Goal: Task Accomplishment & Management: Use online tool/utility

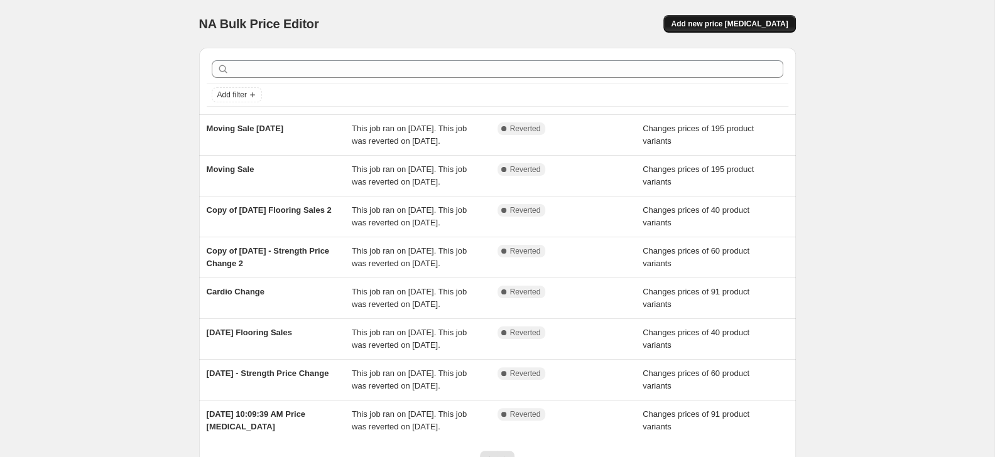
click at [705, 17] on button "Add new price [MEDICAL_DATA]" at bounding box center [729, 24] width 132 height 18
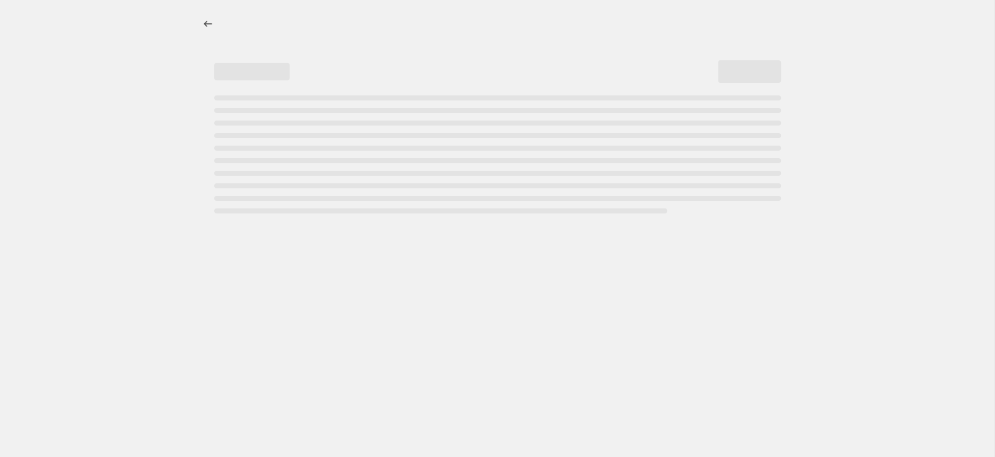
select select "percentage"
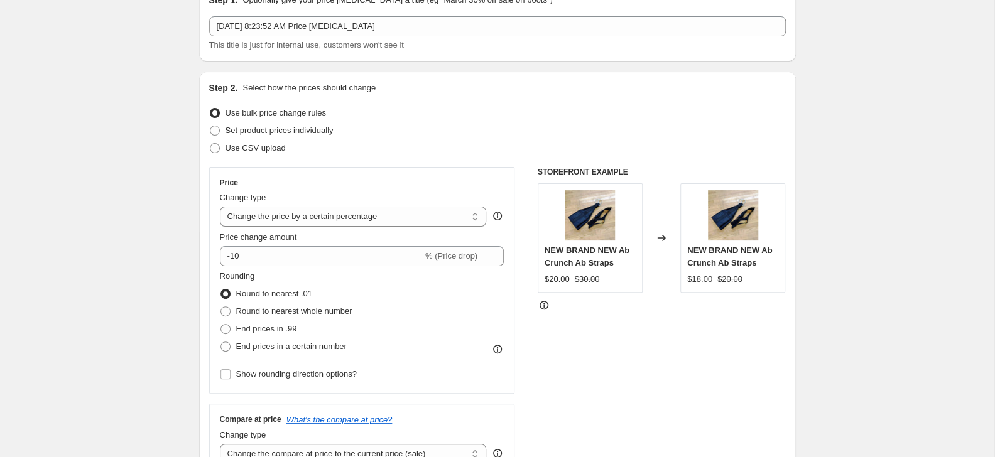
scroll to position [68, 0]
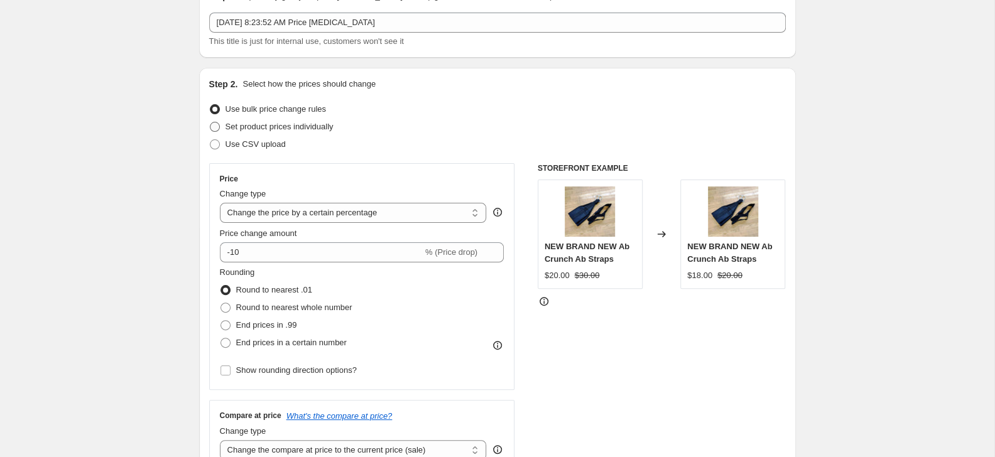
click at [249, 125] on span "Set product prices individually" at bounding box center [280, 126] width 108 height 9
click at [210, 123] on input "Set product prices individually" at bounding box center [210, 122] width 1 height 1
radio input "true"
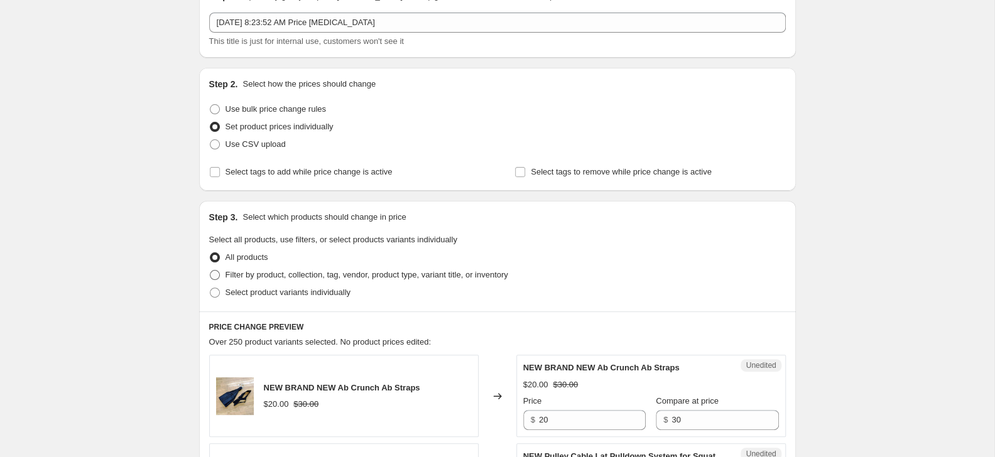
click at [305, 273] on span "Filter by product, collection, tag, vendor, product type, variant title, or inv…" at bounding box center [367, 274] width 283 height 9
click at [210, 271] on input "Filter by product, collection, tag, vendor, product type, variant title, or inv…" at bounding box center [210, 270] width 1 height 1
radio input "true"
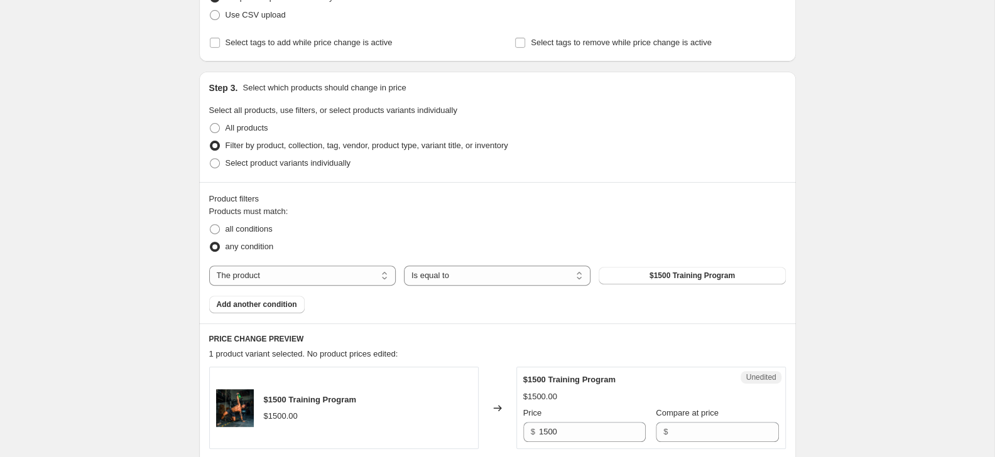
scroll to position [204, 0]
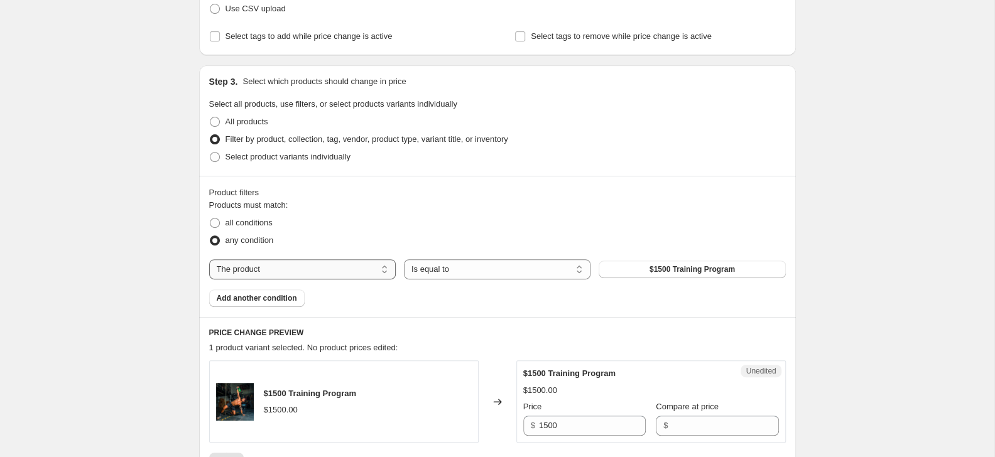
click at [209, 259] on select "The product The product's collection The product's tag The product's vendor The…" at bounding box center [302, 269] width 187 height 20
select select "inventory_quantity"
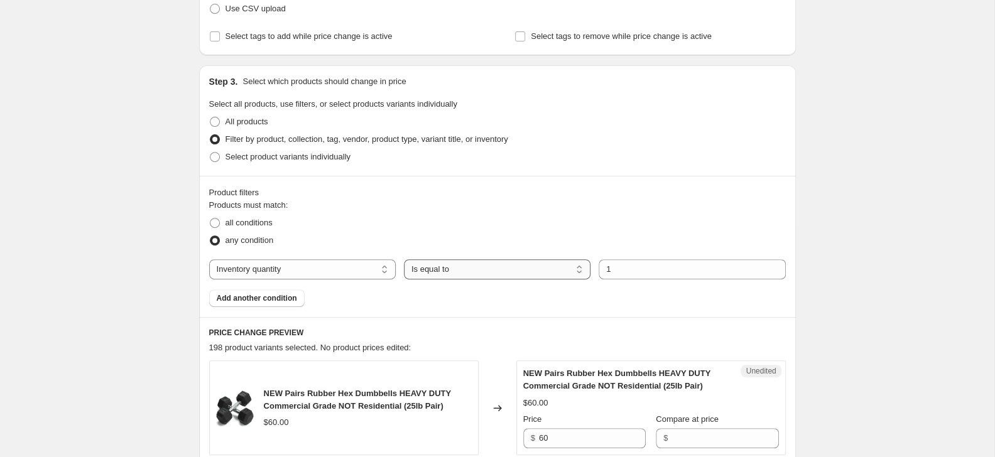
click at [404, 259] on select "Is equal to Is not equal to Is greater than Is less than" at bounding box center [497, 269] width 187 height 20
select select ">"
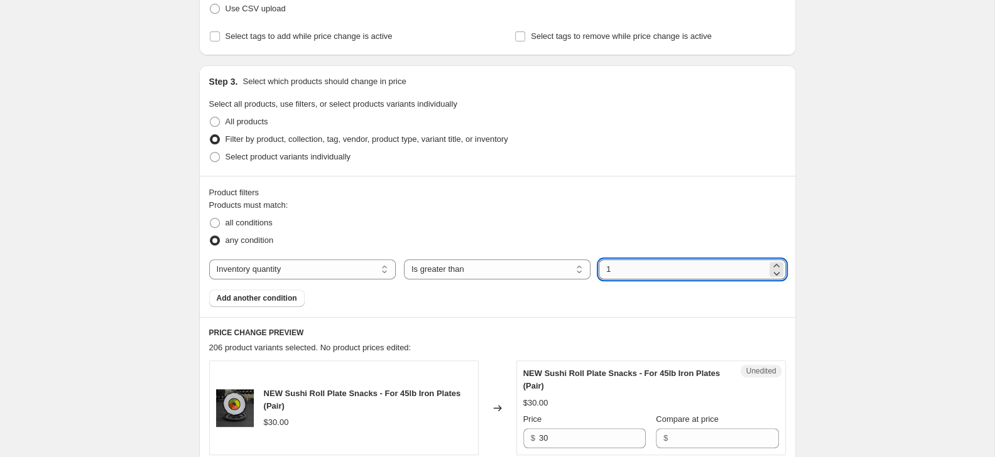
click at [628, 270] on input "1" at bounding box center [683, 269] width 168 height 20
type input "0"
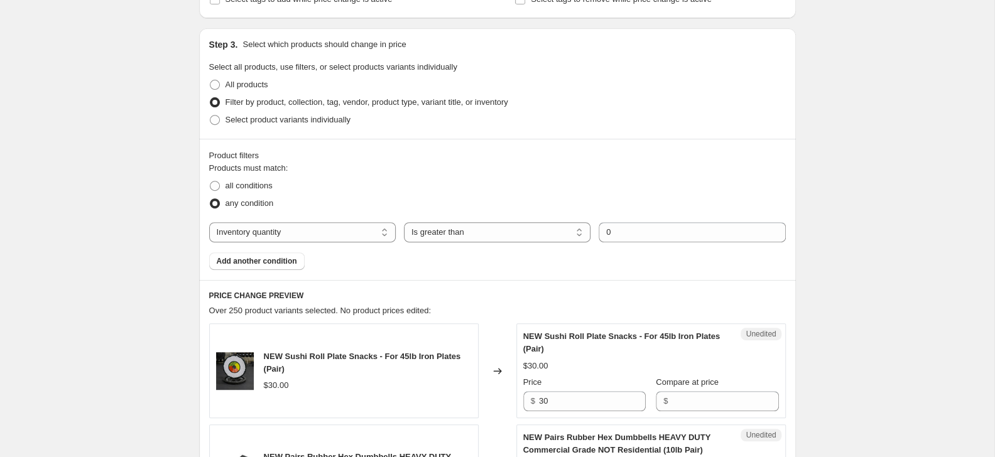
scroll to position [340, 0]
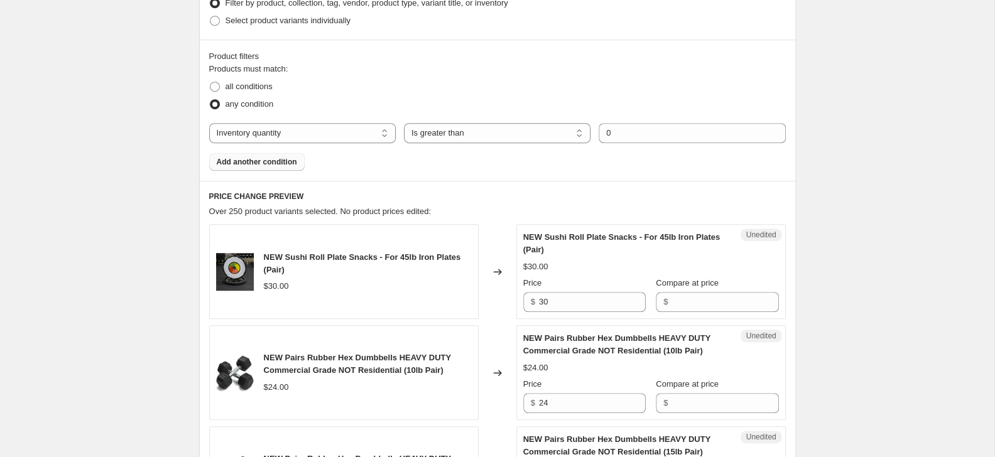
click at [276, 166] on span "Add another condition" at bounding box center [257, 162] width 80 height 10
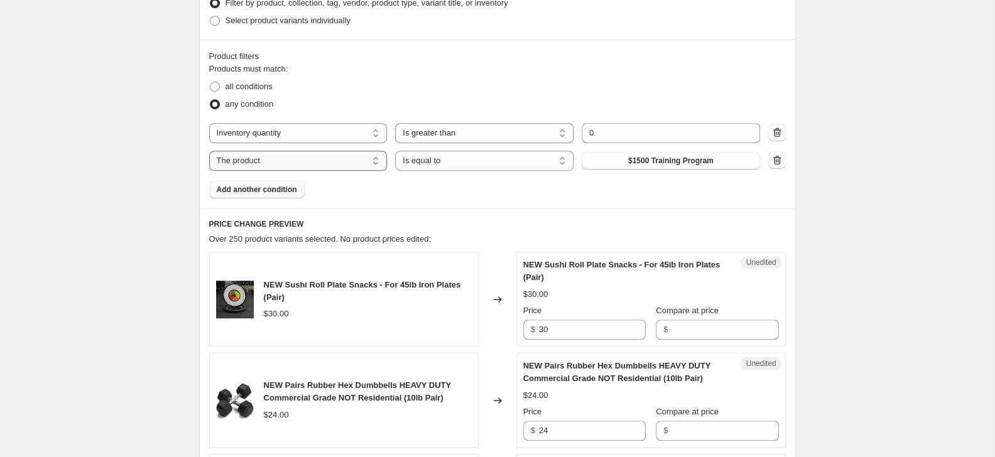
click at [209, 151] on select "The product The product's collection The product's tag The product's vendor The…" at bounding box center [298, 161] width 178 height 20
click at [780, 161] on icon "button" at bounding box center [777, 160] width 8 height 9
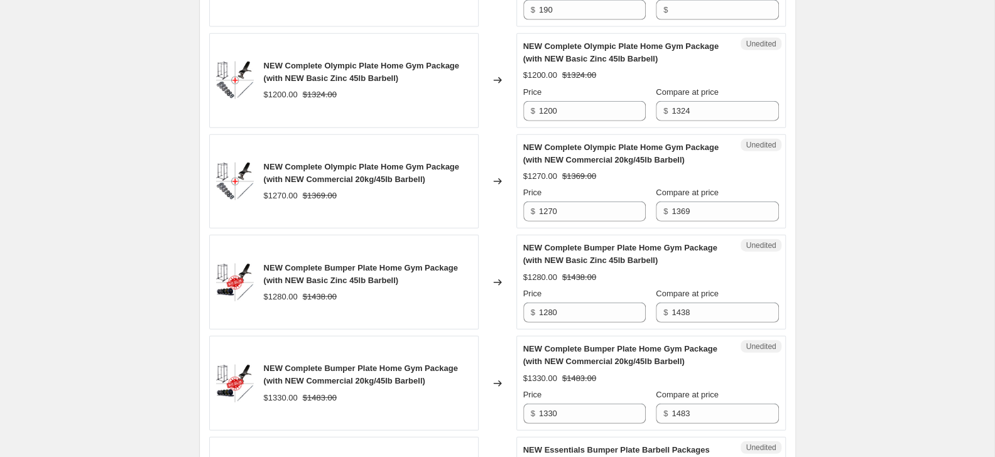
scroll to position [2352, 0]
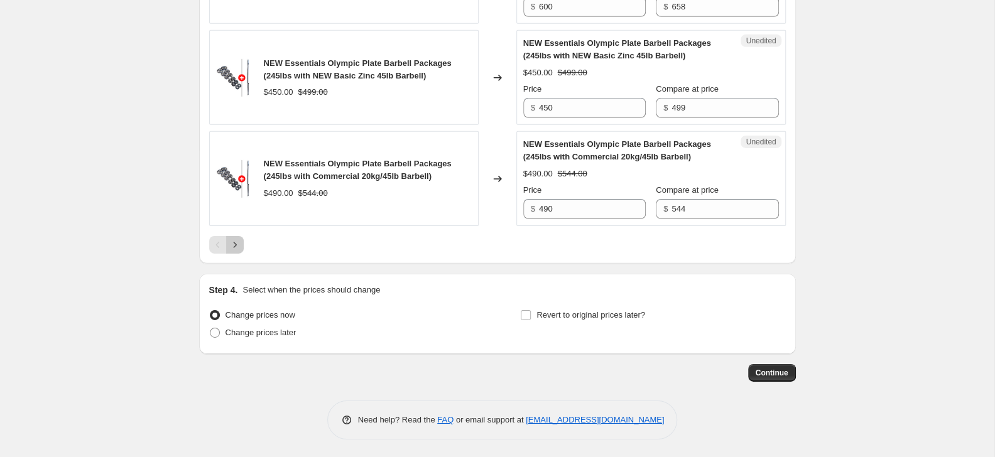
click at [236, 250] on button "Next" at bounding box center [235, 245] width 18 height 18
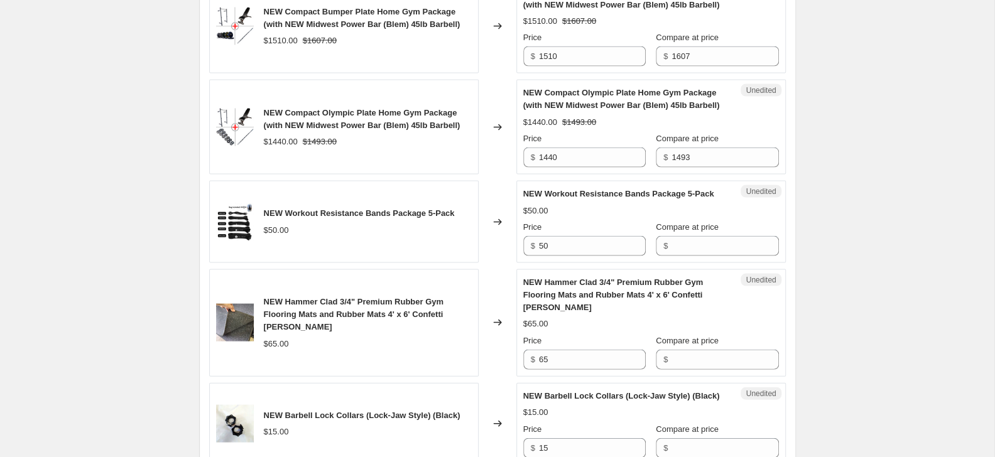
scroll to position [1420, 0]
click at [706, 352] on input "Compare at price" at bounding box center [725, 358] width 107 height 20
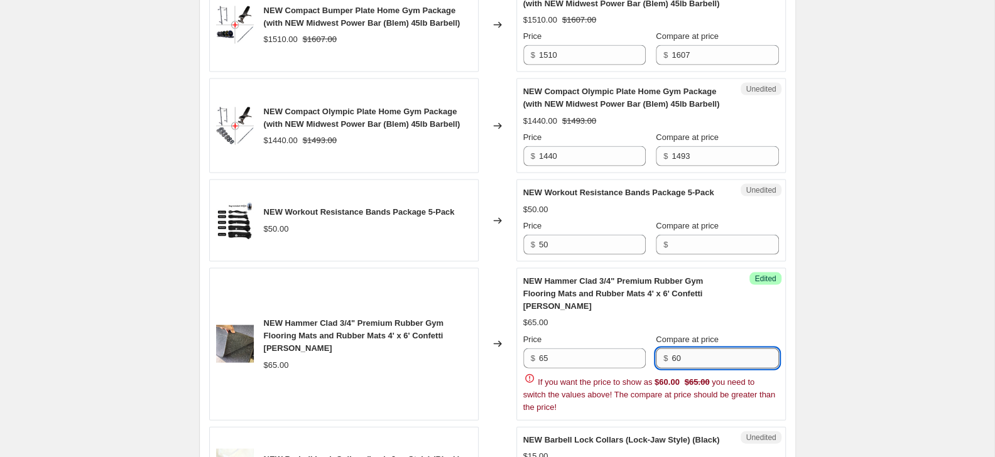
click at [714, 348] on input "60" at bounding box center [725, 358] width 107 height 20
type input "65"
click at [587, 348] on input "65" at bounding box center [592, 358] width 107 height 20
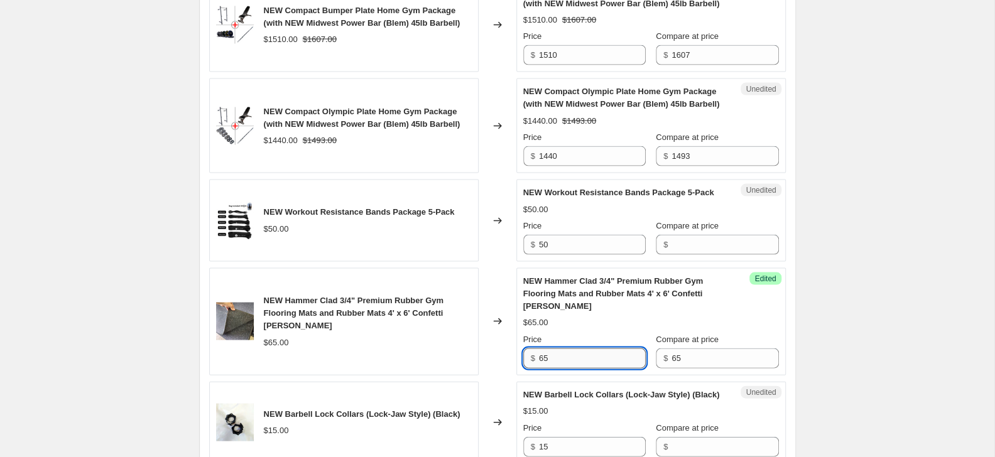
click at [587, 348] on input "65" at bounding box center [592, 358] width 107 height 20
type input "60"
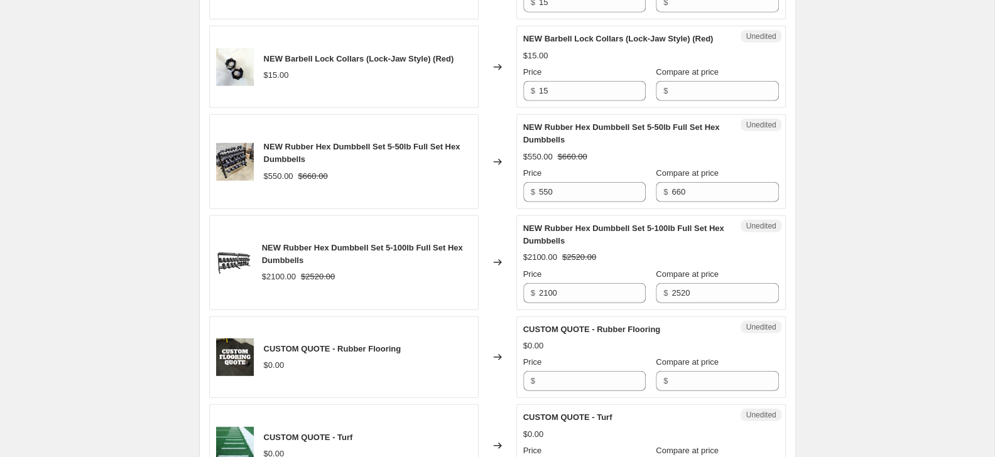
scroll to position [2237, 0]
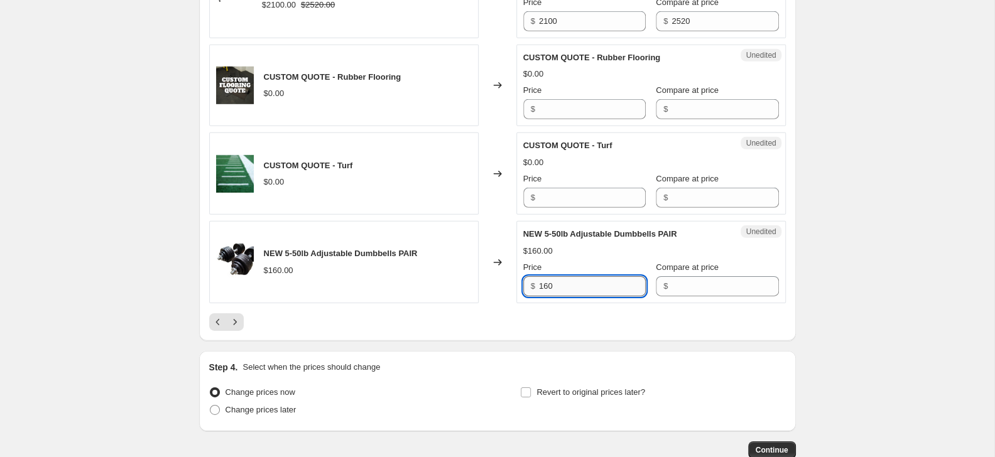
click at [584, 293] on input "160" at bounding box center [592, 286] width 107 height 20
type input "150"
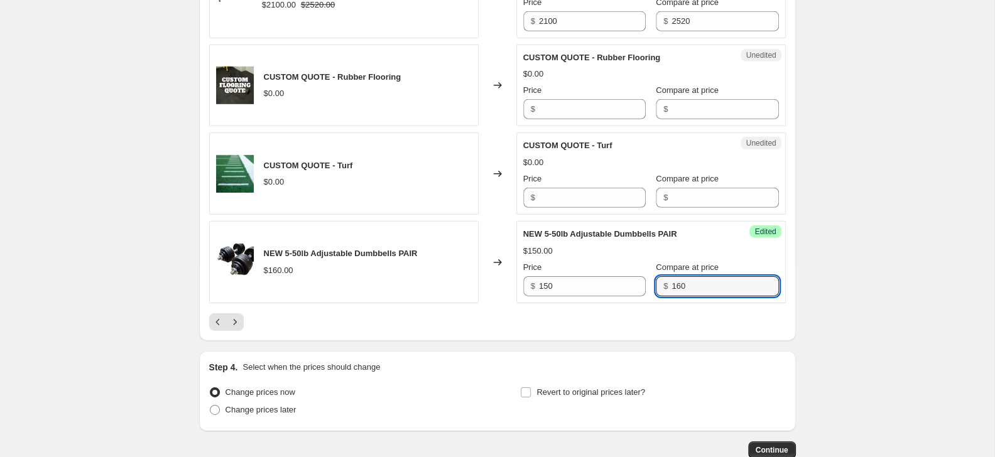
type input "160"
click at [232, 322] on icon "Next" at bounding box center [235, 322] width 13 height 13
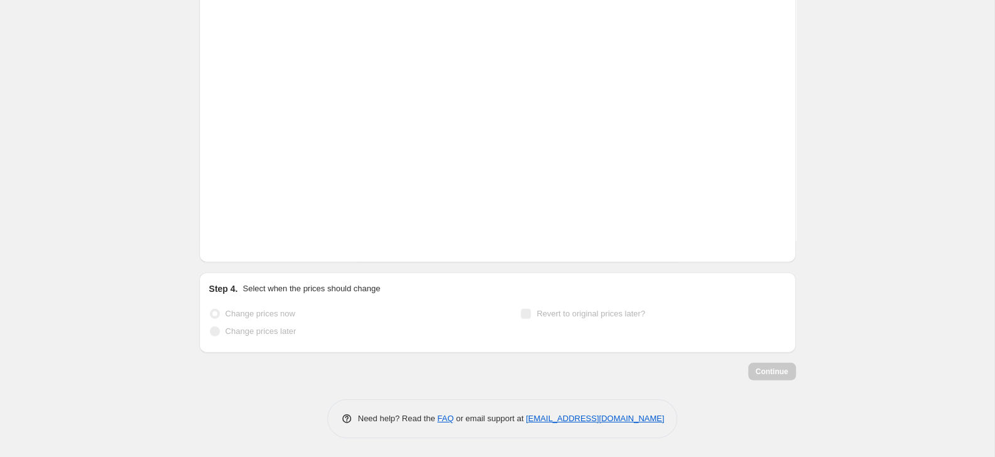
scroll to position [2101, 0]
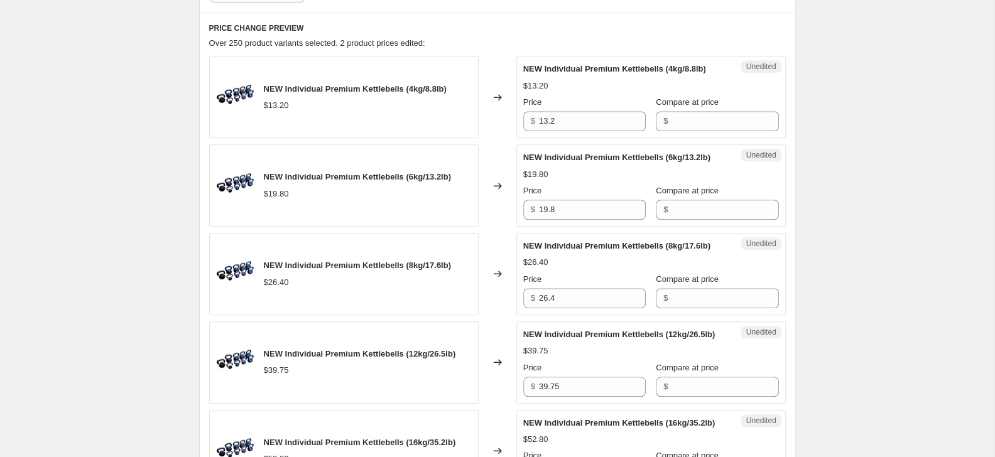
scroll to position [468, 0]
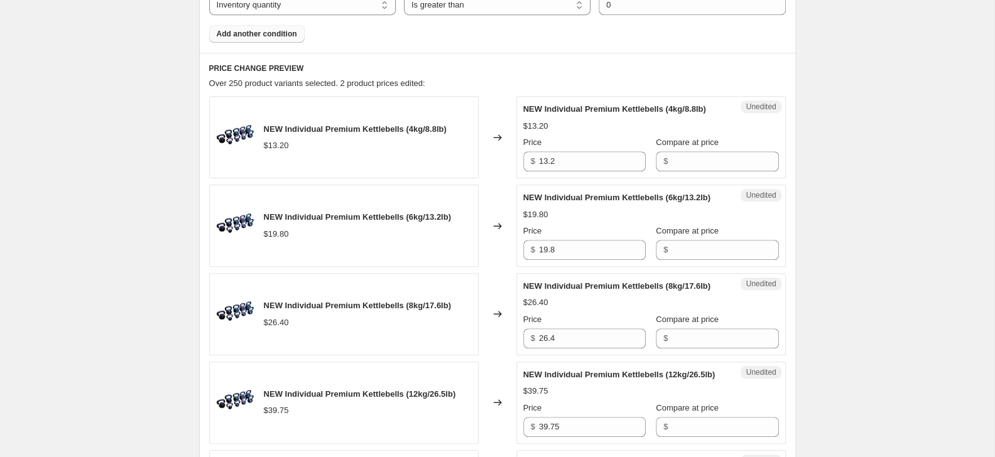
click at [707, 172] on div "Unedited NEW Individual Premium Kettlebells (4kg/8.8lb) $13.20 Price $ 13.2 Com…" at bounding box center [651, 137] width 270 height 82
click at [706, 159] on input "Compare at price" at bounding box center [725, 161] width 107 height 20
type input "13"
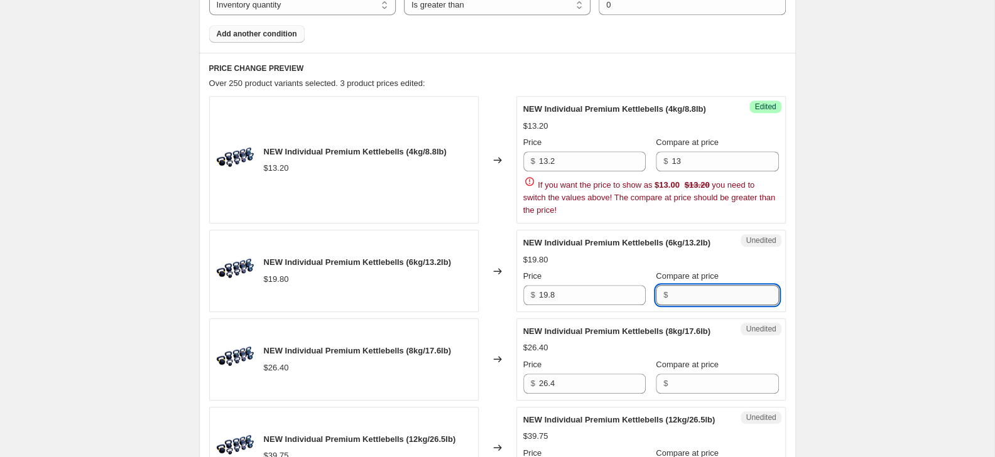
click at [678, 285] on input "Compare at price" at bounding box center [725, 295] width 107 height 20
click at [608, 161] on input "13.2" at bounding box center [592, 161] width 107 height 20
type input "13"
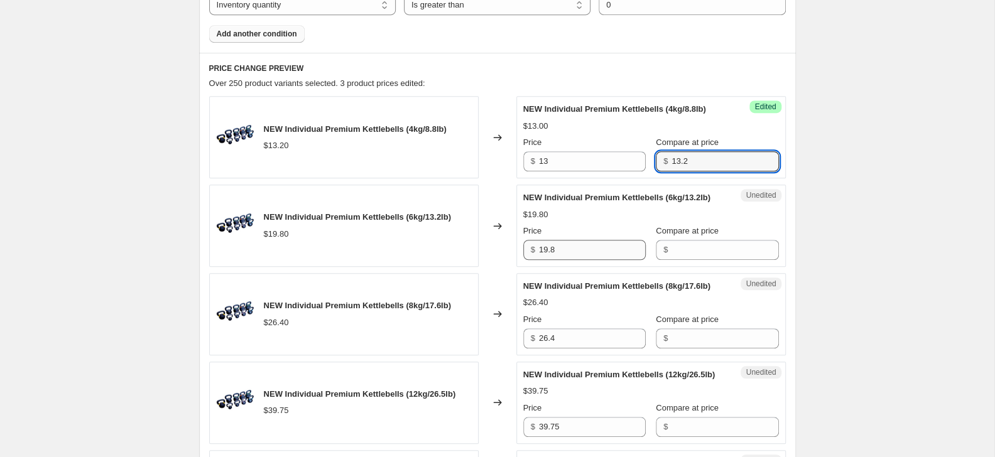
type input "13.2"
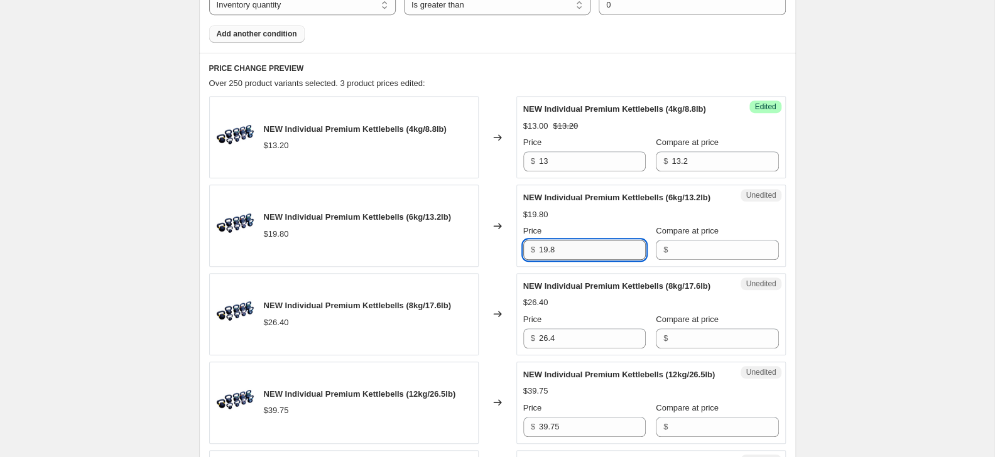
click at [584, 260] on input "19.8" at bounding box center [592, 250] width 107 height 20
type input "19"
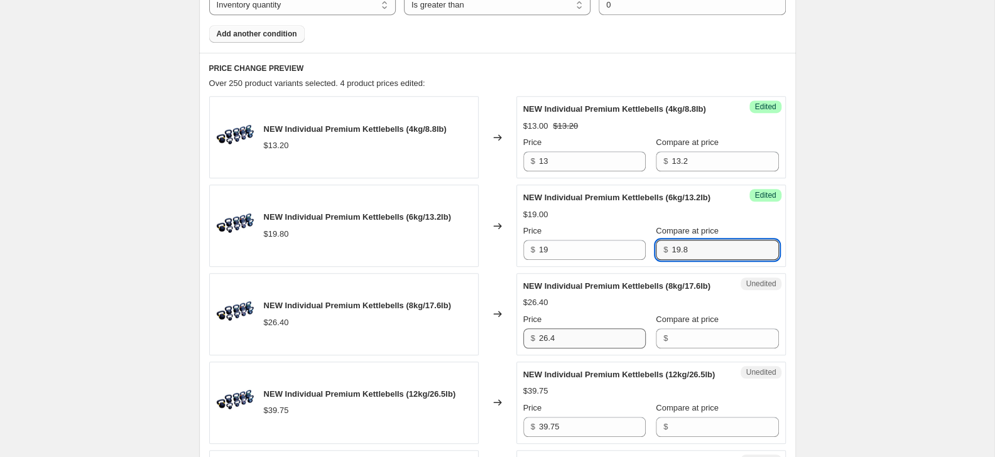
type input "19.8"
click at [569, 349] on input "26.4" at bounding box center [592, 339] width 107 height 20
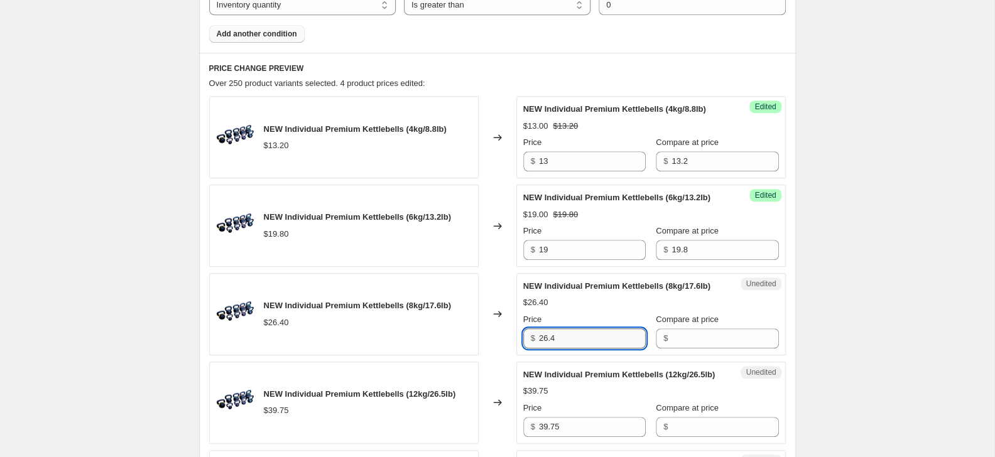
click at [569, 349] on input "26.4" at bounding box center [592, 339] width 107 height 20
type input "26"
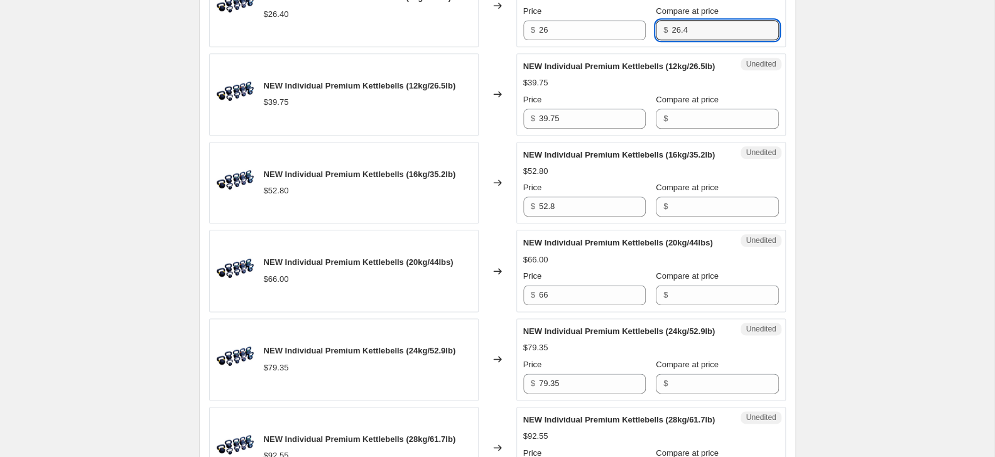
scroll to position [809, 0]
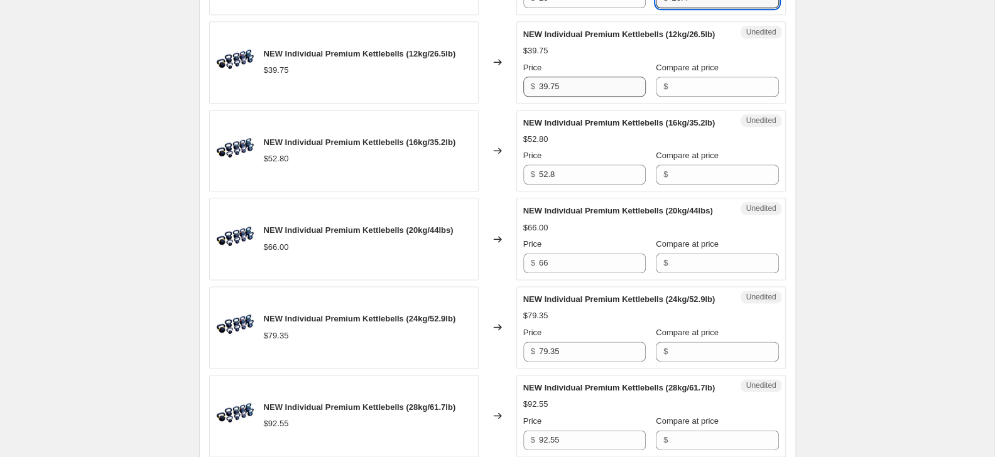
type input "26.4"
click at [592, 97] on input "39.75" at bounding box center [592, 87] width 107 height 20
type input "39"
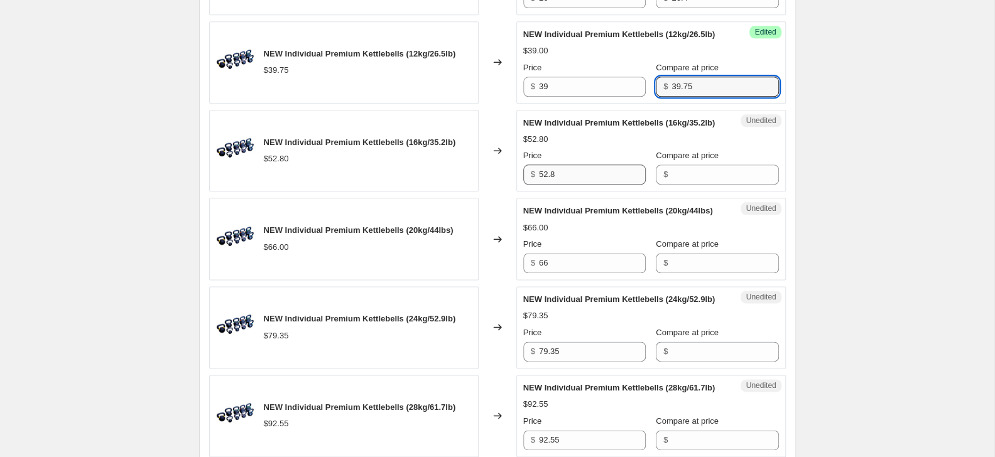
type input "39.75"
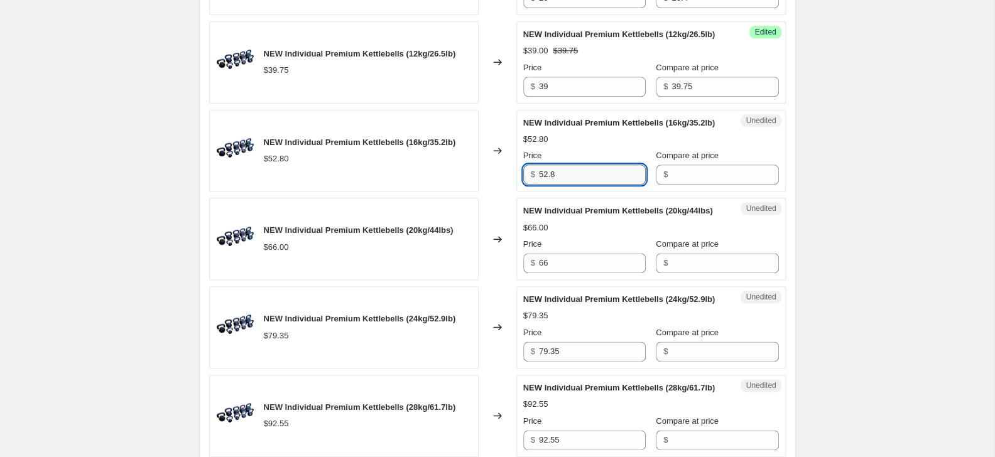
click at [579, 185] on input "52.8" at bounding box center [592, 175] width 107 height 20
type input "52"
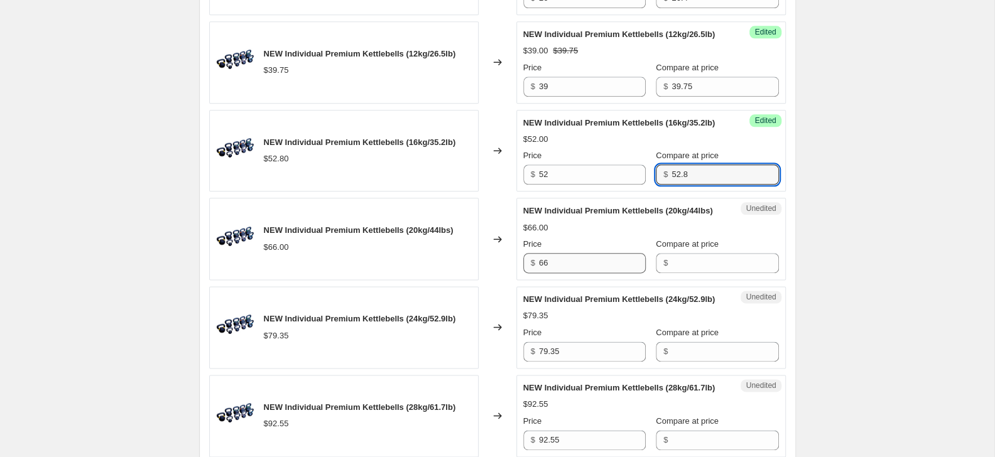
type input "52.8"
click at [567, 273] on input "66" at bounding box center [592, 263] width 107 height 20
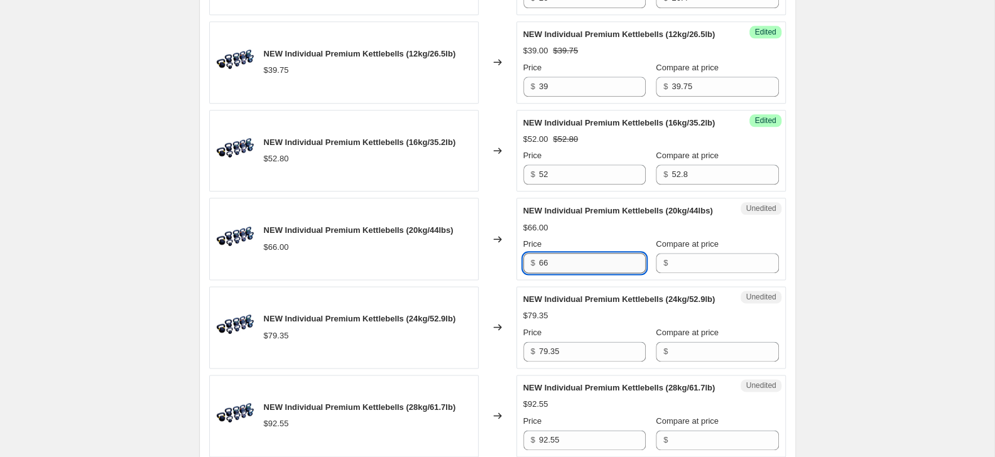
click at [567, 273] on input "66" at bounding box center [592, 263] width 107 height 20
type input "65"
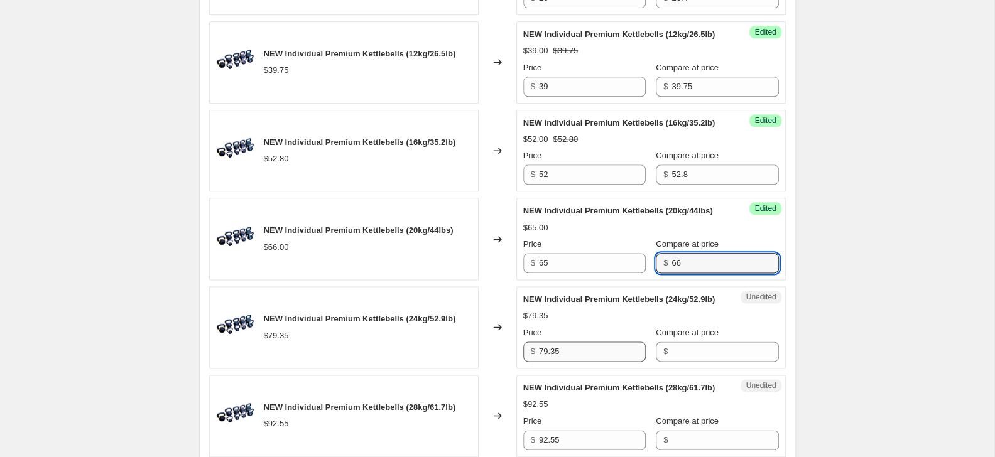
type input "66"
click at [578, 362] on input "79.35" at bounding box center [592, 352] width 107 height 20
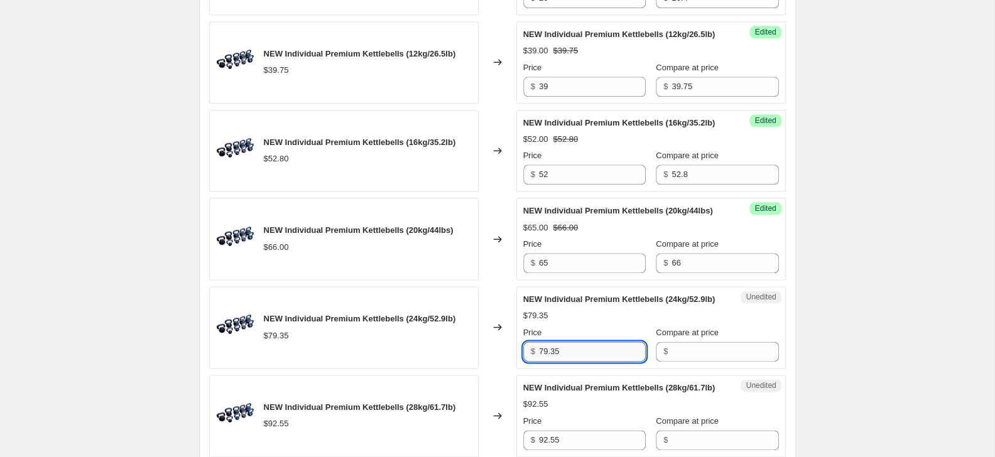
click at [576, 362] on input "79.35" at bounding box center [592, 352] width 107 height 20
click at [572, 362] on input "79.35" at bounding box center [592, 352] width 107 height 20
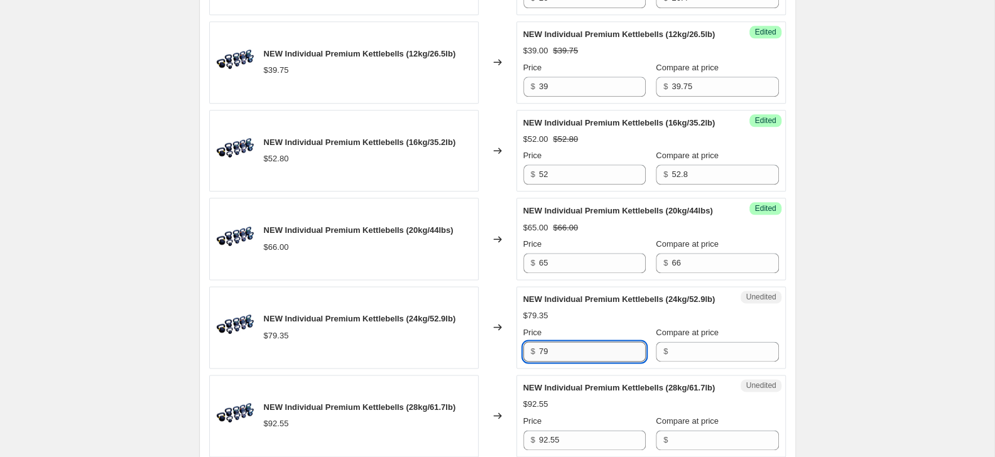
type input "79"
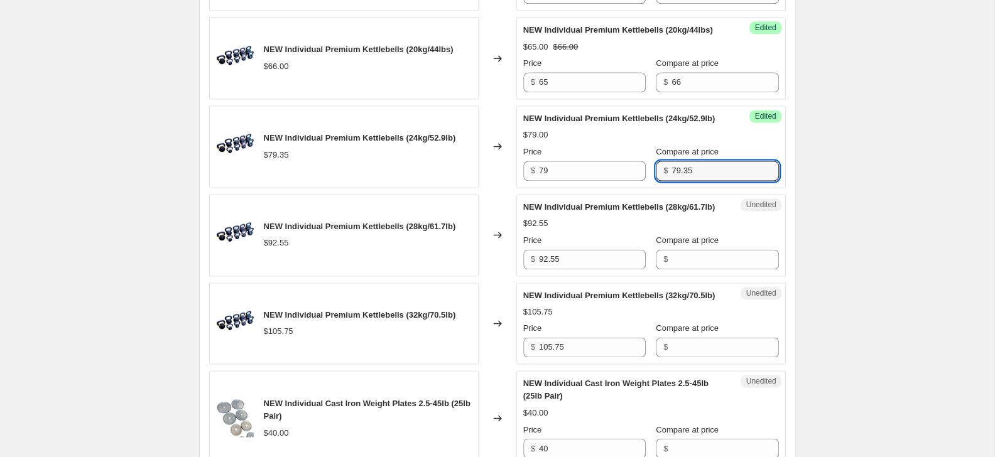
scroll to position [1148, 0]
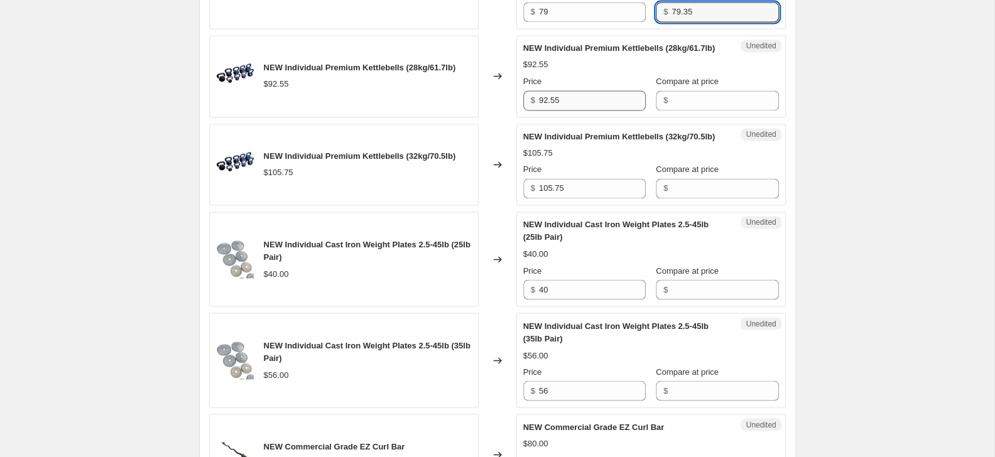
type input "79.35"
click at [567, 111] on input "92.55" at bounding box center [592, 100] width 107 height 20
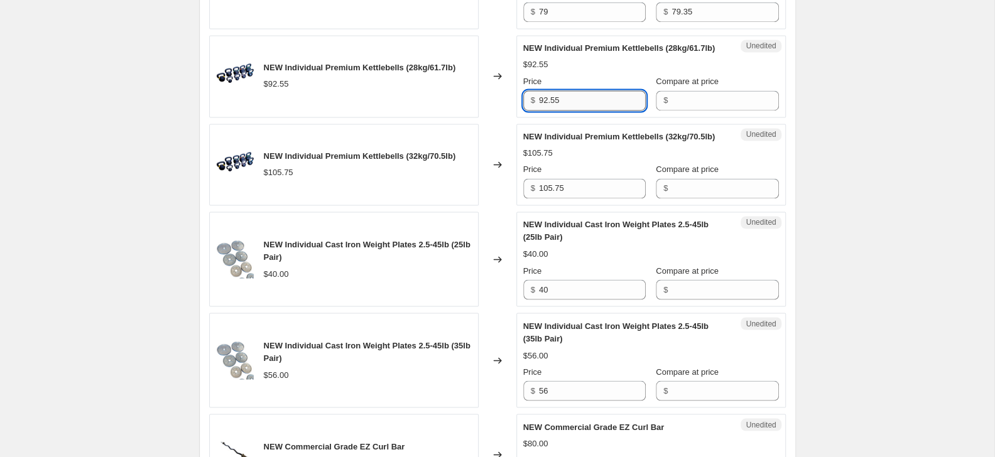
click at [567, 111] on input "92.55" at bounding box center [592, 100] width 107 height 20
type input "92"
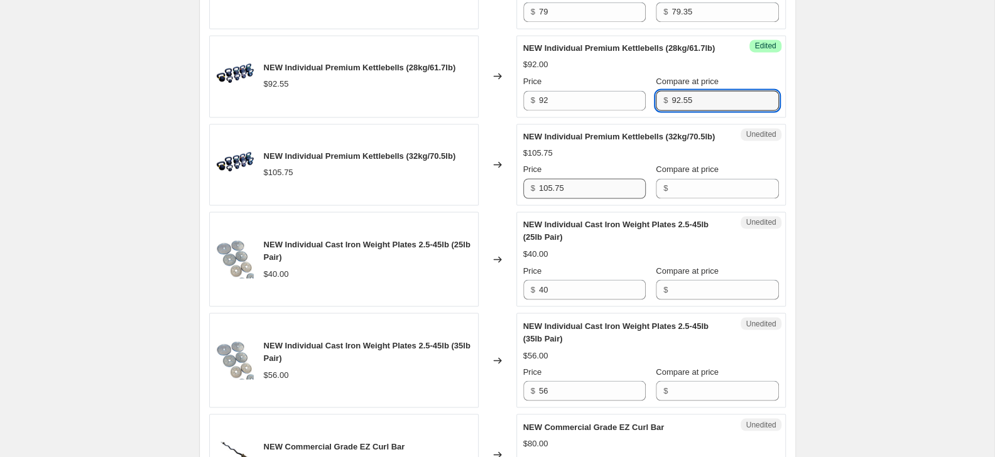
type input "92.55"
click at [592, 199] on input "105.75" at bounding box center [592, 188] width 107 height 20
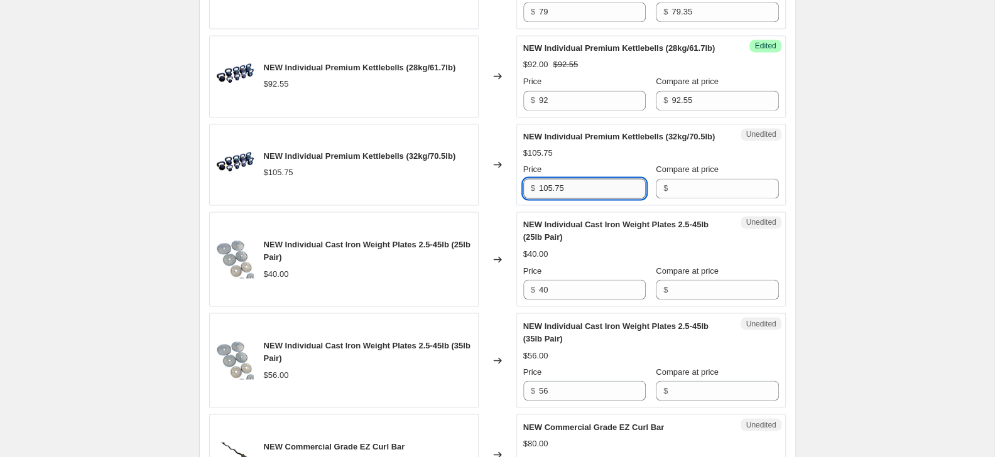
click at [591, 199] on input "105.75" at bounding box center [592, 188] width 107 height 20
type input "105"
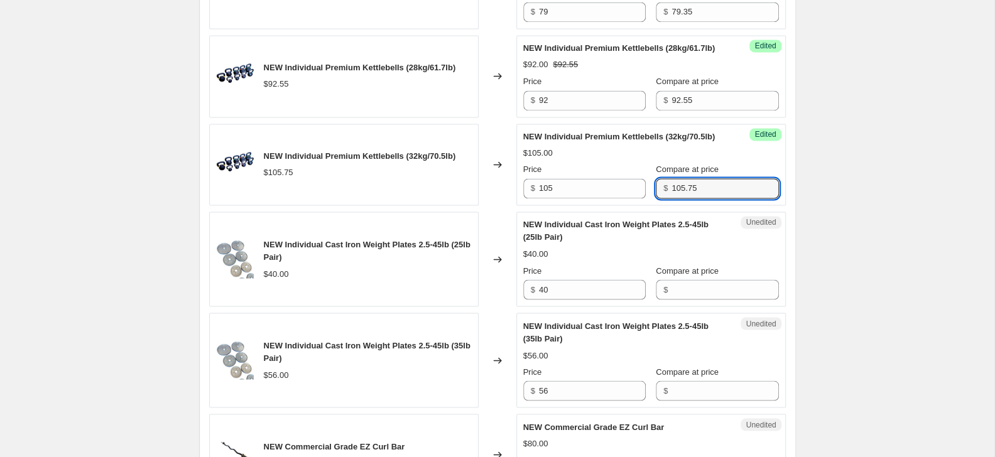
type input "105.75"
click at [809, 293] on div "Create new price [MEDICAL_DATA]. This page is ready Create new price [MEDICAL_D…" at bounding box center [497, 194] width 627 height 2685
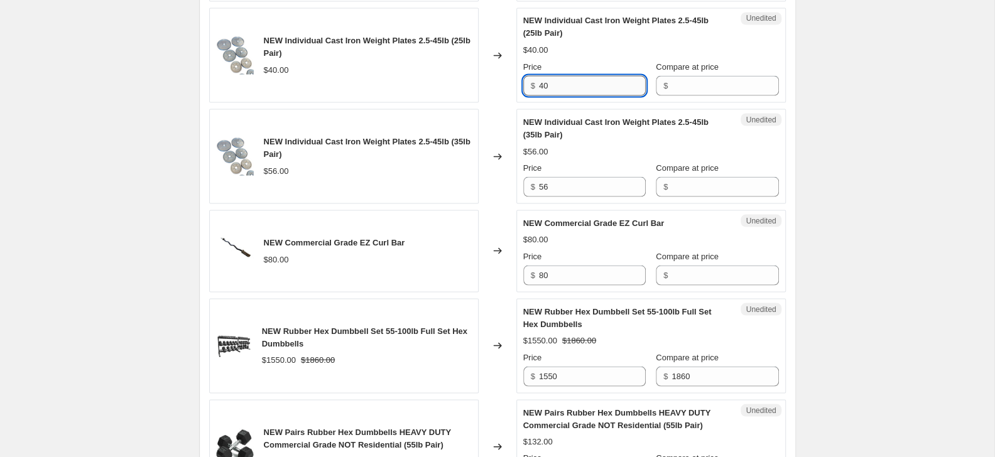
click at [555, 95] on input "40" at bounding box center [592, 85] width 107 height 20
type input "30"
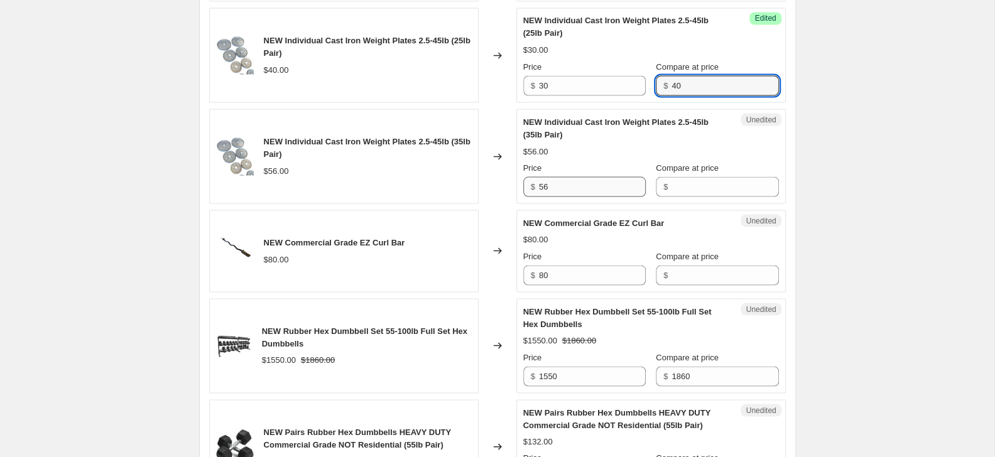
type input "40"
click at [587, 197] on input "56" at bounding box center [592, 187] width 107 height 20
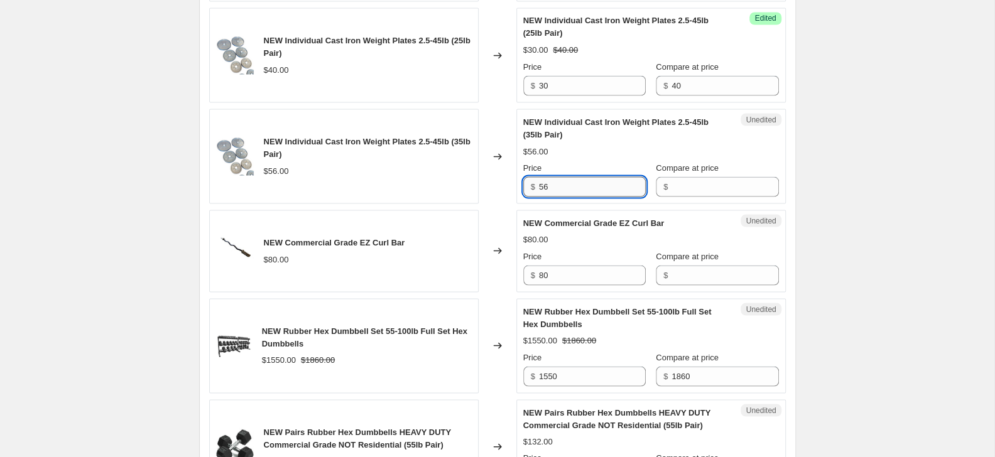
click at [587, 197] on input "56" at bounding box center [592, 187] width 107 height 20
type input "50"
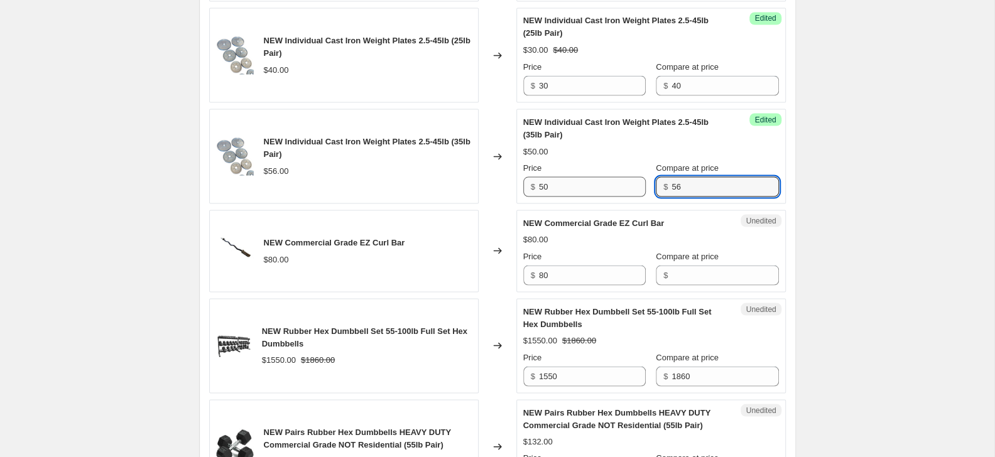
type input "56"
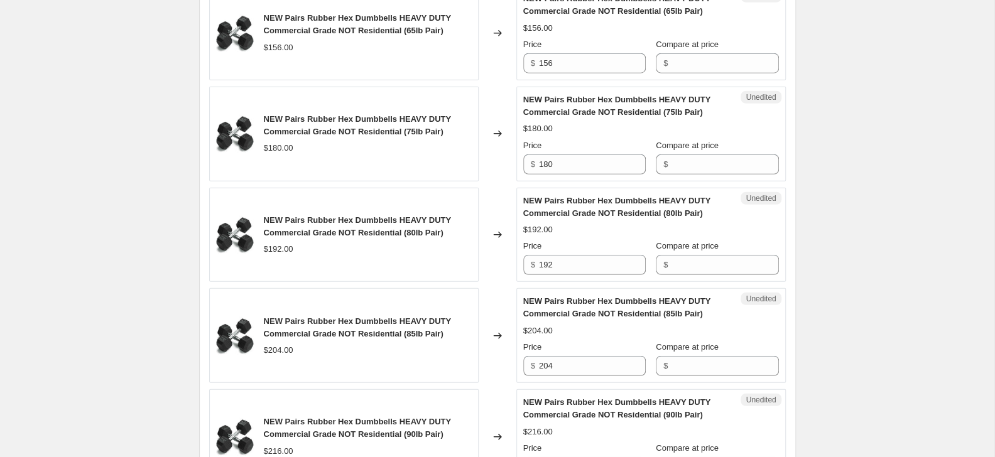
scroll to position [2327, 0]
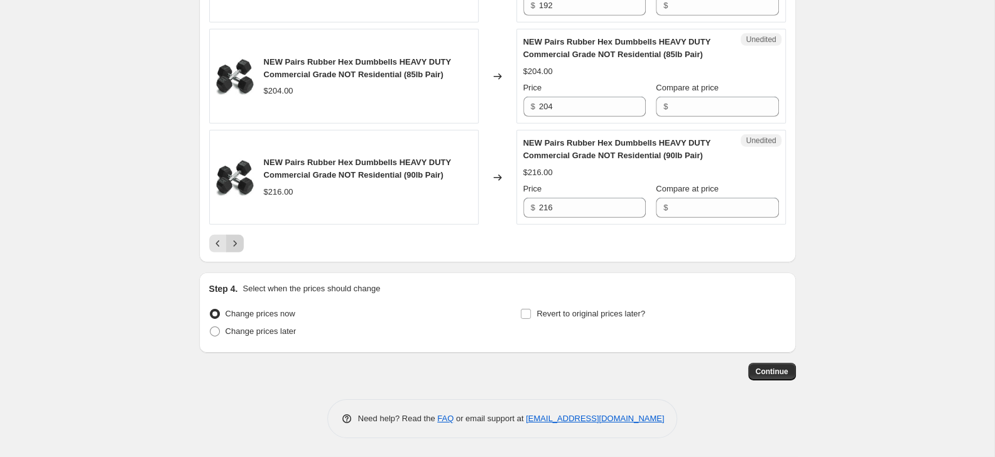
click at [235, 243] on icon "Next" at bounding box center [235, 243] width 13 height 13
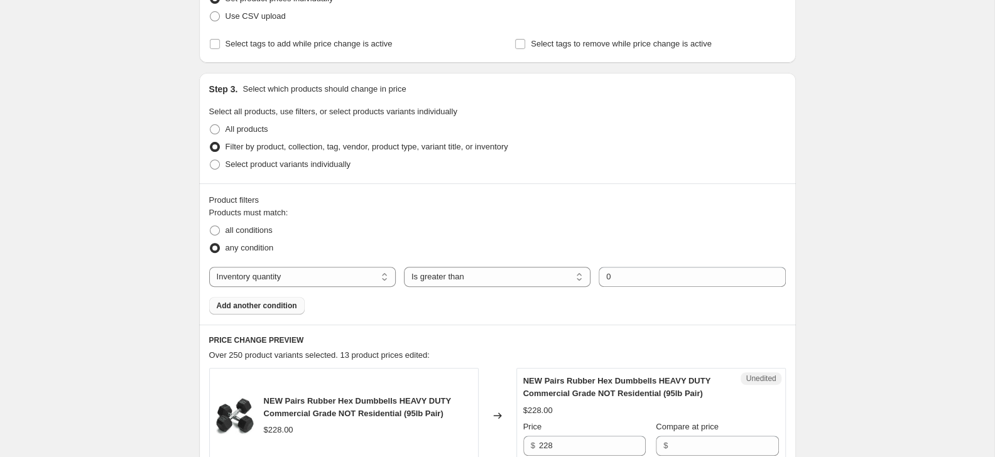
scroll to position [0, 0]
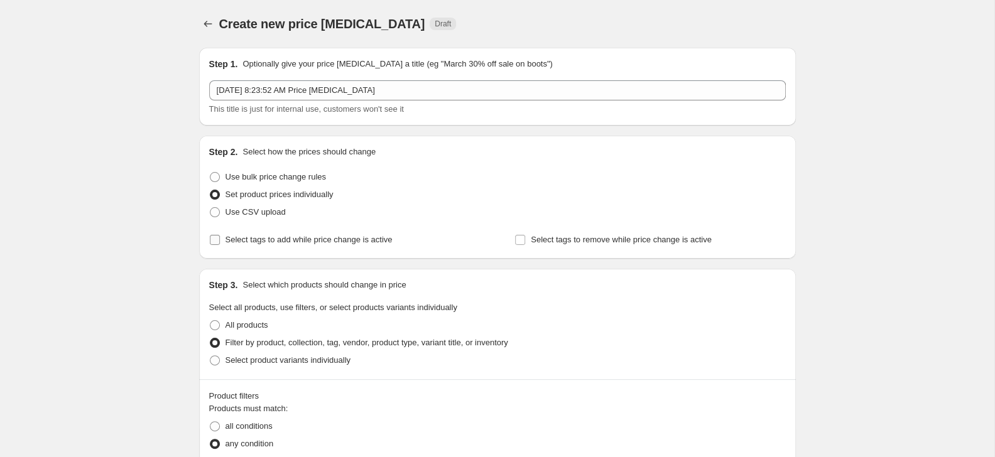
click at [282, 241] on span "Select tags to add while price change is active" at bounding box center [309, 239] width 167 height 9
click at [220, 241] on input "Select tags to add while price change is active" at bounding box center [215, 240] width 10 height 10
checkbox input "true"
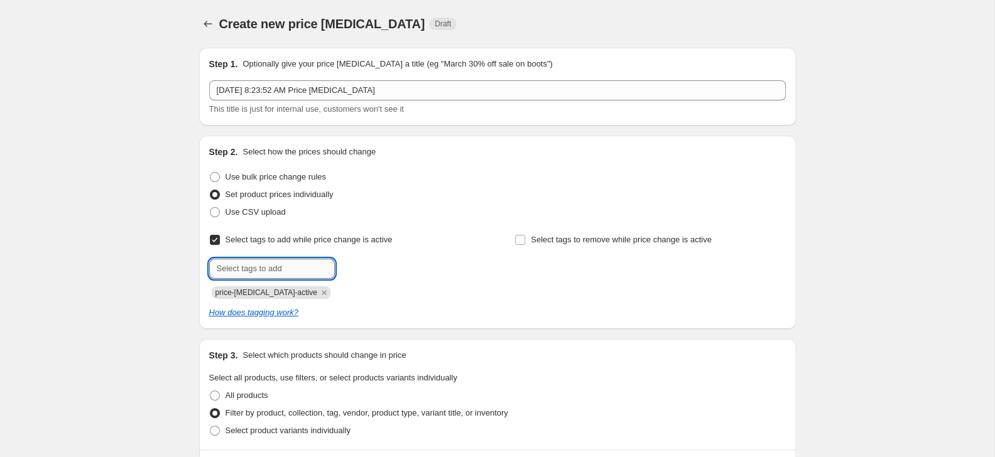
click at [289, 271] on input "text" at bounding box center [272, 269] width 126 height 20
paste input "Moving Sale"
type input "Moving Sale"
click at [353, 268] on b "Add" at bounding box center [353, 267] width 14 height 9
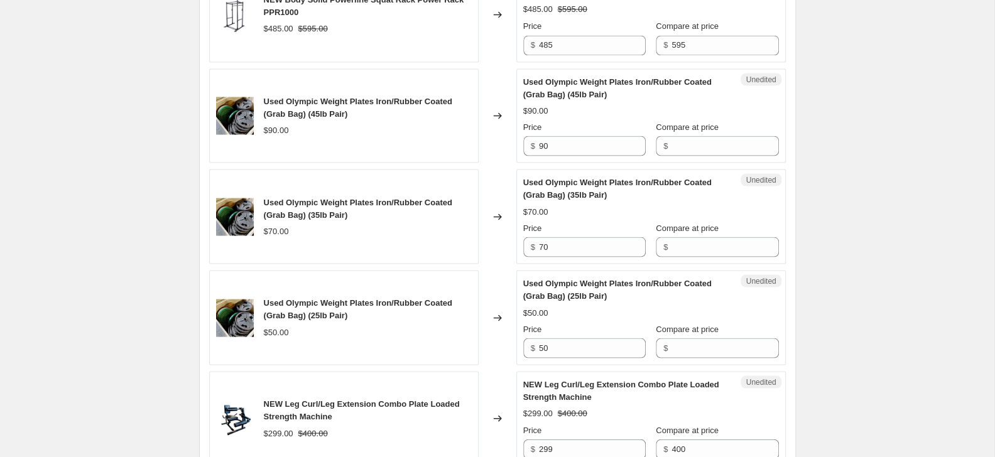
scroll to position [1361, 0]
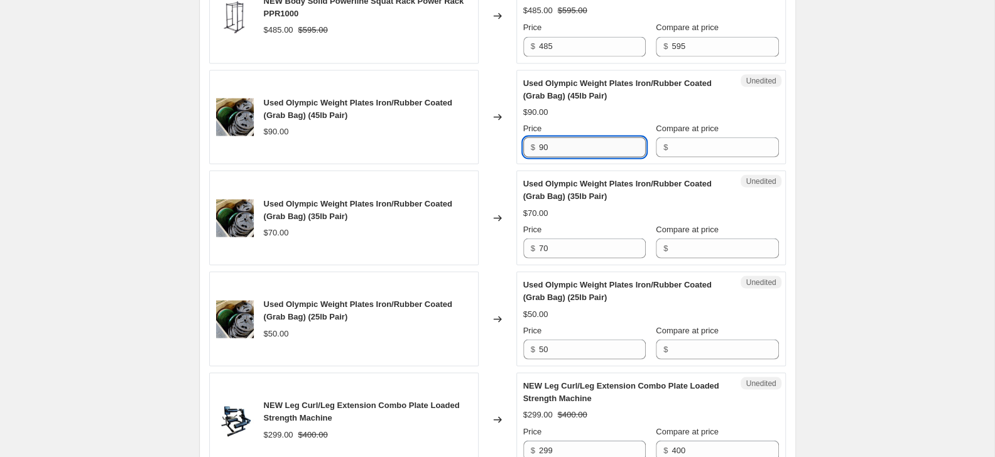
click at [550, 143] on input "90" at bounding box center [592, 147] width 107 height 20
type input "80"
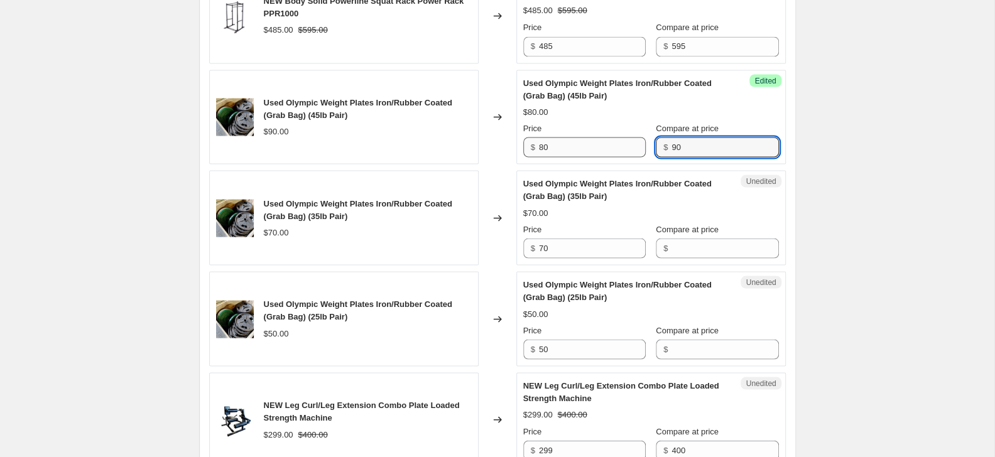
type input "90"
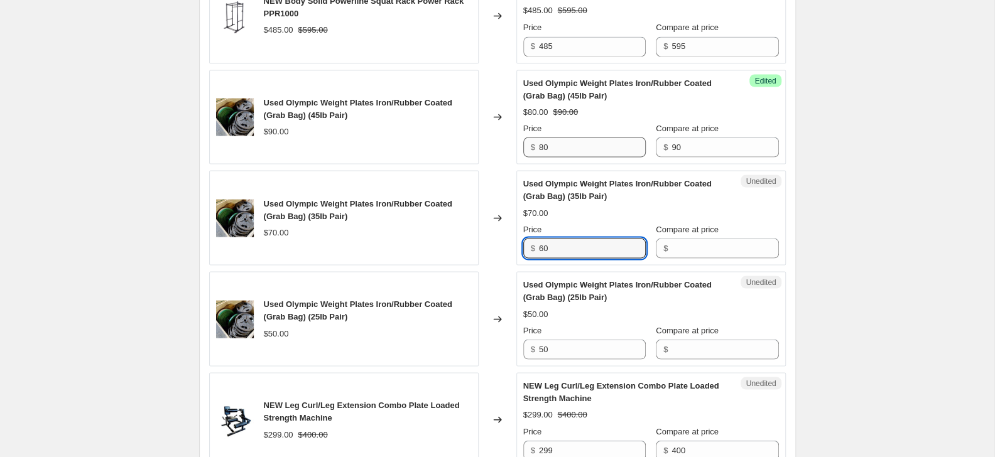
type input "60"
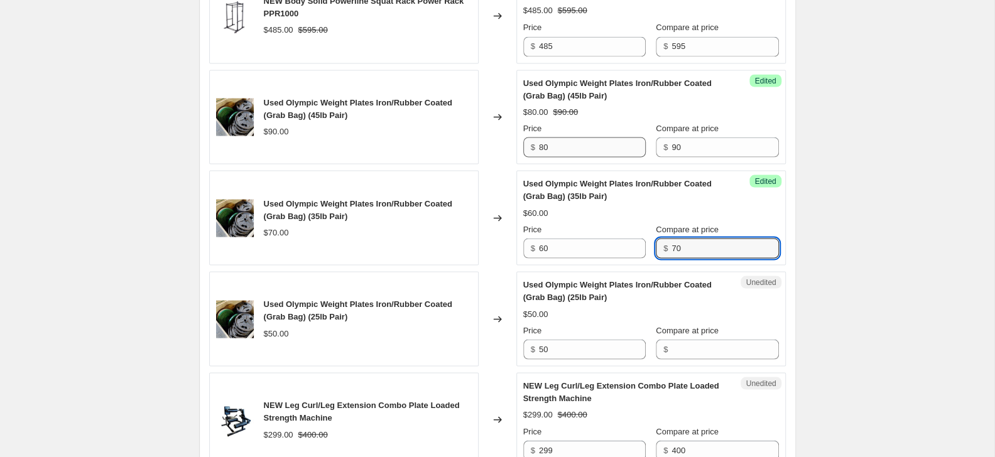
type input "70"
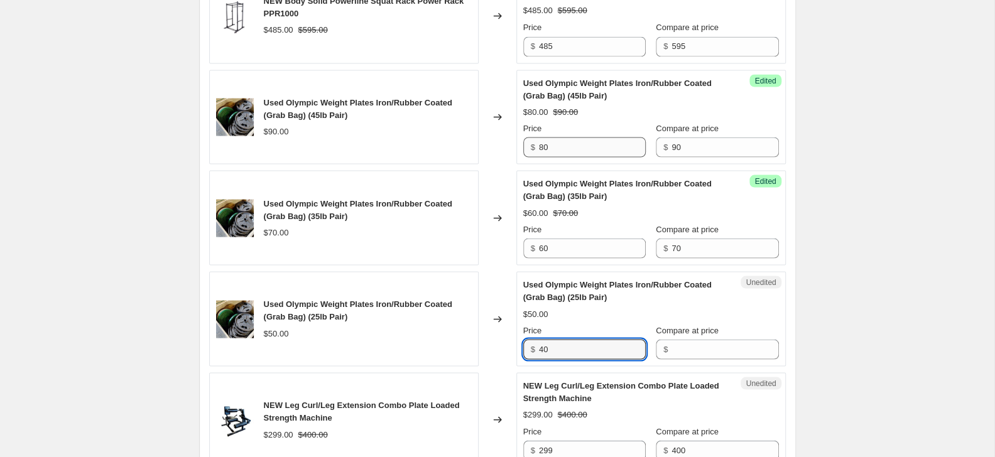
type input "40"
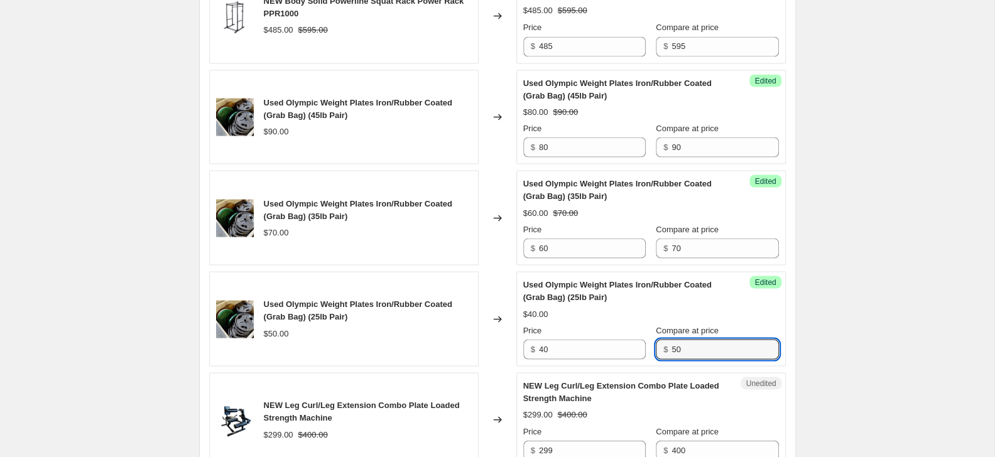
type input "50"
click at [63, 273] on div "Create new price [MEDICAL_DATA]. This page is ready Create new price [MEDICAL_D…" at bounding box center [497, 73] width 995 height 2869
click at [578, 445] on input "299" at bounding box center [592, 450] width 107 height 20
type input "250"
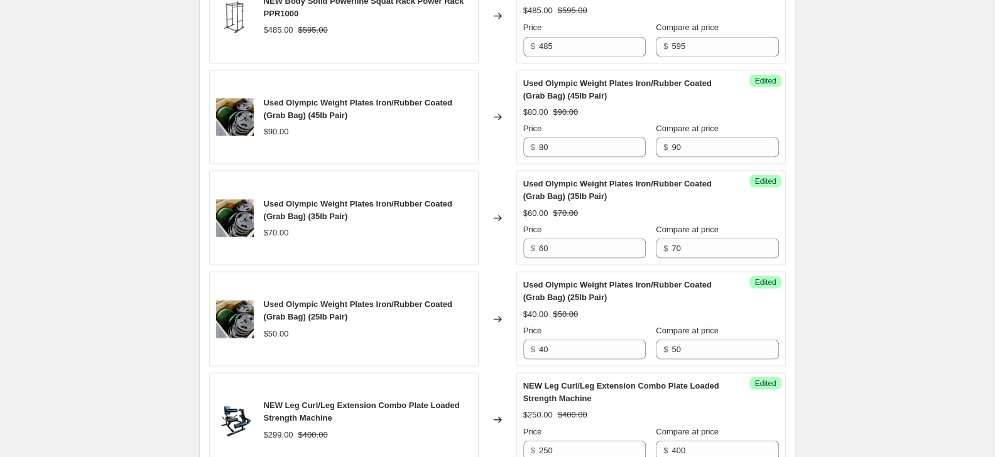
click at [923, 366] on div "Create new price [MEDICAL_DATA]. This page is ready Create new price [MEDICAL_D…" at bounding box center [497, 73] width 995 height 2869
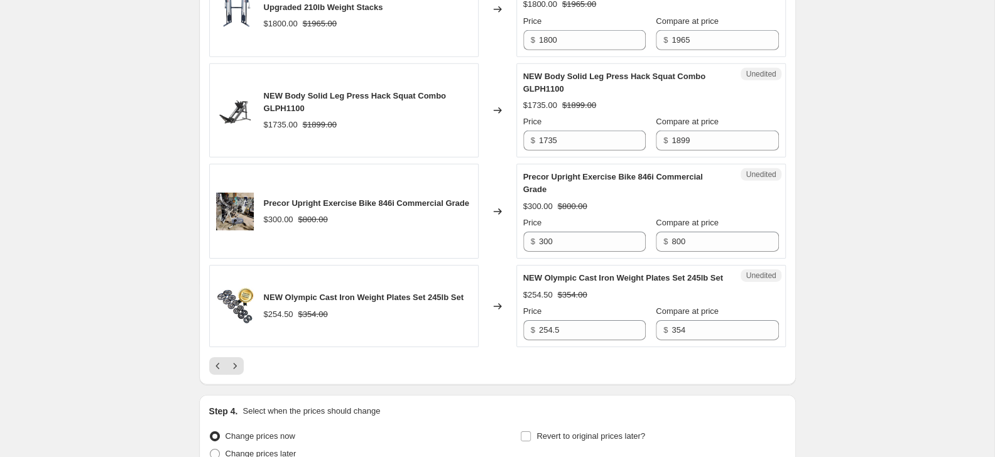
scroll to position [2381, 0]
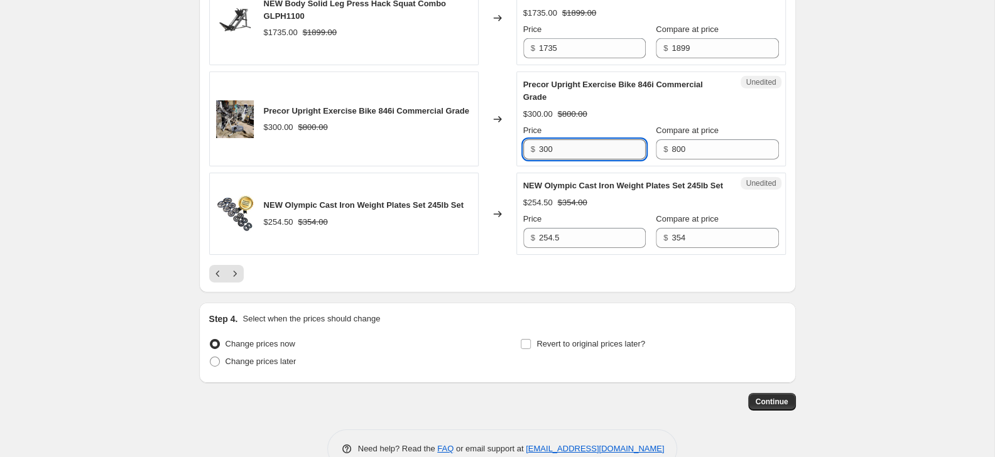
click at [581, 151] on input "300" at bounding box center [592, 149] width 107 height 20
type input "200"
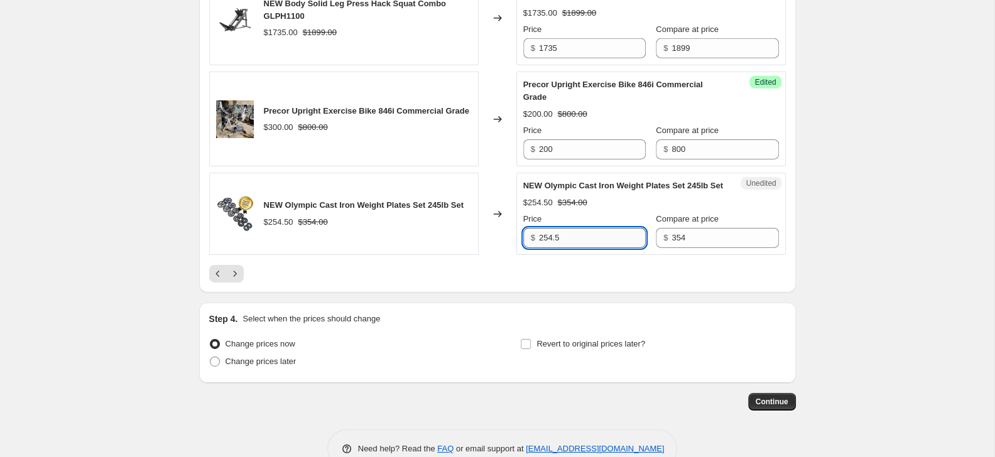
click at [556, 248] on input "254.5" at bounding box center [592, 238] width 107 height 20
click at [564, 248] on input "254.5" at bounding box center [592, 238] width 107 height 20
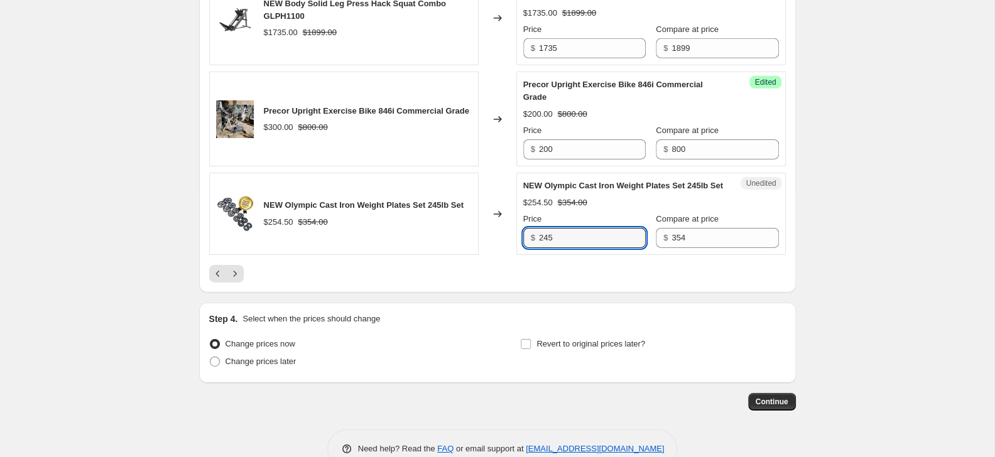
type input "245"
click at [236, 280] on icon "Next" at bounding box center [235, 274] width 13 height 13
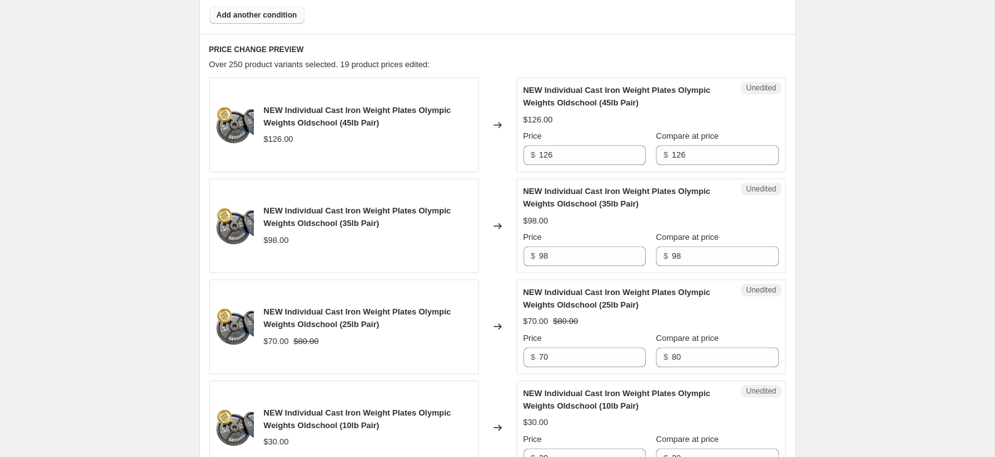
scroll to position [544, 0]
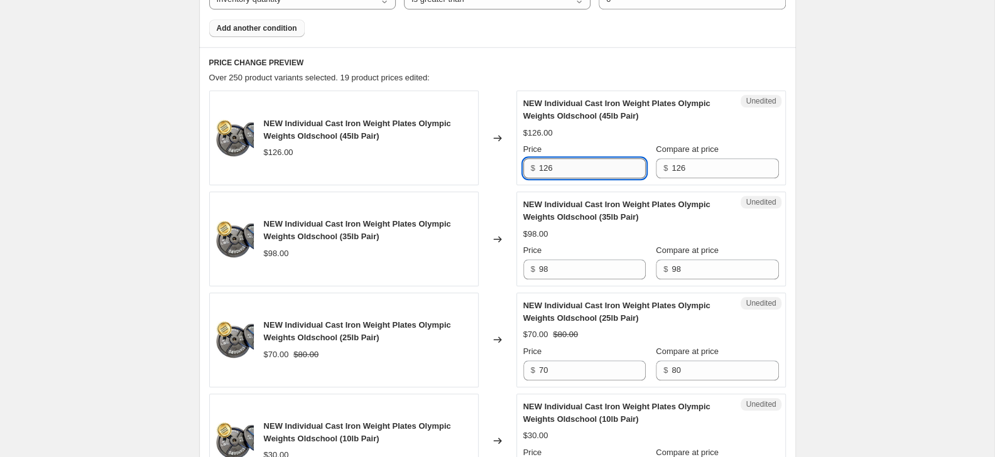
click at [594, 166] on input "126" at bounding box center [592, 168] width 107 height 20
type input "100"
click at [594, 271] on input "98" at bounding box center [592, 269] width 107 height 20
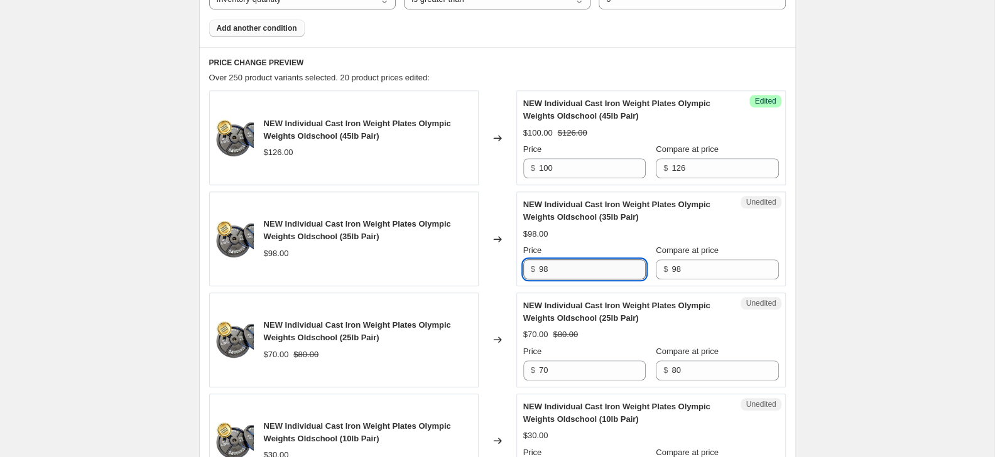
click at [594, 271] on input "98" at bounding box center [592, 269] width 107 height 20
type input "80"
click at [568, 373] on input "70" at bounding box center [592, 371] width 107 height 20
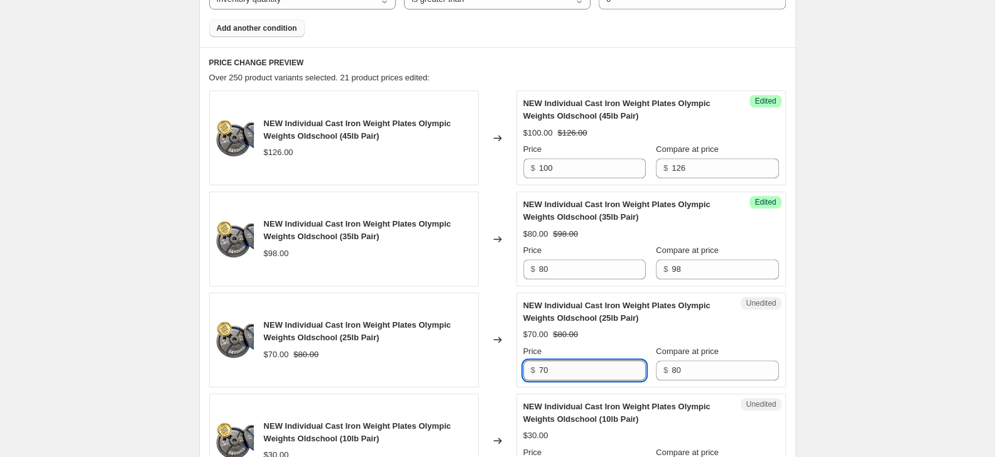
click at [568, 373] on input "70" at bounding box center [592, 371] width 107 height 20
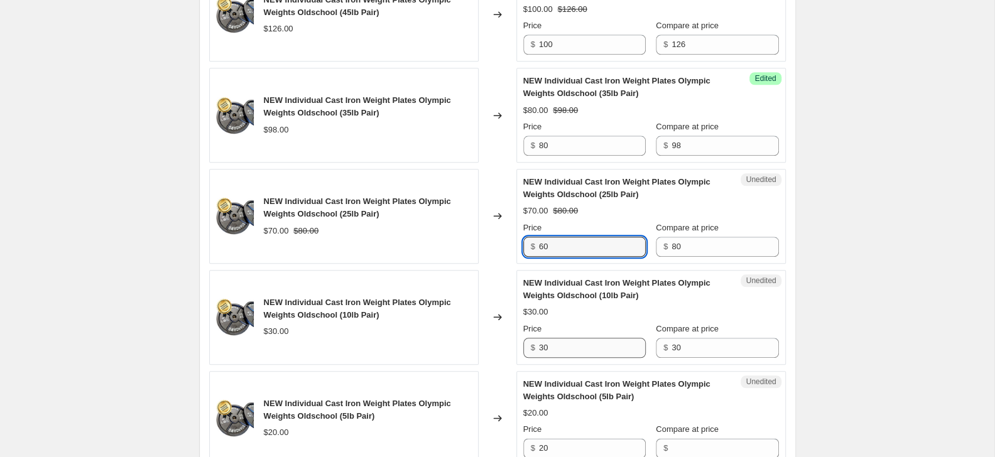
scroll to position [680, 0]
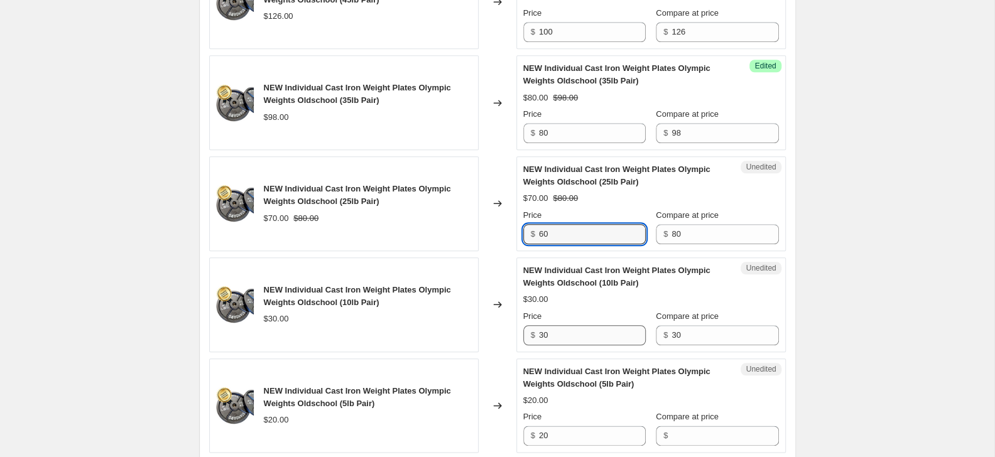
type input "60"
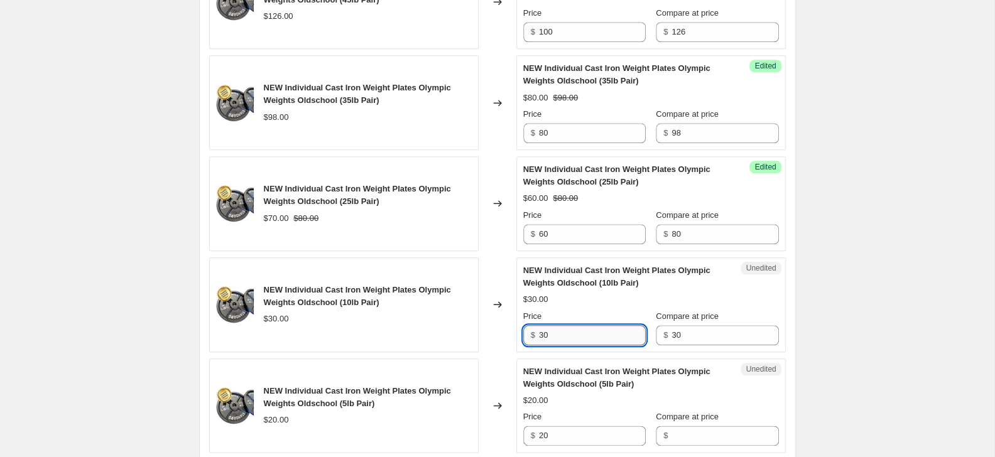
click at [565, 339] on input "30" at bounding box center [592, 335] width 107 height 20
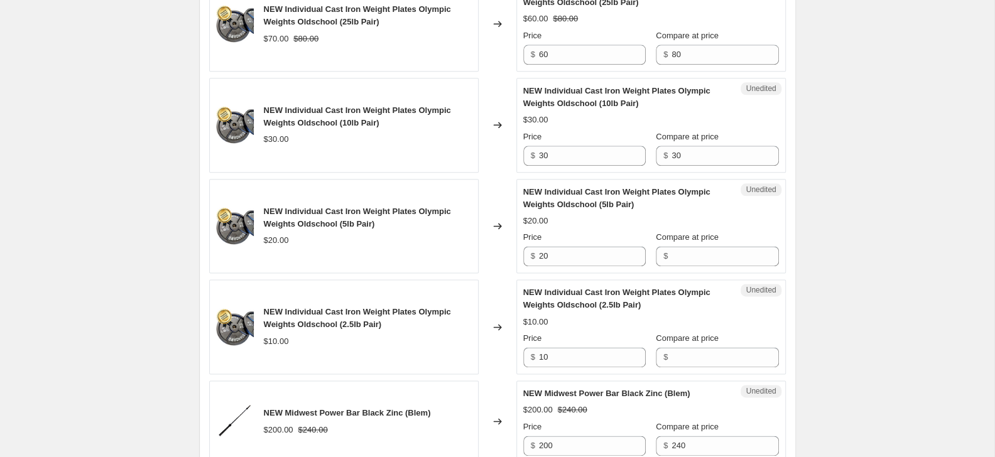
scroll to position [884, 0]
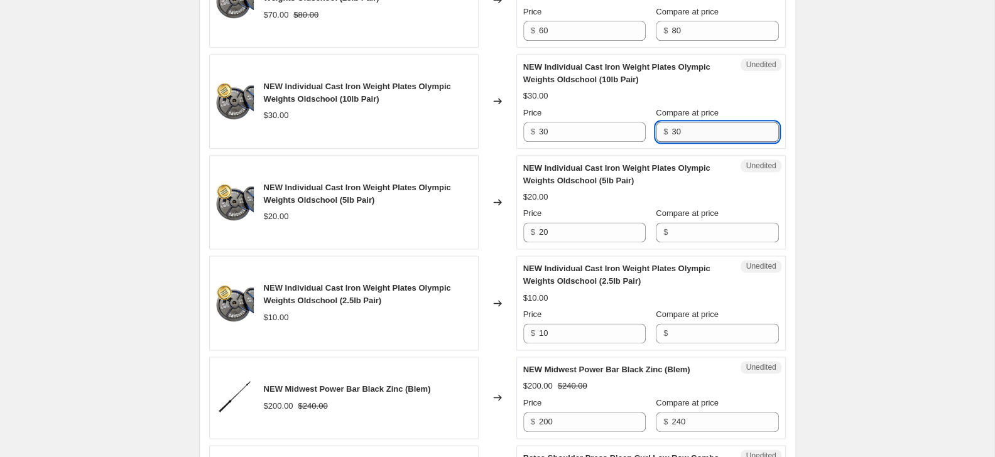
click at [697, 137] on input "30" at bounding box center [725, 132] width 107 height 20
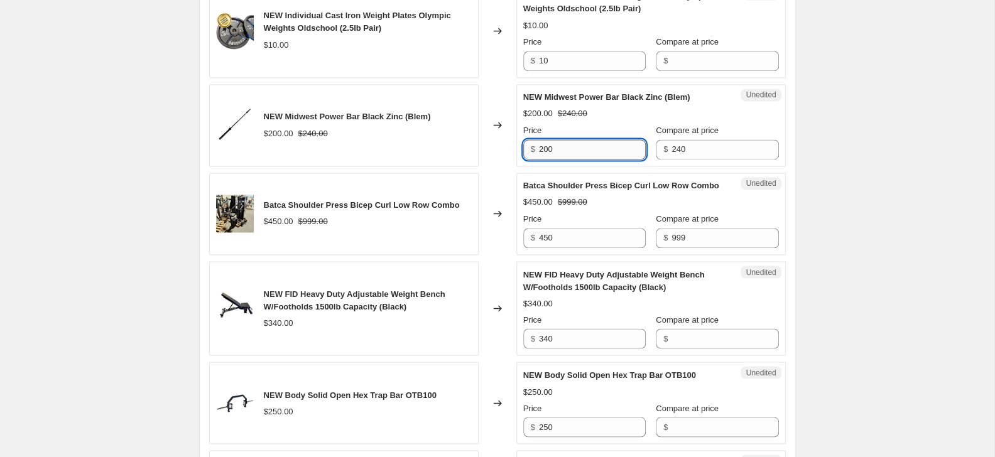
click at [579, 150] on input "200" at bounding box center [592, 149] width 107 height 20
type input "190"
click at [917, 233] on div "Create new price [MEDICAL_DATA]. This page is ready Create new price [MEDICAL_D…" at bounding box center [497, 277] width 995 height 2869
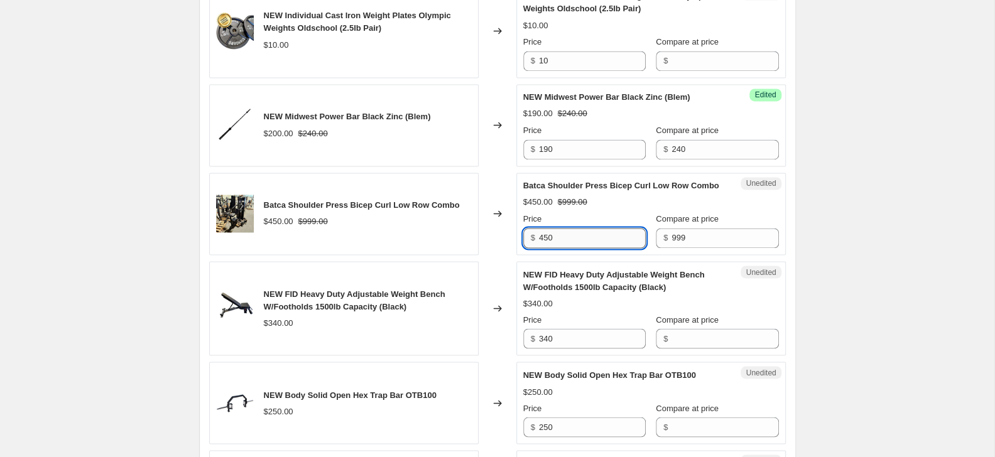
click at [563, 243] on input "450" at bounding box center [592, 238] width 107 height 20
type input "300"
click at [870, 285] on div "Create new price [MEDICAL_DATA]. This page is ready Create new price [MEDICAL_D…" at bounding box center [497, 277] width 995 height 2869
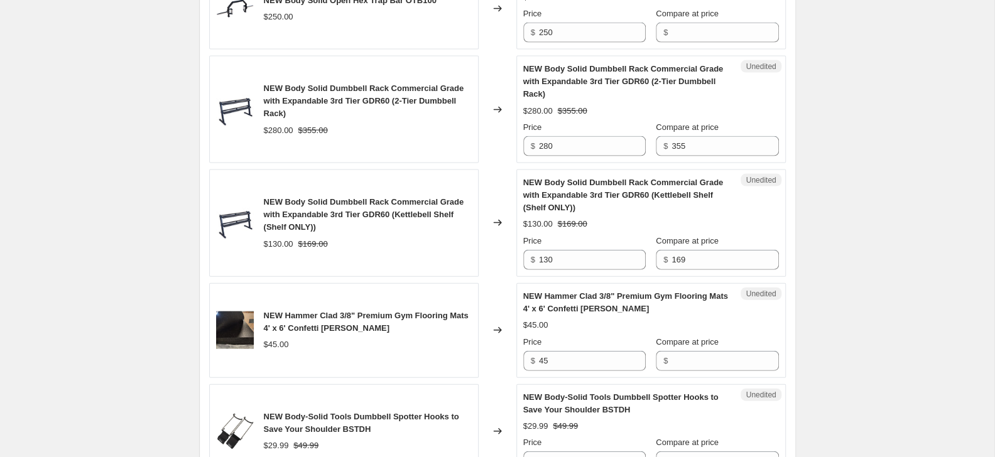
scroll to position [1633, 0]
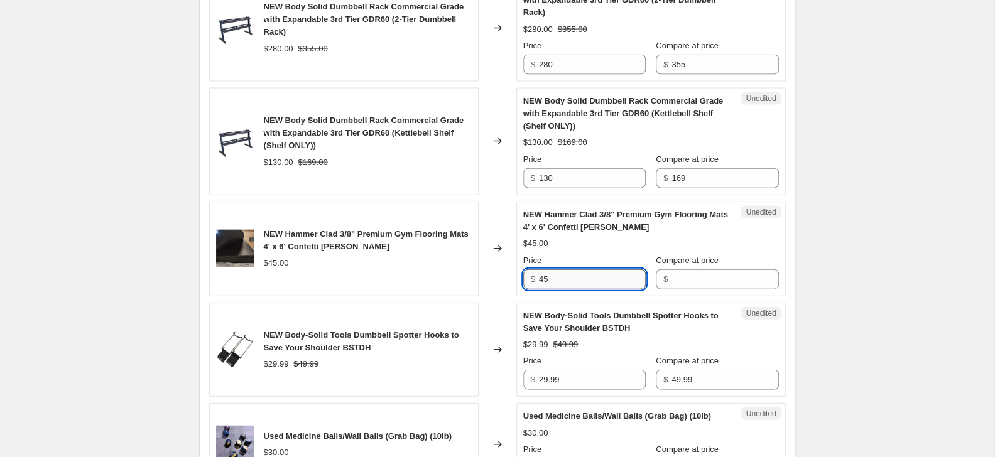
click at [615, 283] on input "45" at bounding box center [592, 280] width 107 height 20
type input "40"
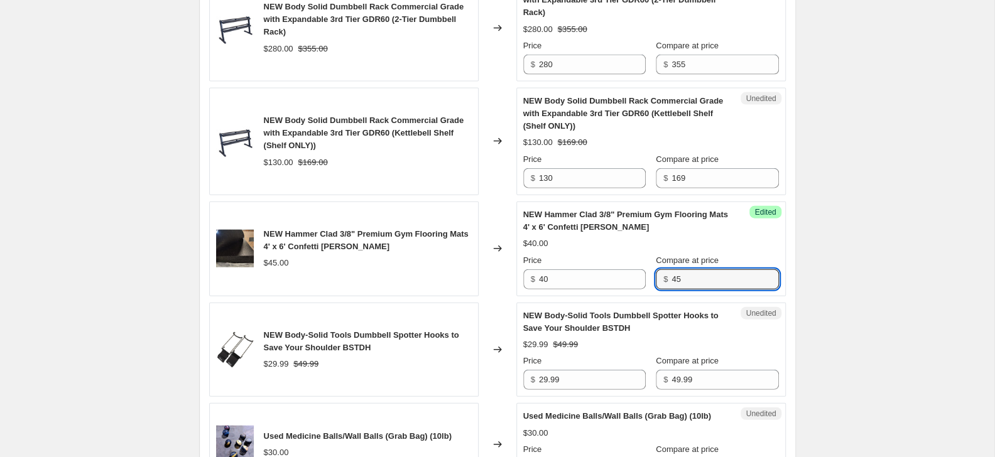
type input "45"
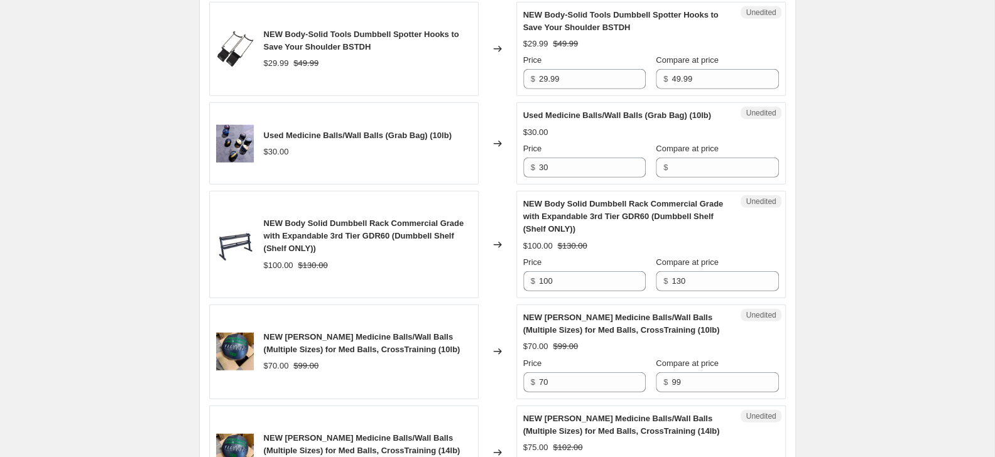
scroll to position [1973, 0]
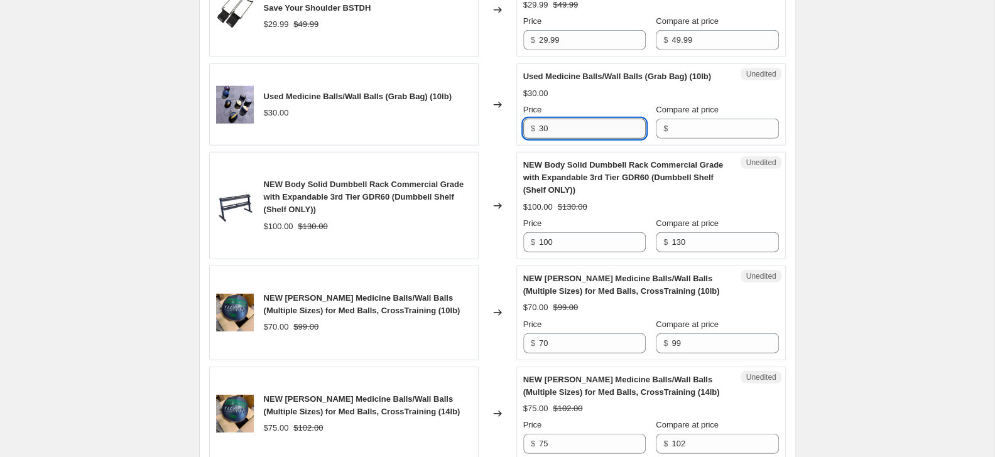
click at [577, 139] on input "30" at bounding box center [592, 129] width 107 height 20
type input "20"
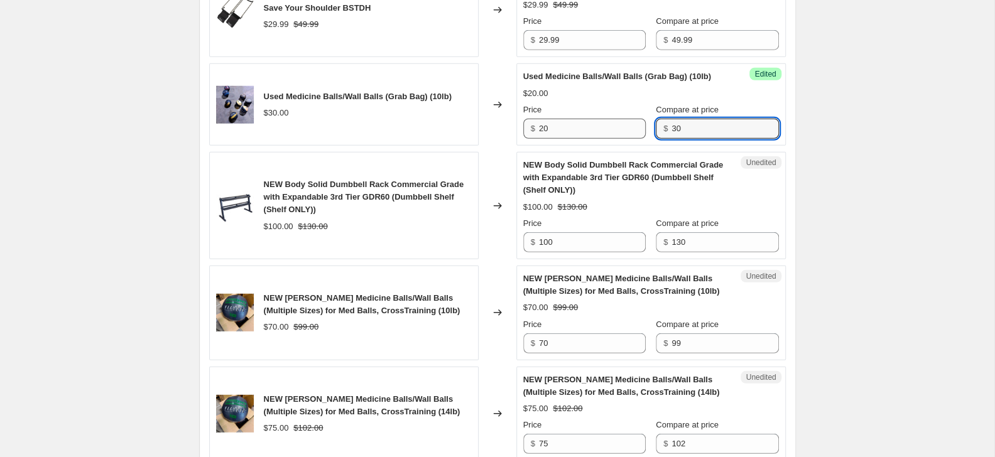
type input "30"
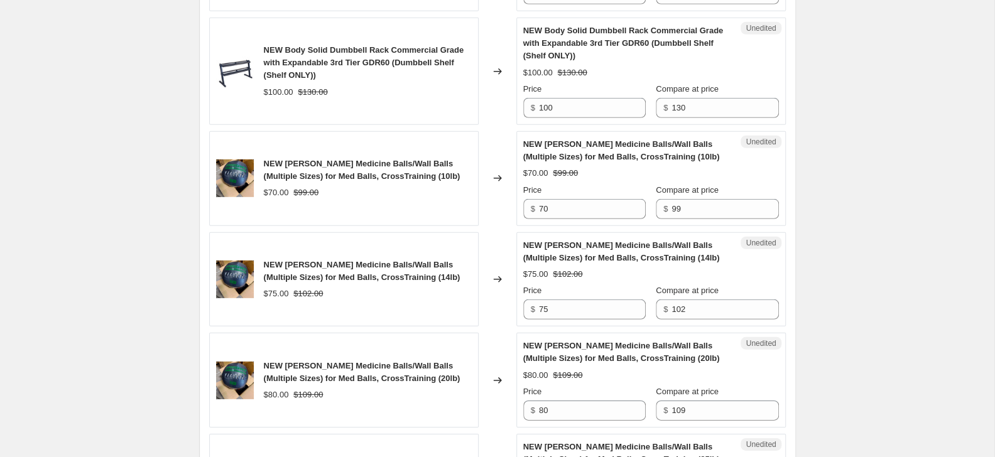
scroll to position [2109, 0]
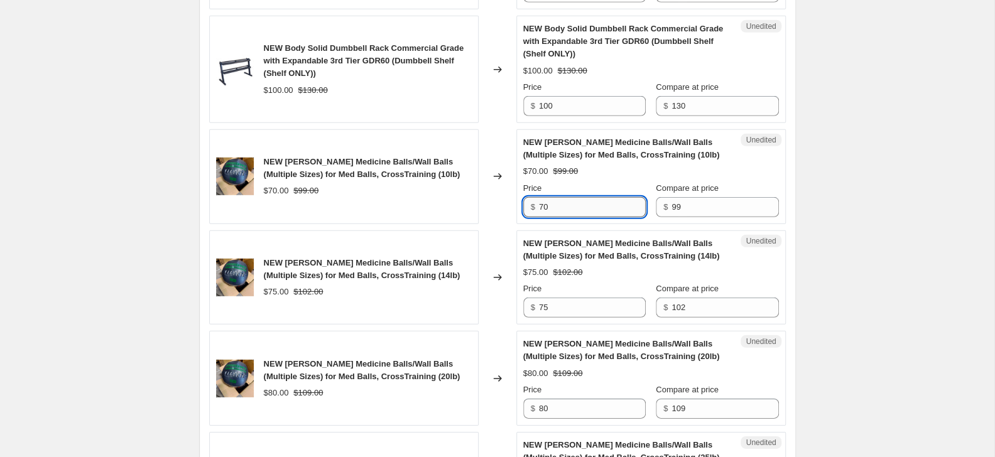
click at [574, 217] on input "70" at bounding box center [592, 207] width 107 height 20
type input "50"
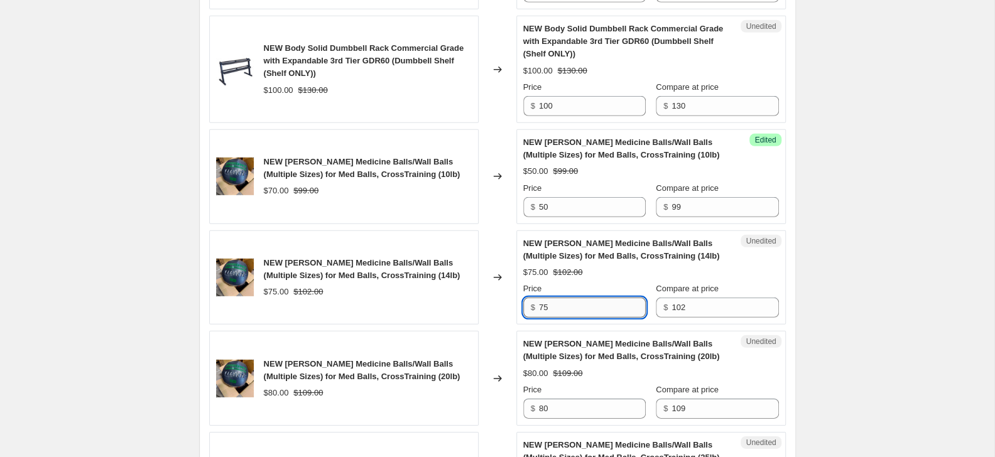
click at [582, 318] on input "75" at bounding box center [592, 308] width 107 height 20
click at [581, 318] on input "75" at bounding box center [592, 308] width 107 height 20
type input "55"
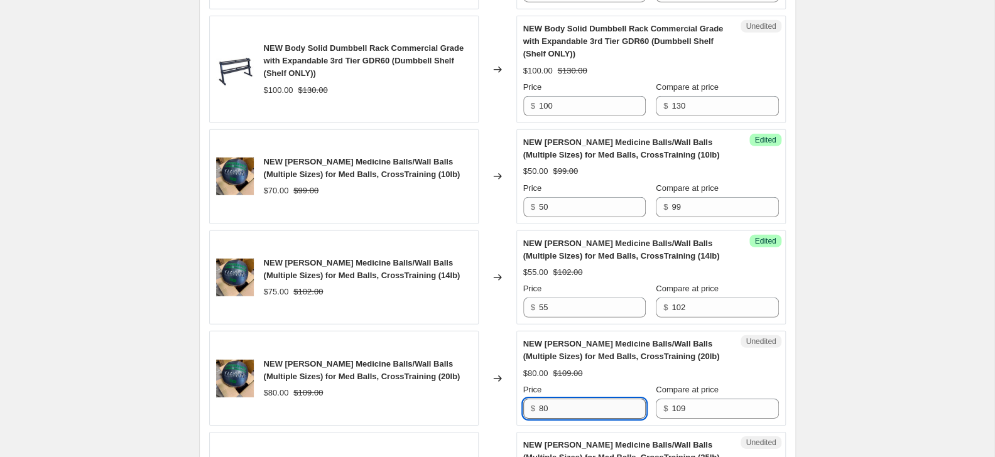
click at [567, 419] on input "80" at bounding box center [592, 409] width 107 height 20
type input "60"
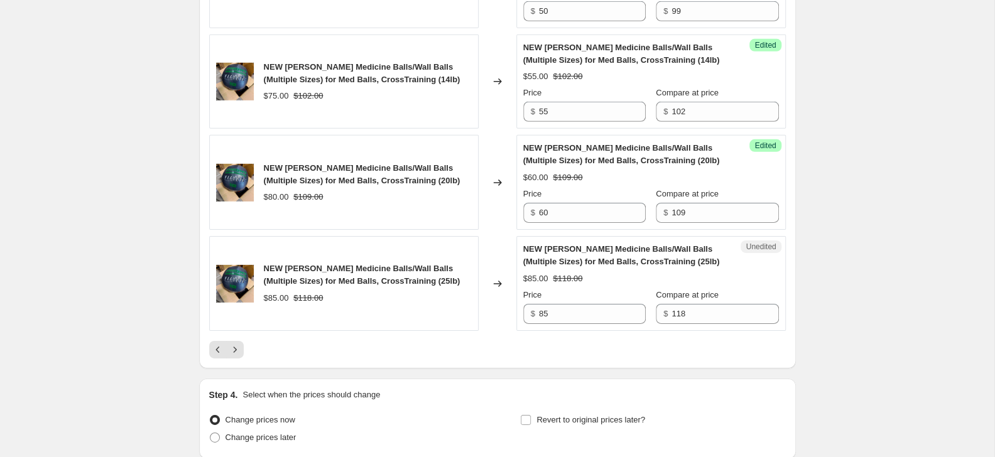
scroll to position [2381, 0]
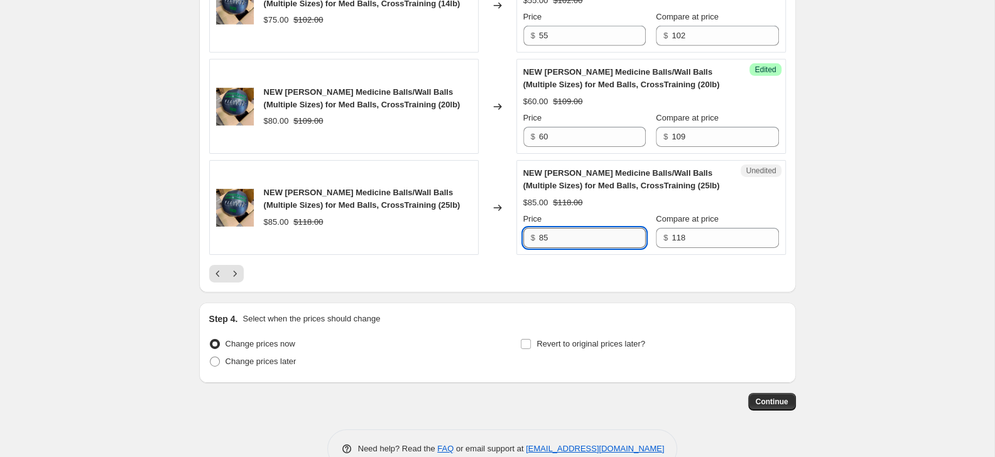
click at [607, 248] on input "85" at bounding box center [592, 238] width 107 height 20
type input "65"
click at [236, 280] on icon "Next" at bounding box center [235, 274] width 13 height 13
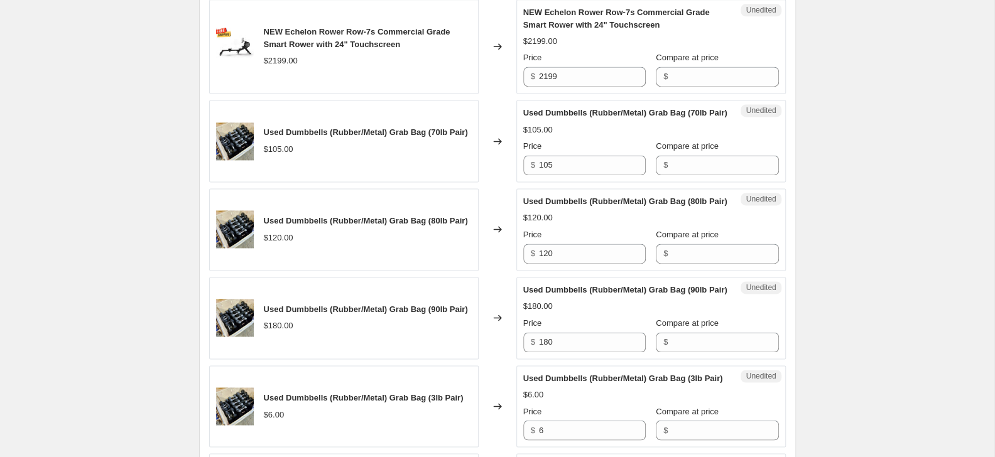
scroll to position [1015, 0]
click at [574, 175] on input "105" at bounding box center [592, 165] width 107 height 20
click at [864, 251] on div "Create new price [MEDICAL_DATA]. This page is ready Create new price [MEDICAL_D…" at bounding box center [497, 381] width 995 height 2793
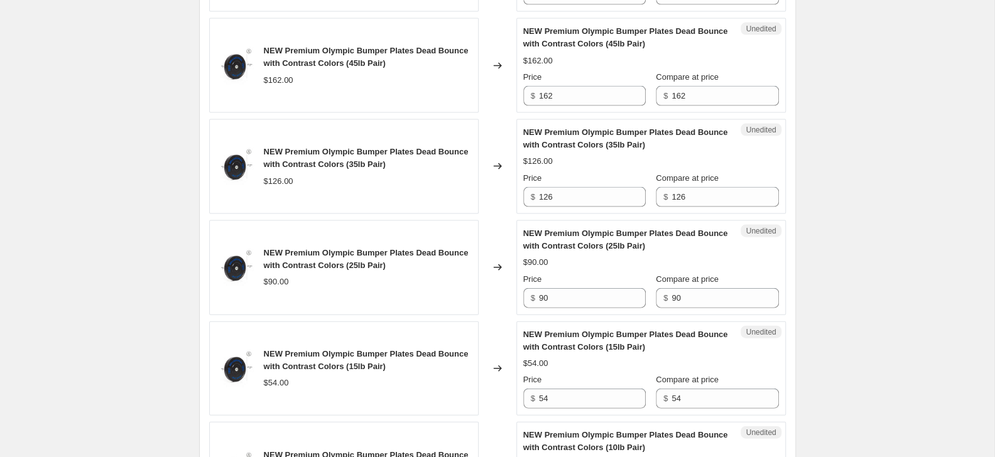
scroll to position [1559, 0]
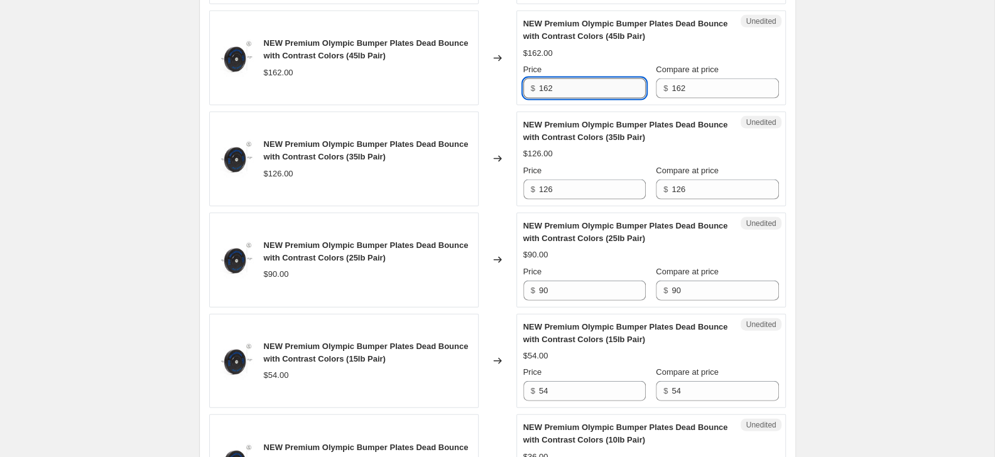
click at [591, 99] on input "162" at bounding box center [592, 89] width 107 height 20
type input "150"
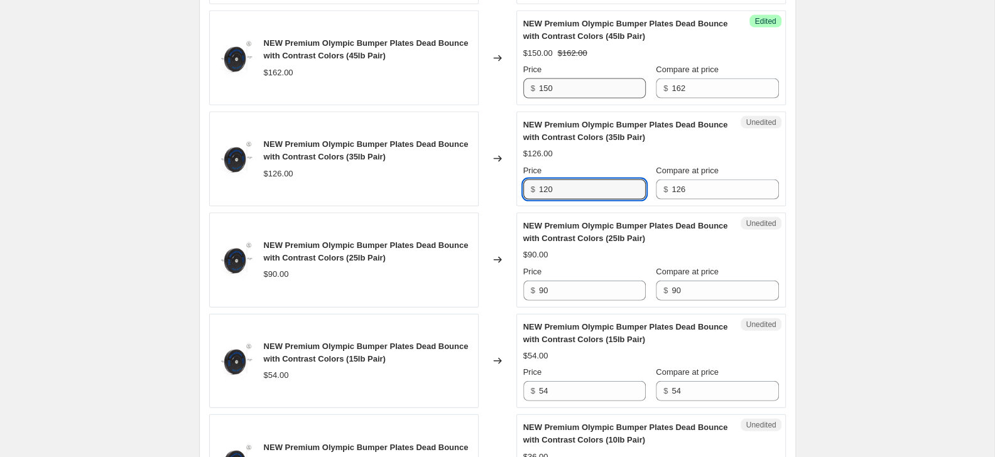
type input "120"
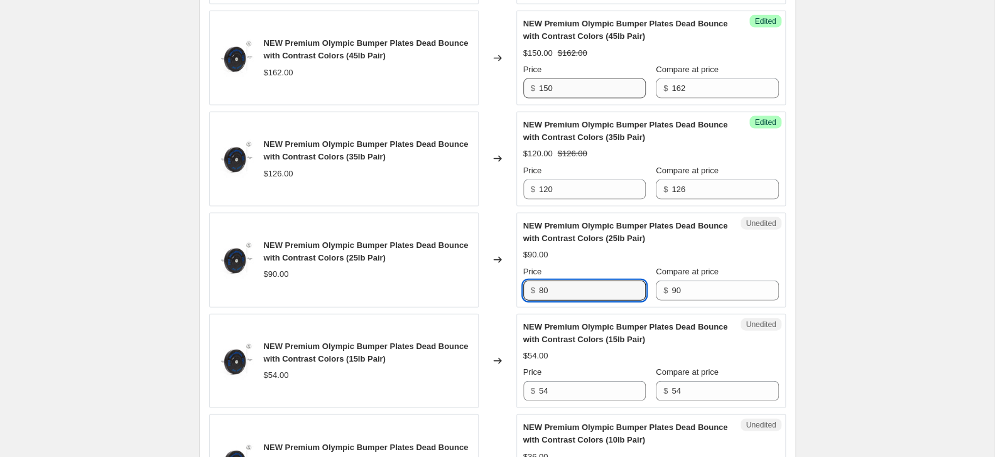
type input "80"
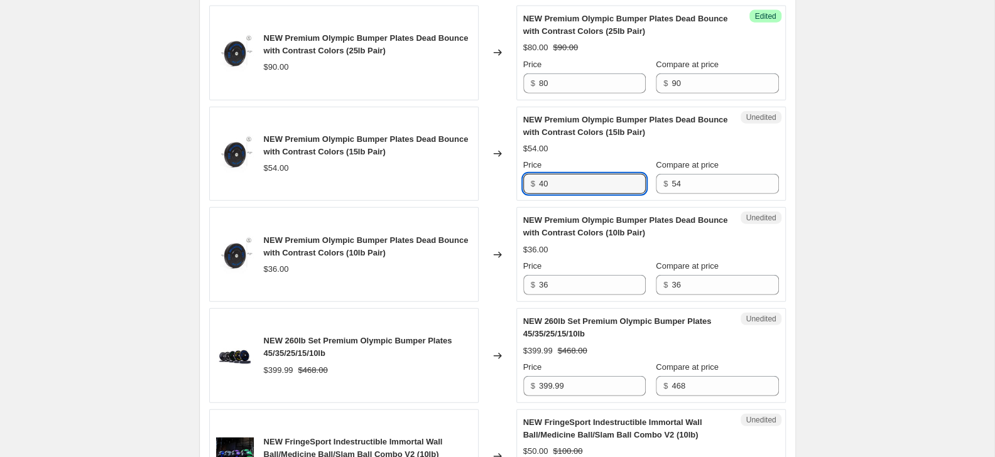
scroll to position [1899, 0]
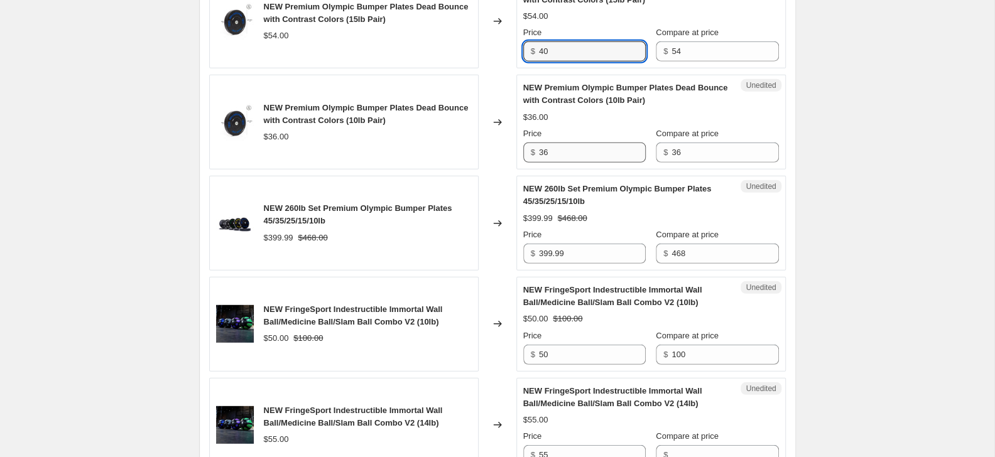
type input "40"
click at [570, 163] on input "36" at bounding box center [592, 153] width 107 height 20
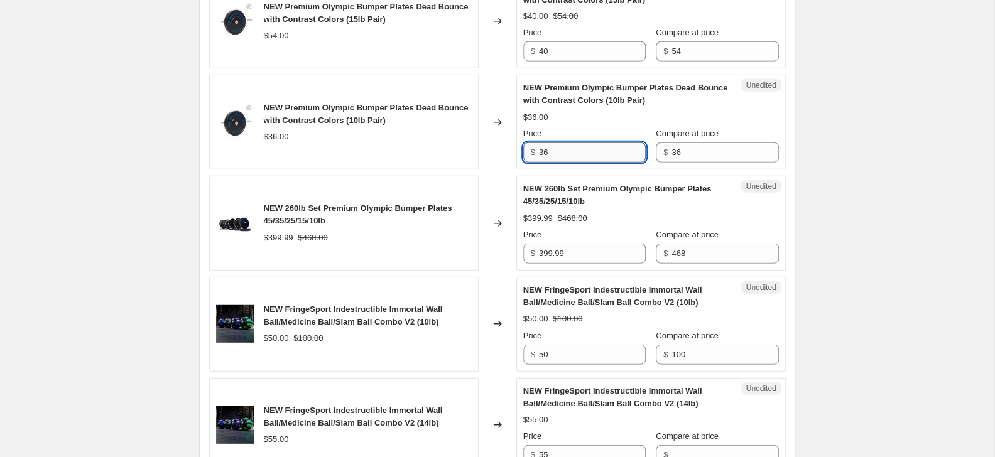
click at [570, 163] on input "36" at bounding box center [592, 153] width 107 height 20
type input "30"
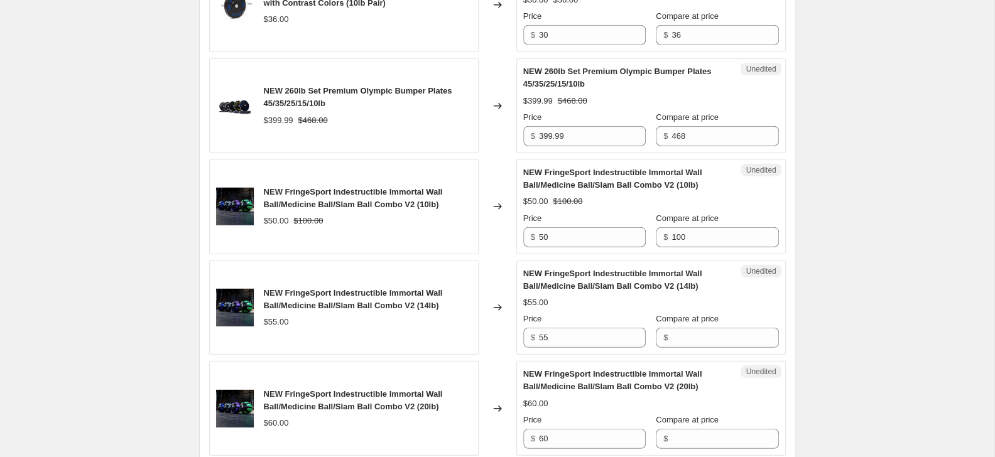
scroll to position [2103, 0]
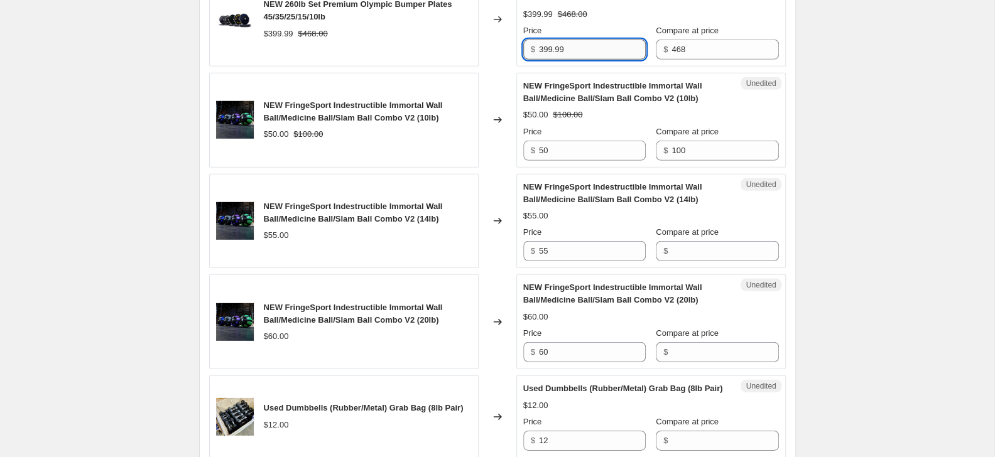
click at [572, 60] on input "399.99" at bounding box center [592, 50] width 107 height 20
type input "350"
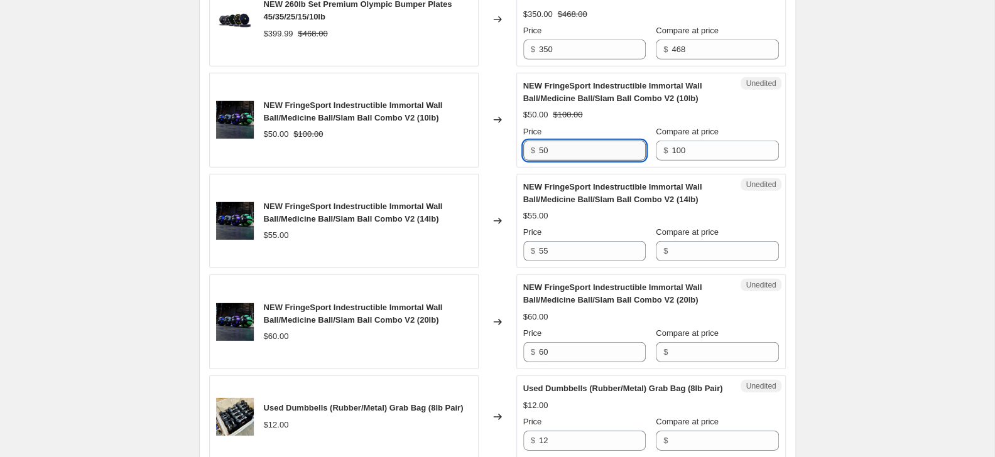
click at [565, 161] on input "50" at bounding box center [592, 151] width 107 height 20
type input "40"
click at [570, 261] on input "55" at bounding box center [592, 251] width 107 height 20
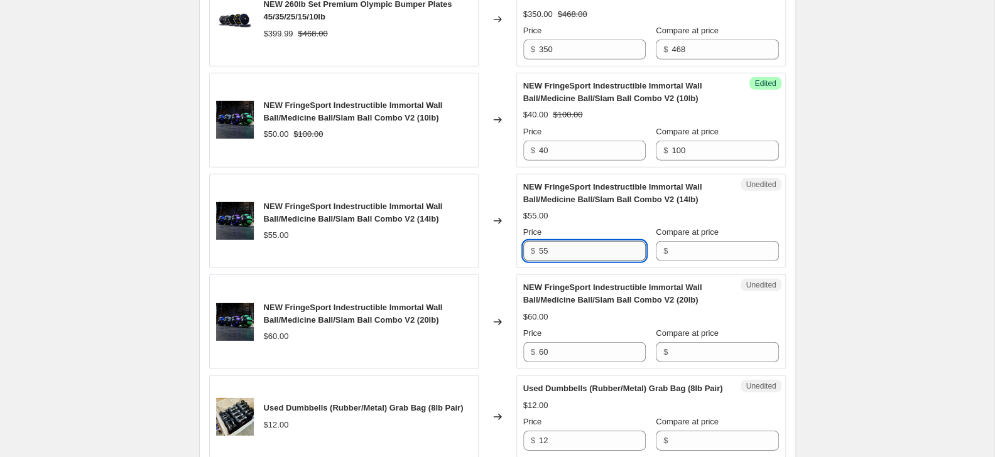
click at [570, 261] on input "55" at bounding box center [592, 251] width 107 height 20
type input "45"
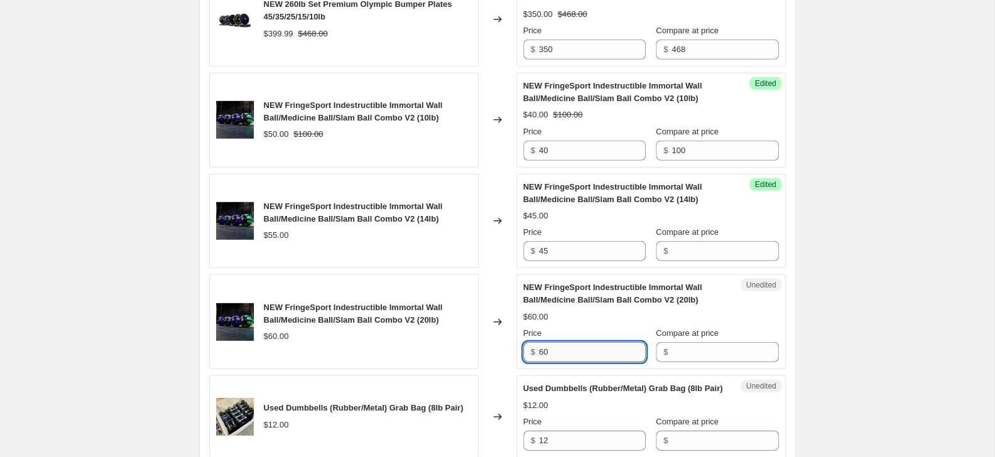
click at [573, 363] on input "60" at bounding box center [592, 352] width 107 height 20
type input "50"
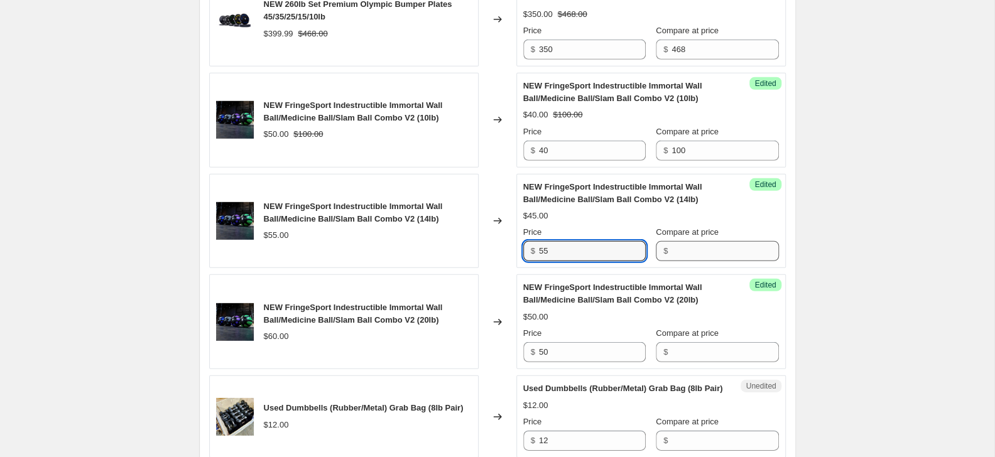
type input "55"
click at [683, 261] on input "Compare at price" at bounding box center [725, 251] width 107 height 20
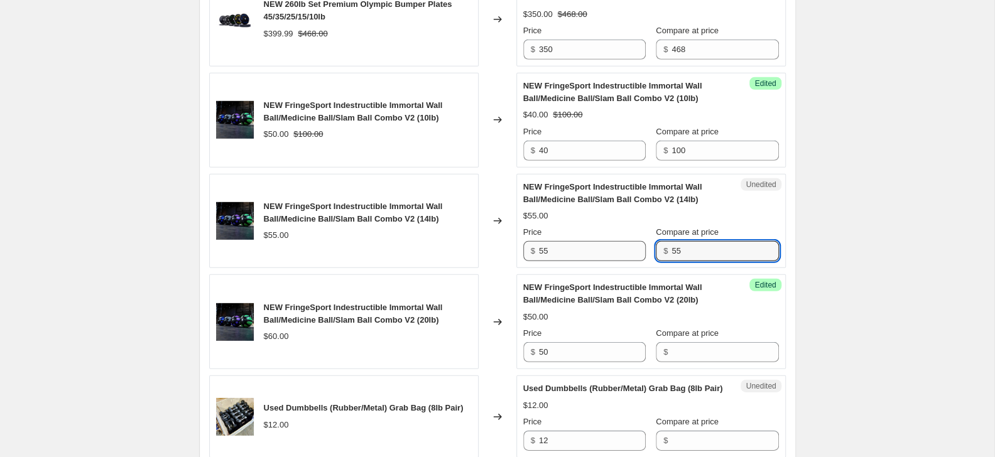
type input "55"
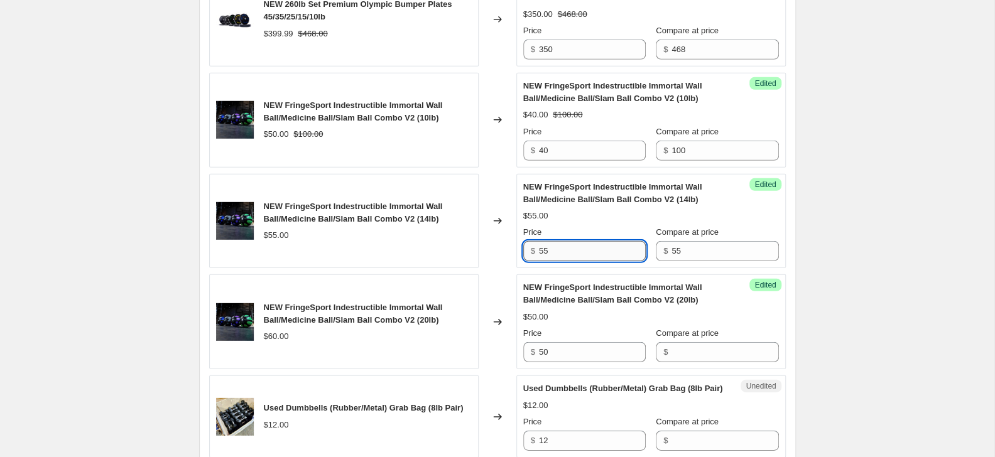
drag, startPoint x: 607, startPoint y: 307, endPoint x: 500, endPoint y: 305, distance: 106.8
click at [539, 261] on input "55" at bounding box center [592, 251] width 107 height 20
type input "45"
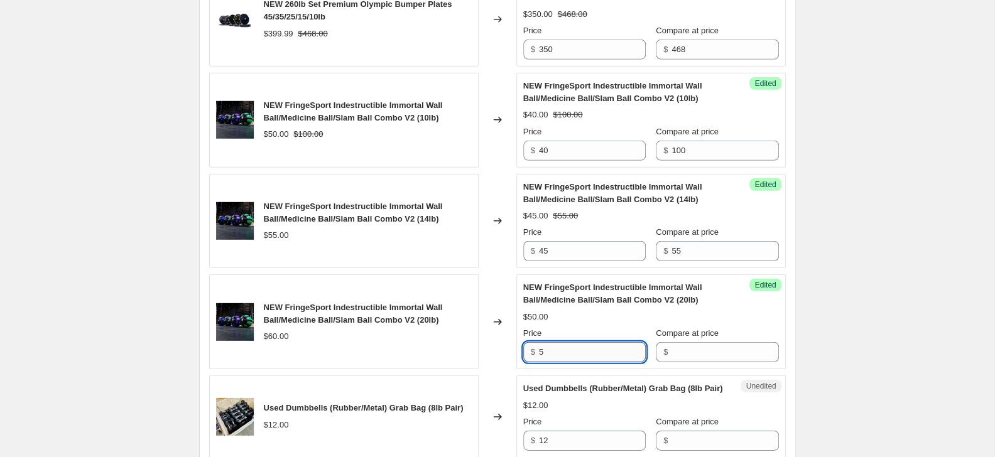
type input "50"
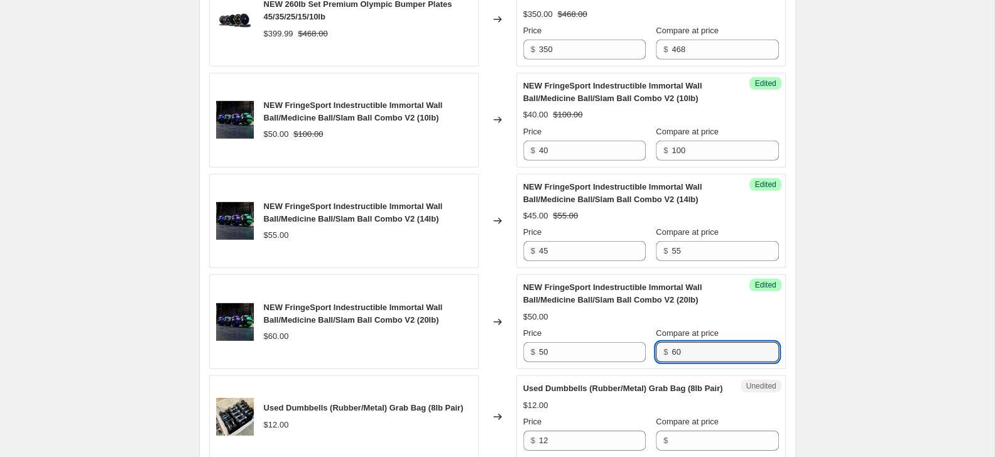
type input "60"
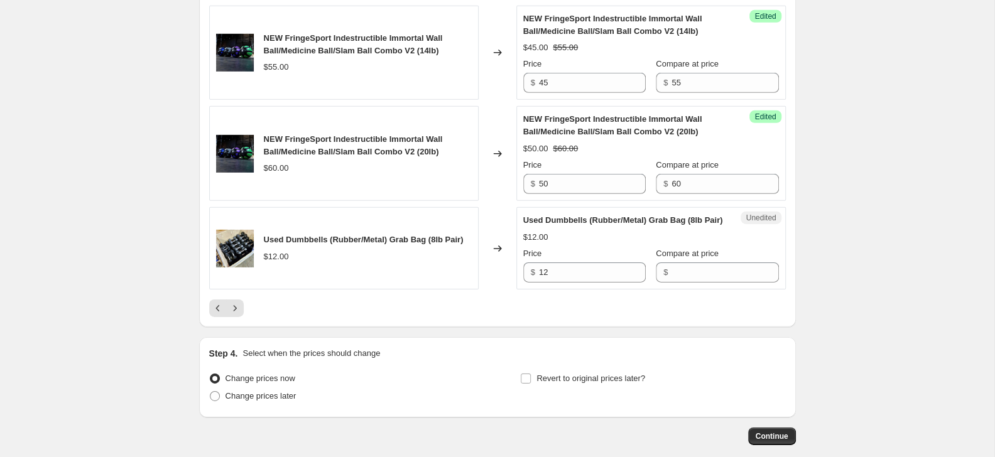
scroll to position [2397, 0]
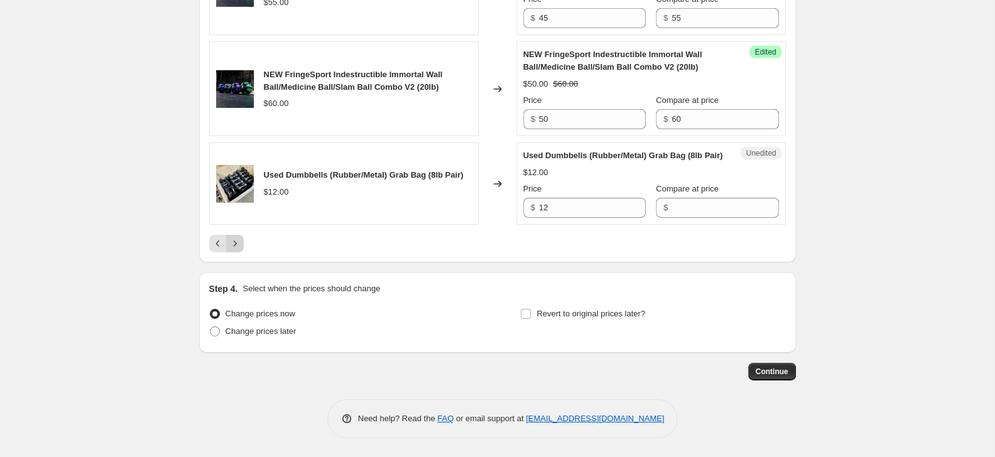
click at [236, 248] on icon "Next" at bounding box center [235, 243] width 13 height 13
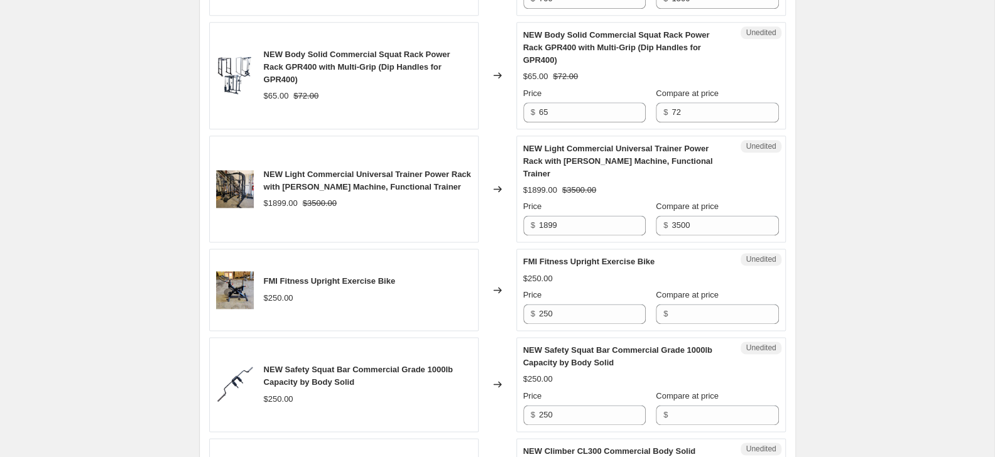
scroll to position [538, 0]
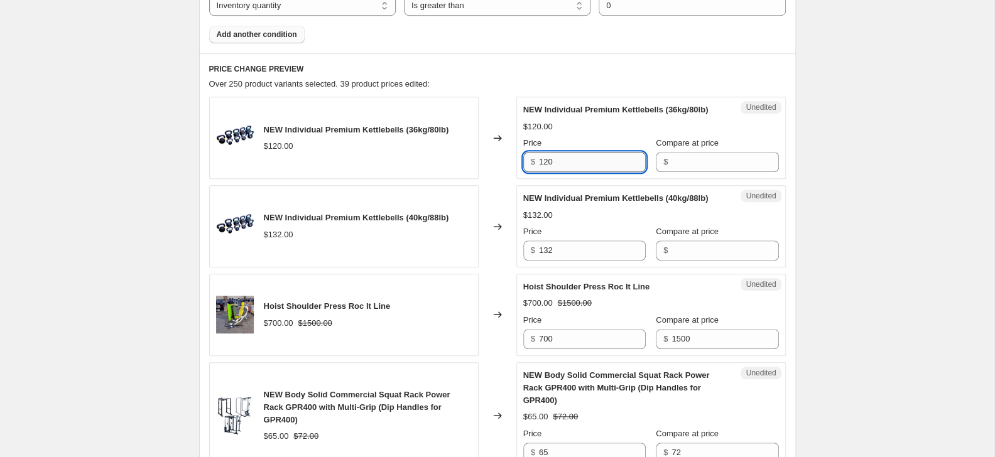
click at [575, 171] on input "120" at bounding box center [592, 162] width 107 height 20
type input "110"
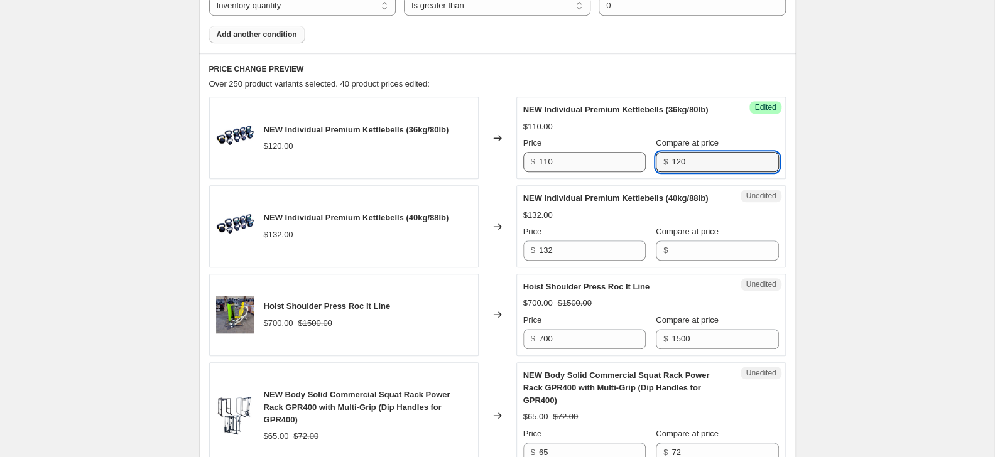
type input "120"
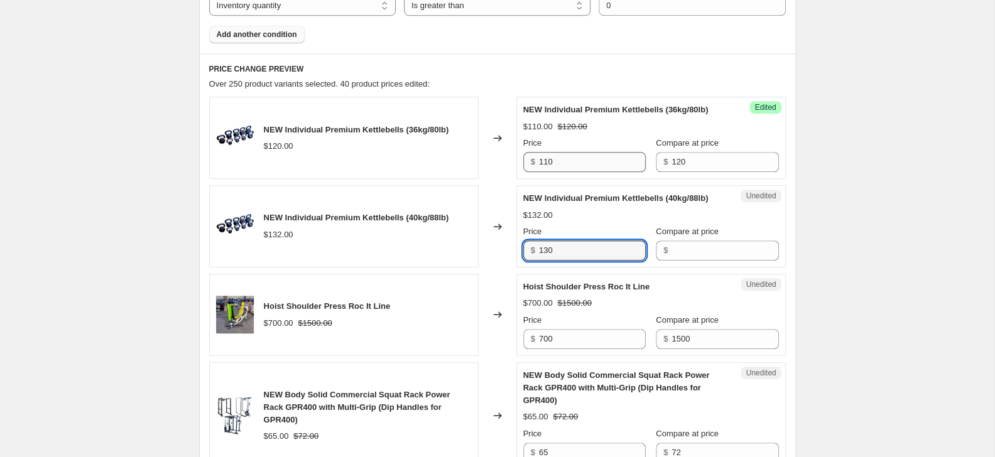
type input "130"
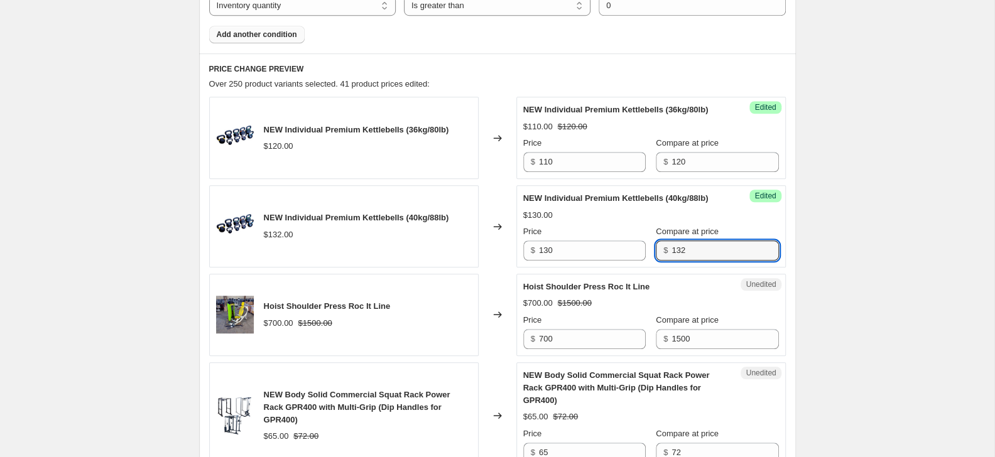
type input "132"
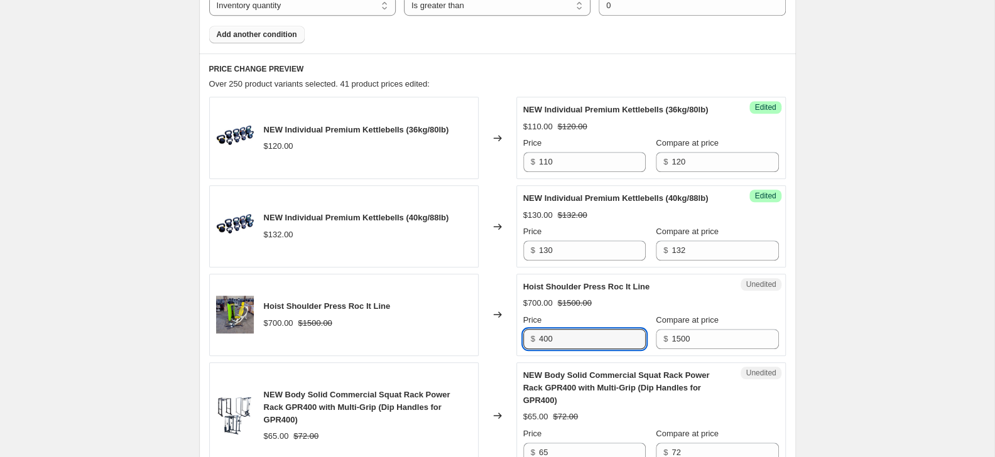
type input "400"
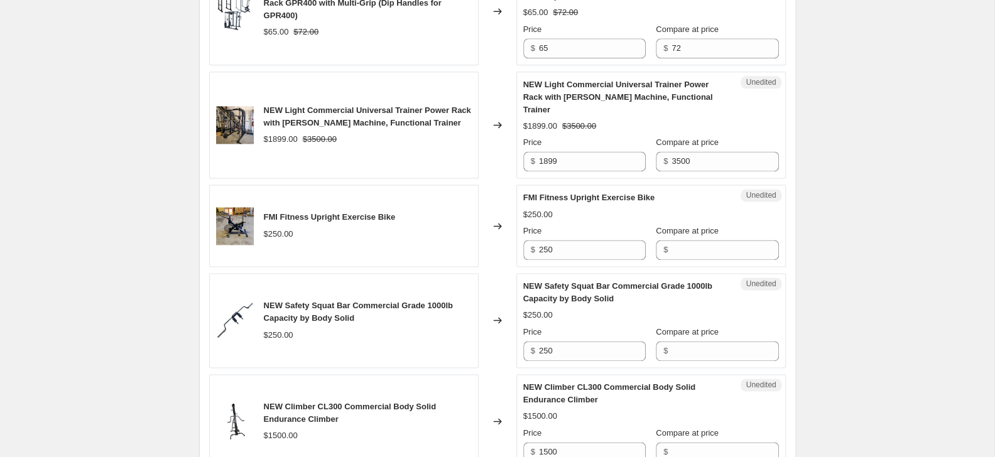
scroll to position [946, 0]
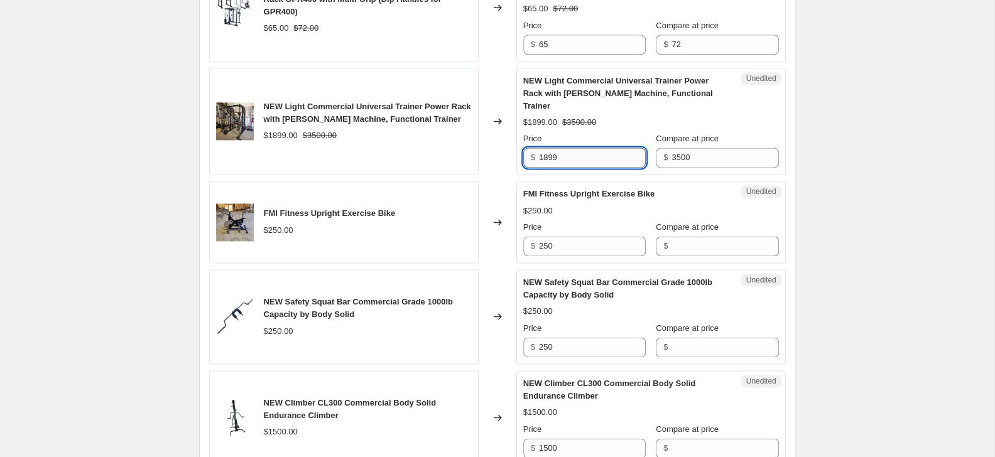
click at [631, 160] on input "1899" at bounding box center [592, 158] width 107 height 20
type input "1800"
click at [575, 254] on input "250" at bounding box center [592, 246] width 107 height 20
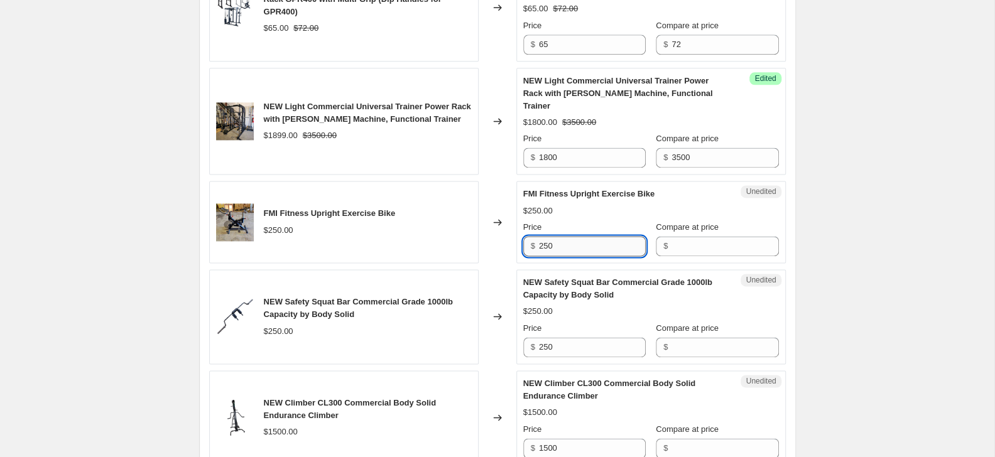
click at [575, 254] on input "250" at bounding box center [592, 246] width 107 height 20
type input "100"
type input "1"
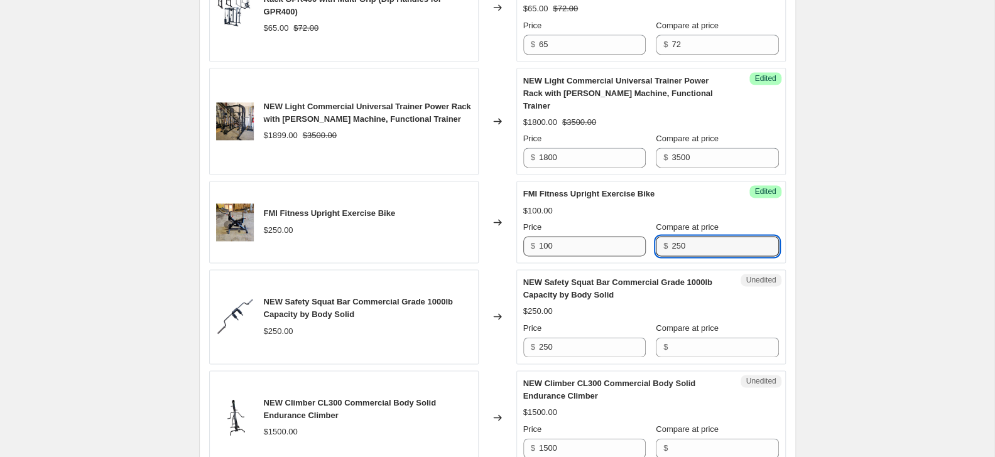
type input "250"
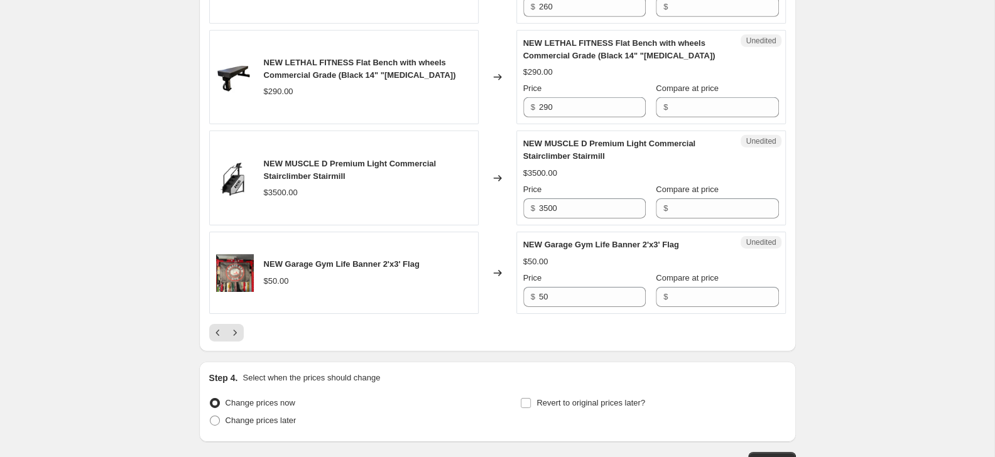
scroll to position [2307, 0]
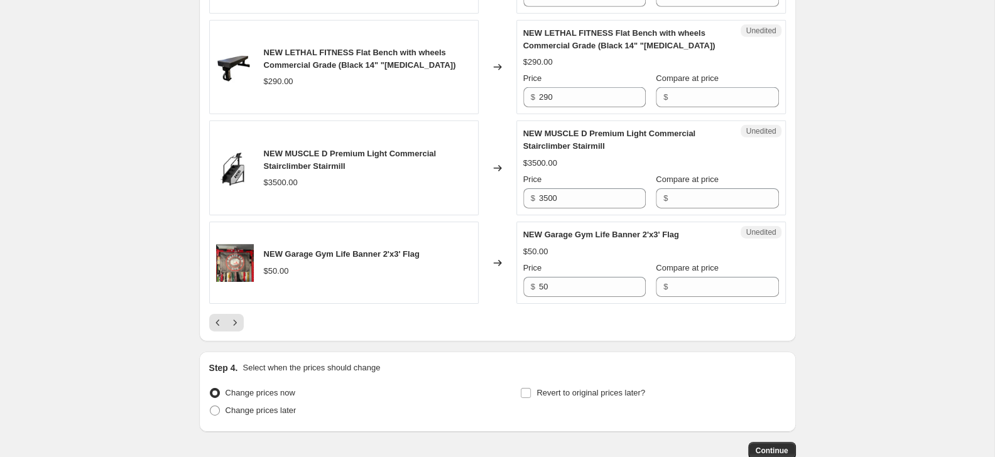
click at [241, 325] on button "Next" at bounding box center [235, 323] width 18 height 18
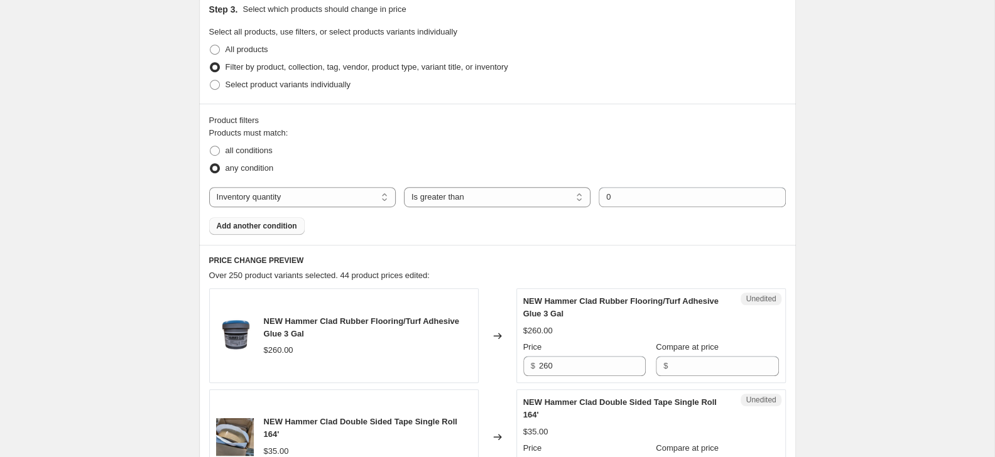
scroll to position [606, 0]
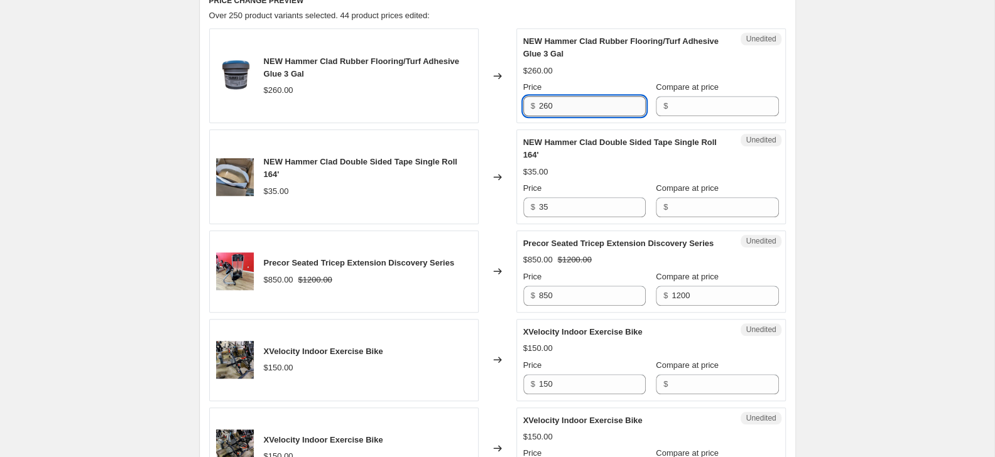
click at [579, 107] on input "260" at bounding box center [592, 106] width 107 height 20
type input "200"
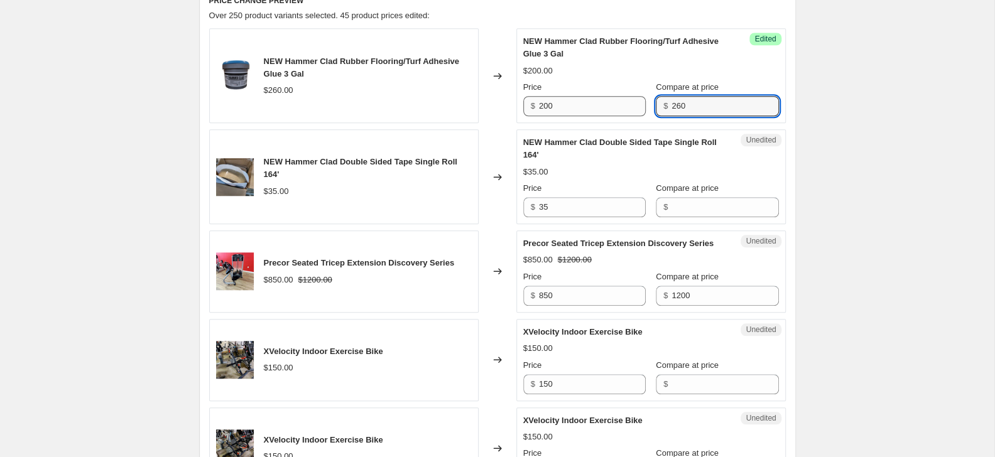
type input "260"
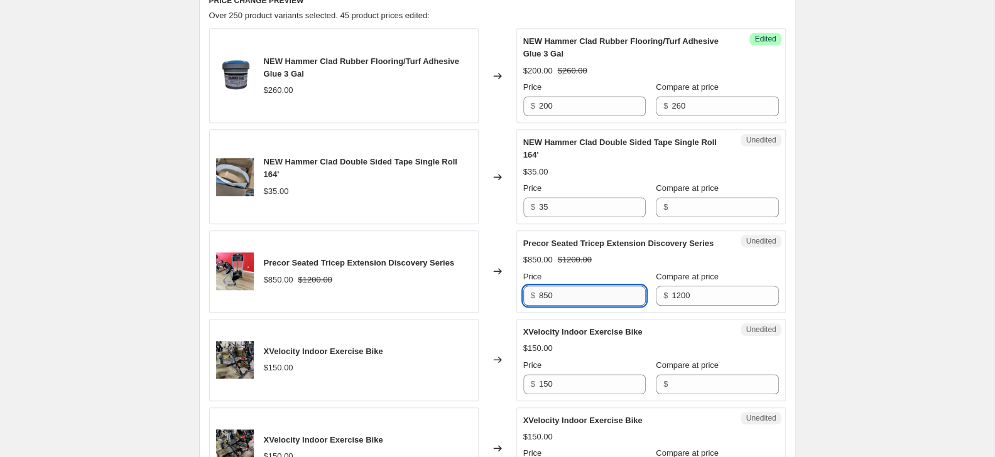
click at [603, 295] on input "850" at bounding box center [592, 296] width 107 height 20
click at [602, 295] on input "850" at bounding box center [592, 296] width 107 height 20
type input "450"
click at [592, 376] on input "150" at bounding box center [592, 384] width 107 height 20
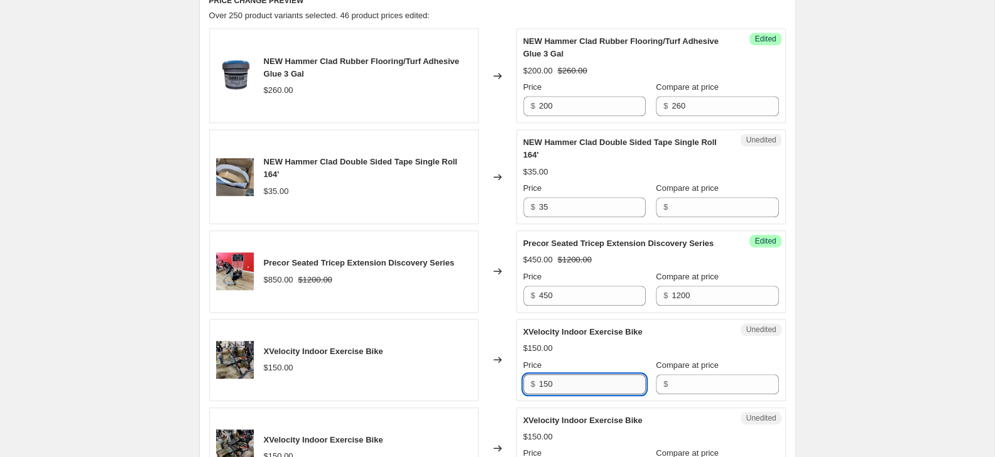
click at [592, 376] on input "150" at bounding box center [592, 384] width 107 height 20
type input "100"
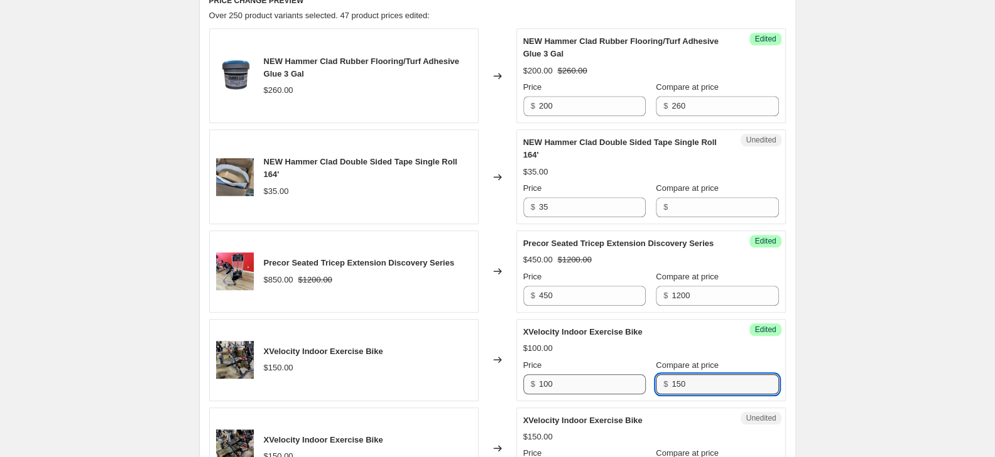
type input "150"
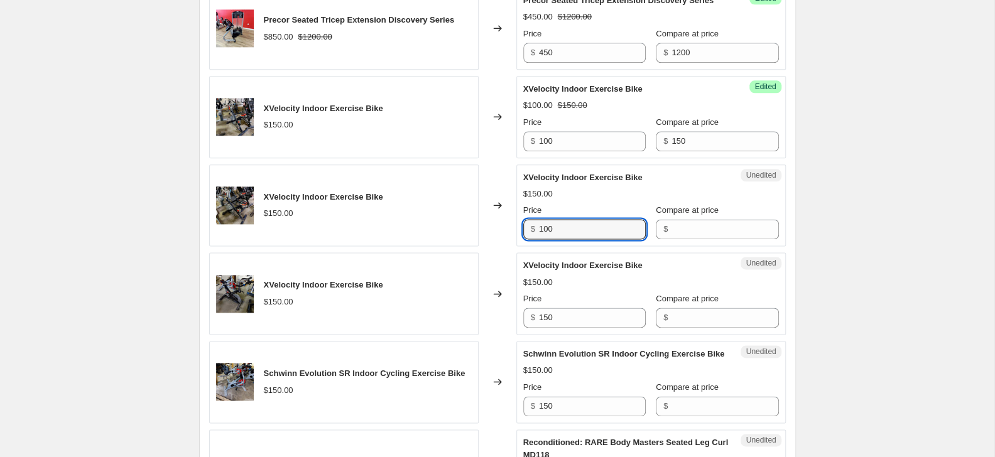
type input "100"
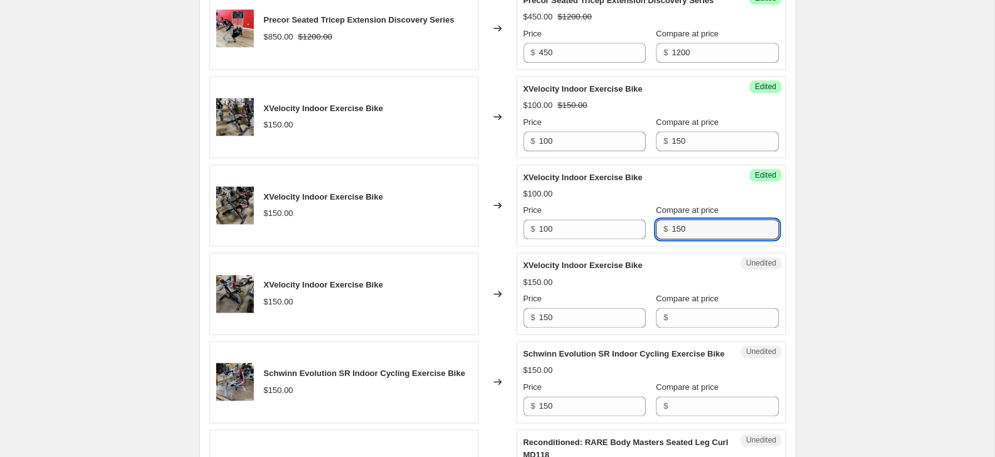
type input "150"
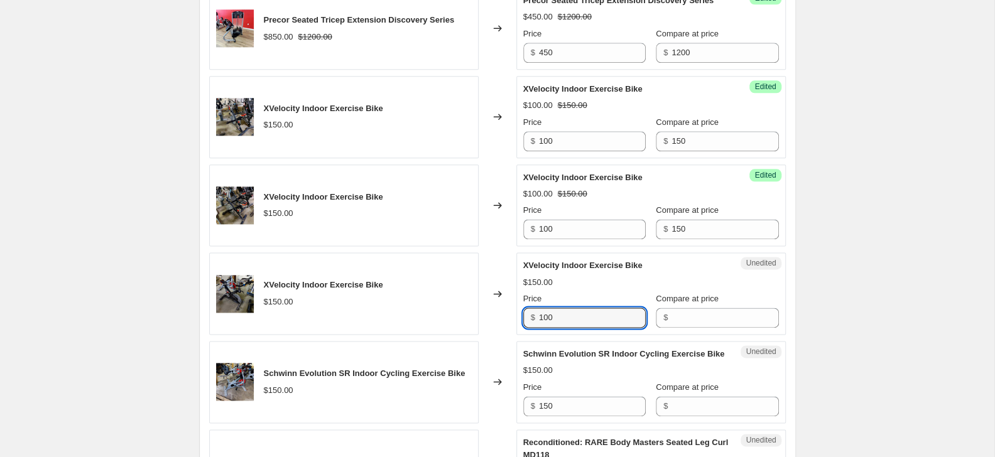
type input "100"
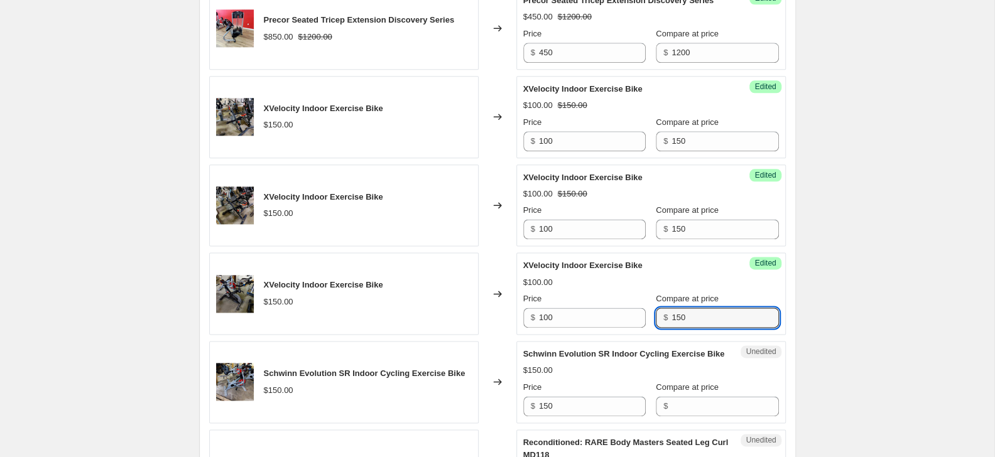
type input "150"
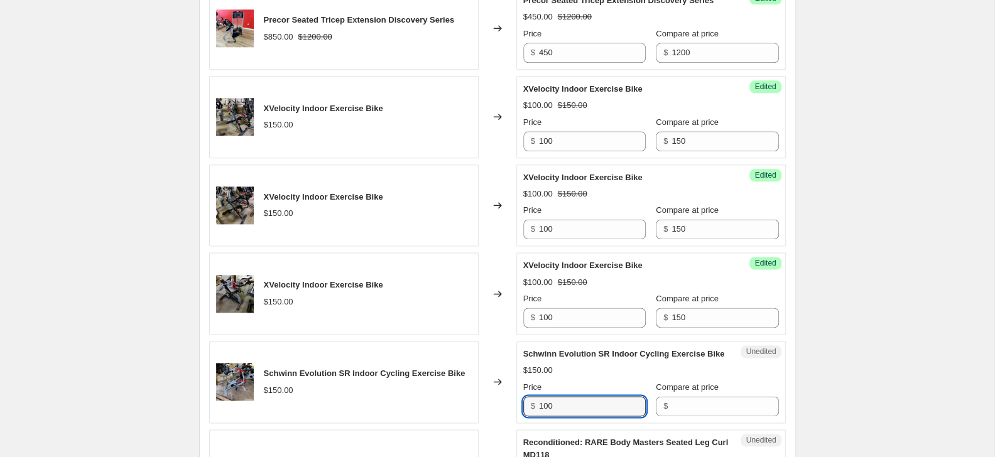
type input "100"
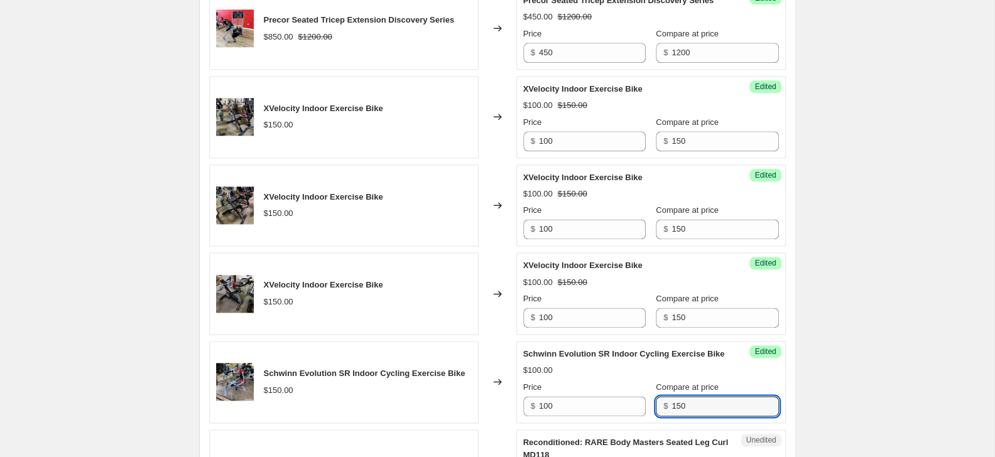
type input "150"
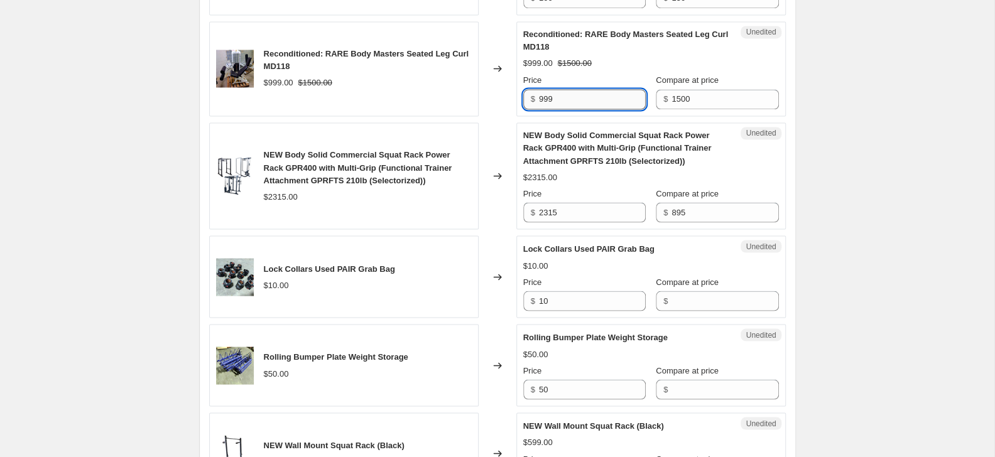
click at [555, 109] on input "999" at bounding box center [592, 99] width 107 height 20
type input "600"
click at [890, 239] on div "Create new price [MEDICAL_DATA]. This page is ready Create new price [MEDICAL_D…" at bounding box center [497, 88] width 995 height 2693
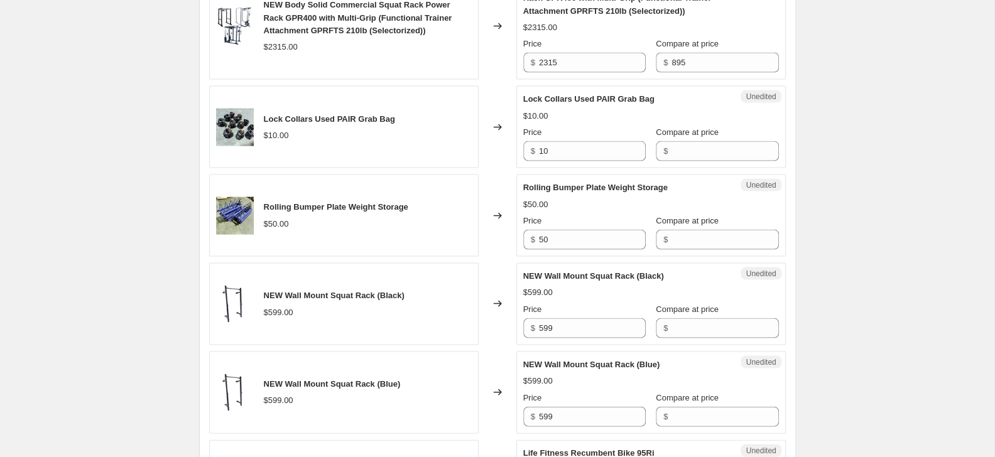
scroll to position [1462, 0]
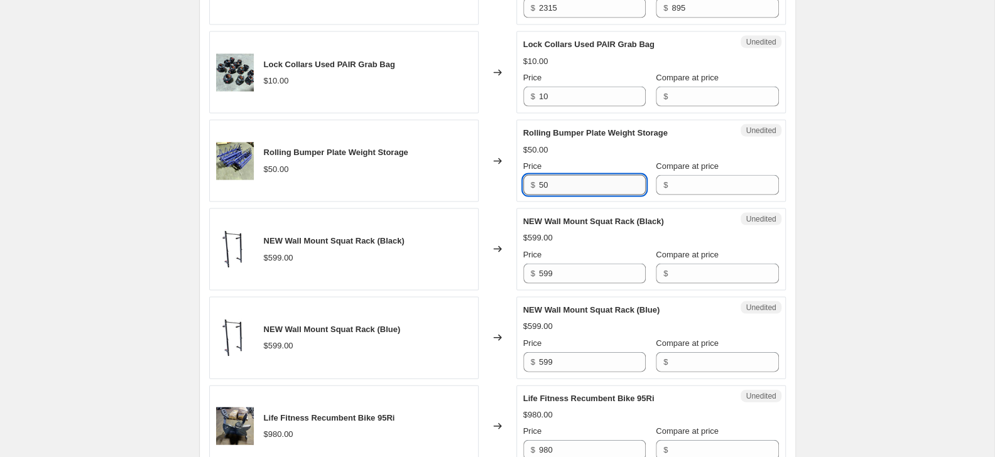
click at [603, 195] on input "50" at bounding box center [592, 185] width 107 height 20
click at [601, 195] on input "50" at bounding box center [592, 185] width 107 height 20
type input "40"
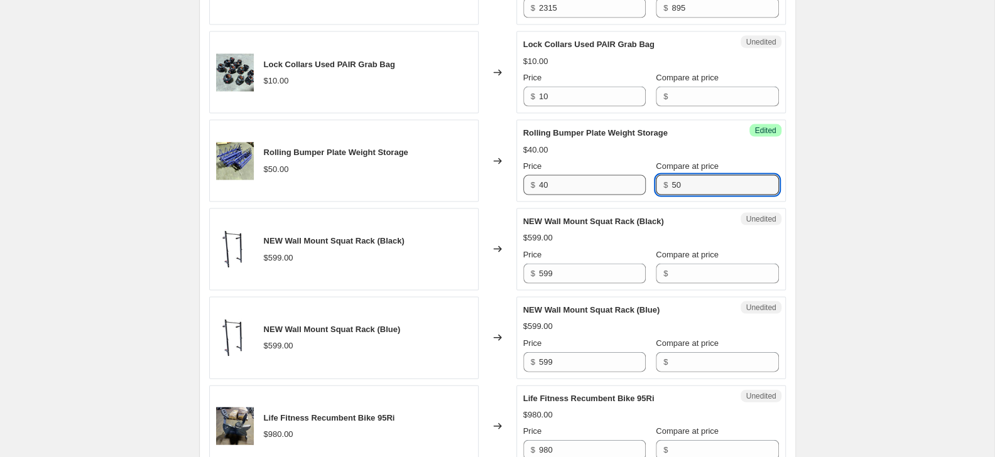
type input "50"
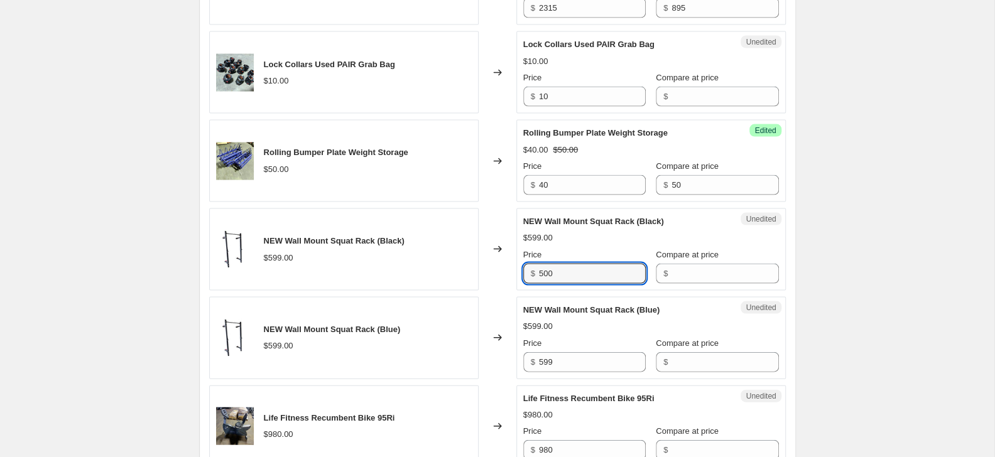
type input "500"
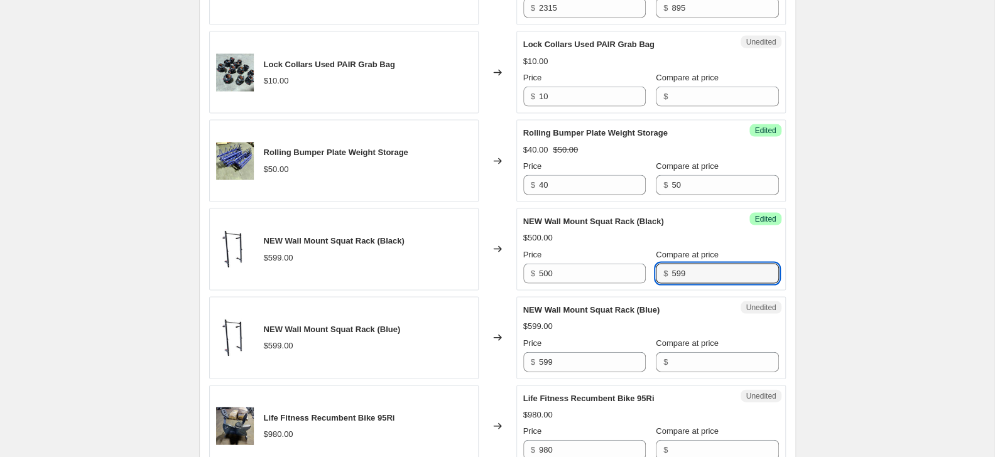
type input "599"
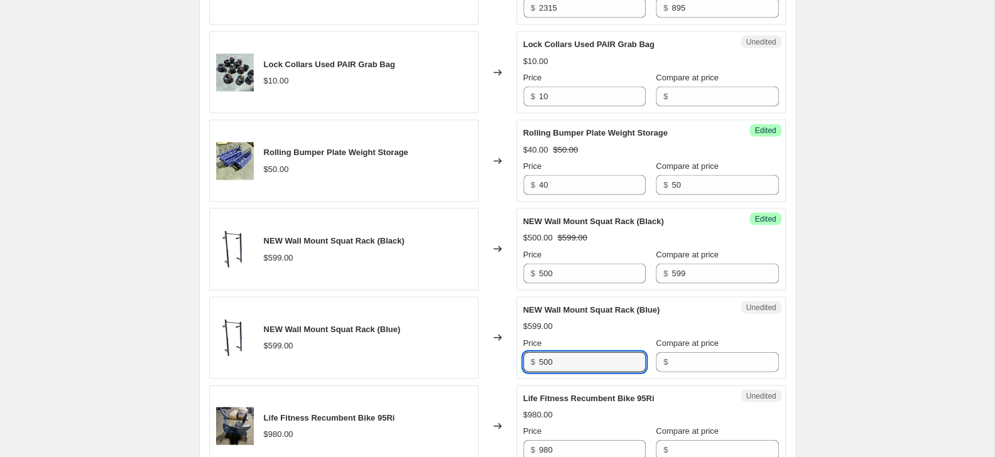
type input "500"
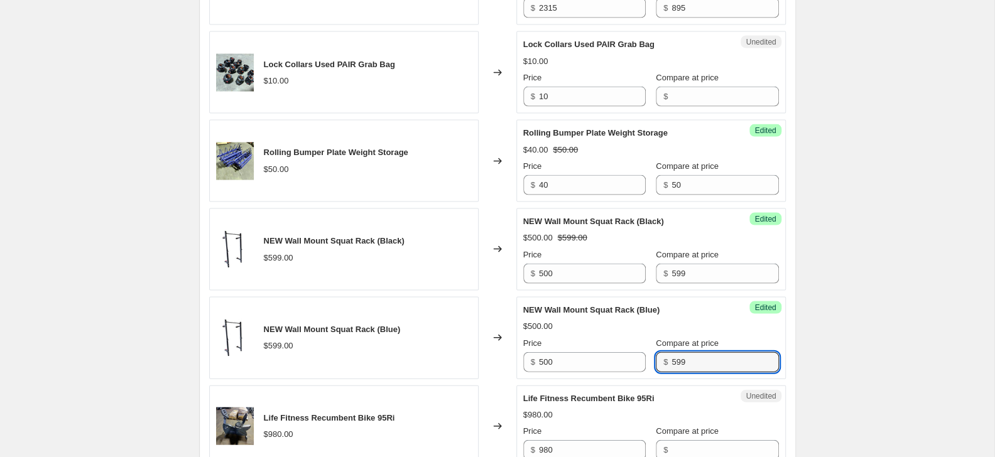
type input "599"
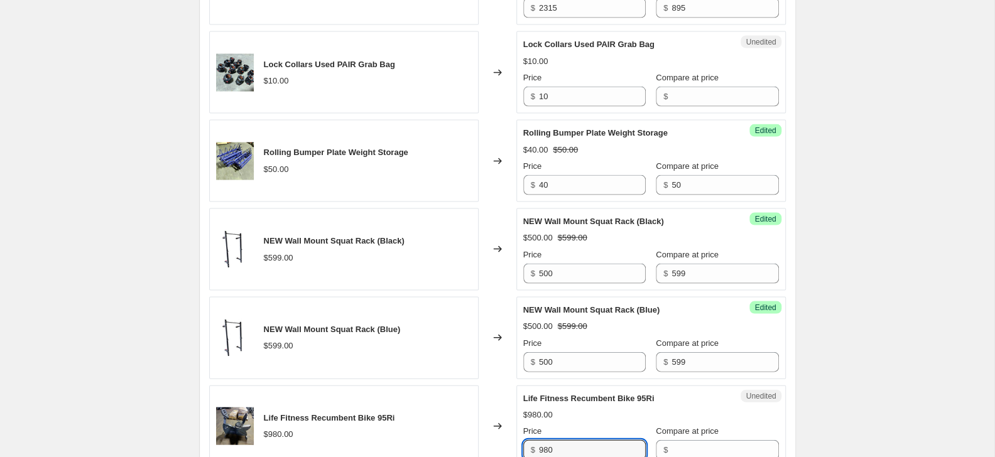
scroll to position [1695, 0]
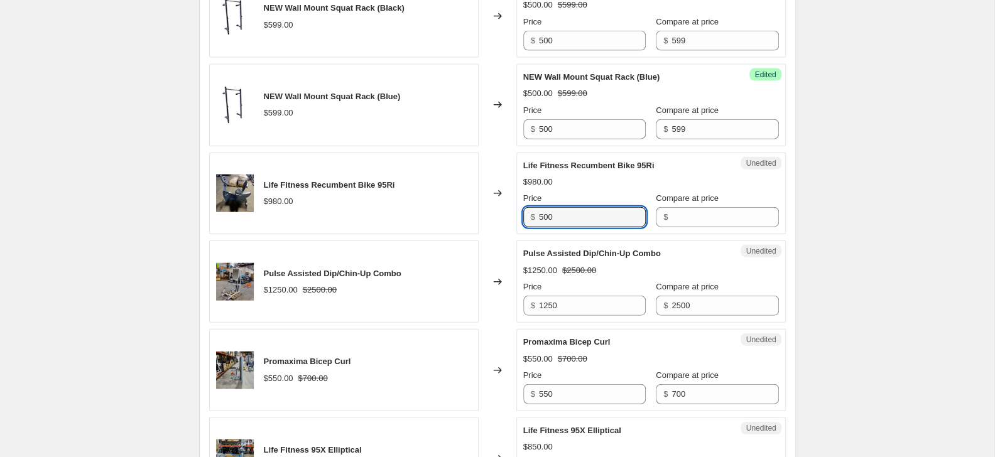
type input "500"
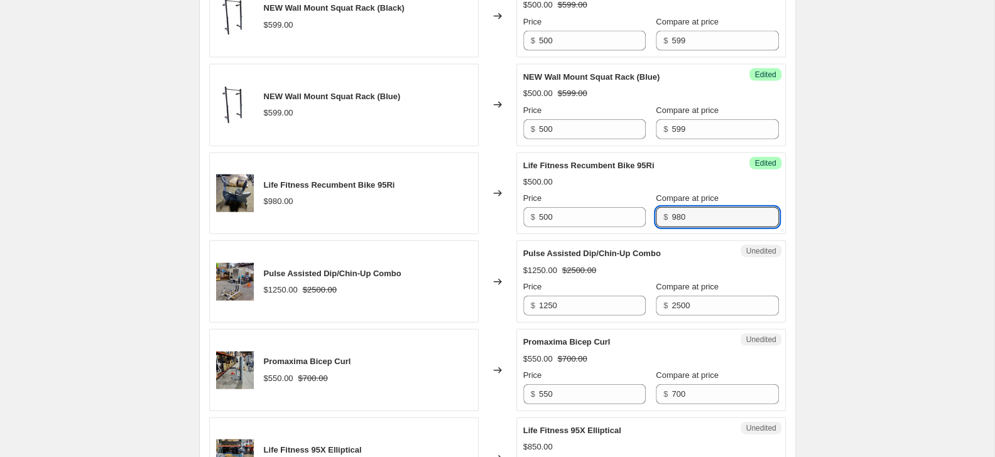
type input "980"
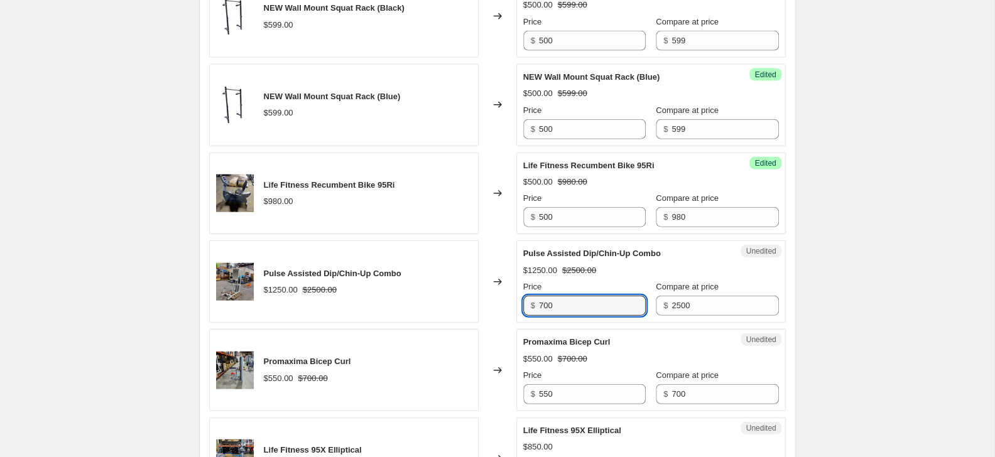
type input "700"
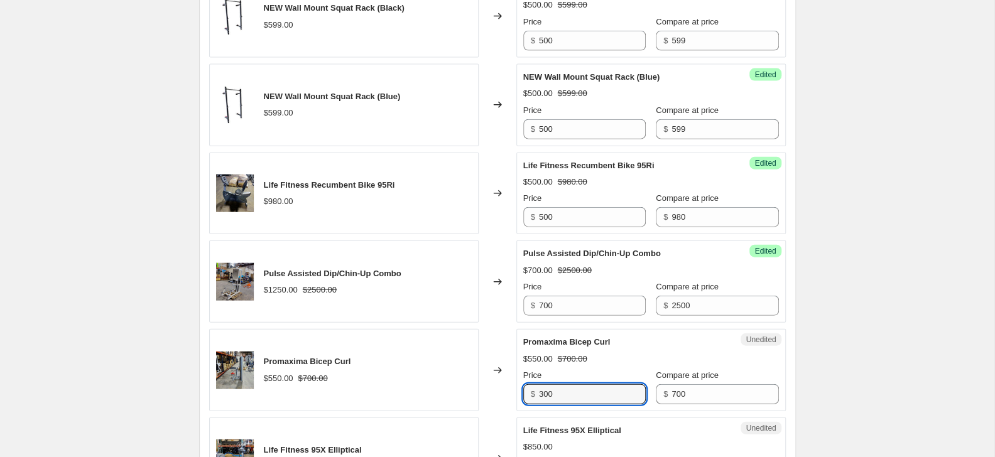
type input "300"
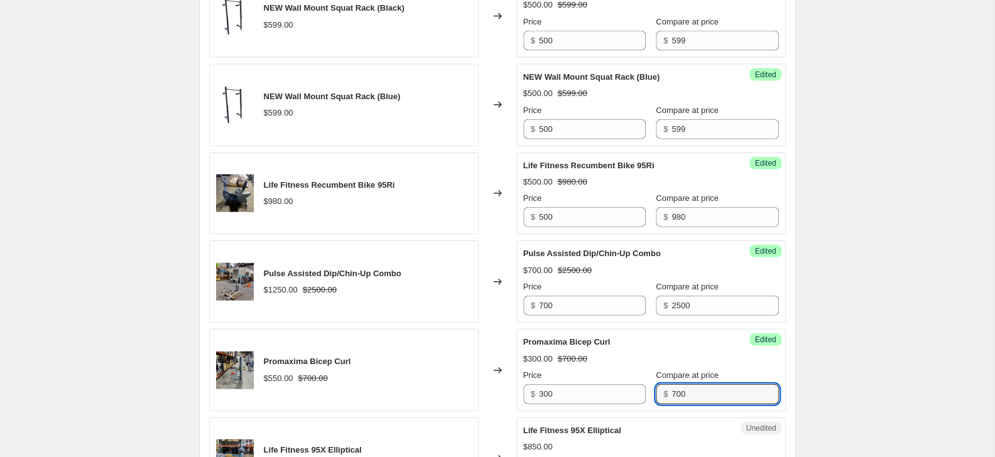
scroll to position [1968, 0]
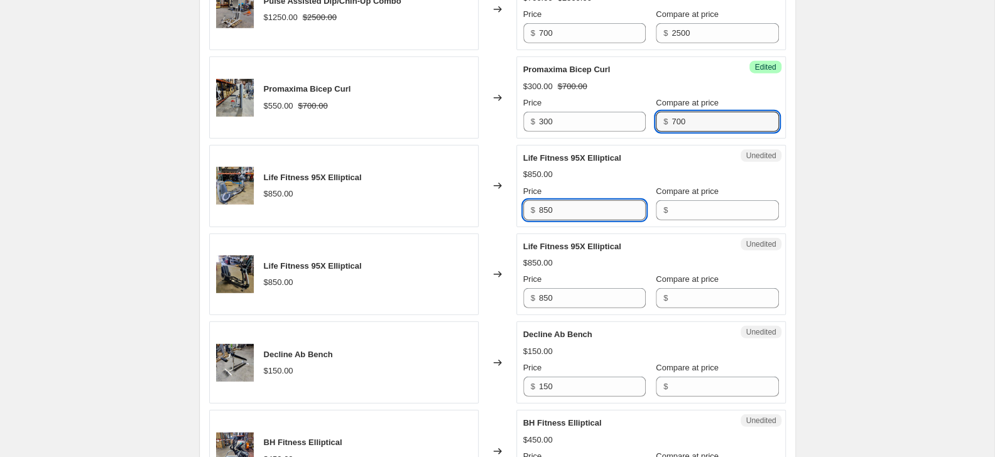
click at [543, 221] on input "850" at bounding box center [592, 210] width 107 height 20
type input "500"
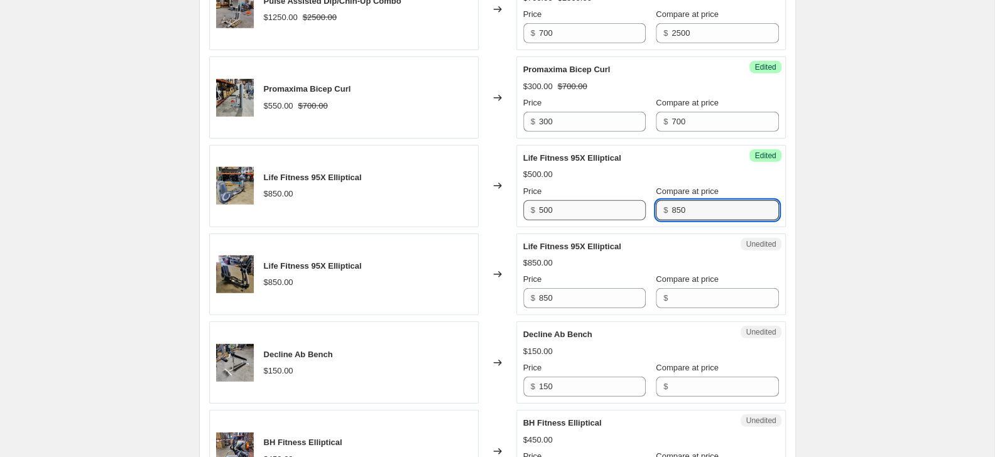
type input "850"
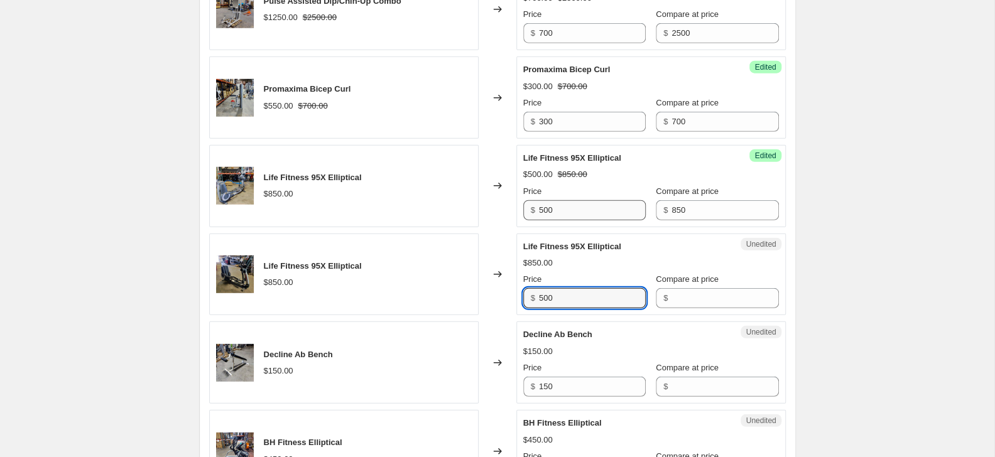
type input "500"
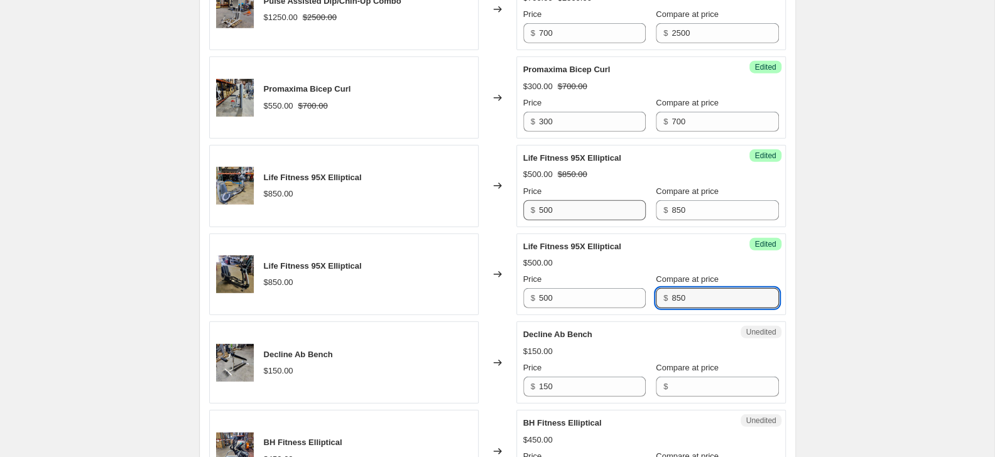
type input "850"
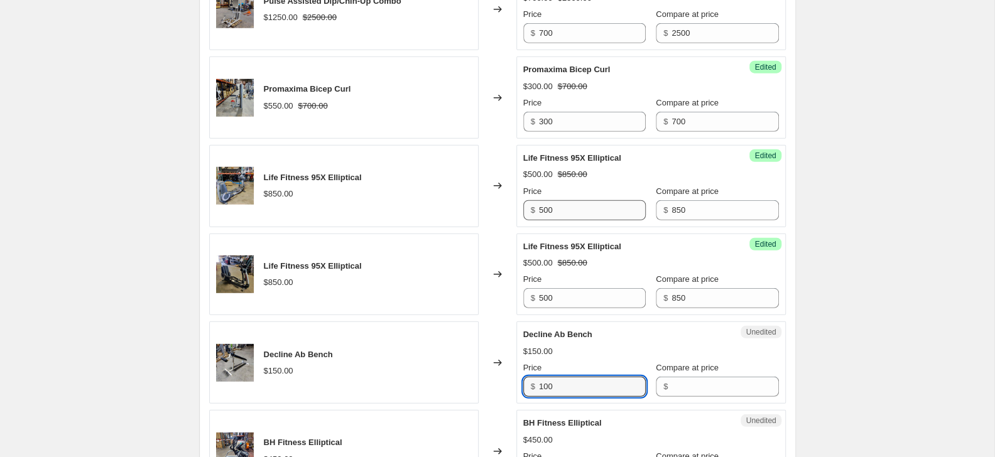
type input "100"
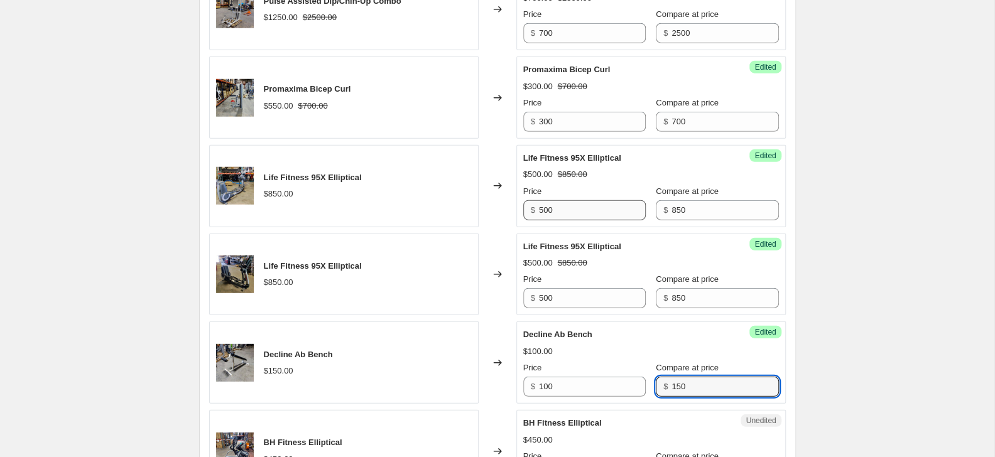
type input "150"
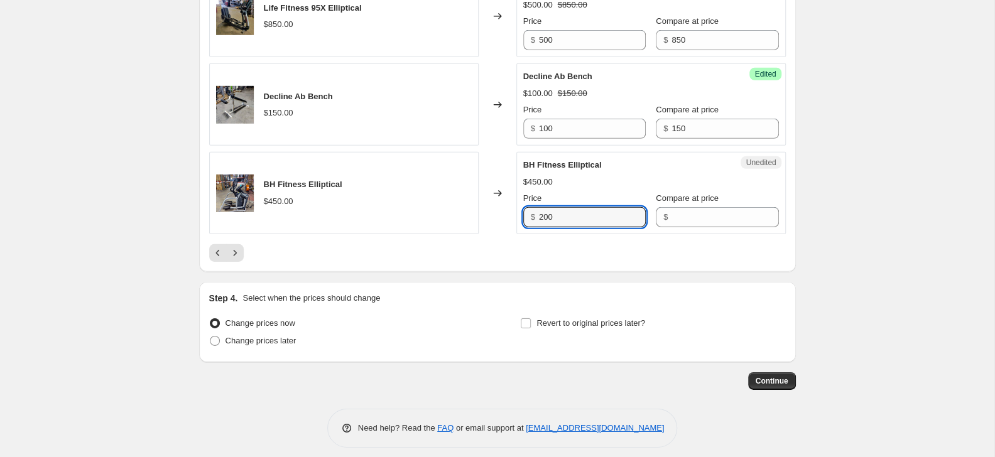
type input "200"
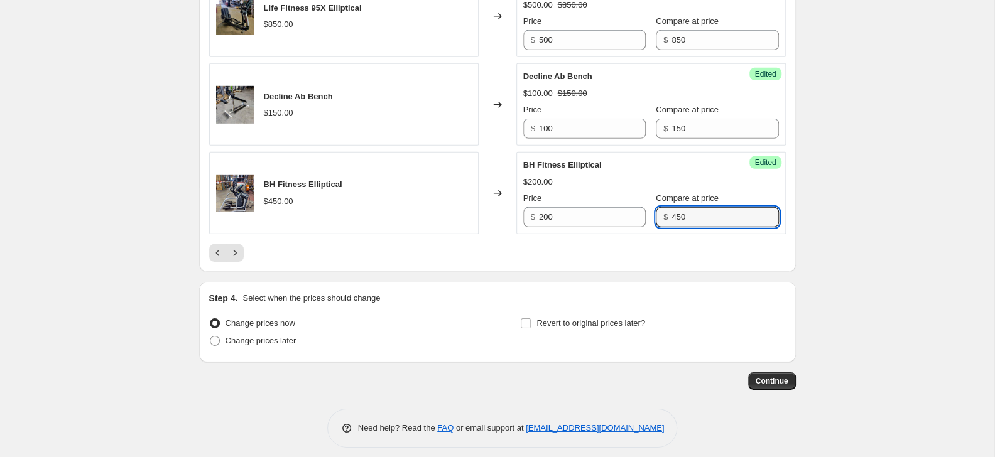
type input "450"
click at [238, 259] on icon "Next" at bounding box center [235, 253] width 13 height 13
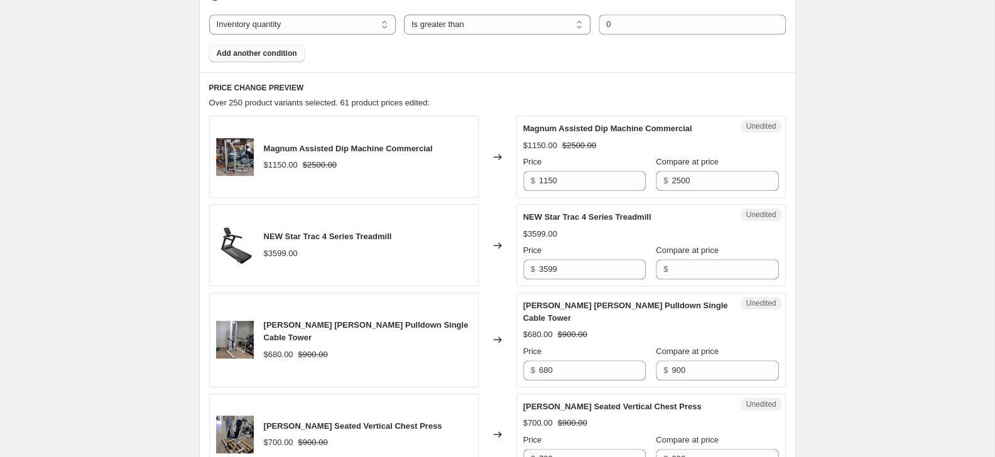
scroll to position [538, 0]
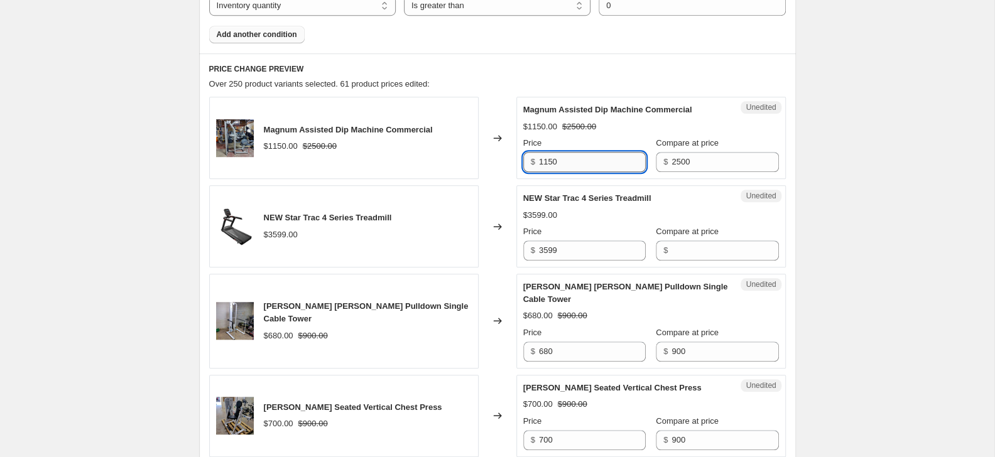
click at [562, 165] on input "1150" at bounding box center [592, 162] width 107 height 20
click at [561, 165] on input "1150" at bounding box center [592, 162] width 107 height 20
type input "800"
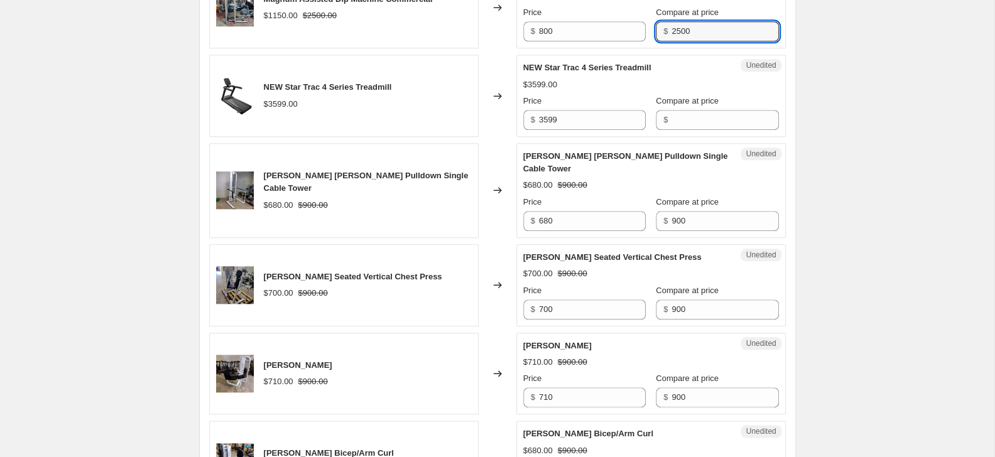
scroll to position [674, 0]
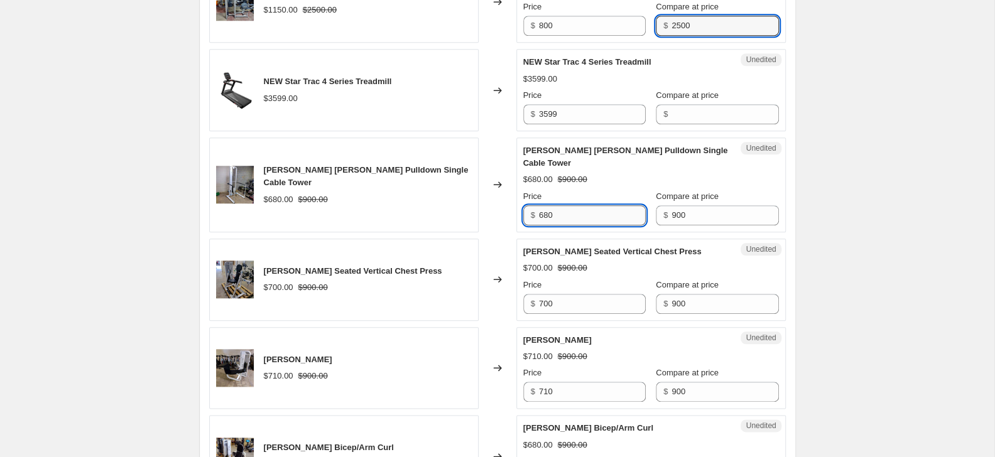
click at [582, 211] on input "680" at bounding box center [592, 215] width 107 height 20
click at [583, 211] on input "680" at bounding box center [592, 215] width 107 height 20
type input "450"
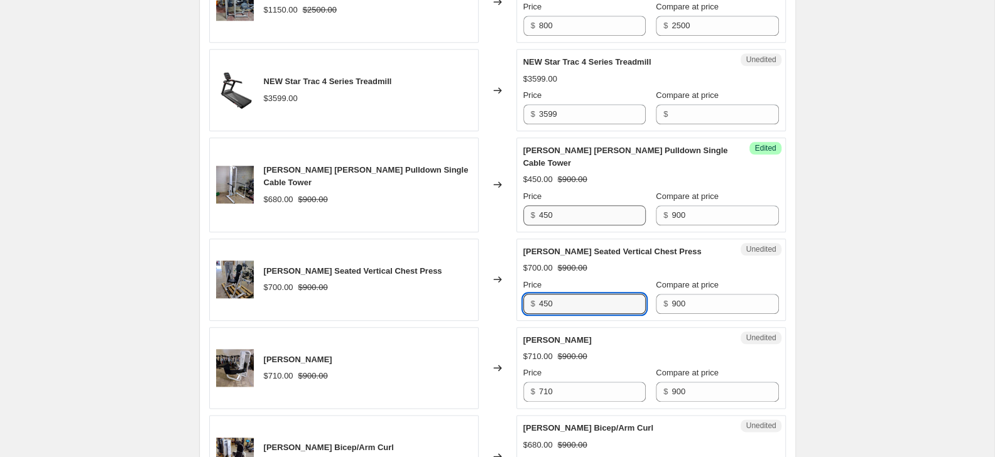
type input "450"
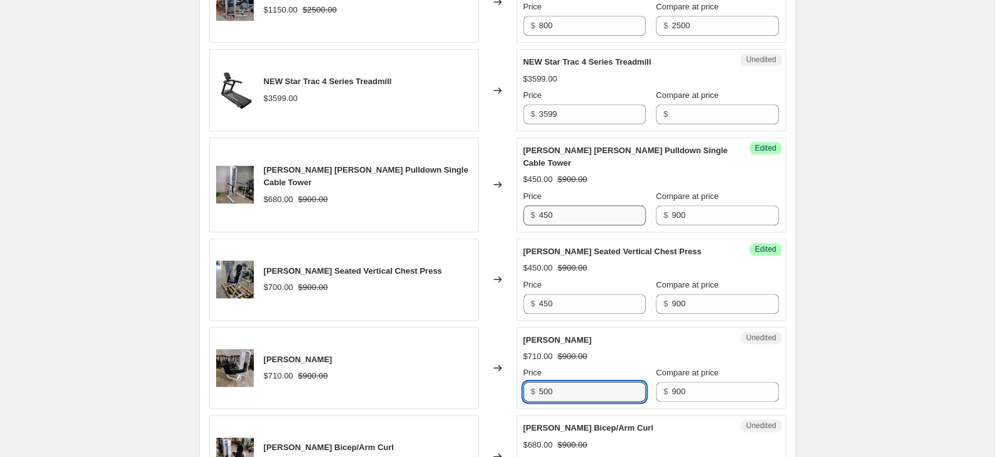
type input "500"
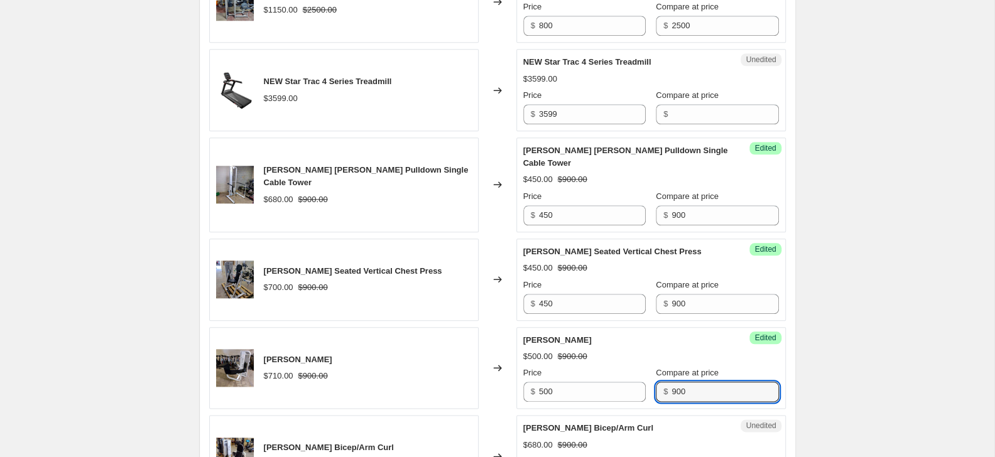
scroll to position [878, 0]
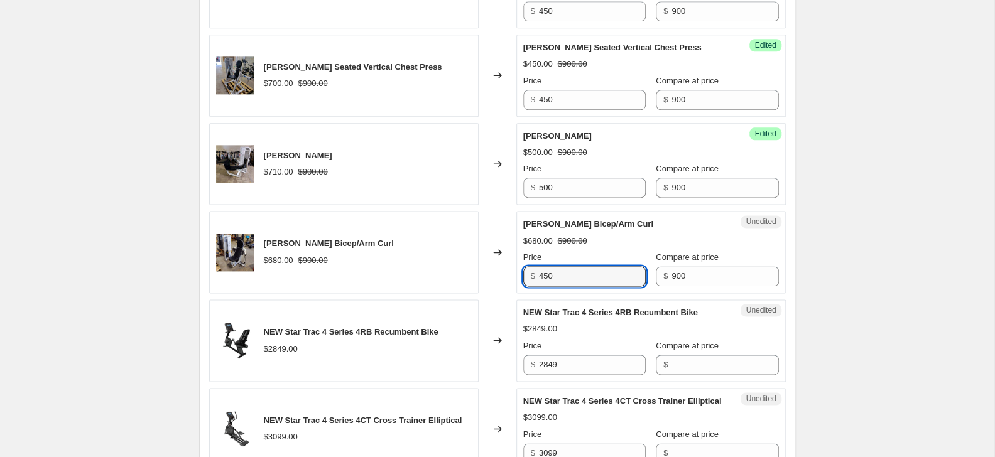
type input "450"
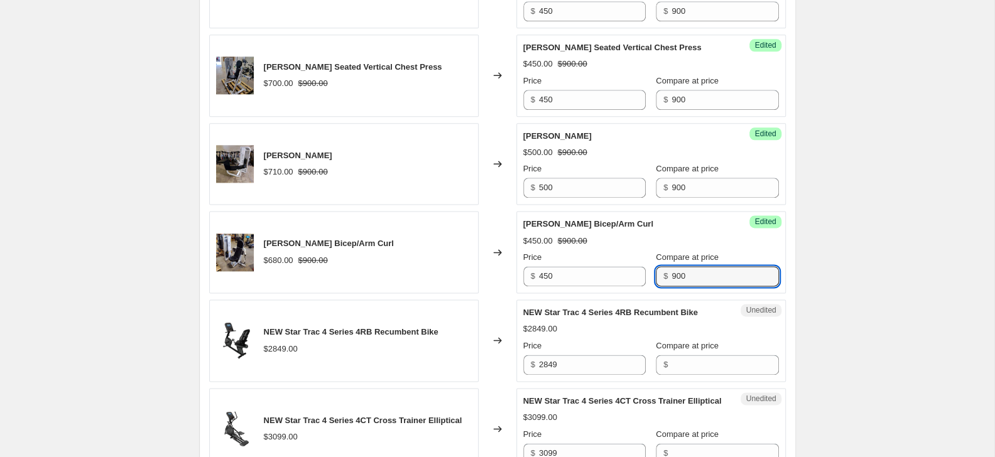
scroll to position [1150, 0]
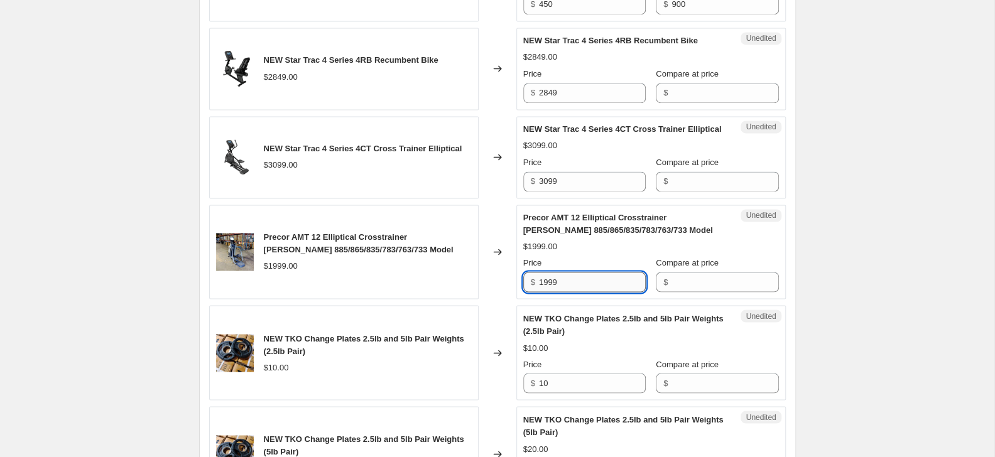
click at [592, 288] on input "1999" at bounding box center [592, 282] width 107 height 20
type input "1500"
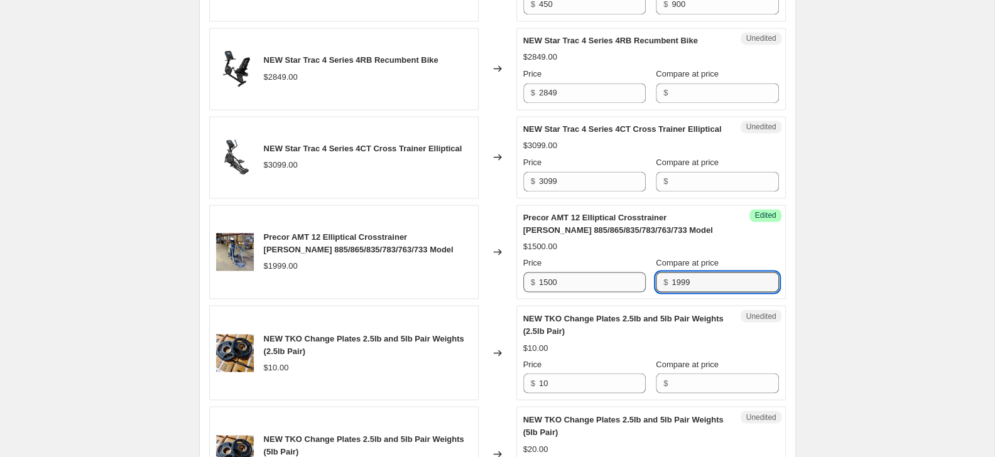
type input "1999"
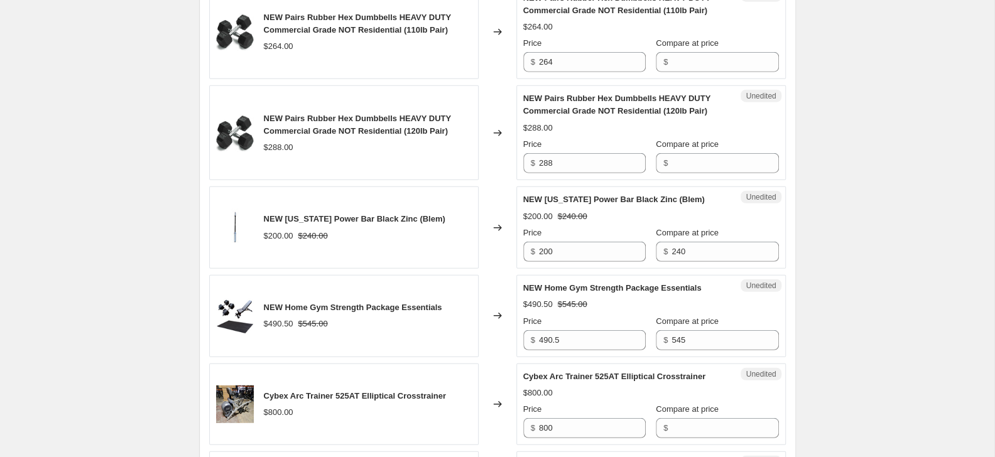
scroll to position [1899, 0]
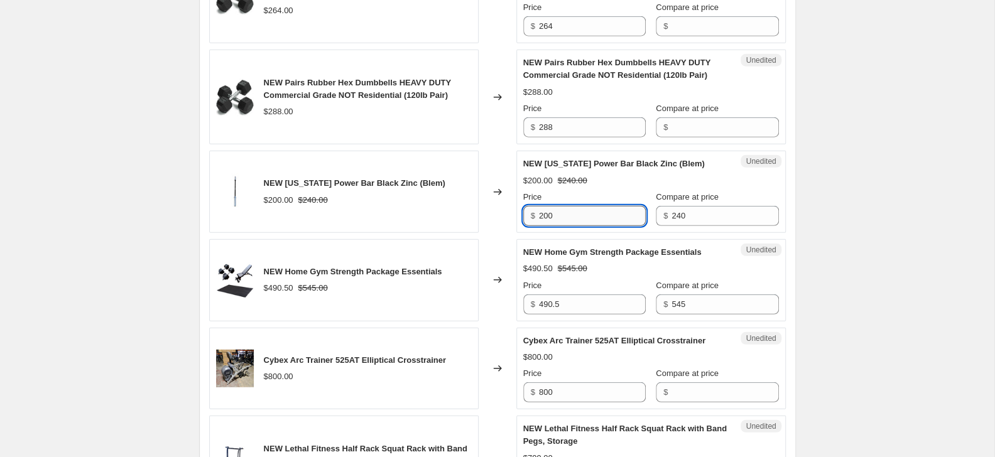
click at [569, 212] on input "200" at bounding box center [592, 216] width 107 height 20
type input "190"
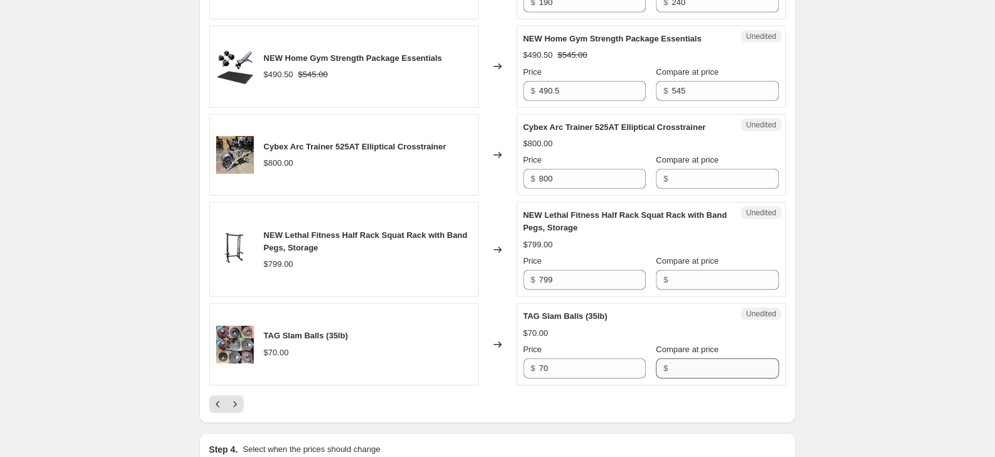
scroll to position [2103, 0]
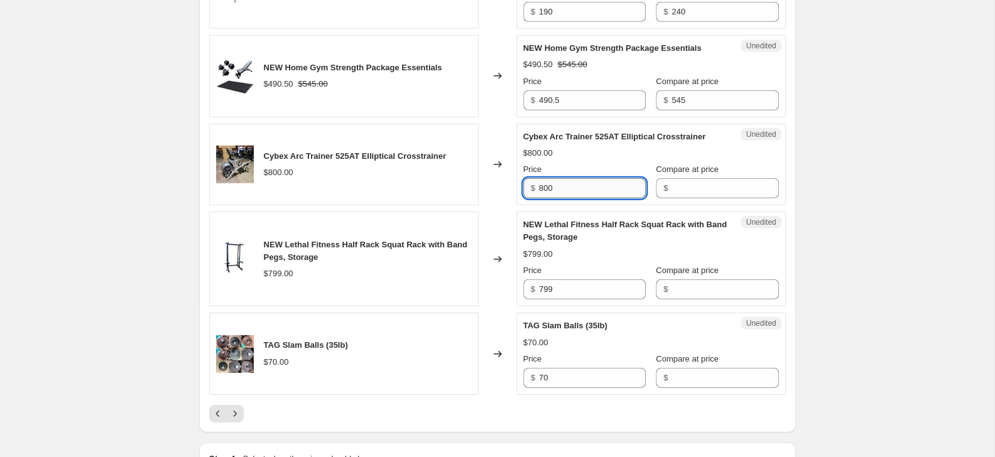
click at [623, 188] on input "800" at bounding box center [592, 188] width 107 height 20
click at [622, 188] on input "800" at bounding box center [592, 188] width 107 height 20
type input "500"
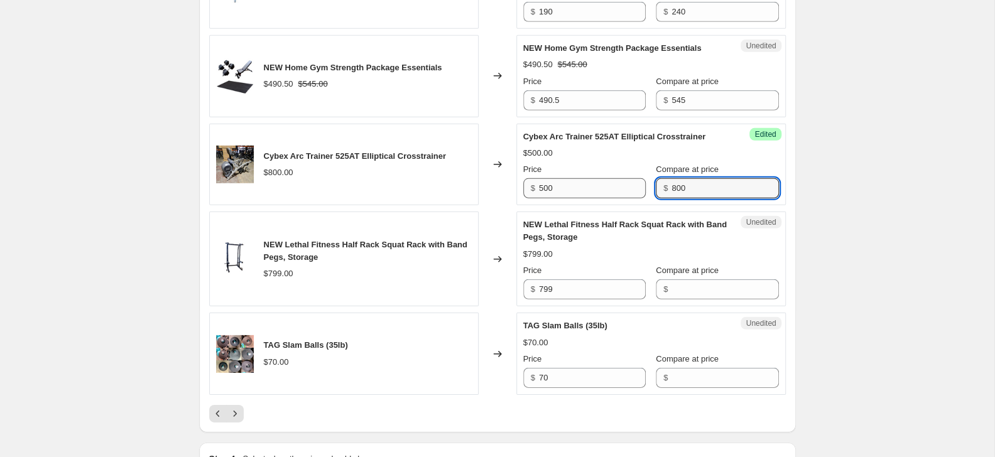
type input "800"
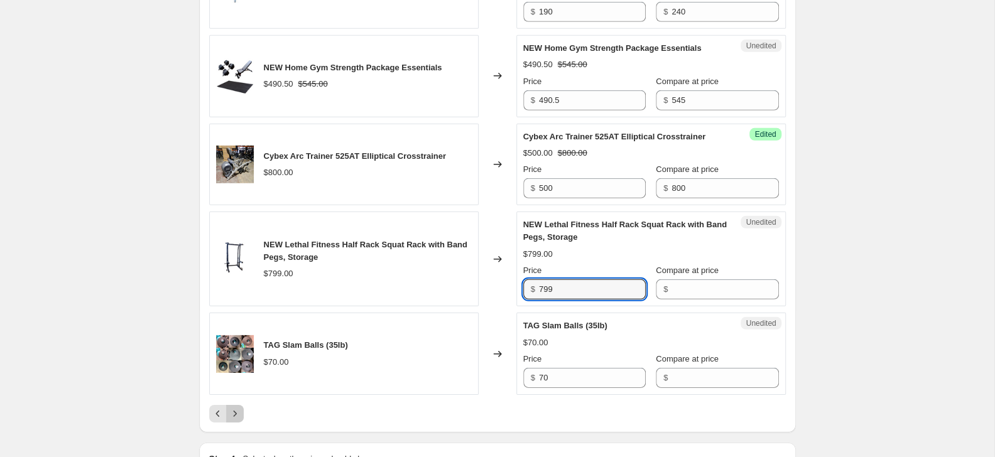
click at [229, 413] on icon "Next" at bounding box center [235, 414] width 13 height 13
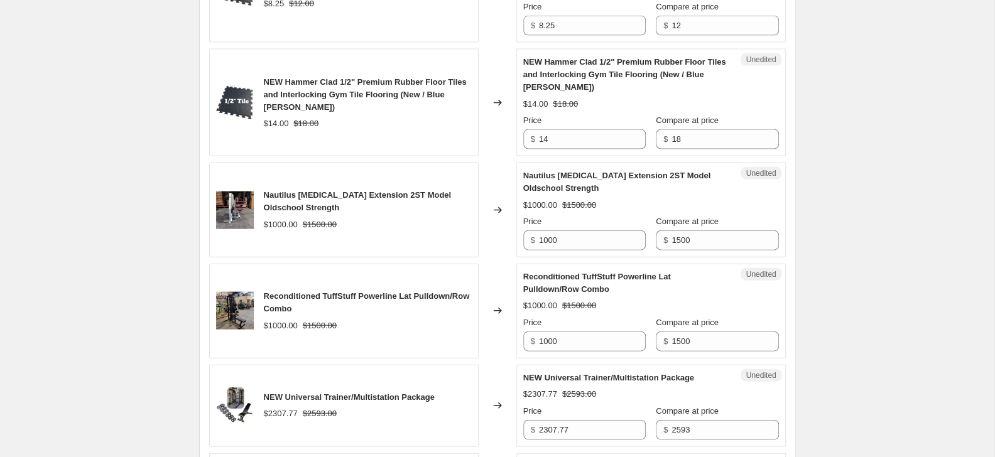
scroll to position [1559, 0]
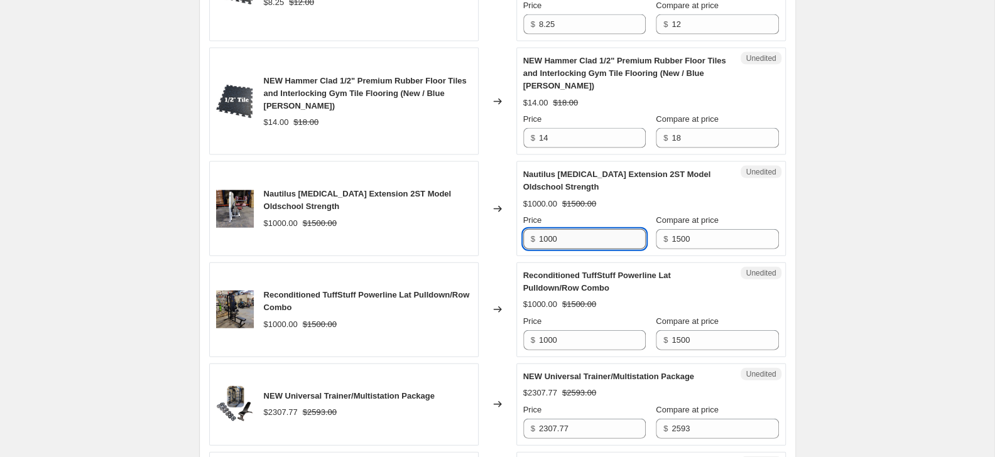
click at [563, 229] on input "1000" at bounding box center [592, 239] width 107 height 20
type input "400"
click at [577, 332] on input "1000" at bounding box center [592, 340] width 107 height 20
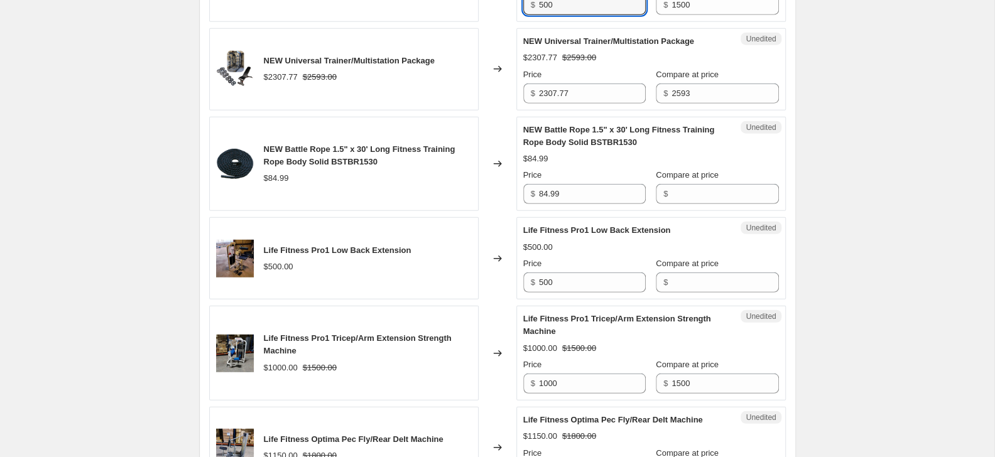
scroll to position [1899, 0]
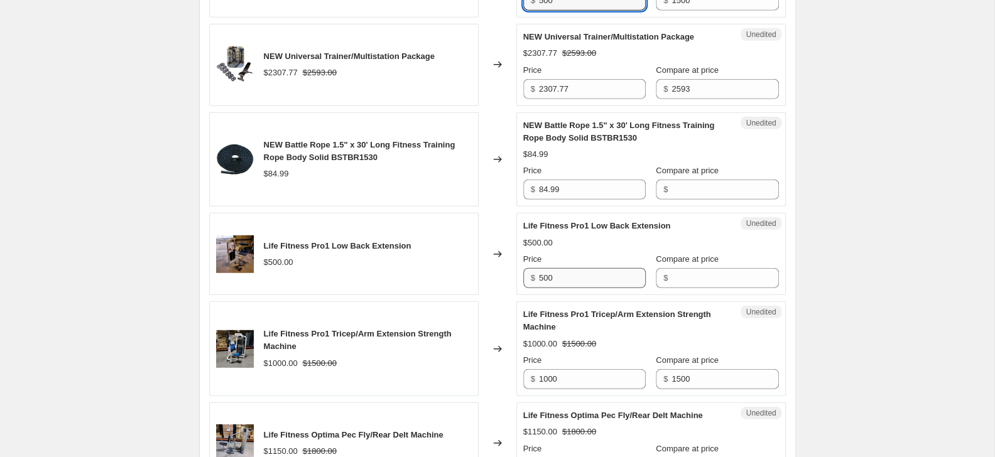
type input "500"
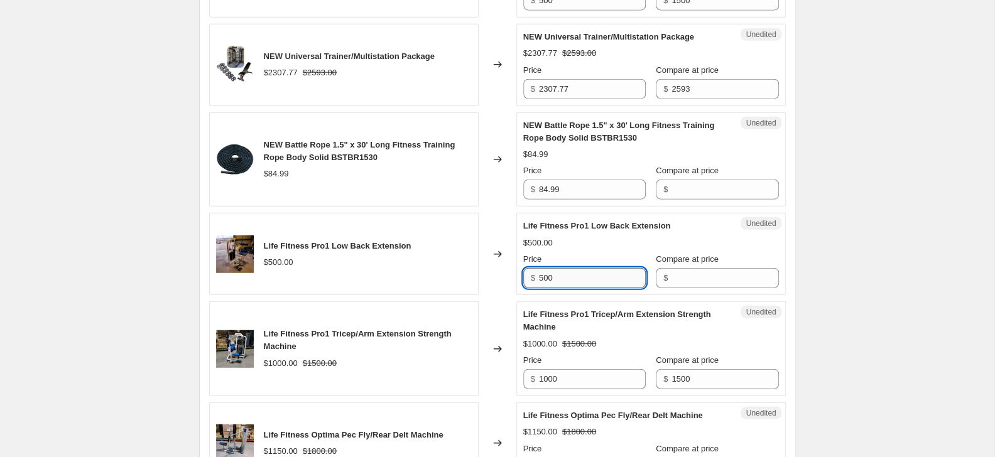
click at [604, 271] on input "500" at bounding box center [592, 278] width 107 height 20
type input "400"
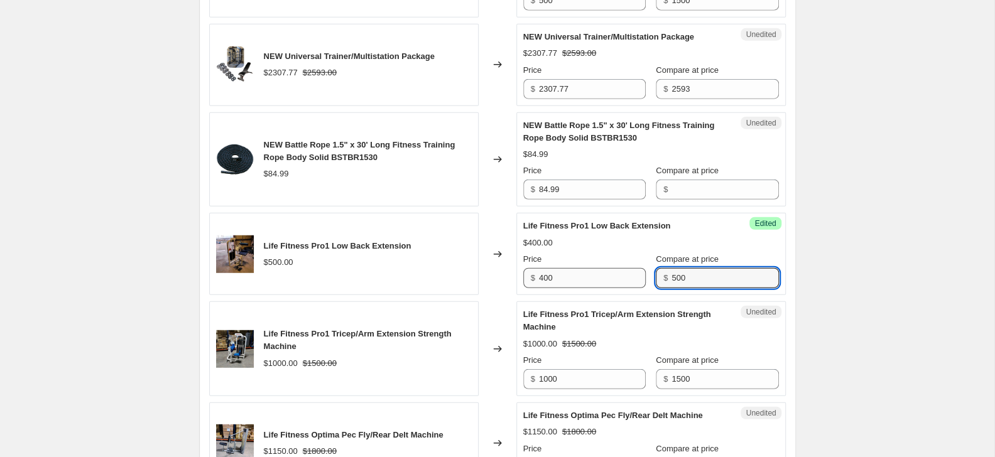
type input "500"
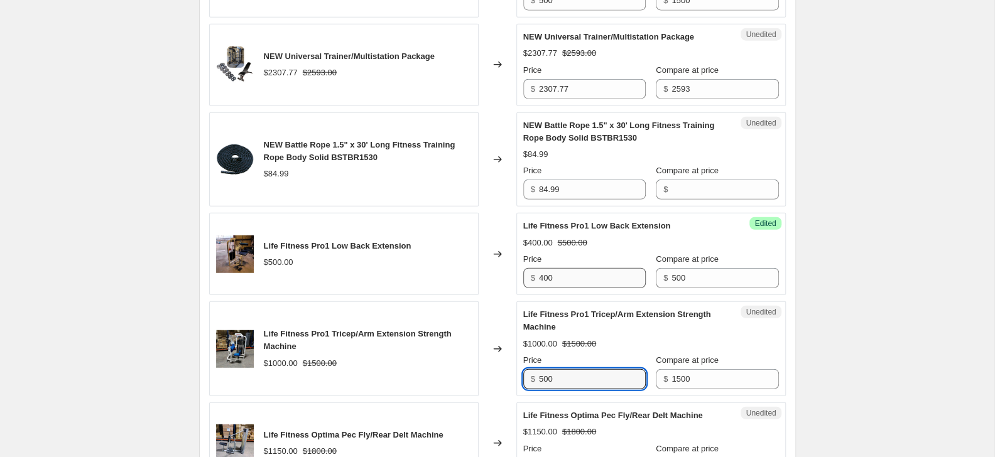
type input "500"
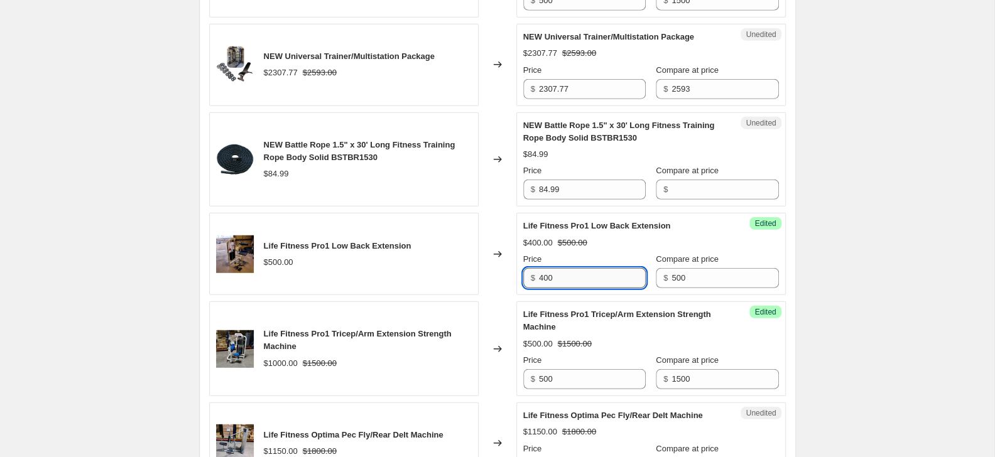
click at [583, 268] on input "400" at bounding box center [592, 278] width 107 height 20
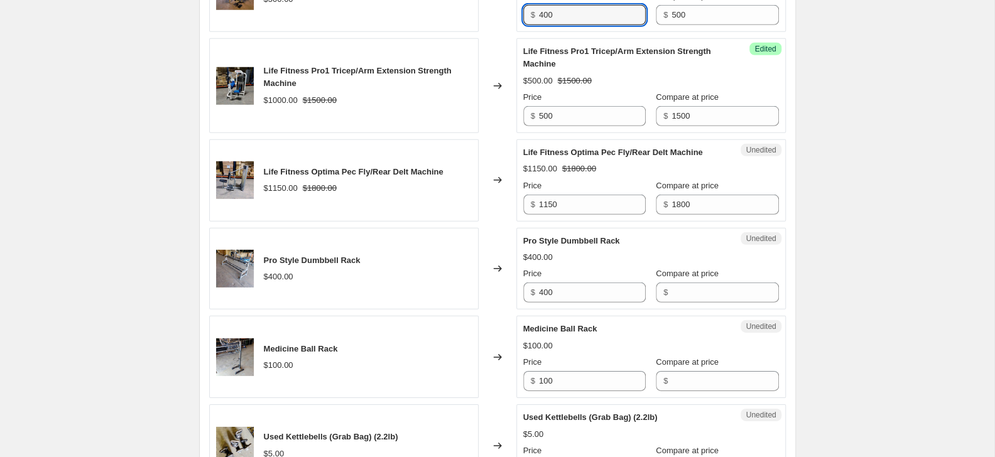
scroll to position [2239, 0]
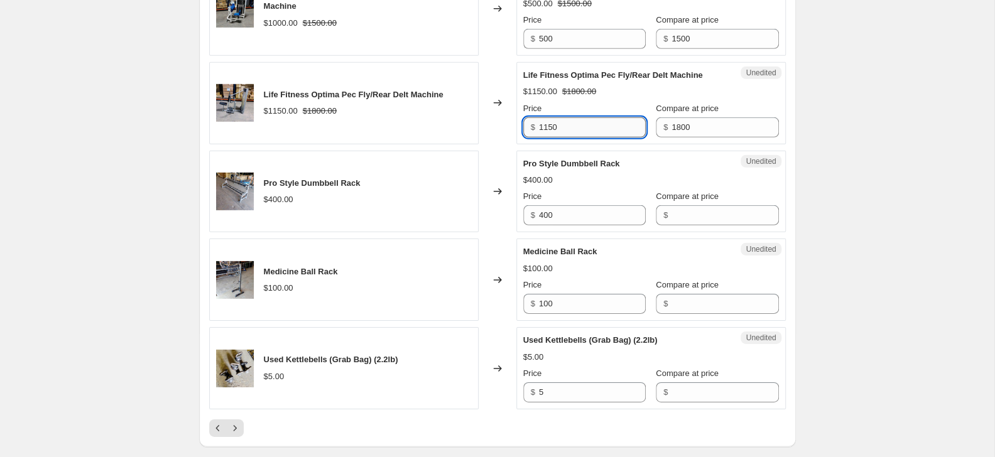
click at [577, 117] on input "1150" at bounding box center [592, 127] width 107 height 20
type input "700"
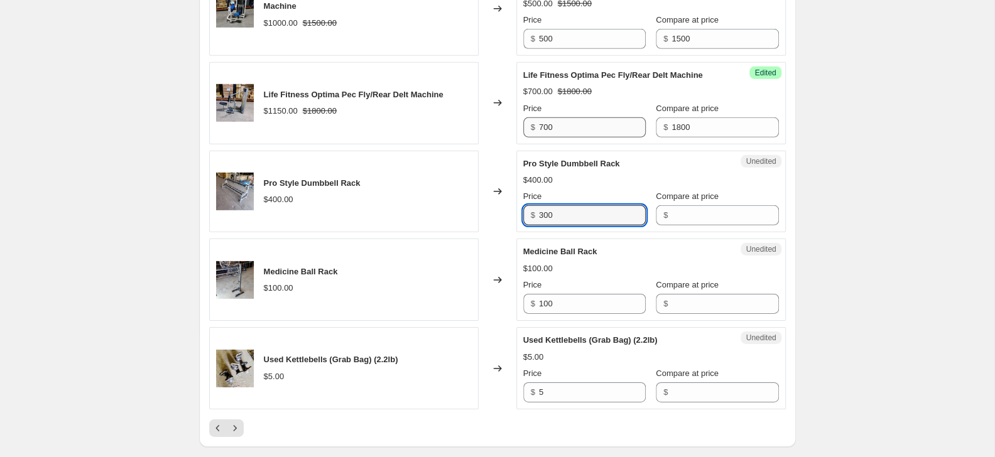
type input "300"
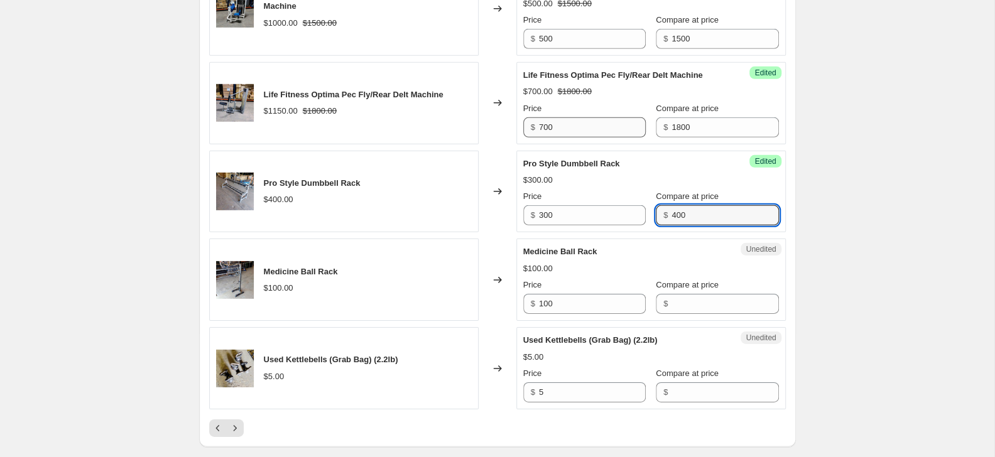
type input "400"
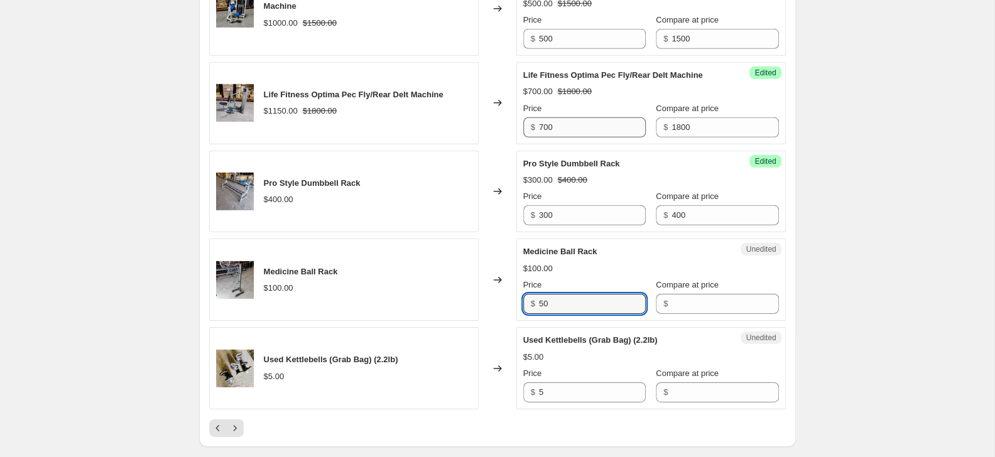
type input "50"
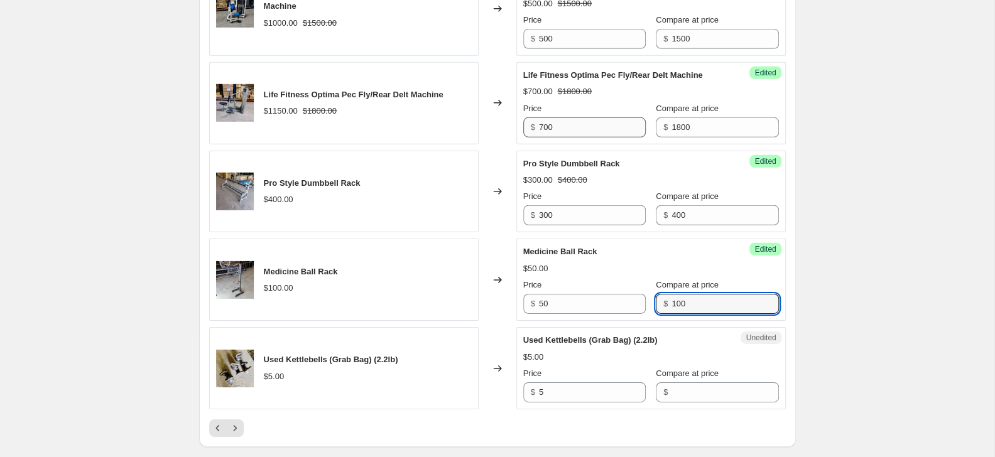
type input "100"
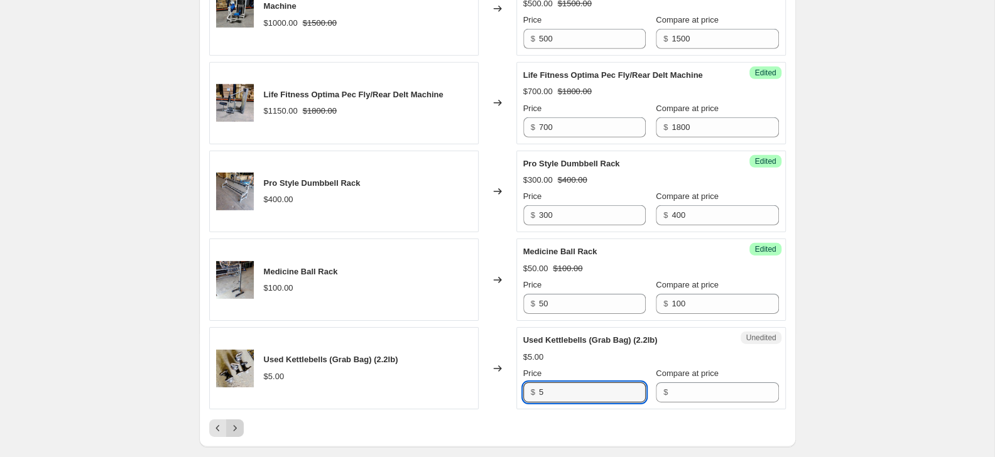
click at [236, 422] on icon "Next" at bounding box center [235, 428] width 13 height 13
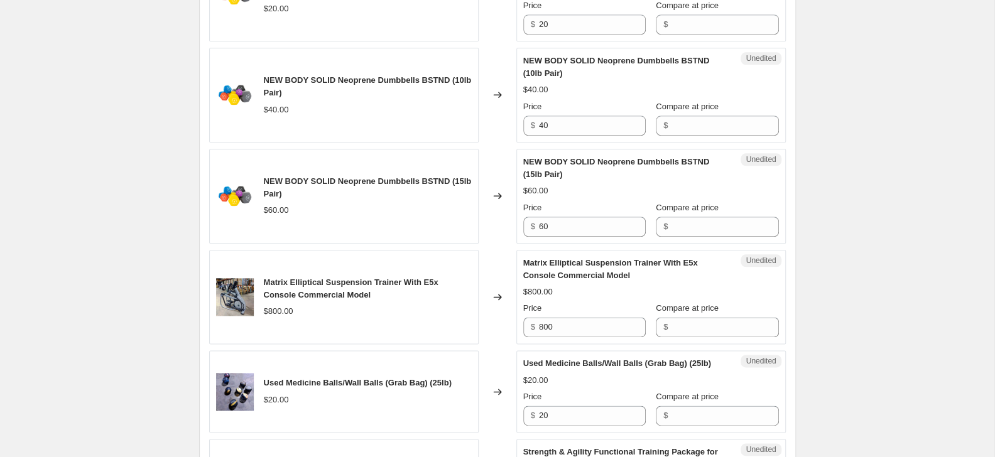
scroll to position [946, 0]
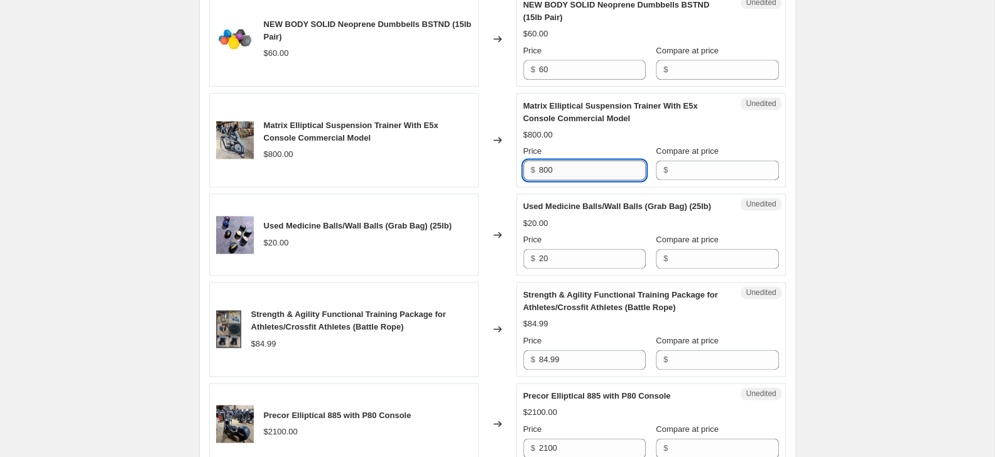
click at [591, 174] on input "800" at bounding box center [592, 170] width 107 height 20
type input "600"
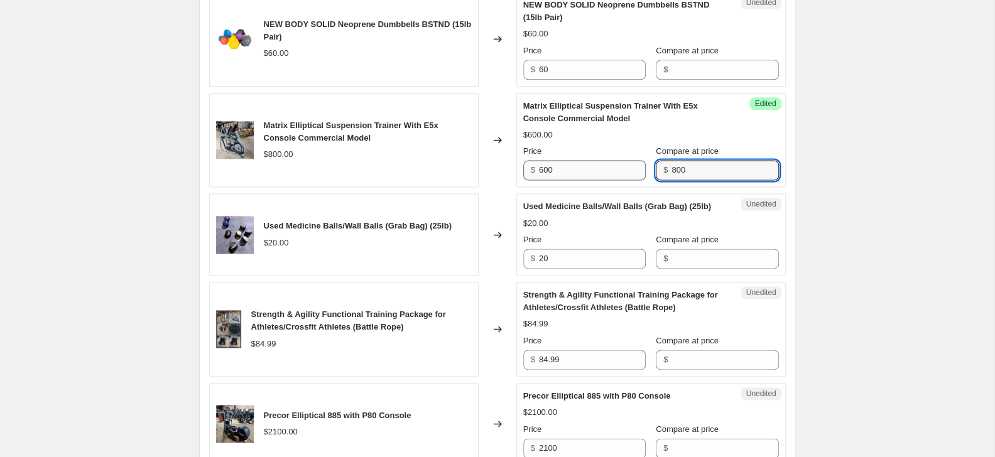
type input "800"
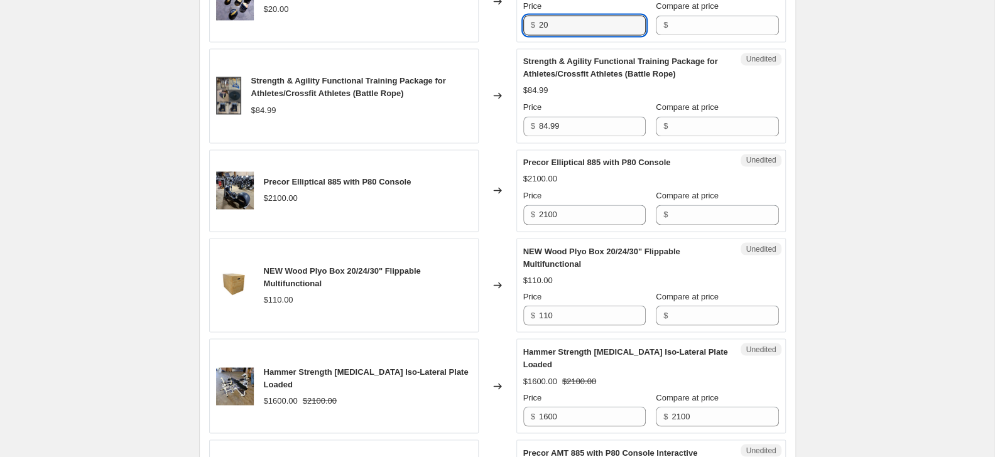
scroll to position [1218, 0]
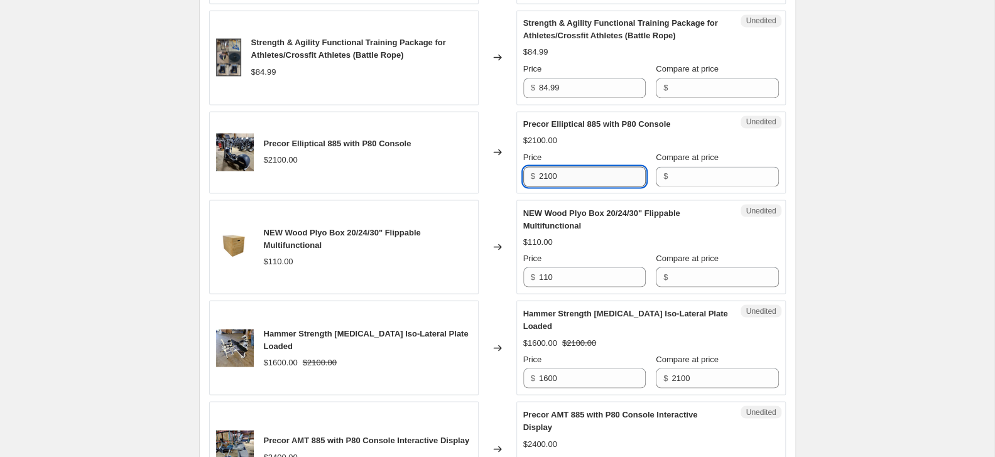
click at [562, 187] on input "2100" at bounding box center [592, 176] width 107 height 20
type input "1400"
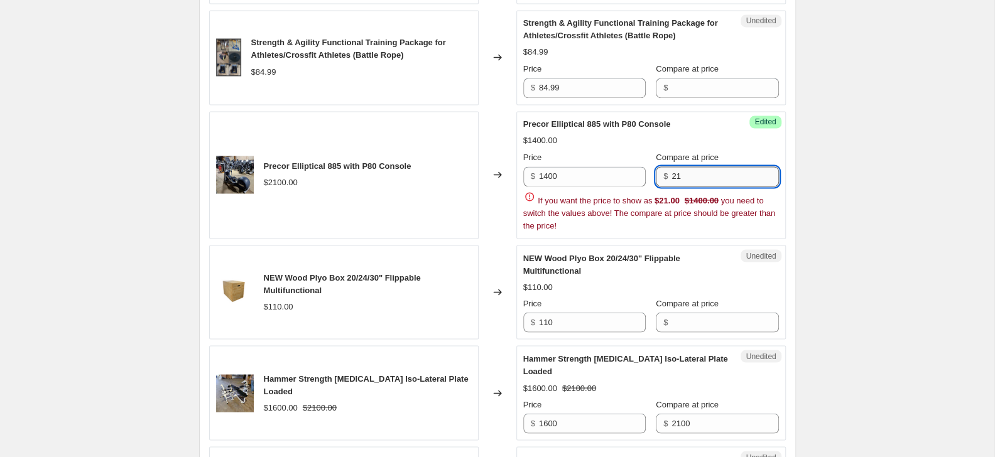
click at [692, 184] on input "21" at bounding box center [725, 176] width 107 height 20
type input "2100"
click at [586, 332] on input "110" at bounding box center [592, 322] width 107 height 20
click at [586, 352] on div "Hammer Strength [MEDICAL_DATA] Iso-Lateral Plate Loaded" at bounding box center [625, 364] width 205 height 25
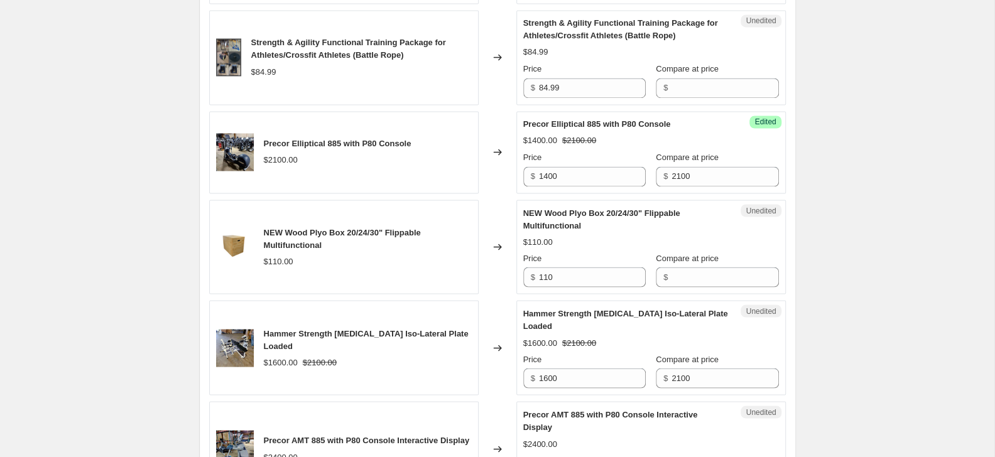
click at [832, 315] on div "Create new price [MEDICAL_DATA]. This page is ready Create new price [MEDICAL_D…" at bounding box center [497, 185] width 995 height 2806
click at [557, 388] on input "1600" at bounding box center [592, 378] width 107 height 20
click at [555, 388] on input "1600" at bounding box center [592, 378] width 107 height 20
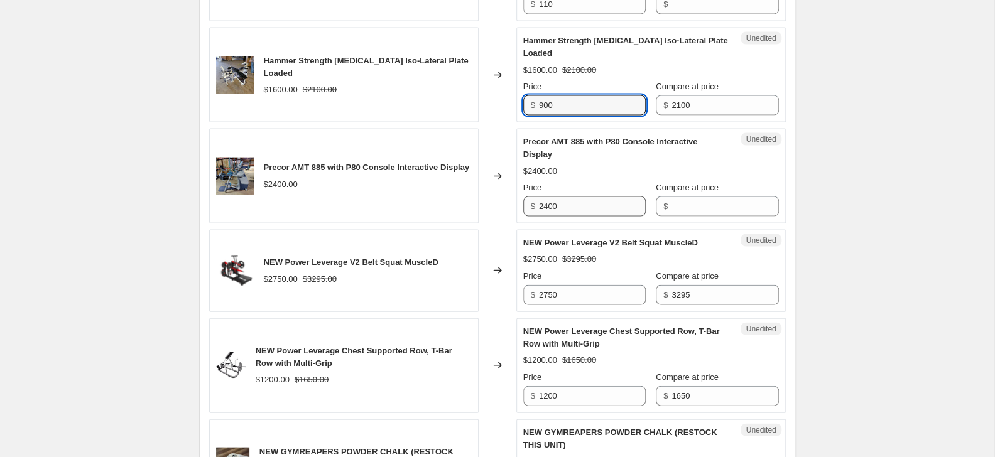
type input "900"
click at [553, 217] on input "2400" at bounding box center [592, 207] width 107 height 20
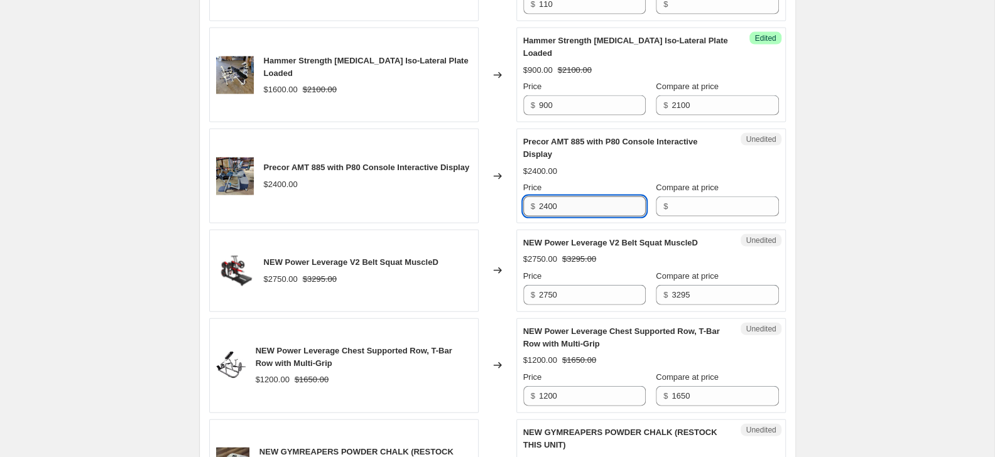
click at [553, 217] on input "2400" at bounding box center [592, 207] width 107 height 20
type input "1500"
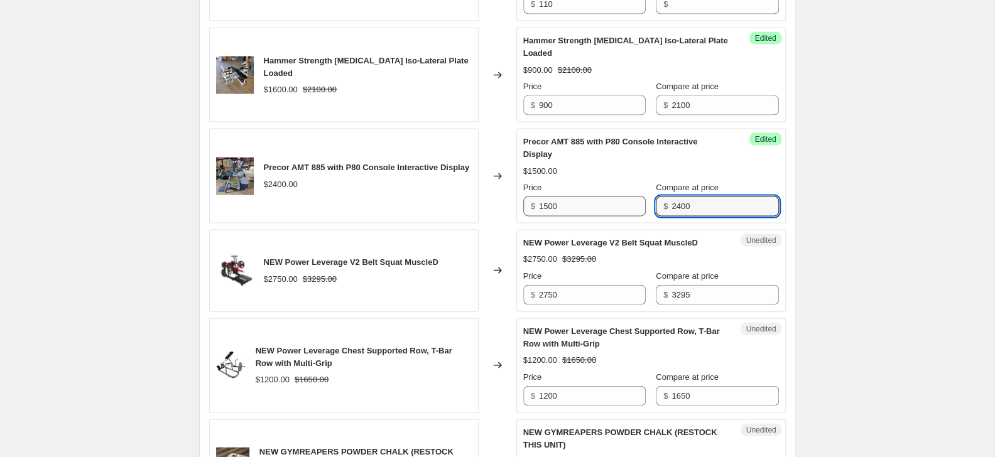
type input "2400"
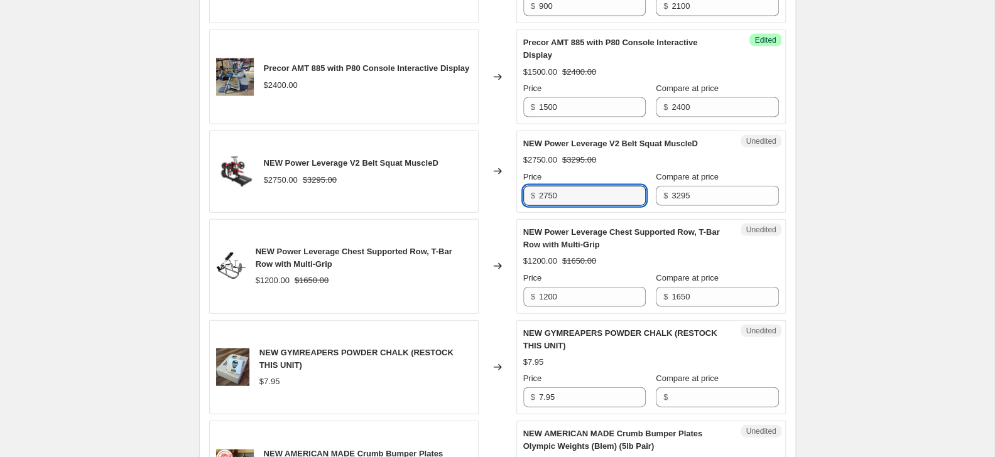
scroll to position [1695, 0]
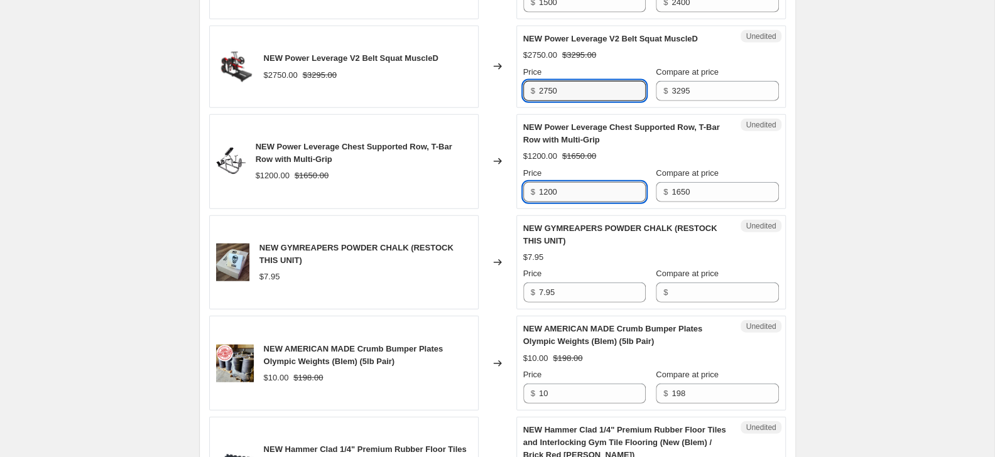
click at [591, 202] on input "1200" at bounding box center [592, 192] width 107 height 20
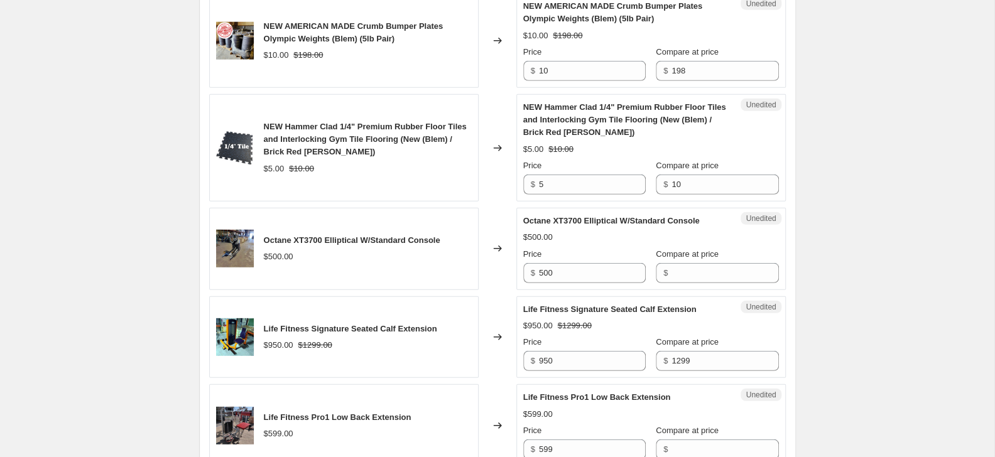
scroll to position [2171, 0]
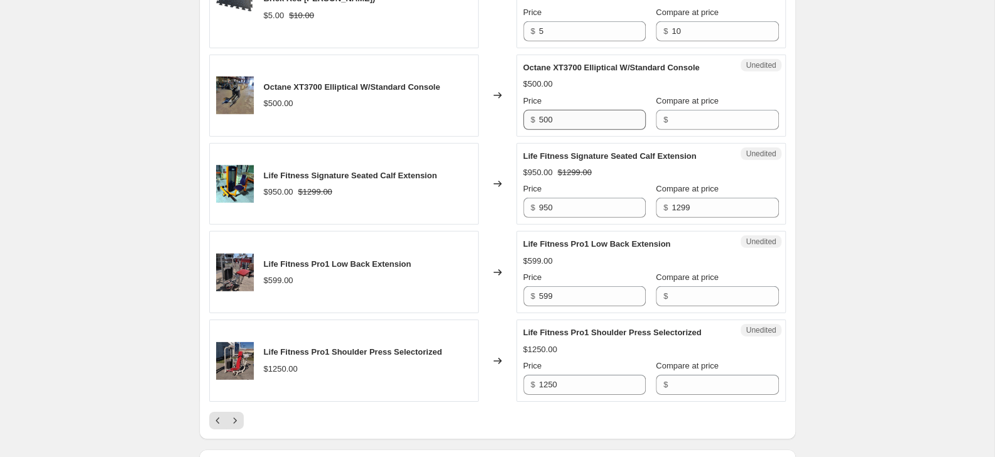
type input "900"
click at [584, 130] on input "500" at bounding box center [592, 120] width 107 height 20
type input "300"
type input "500"
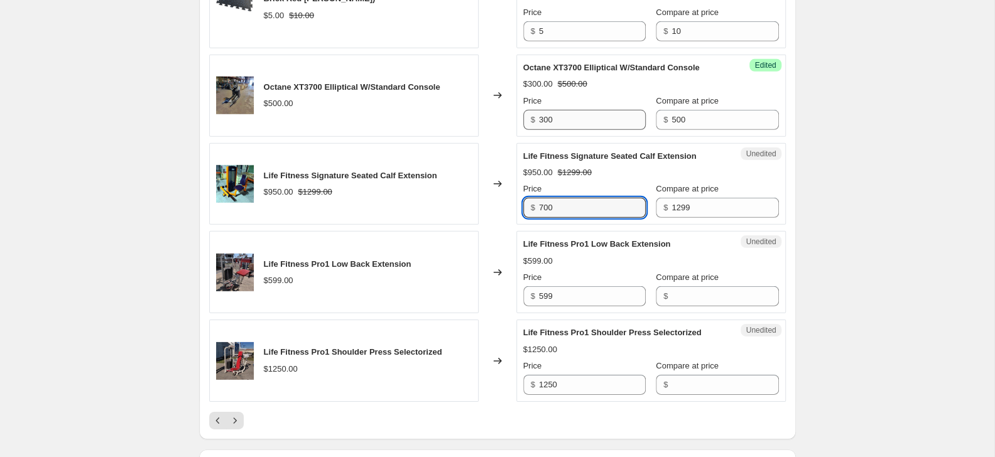
type input "700"
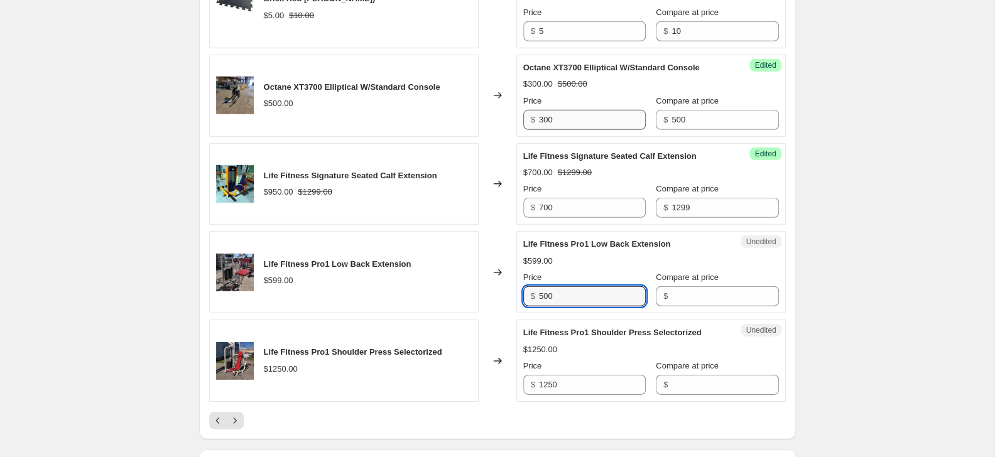
type input "500"
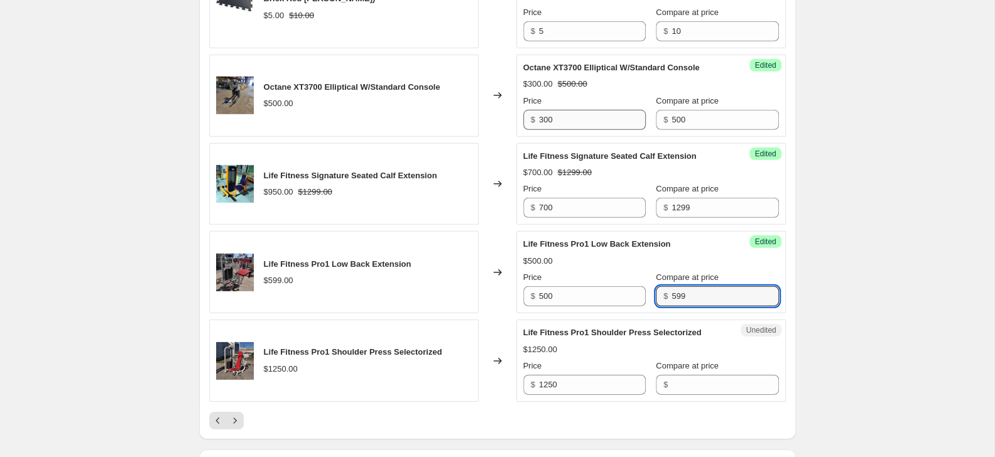
type input "599"
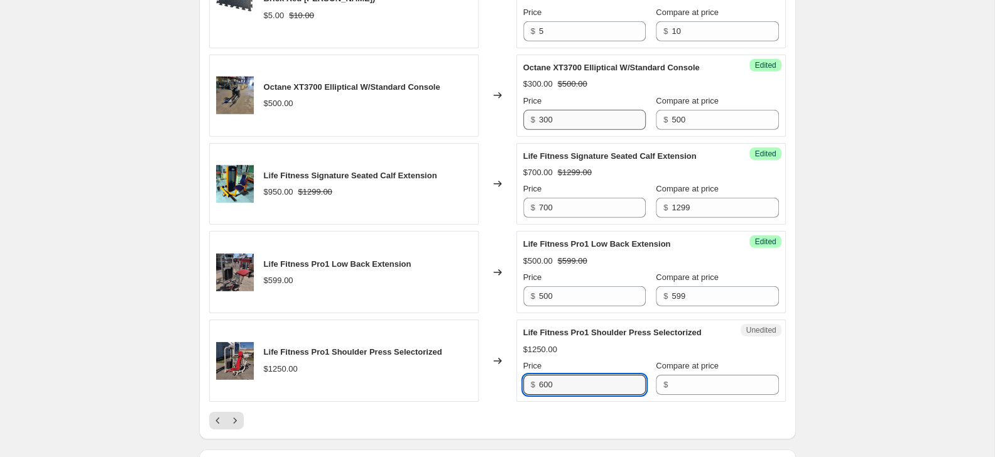
type input "600"
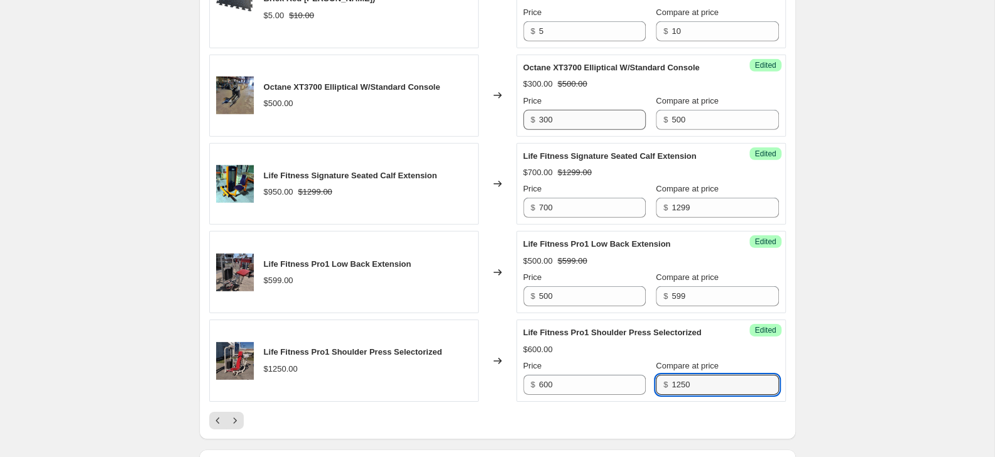
type input "1250"
click at [239, 427] on icon "Next" at bounding box center [235, 421] width 13 height 13
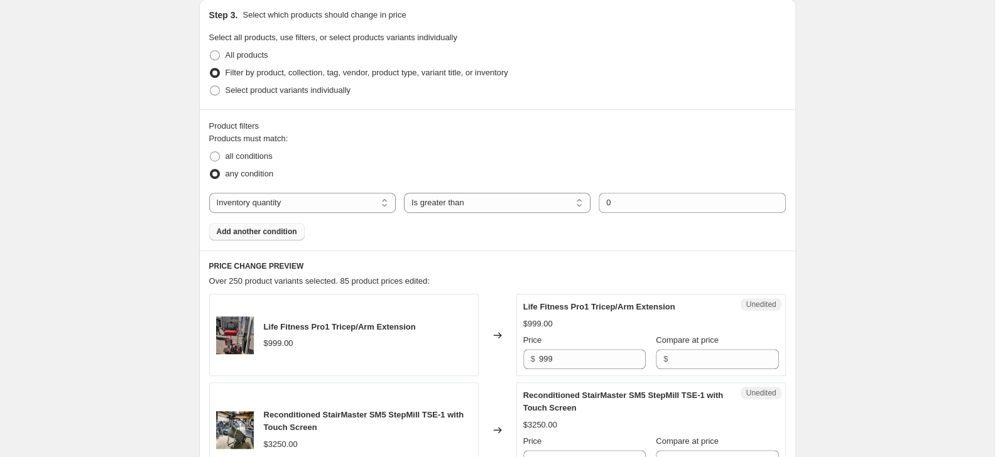
scroll to position [606, 0]
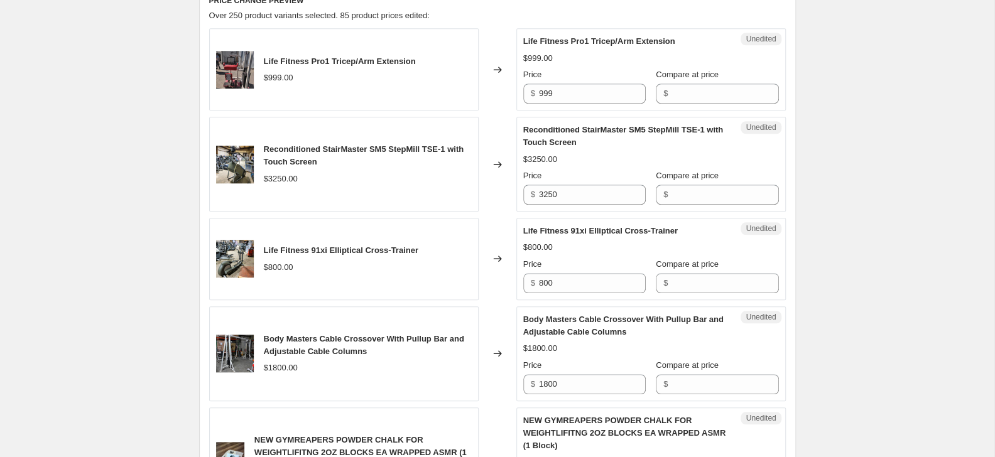
click at [606, 105] on div "Unedited Life Fitness Pro1 Tricep/Arm Extension $999.00 Price $ 999 Compare at …" at bounding box center [651, 69] width 270 height 82
click at [601, 95] on input "999" at bounding box center [592, 94] width 107 height 20
type input "600"
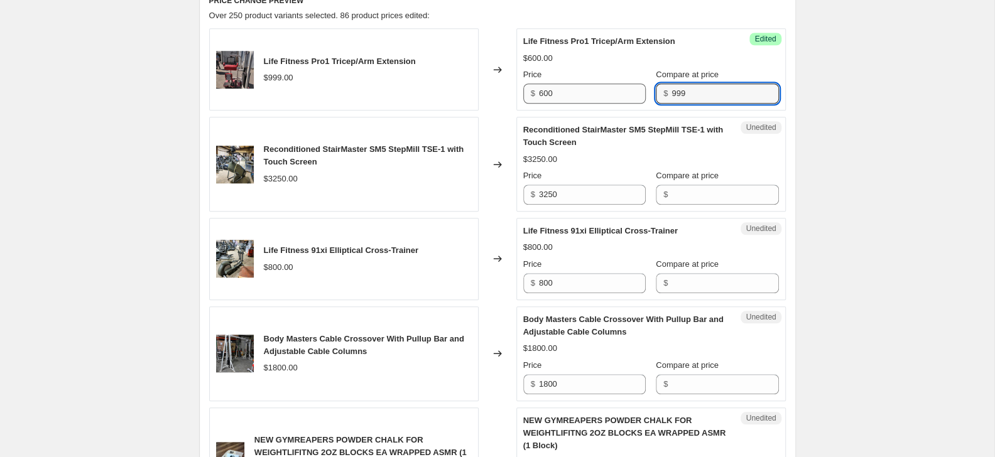
type input "999"
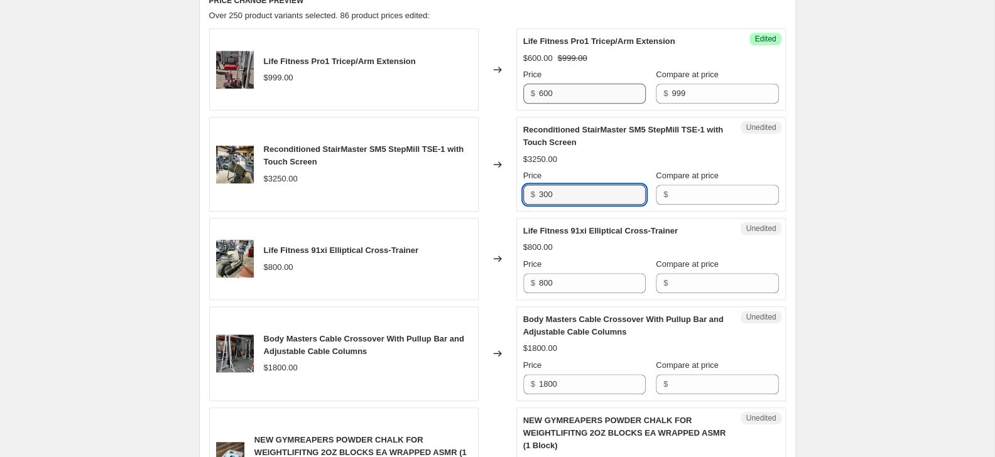
type input "300"
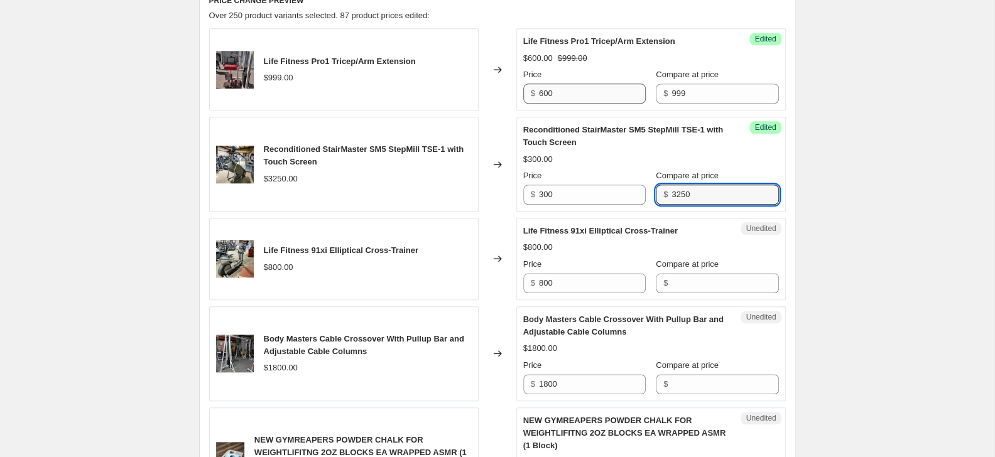
type input "3250"
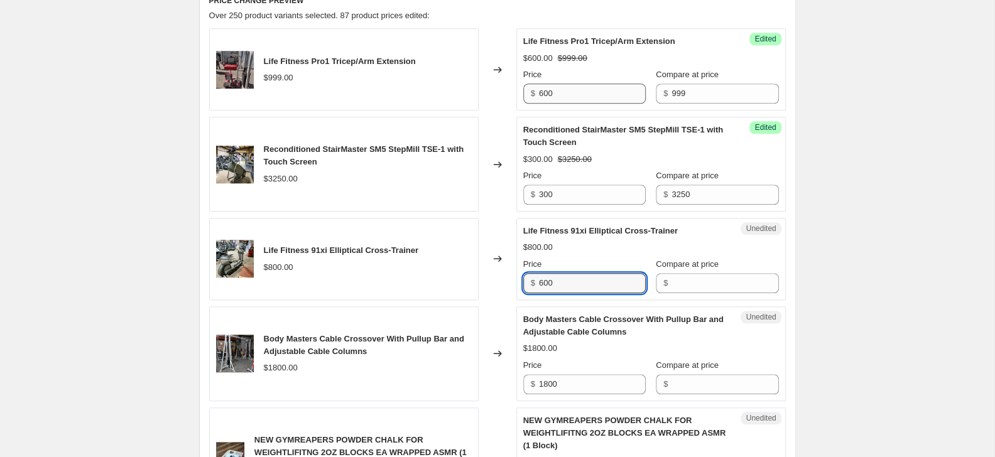
type input "600"
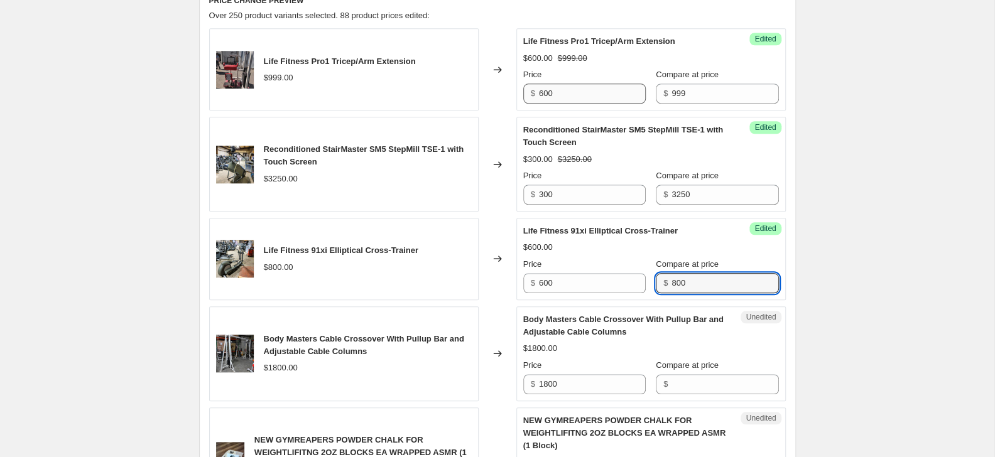
type input "800"
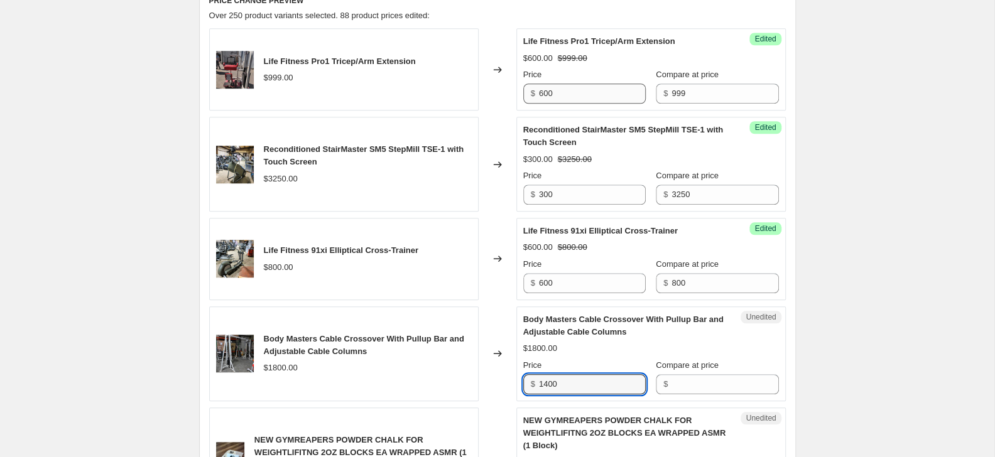
type input "1400"
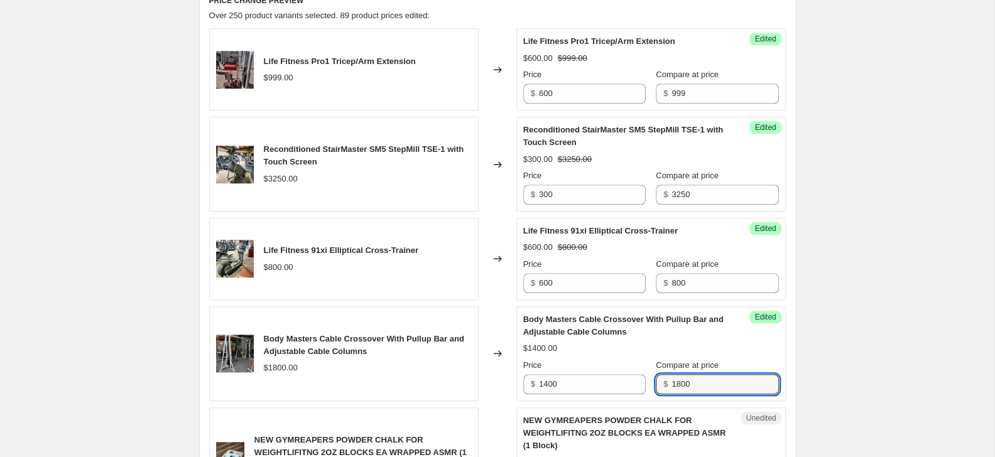
type input "1800"
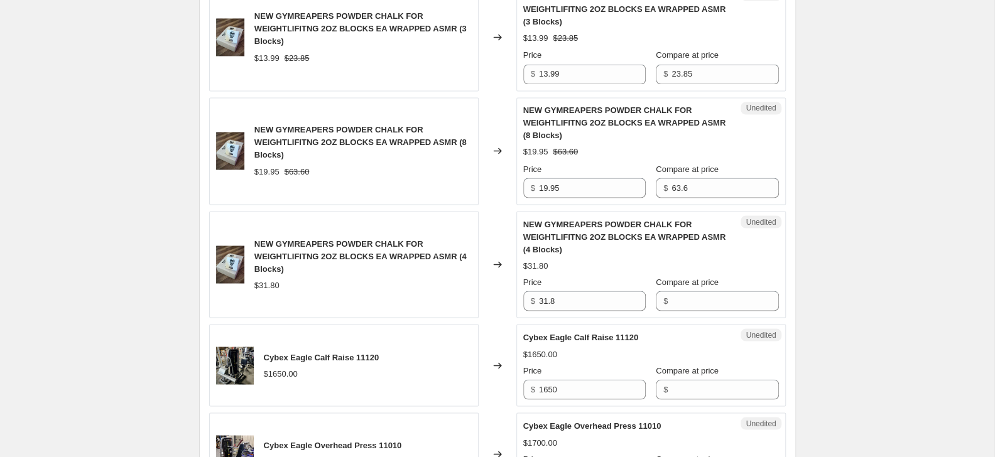
scroll to position [1422, 0]
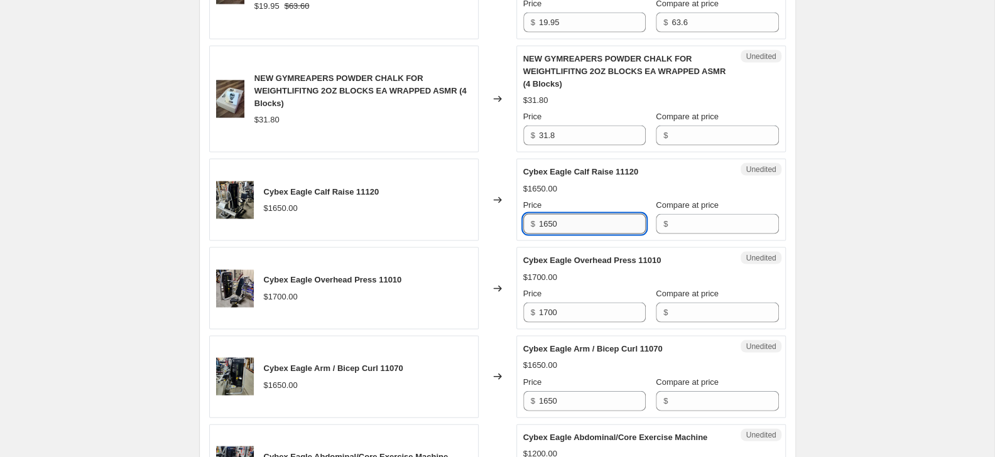
click at [594, 223] on input "1650" at bounding box center [592, 224] width 107 height 20
click at [594, 222] on input "1650" at bounding box center [592, 224] width 107 height 20
type input "1100"
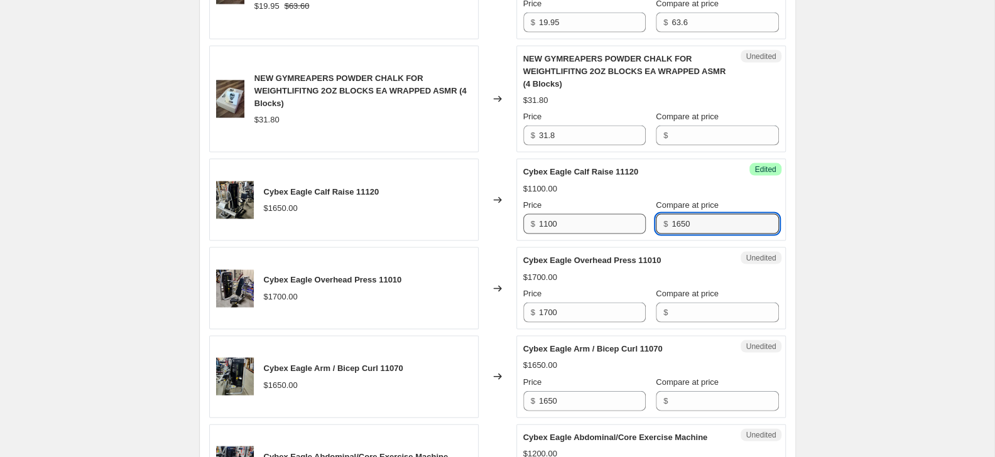
type input "1650"
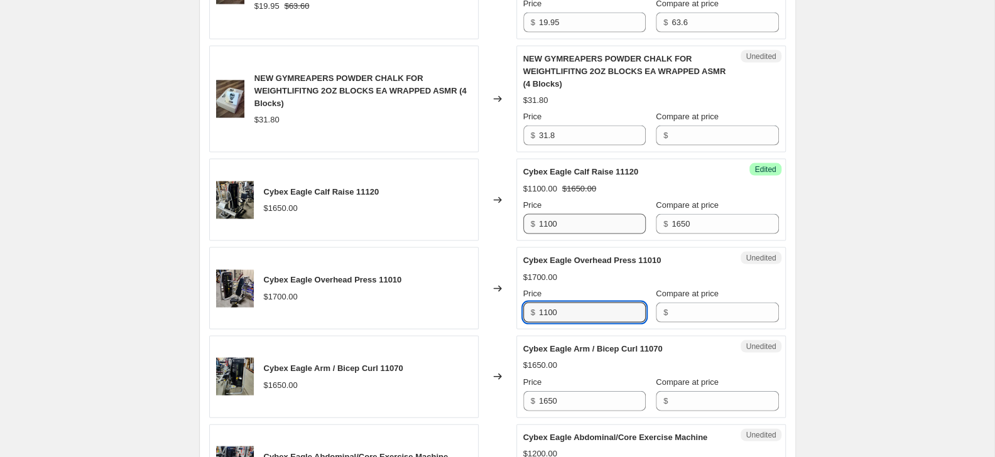
type input "1100"
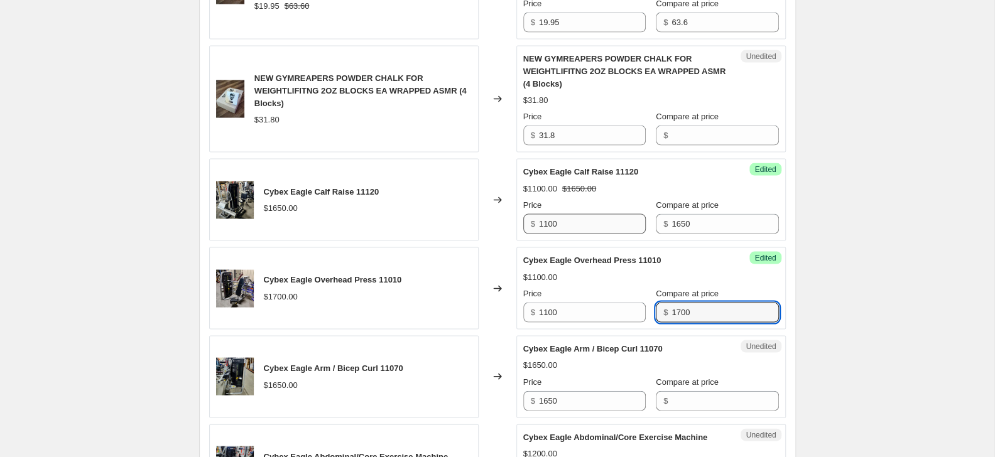
type input "1700"
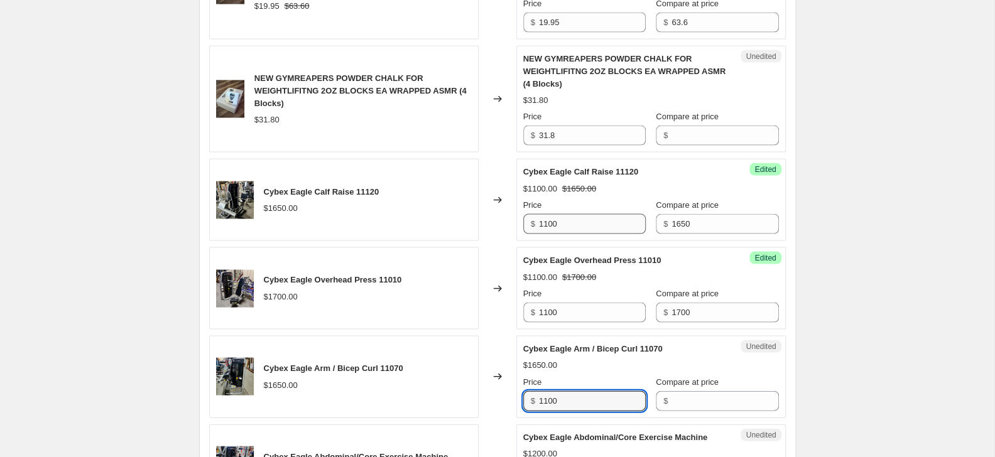
type input "1100"
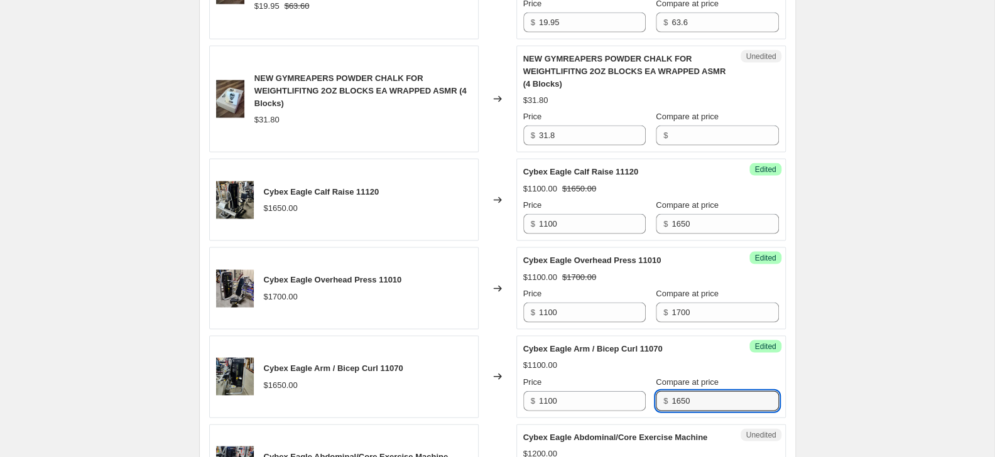
scroll to position [1695, 0]
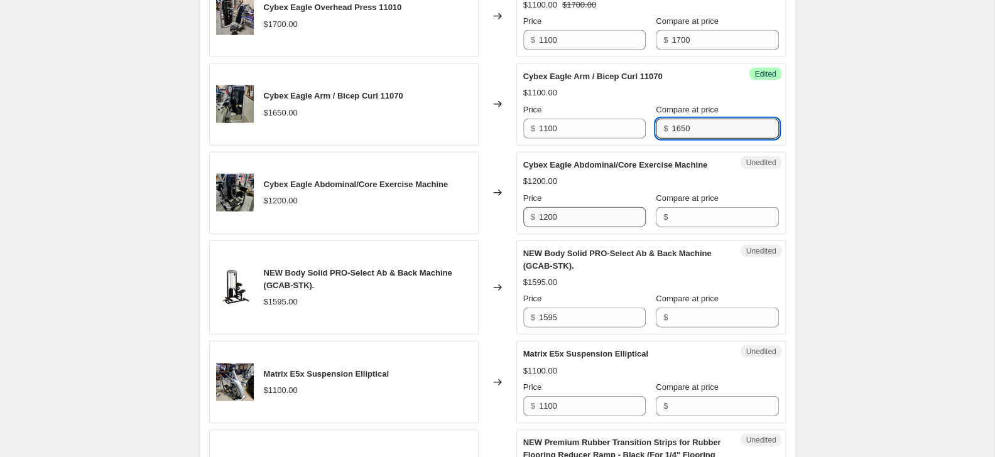
type input "1650"
click at [582, 224] on input "1200" at bounding box center [592, 217] width 107 height 20
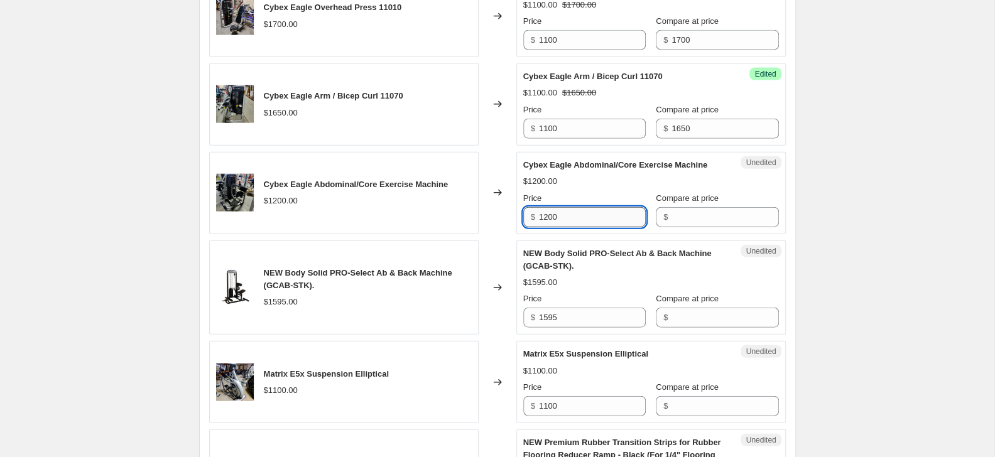
click at [582, 224] on input "1200" at bounding box center [592, 217] width 107 height 20
type input "600"
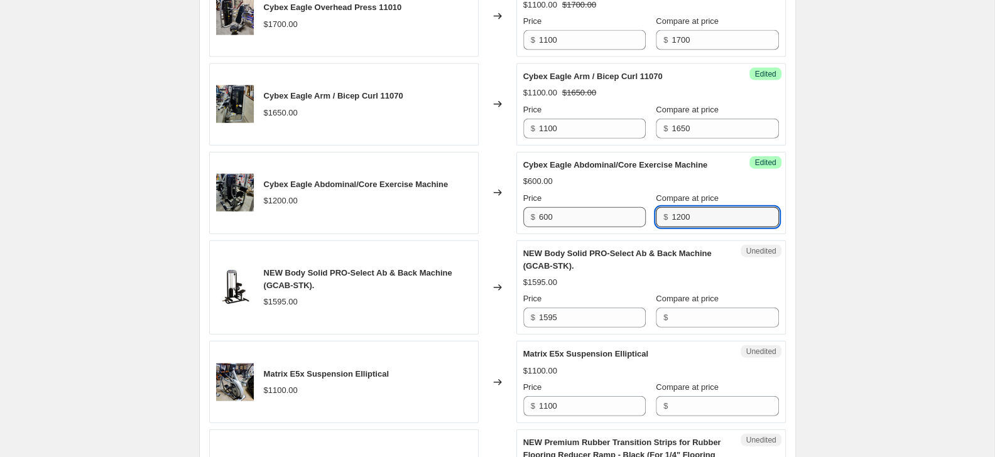
type input "1200"
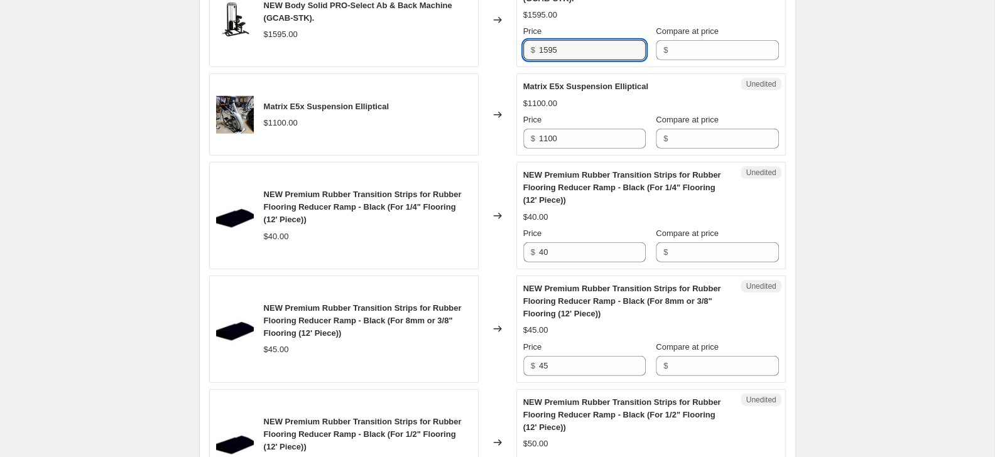
scroll to position [1967, 0]
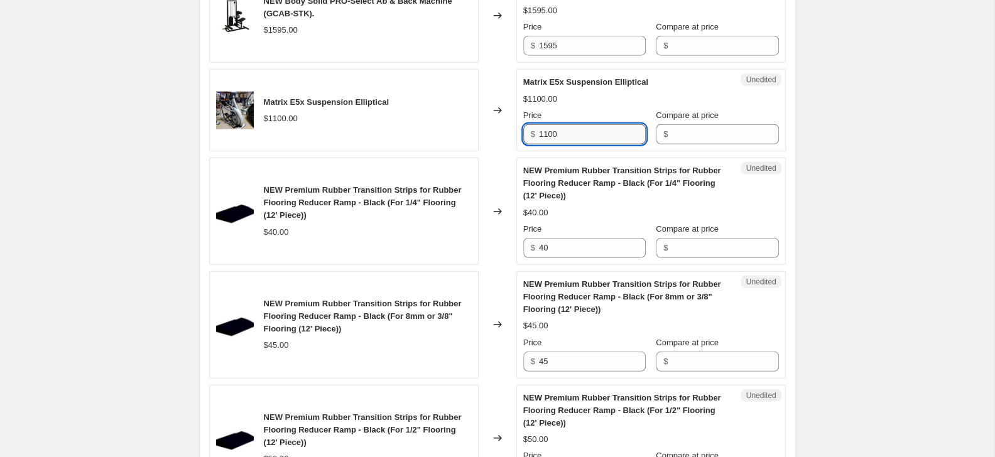
click at [562, 138] on input "1100" at bounding box center [592, 134] width 107 height 20
type input "700"
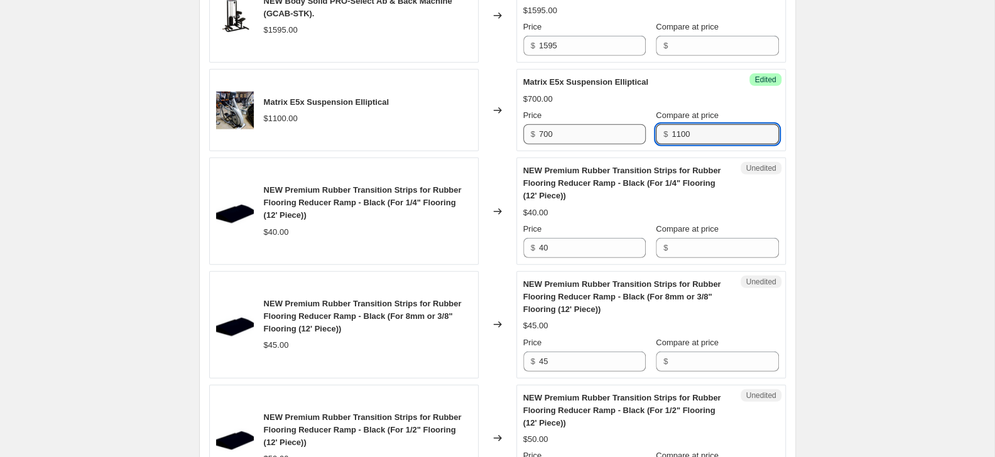
type input "1100"
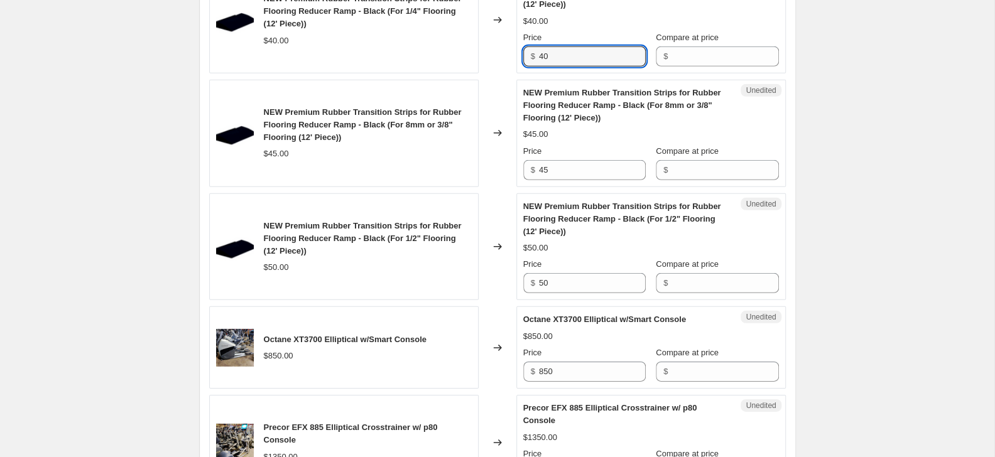
scroll to position [2239, 0]
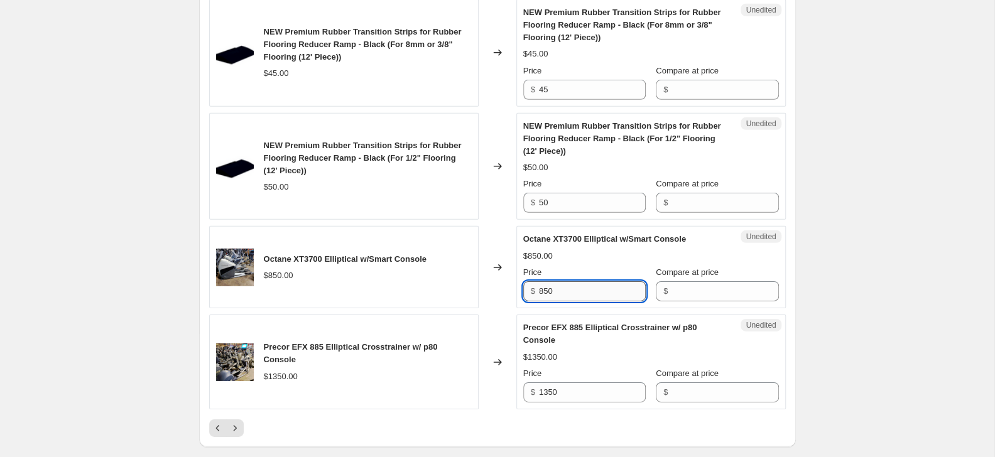
click at [586, 290] on input "850" at bounding box center [592, 291] width 107 height 20
type input "600"
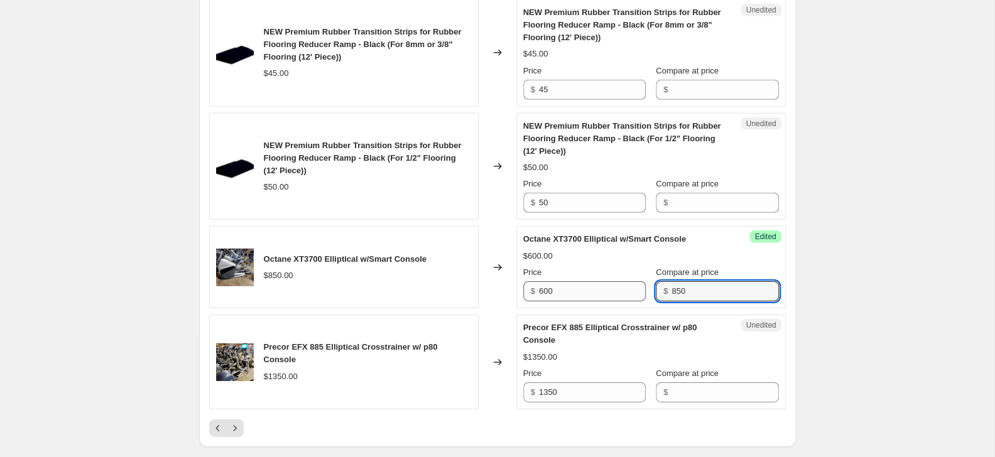
type input "850"
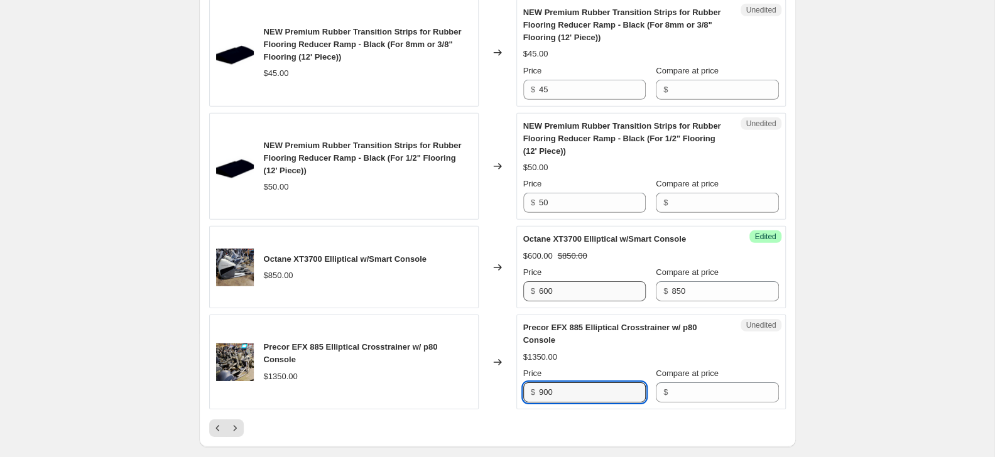
type input "900"
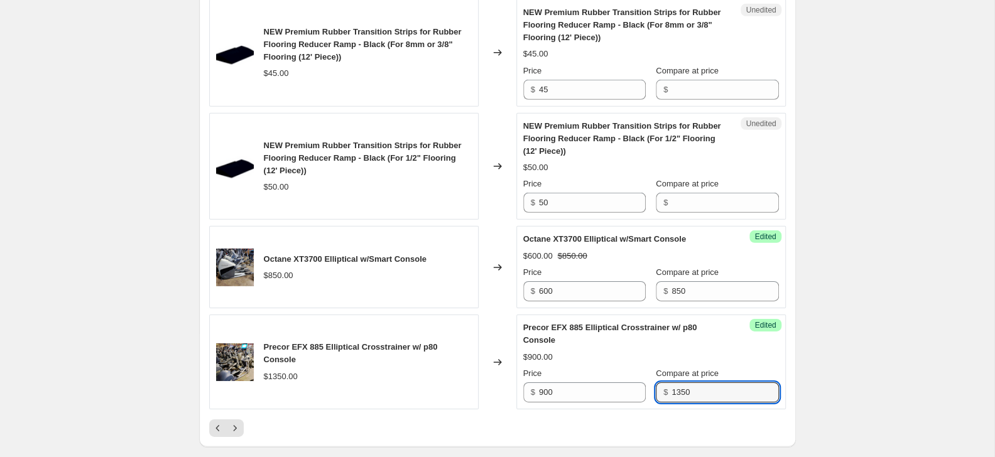
type input "1350"
click at [239, 428] on icon "Next" at bounding box center [235, 428] width 13 height 13
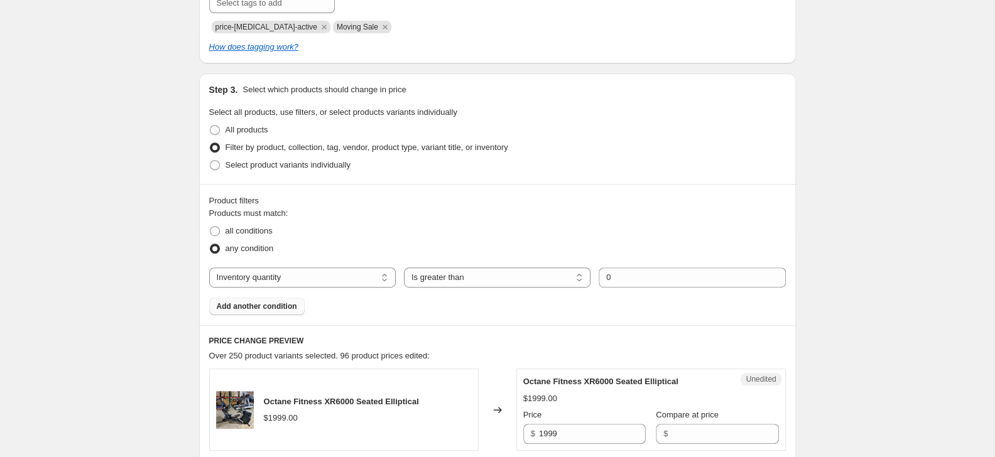
scroll to position [606, 0]
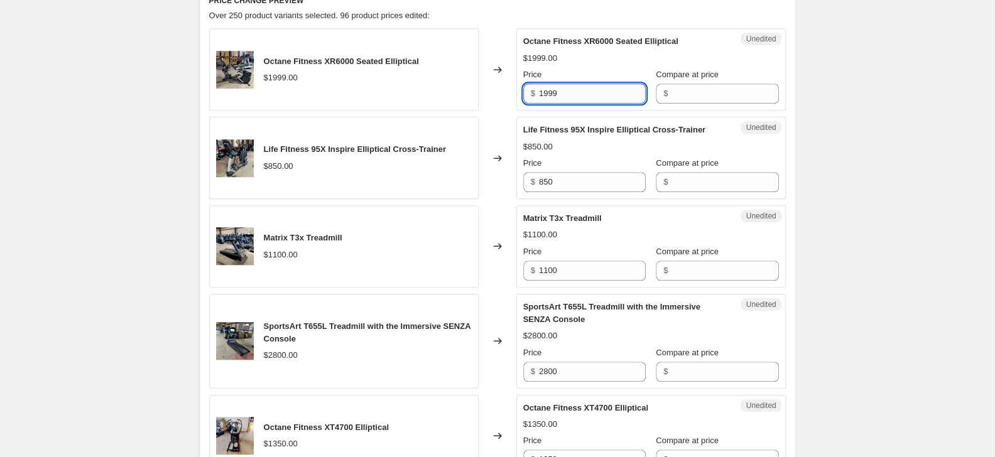
click at [566, 92] on input "1999" at bounding box center [592, 94] width 107 height 20
type input "1500"
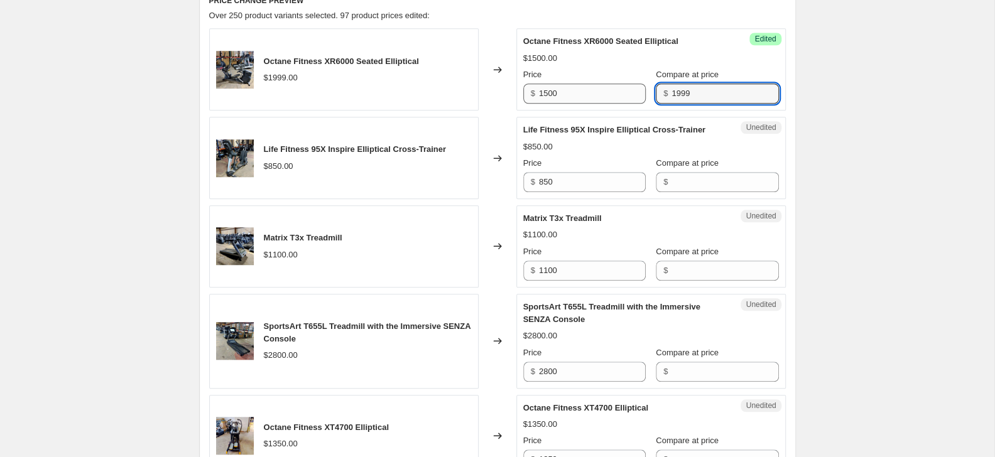
type input "1999"
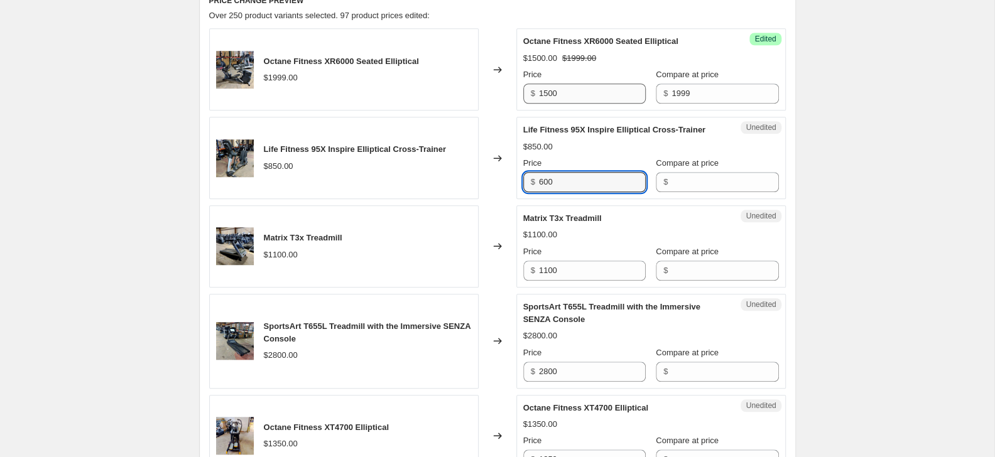
type input "600"
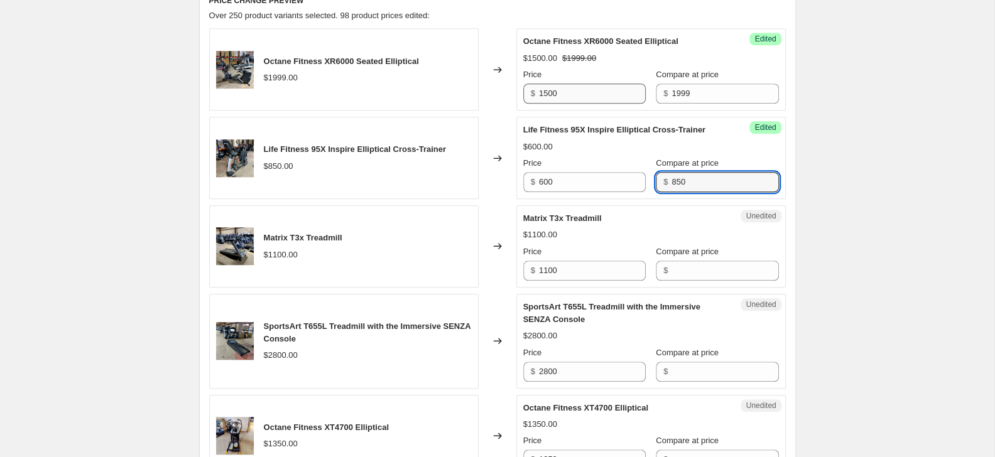
type input "850"
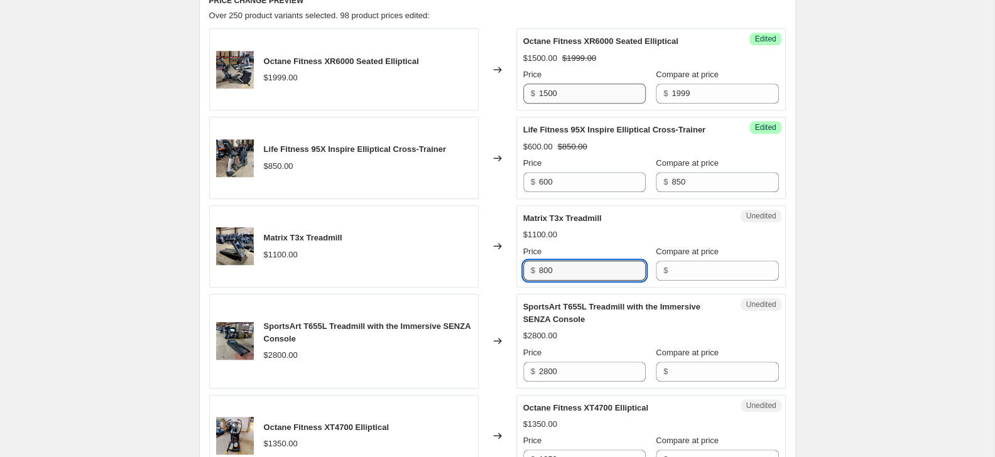
type input "800"
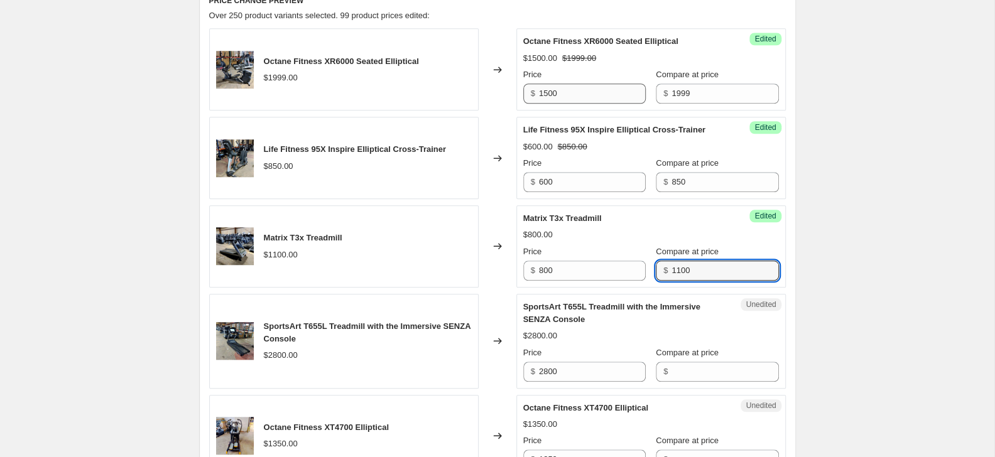
type input "1100"
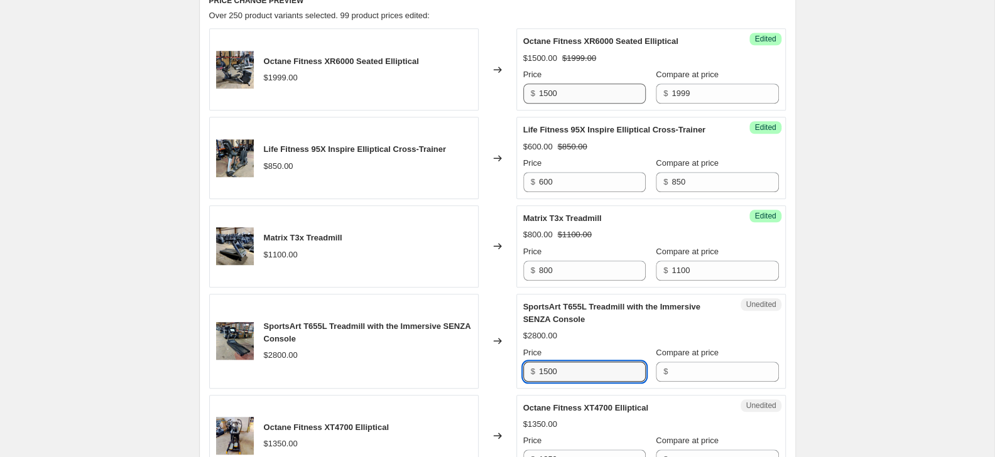
type input "1500"
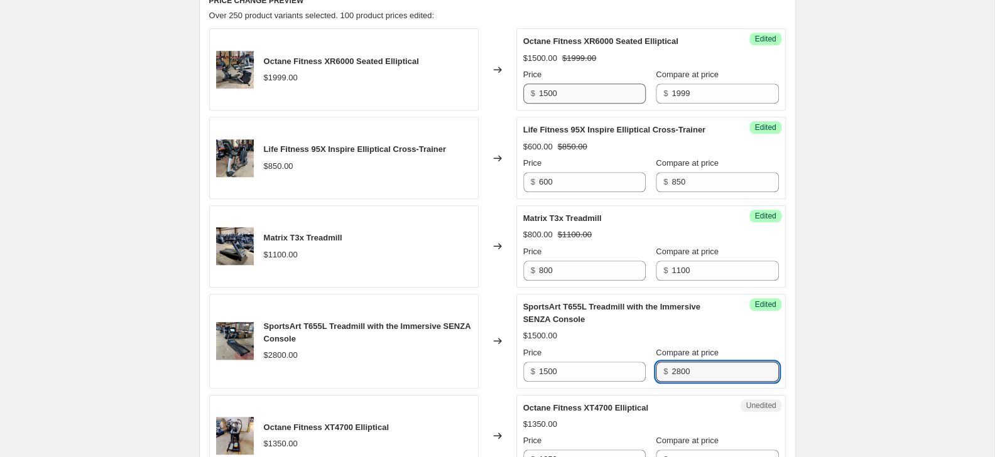
type input "2800"
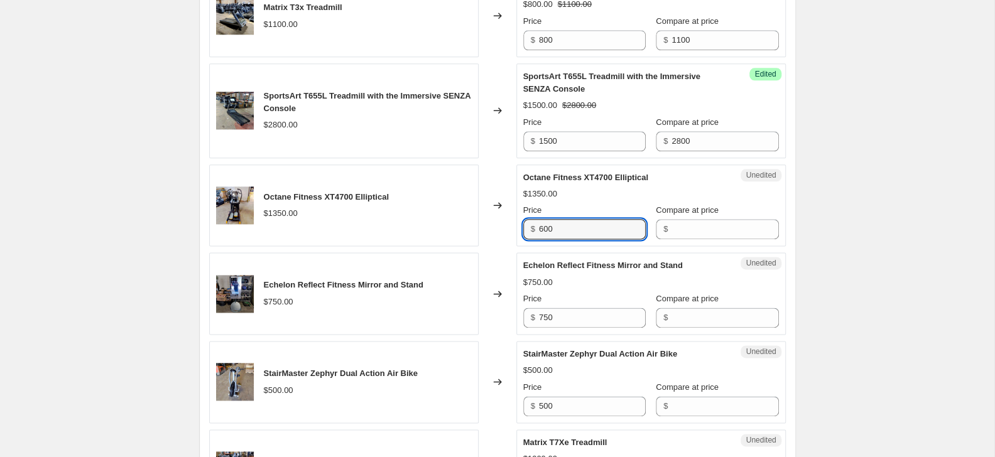
type input "600"
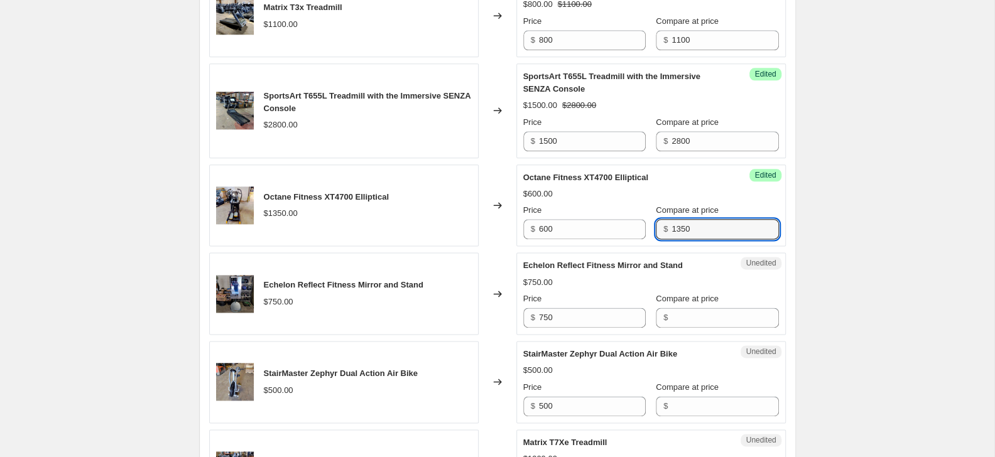
type input "1350"
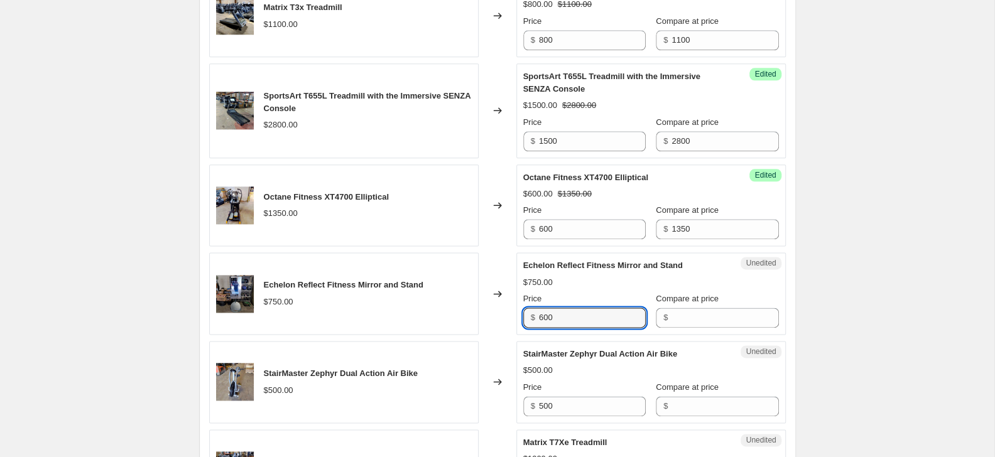
type input "600"
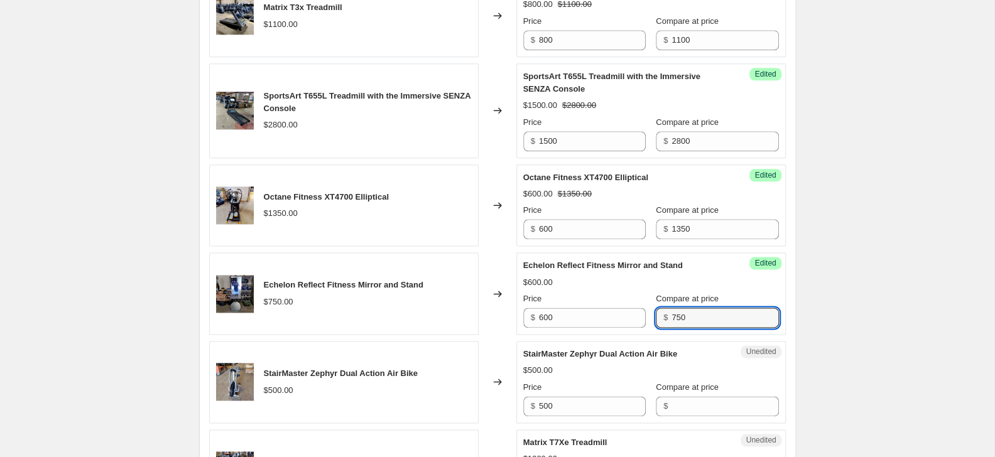
type input "750"
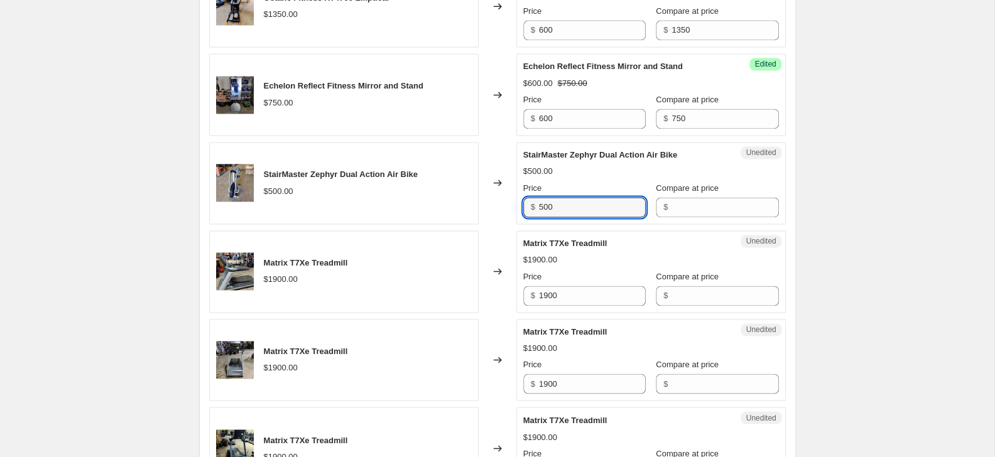
scroll to position [1041, 0]
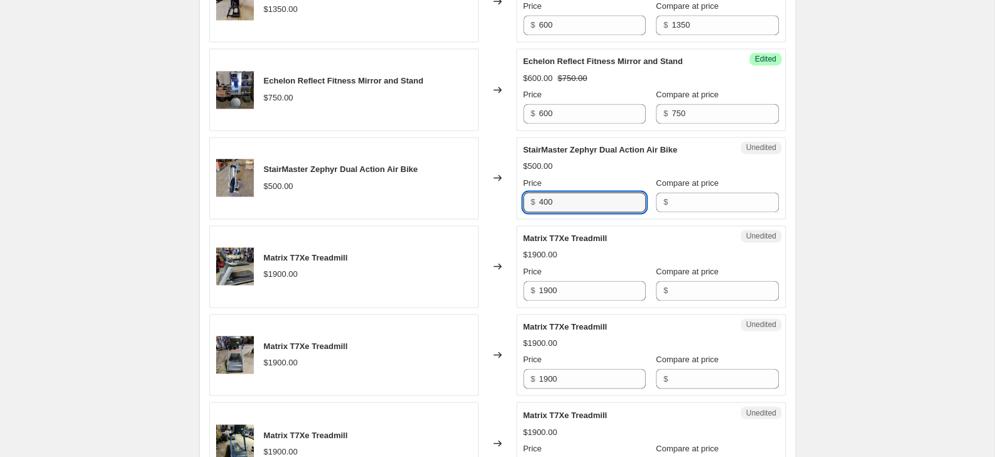
type input "400"
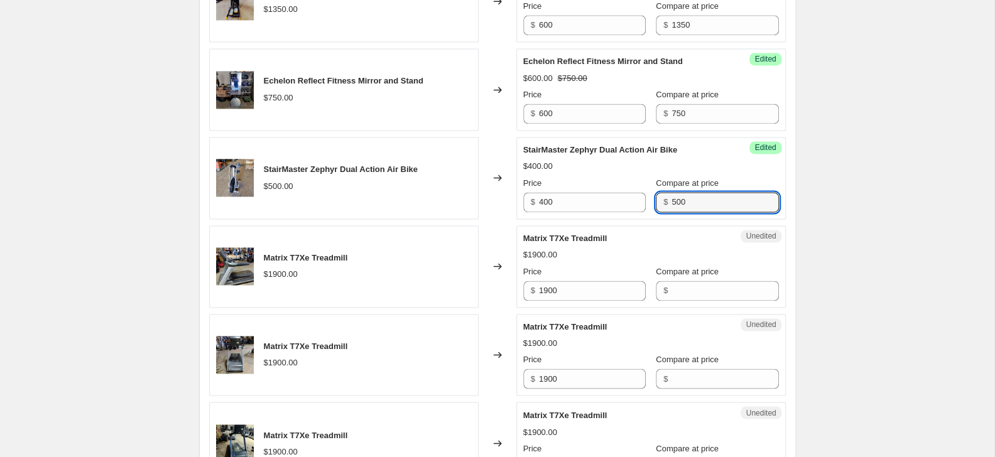
type input "500"
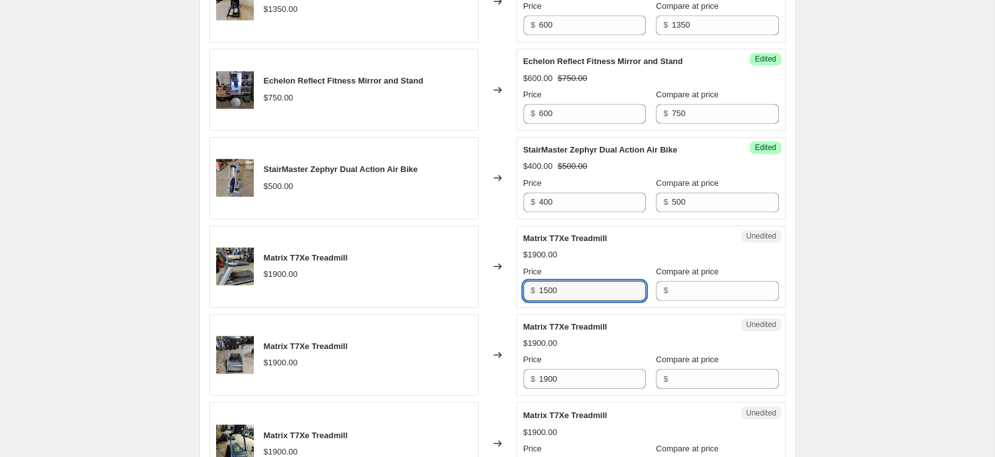
type input "1500"
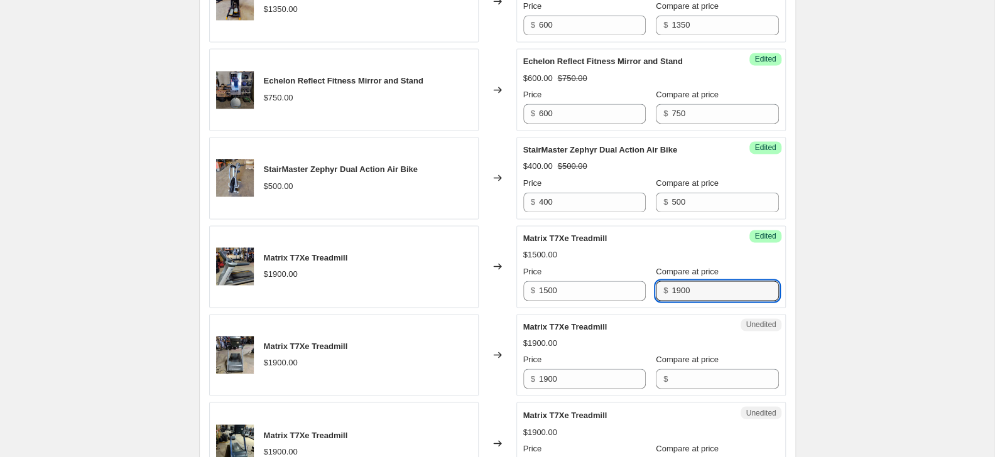
type input "1900"
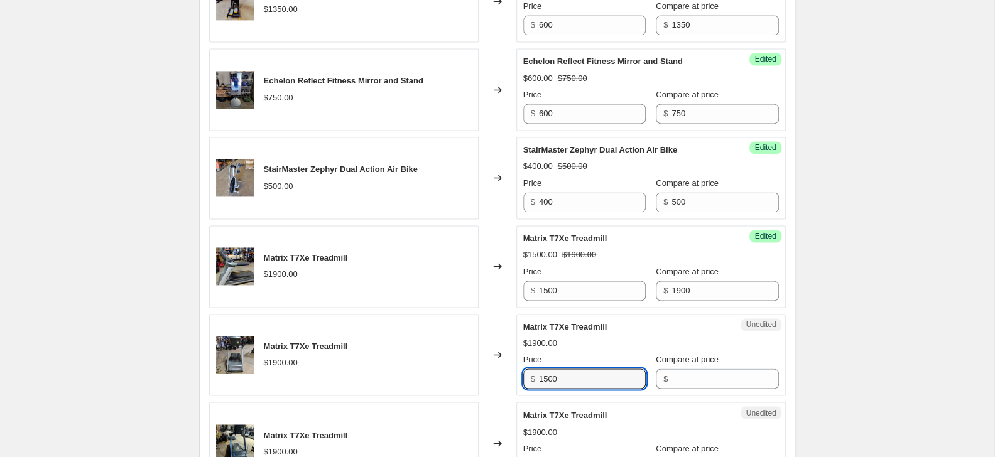
type input "1500"
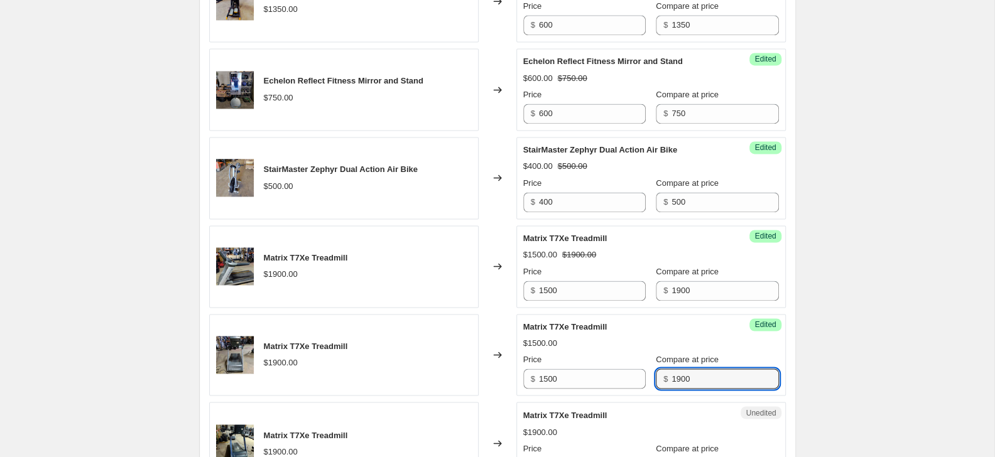
type input "1900"
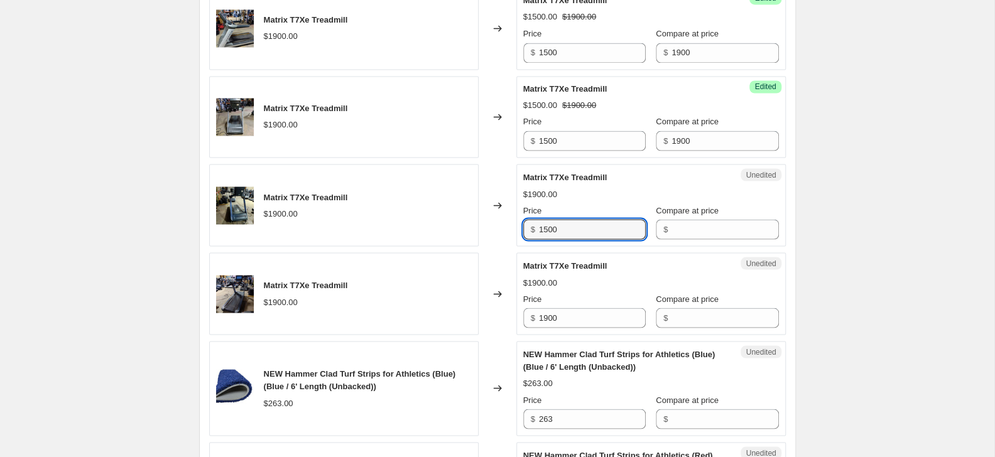
type input "1500"
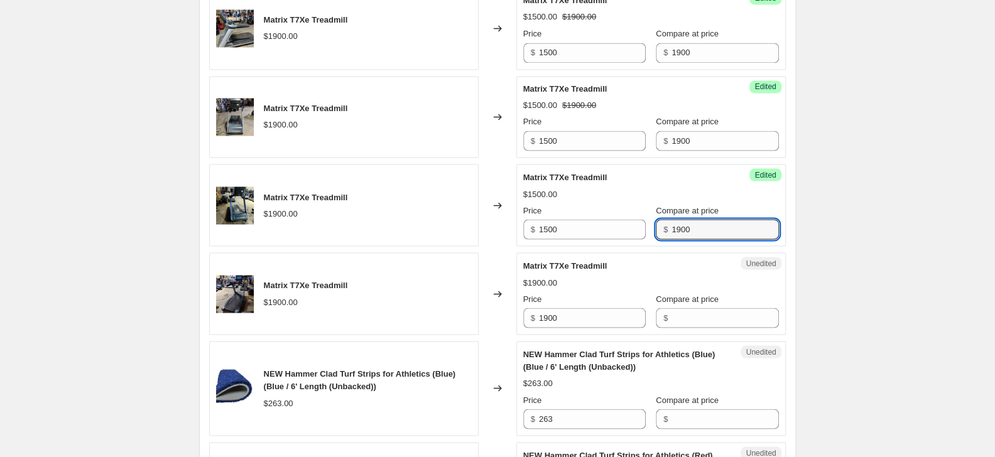
type input "1900"
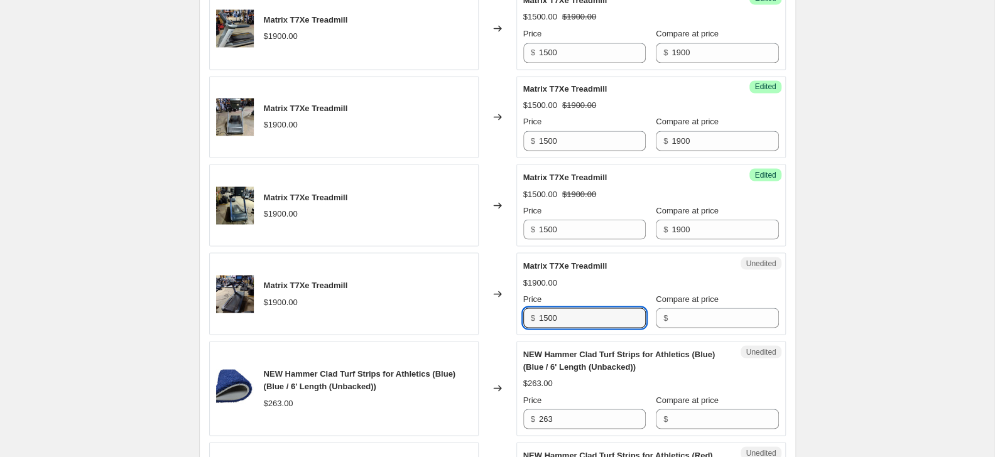
type input "1500"
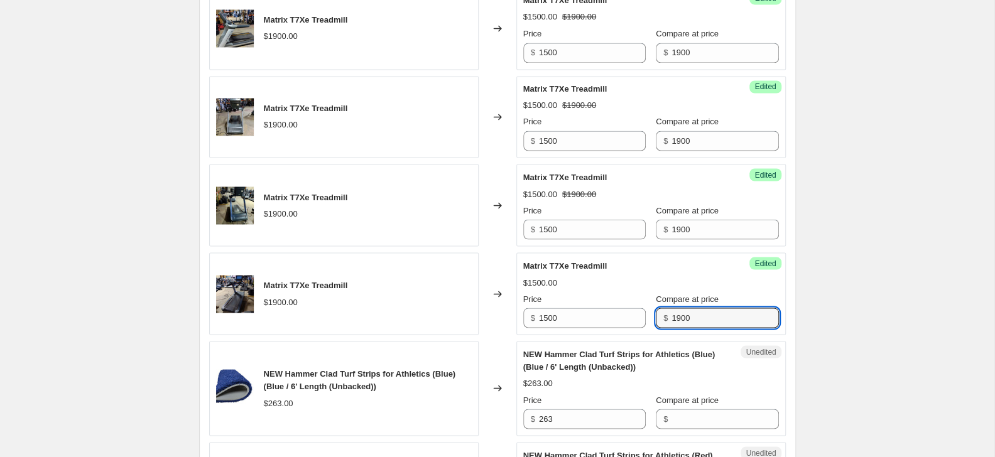
type input "1900"
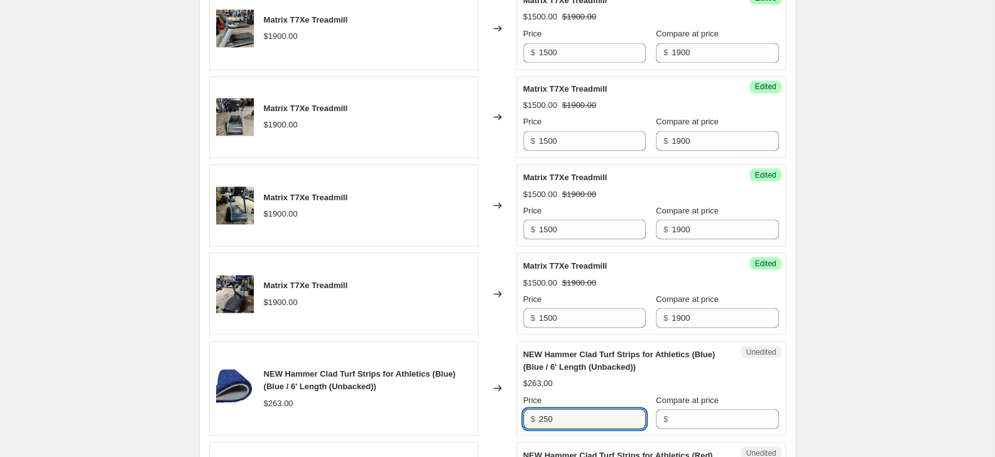
type input "250"
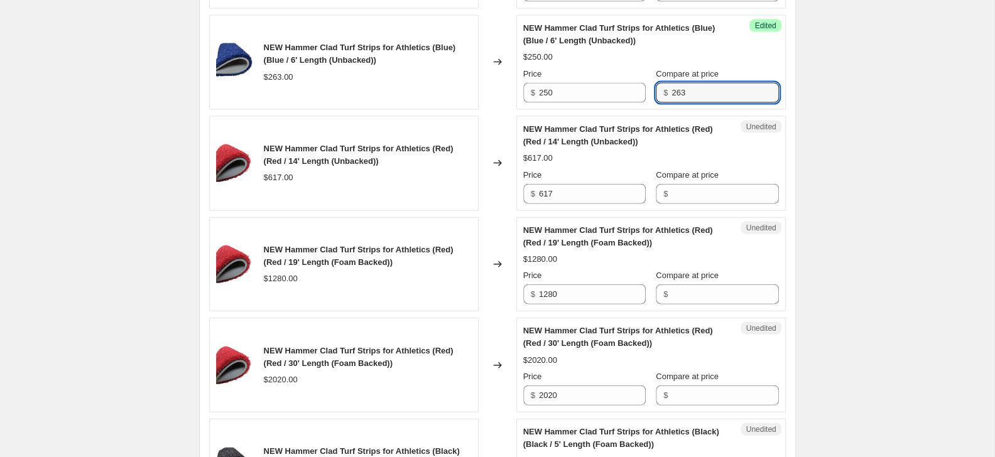
scroll to position [1620, 0]
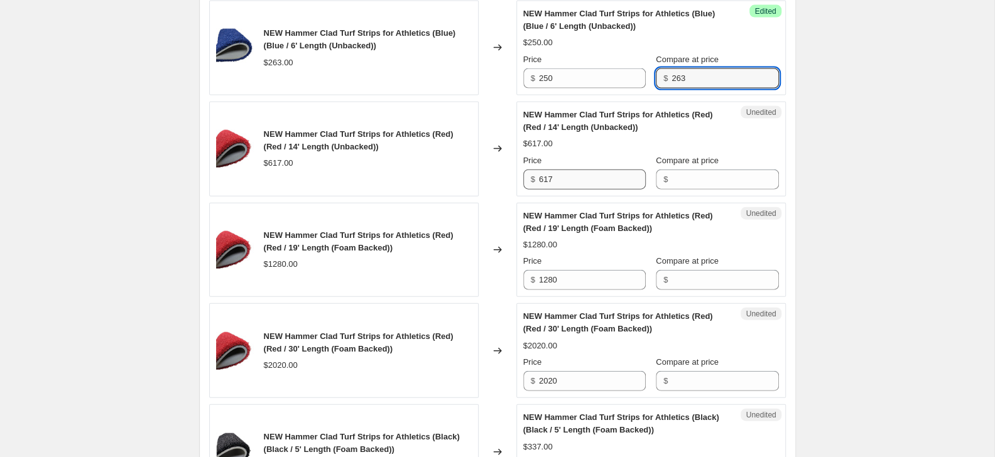
type input "263"
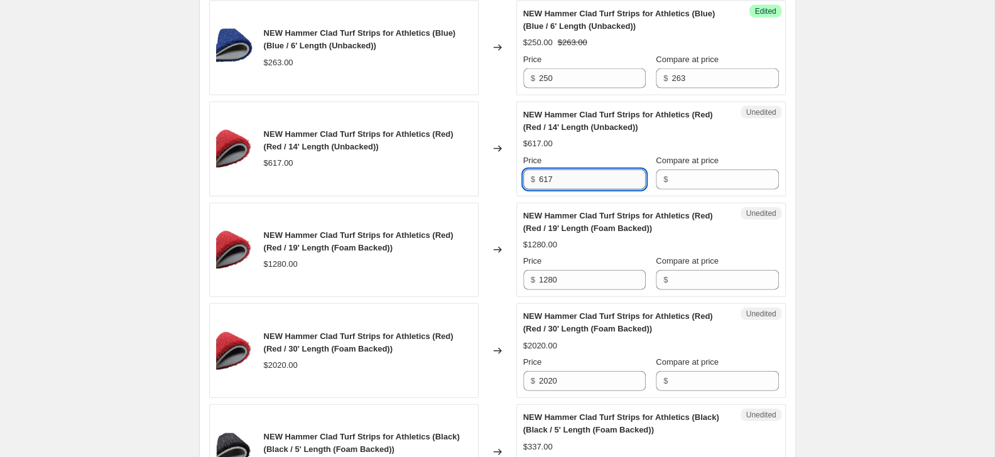
click at [545, 172] on input "617" at bounding box center [592, 180] width 107 height 20
click at [564, 178] on input "617" at bounding box center [592, 180] width 107 height 20
type input "550"
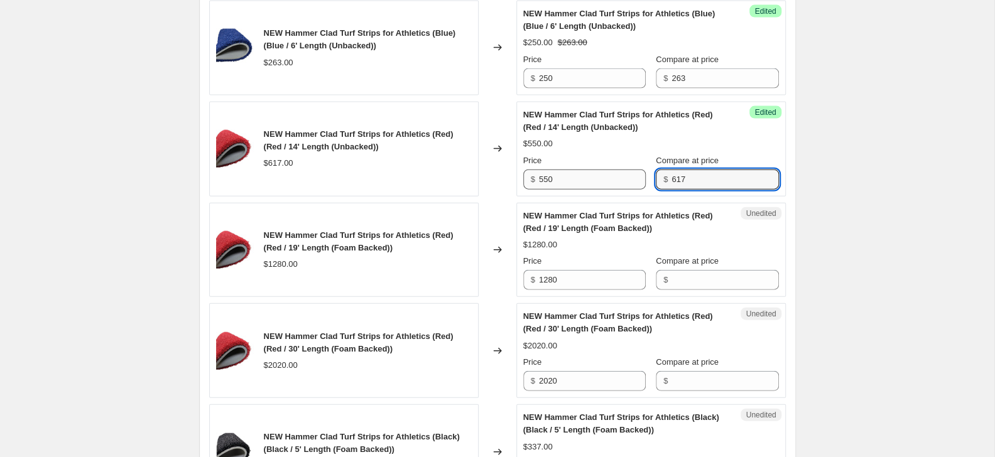
type input "617"
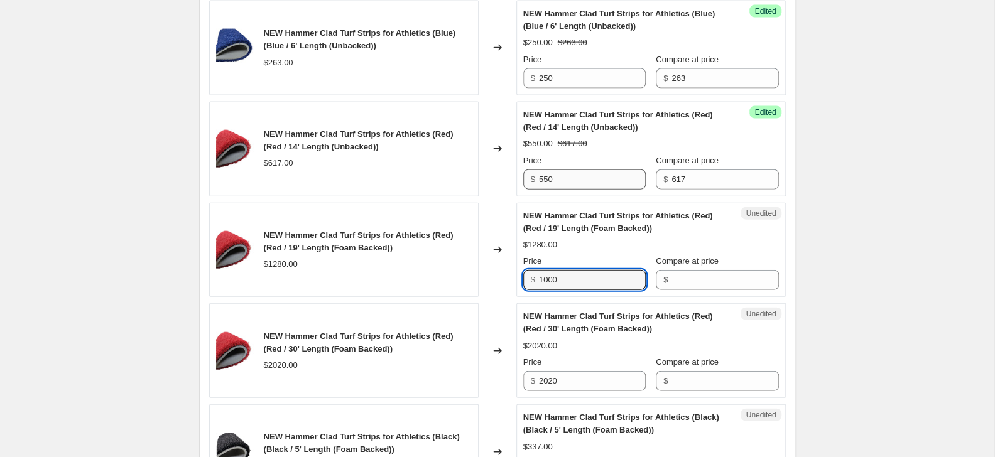
type input "1000"
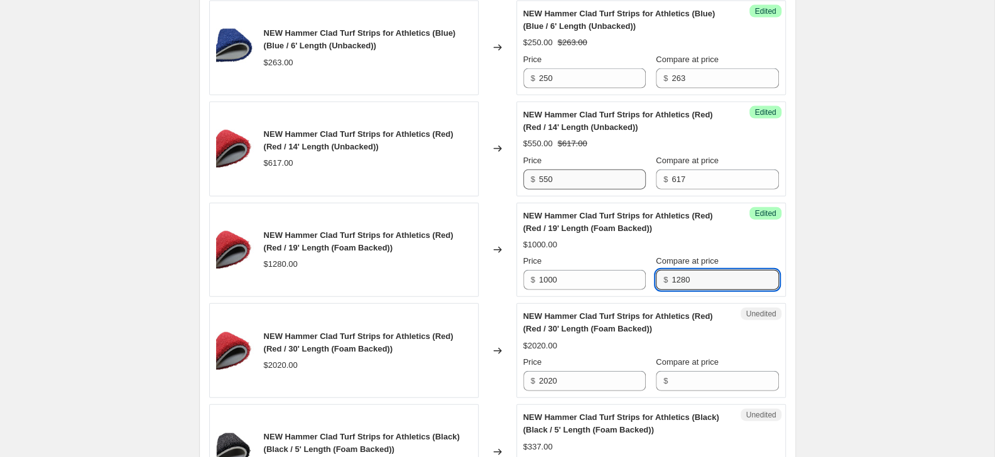
type input "1280"
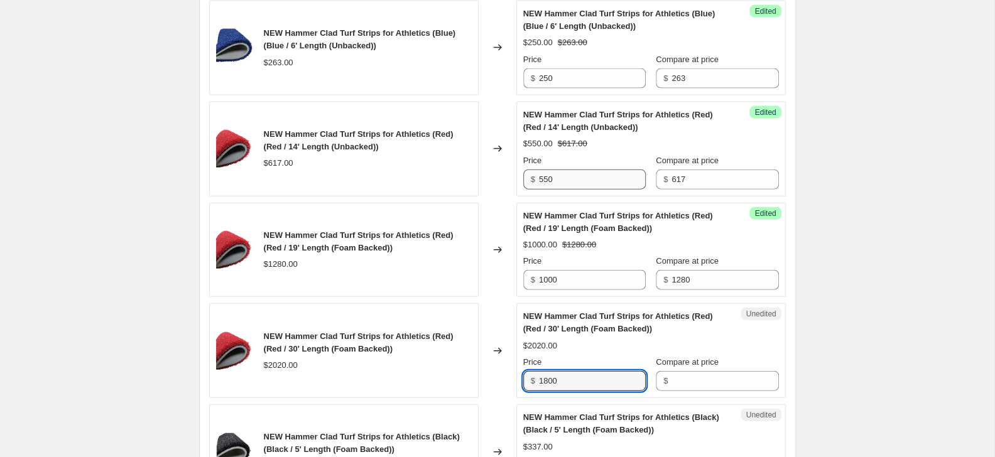
type input "1800"
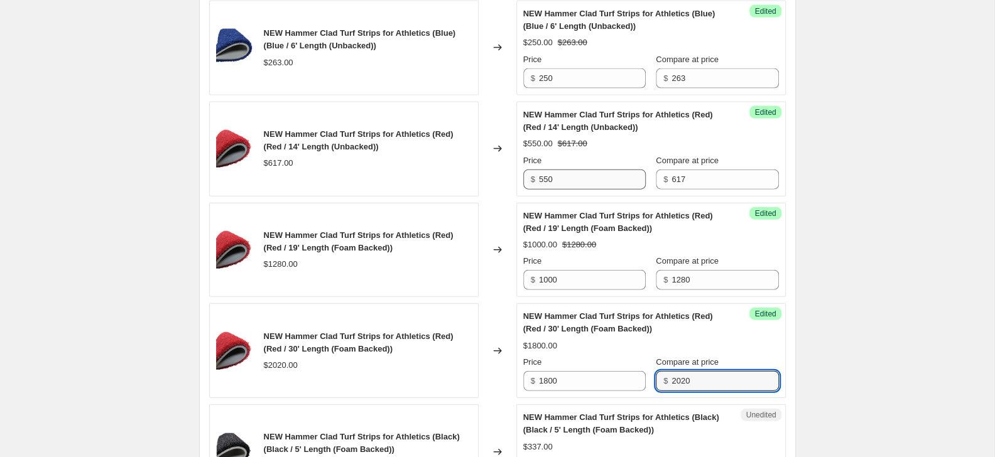
type input "2020"
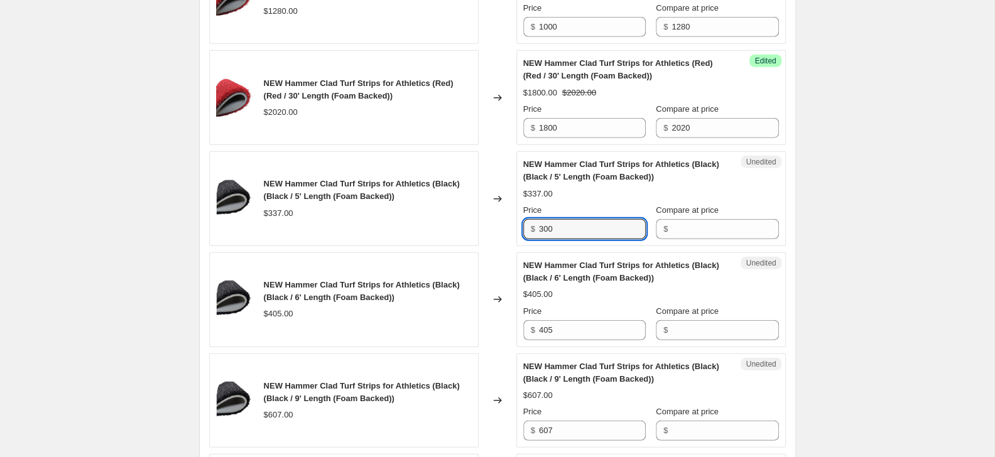
type input "300"
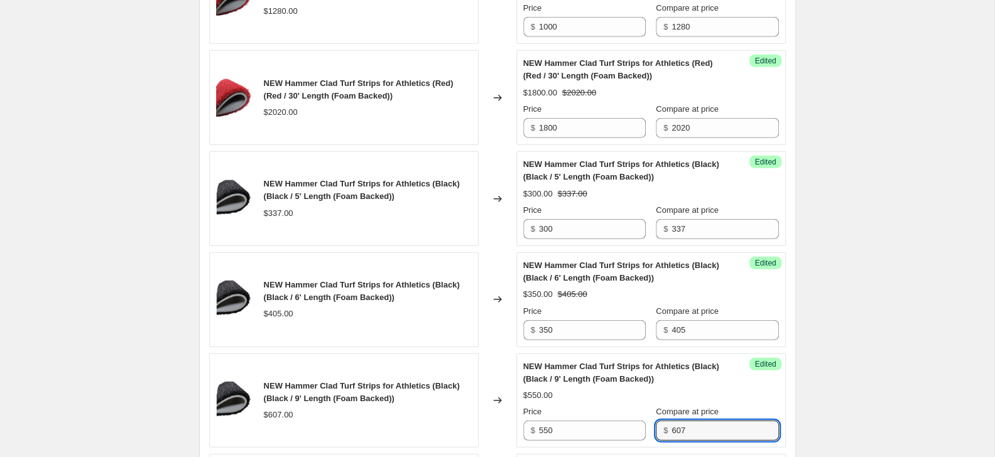
scroll to position [2175, 0]
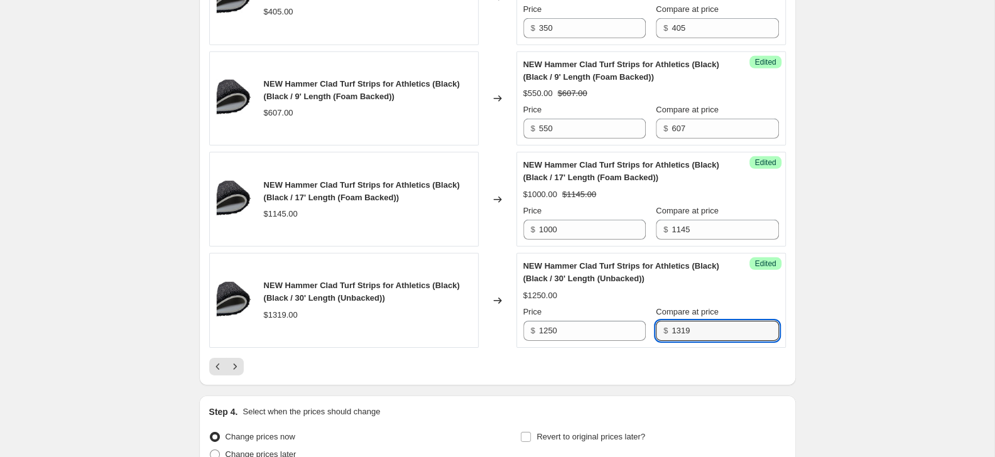
click at [233, 370] on icon "Next" at bounding box center [235, 367] width 13 height 13
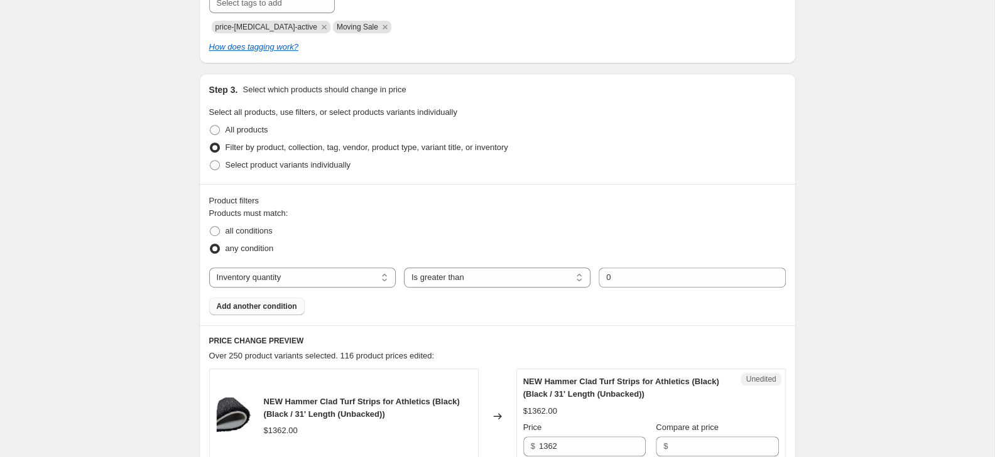
scroll to position [538, 0]
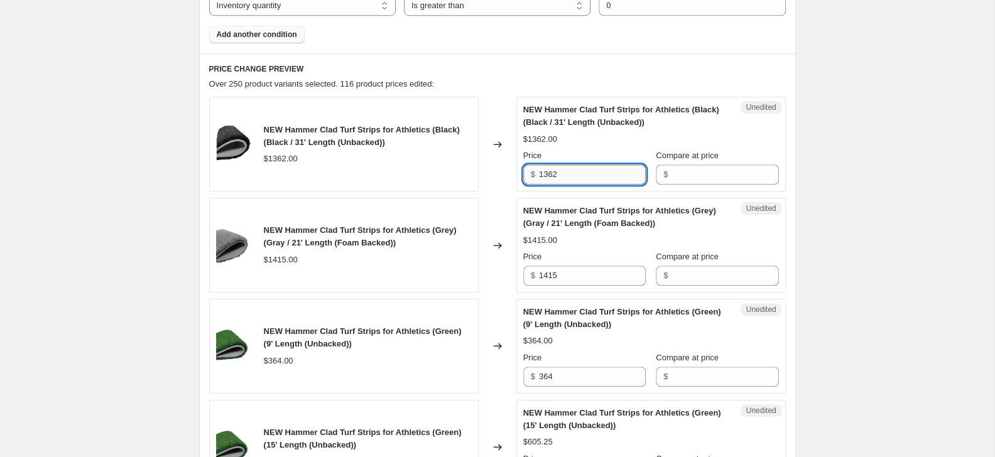
click at [589, 168] on input "1362" at bounding box center [592, 175] width 107 height 20
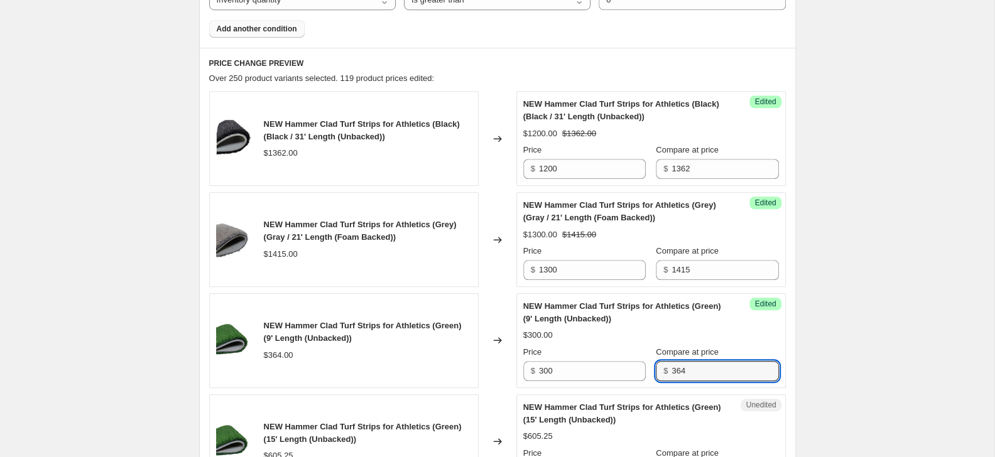
scroll to position [742, 0]
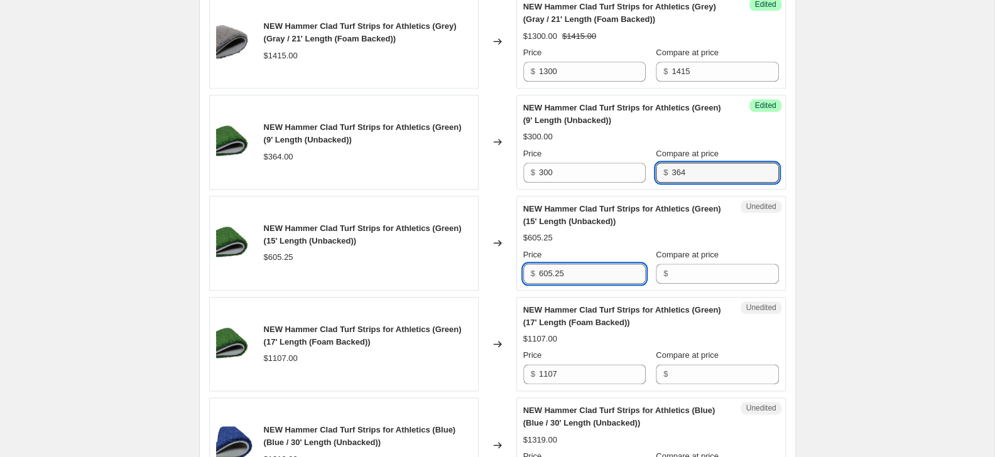
click at [572, 267] on input "605.25" at bounding box center [592, 274] width 107 height 20
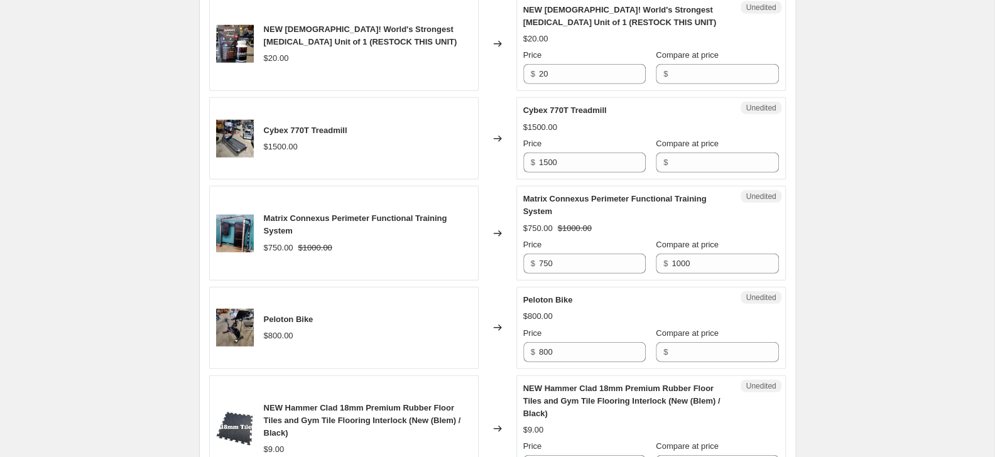
scroll to position [1904, 0]
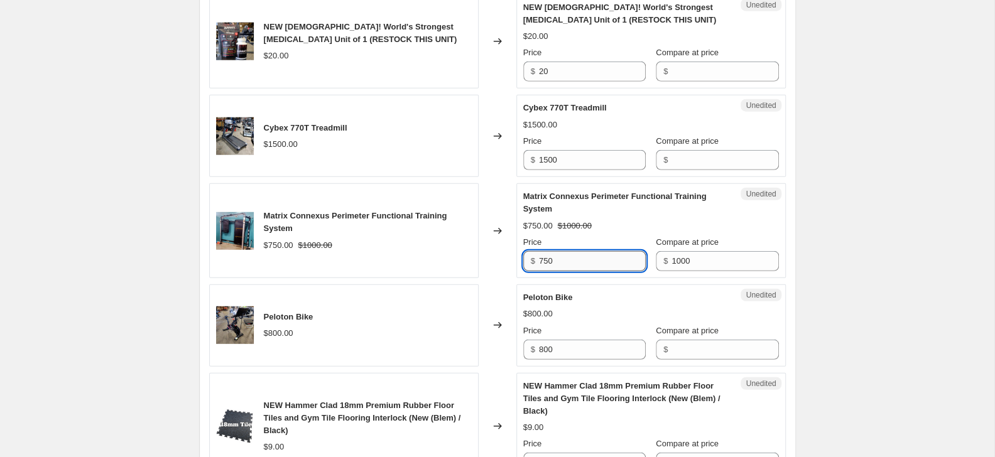
click at [618, 271] on input "750" at bounding box center [592, 261] width 107 height 20
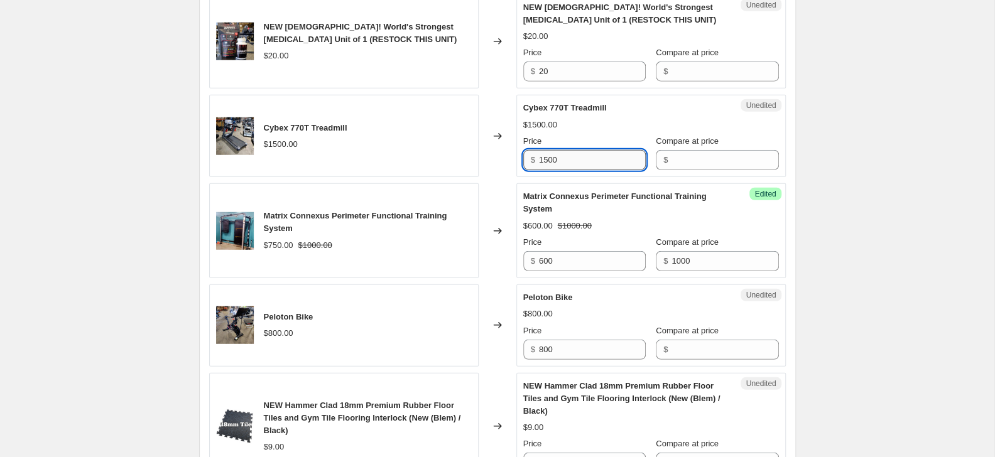
click at [595, 170] on input "1500" at bounding box center [592, 160] width 107 height 20
click at [591, 170] on input "1500" at bounding box center [592, 160] width 107 height 20
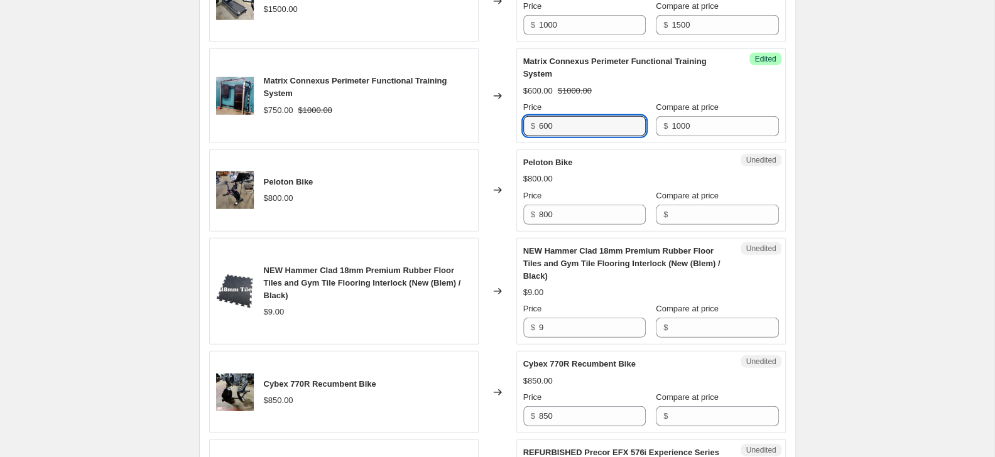
scroll to position [2040, 0]
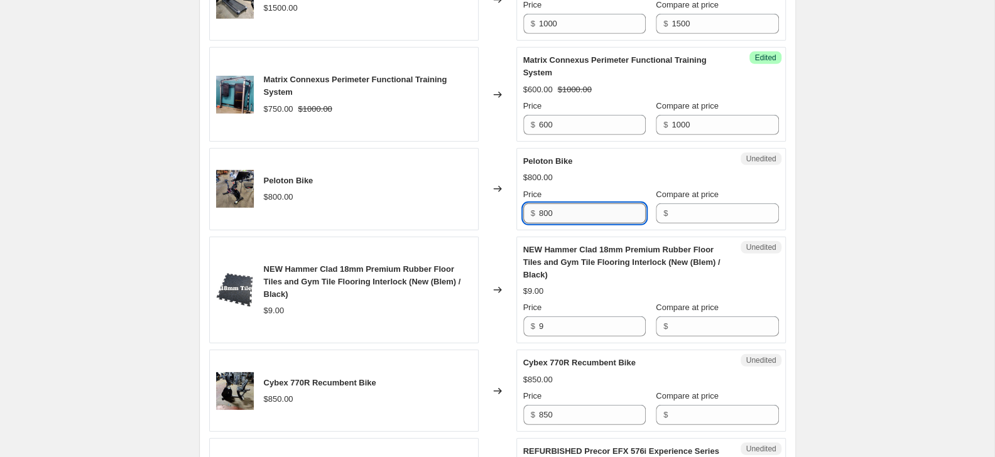
click at [574, 224] on input "800" at bounding box center [592, 214] width 107 height 20
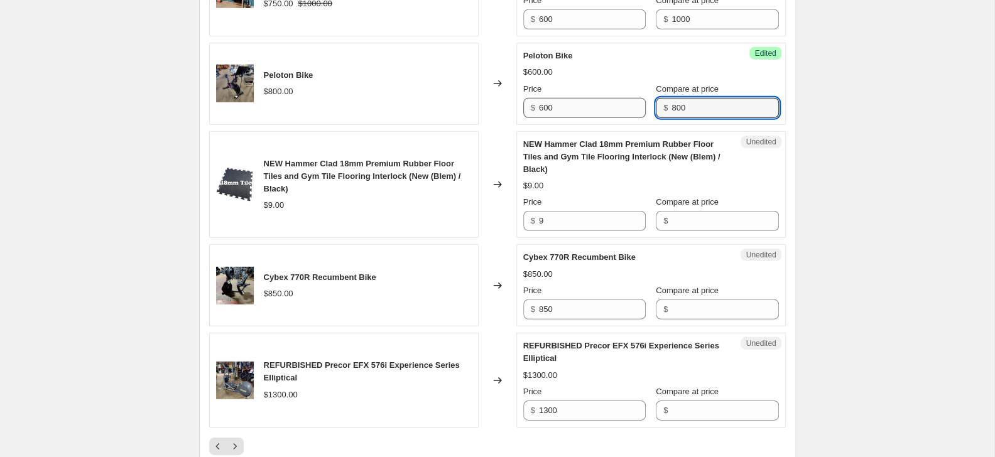
scroll to position [2312, 0]
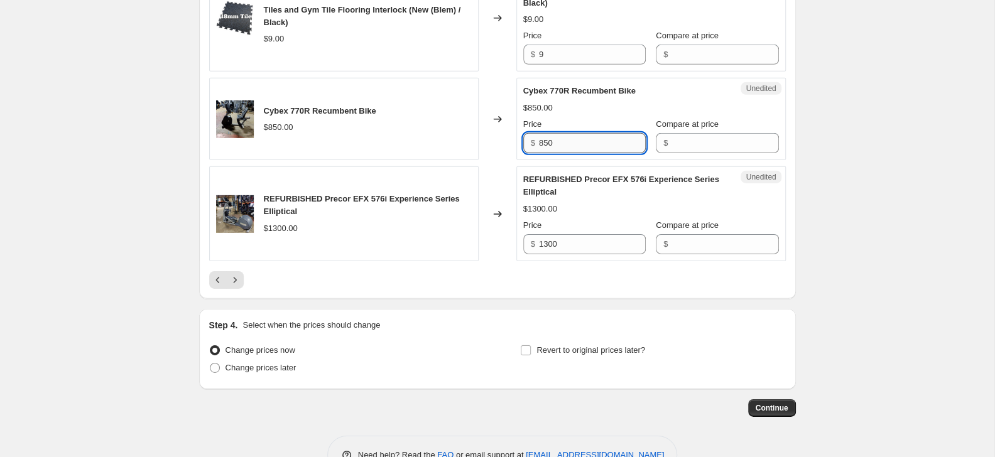
click at [548, 153] on input "850" at bounding box center [592, 143] width 107 height 20
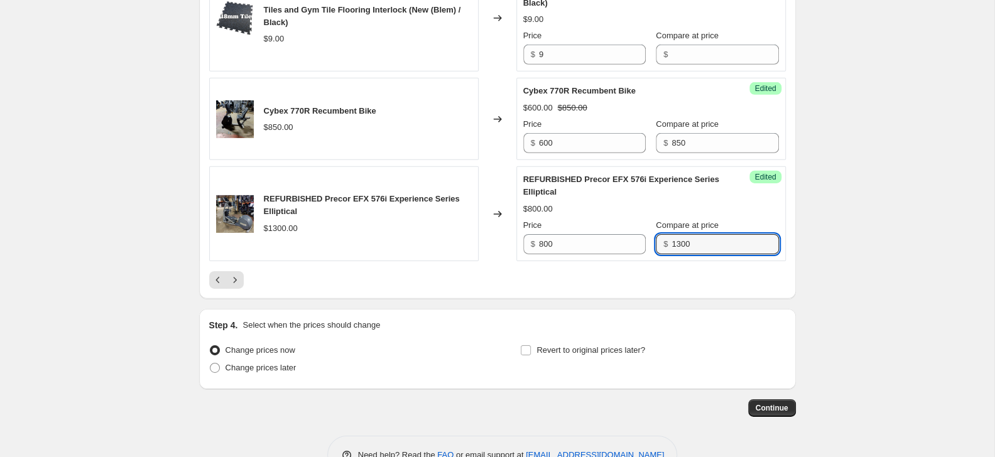
click at [243, 289] on button "Next" at bounding box center [235, 280] width 18 height 18
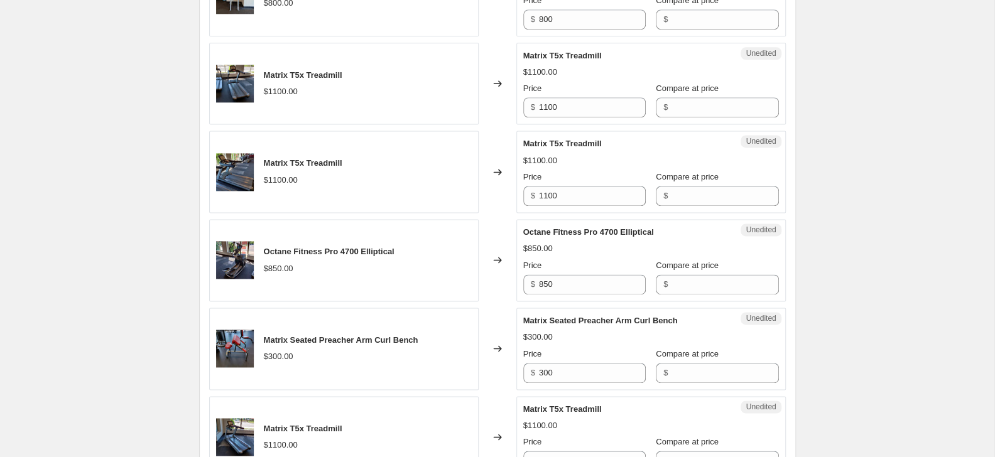
scroll to position [470, 0]
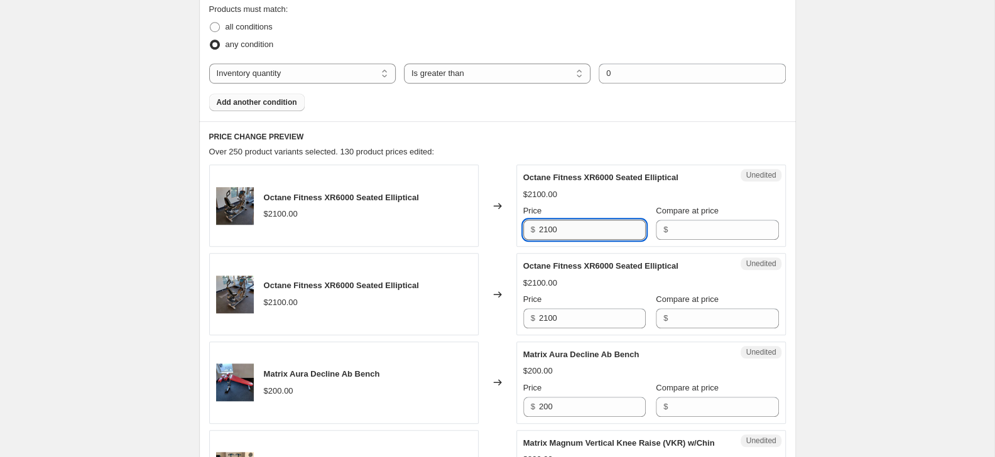
click at [569, 233] on input "2100" at bounding box center [592, 230] width 107 height 20
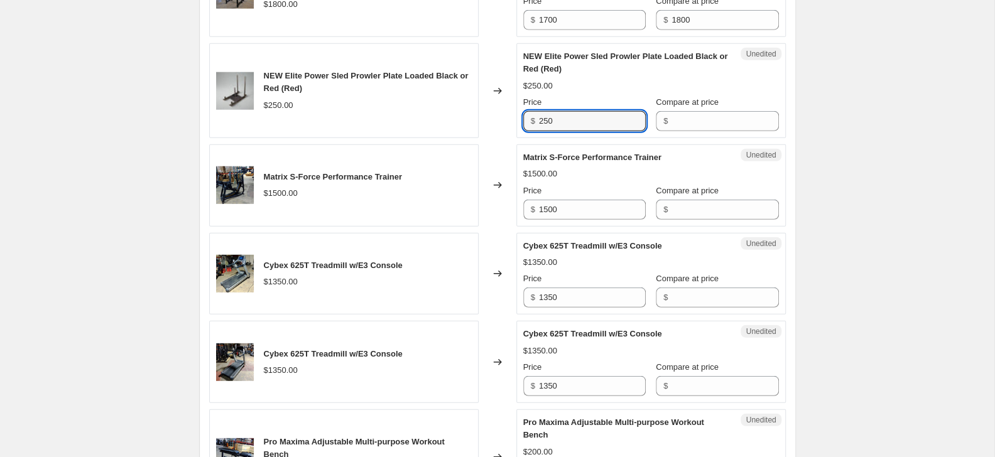
scroll to position [1953, 0]
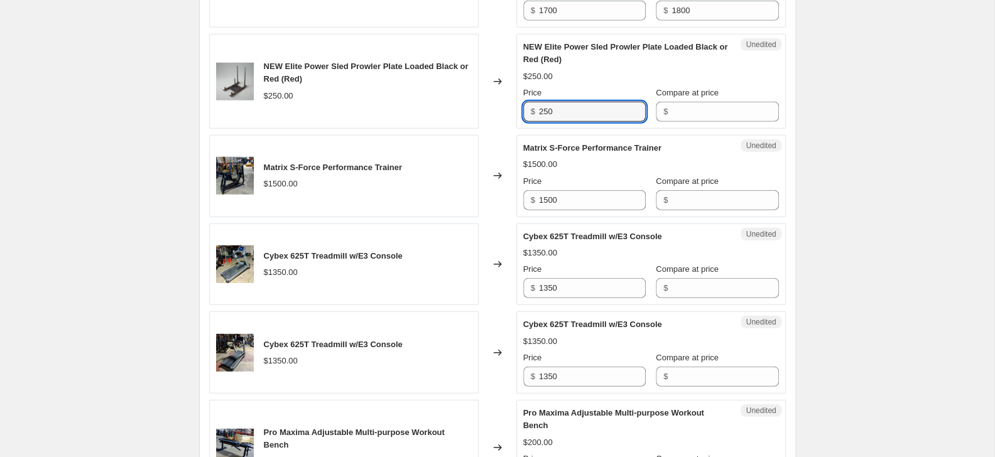
click at [593, 217] on div "Unedited Matrix S-Force Performance Trainer $1500.00 Price $ 1500 Compare at pr…" at bounding box center [651, 176] width 270 height 82
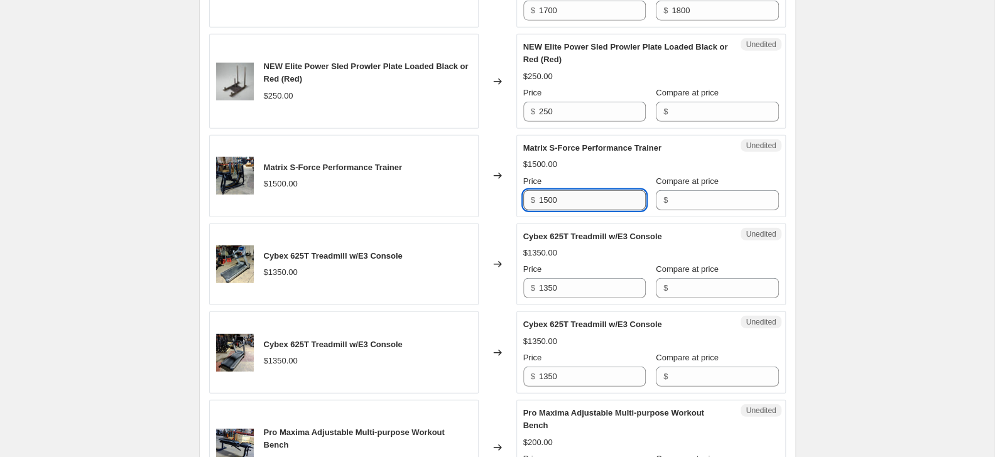
click at [599, 210] on input "1500" at bounding box center [592, 200] width 107 height 20
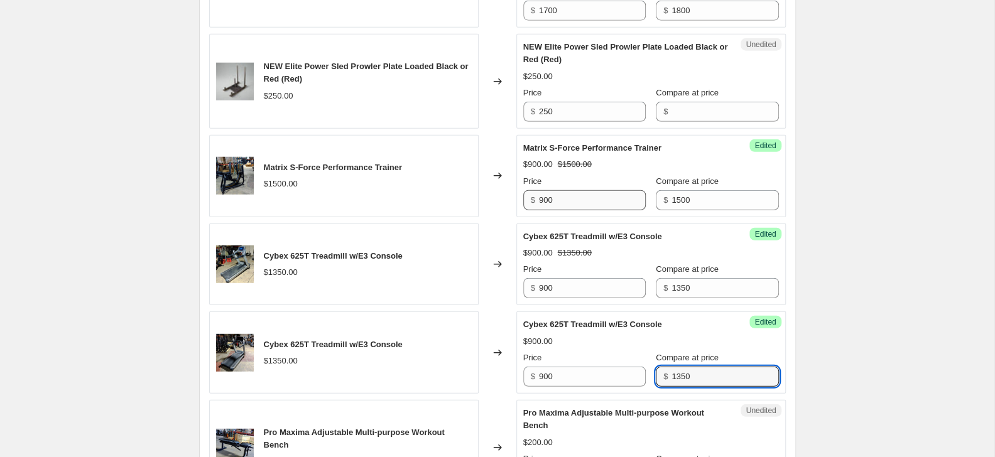
scroll to position [2213, 0]
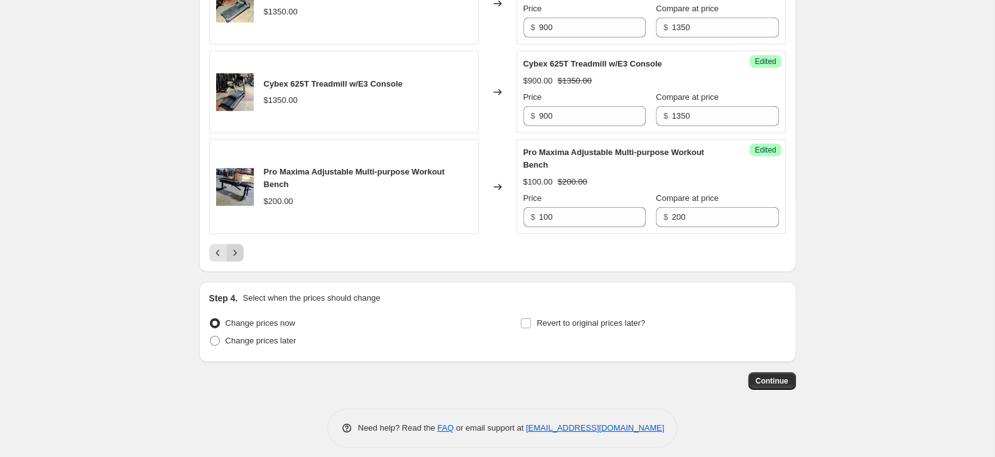
click at [236, 259] on icon "Next" at bounding box center [235, 253] width 13 height 13
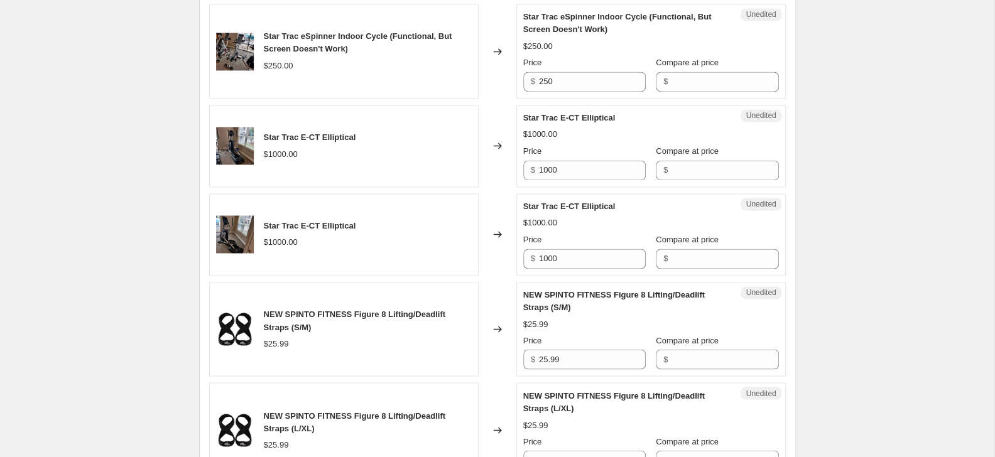
scroll to position [1015, 0]
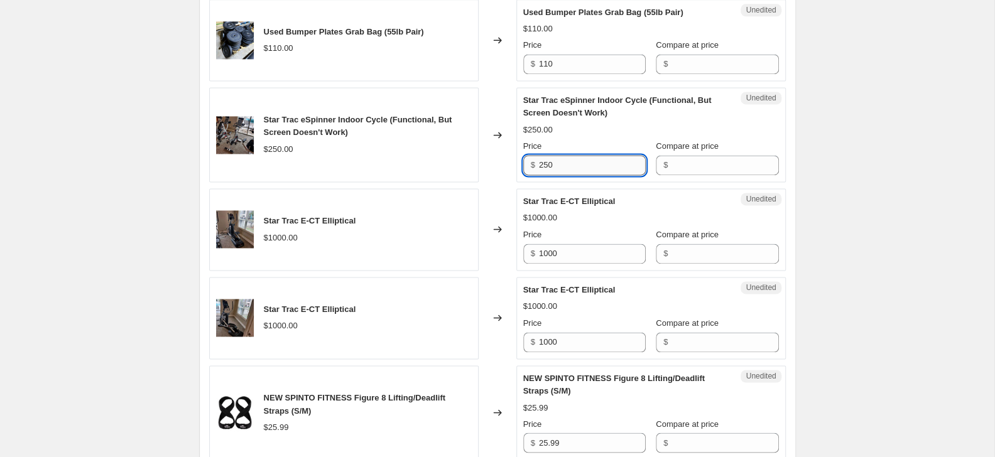
click at [552, 163] on input "250" at bounding box center [592, 165] width 107 height 20
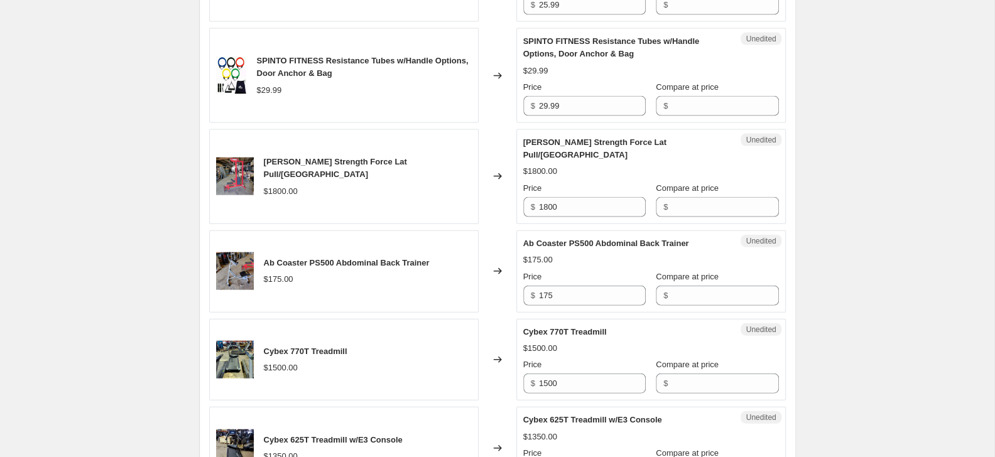
scroll to position [1559, 0]
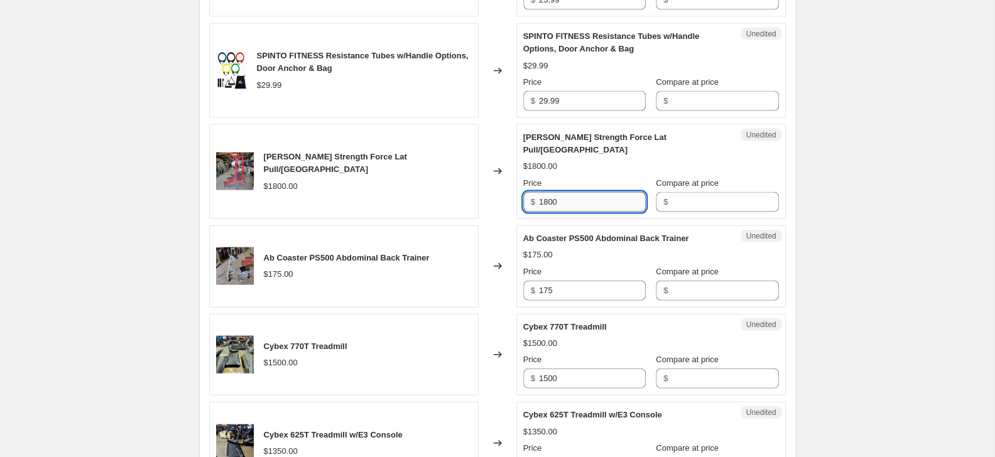
click at [592, 192] on input "1800" at bounding box center [592, 202] width 107 height 20
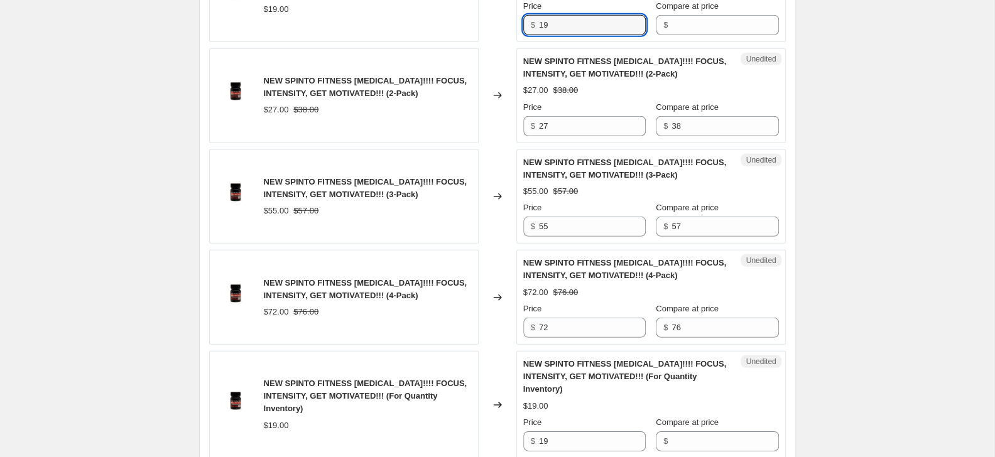
scroll to position [2293, 0]
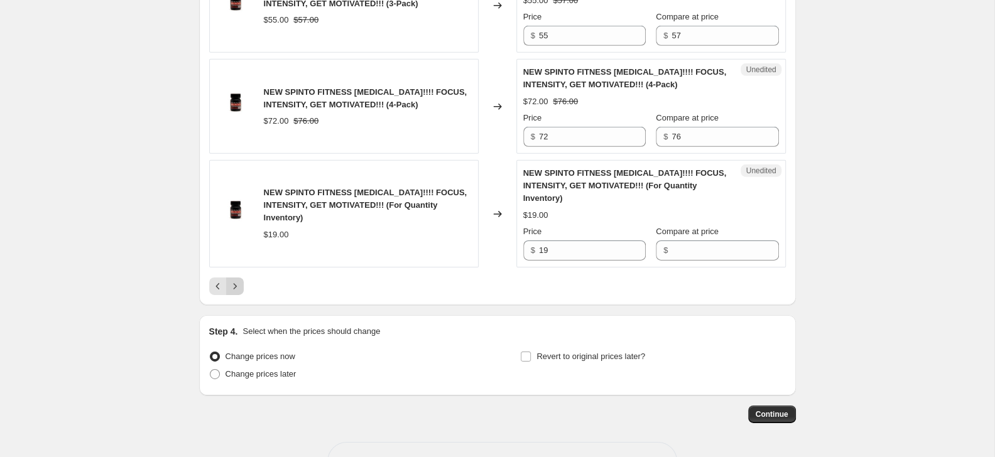
click at [234, 280] on icon "Next" at bounding box center [235, 286] width 13 height 13
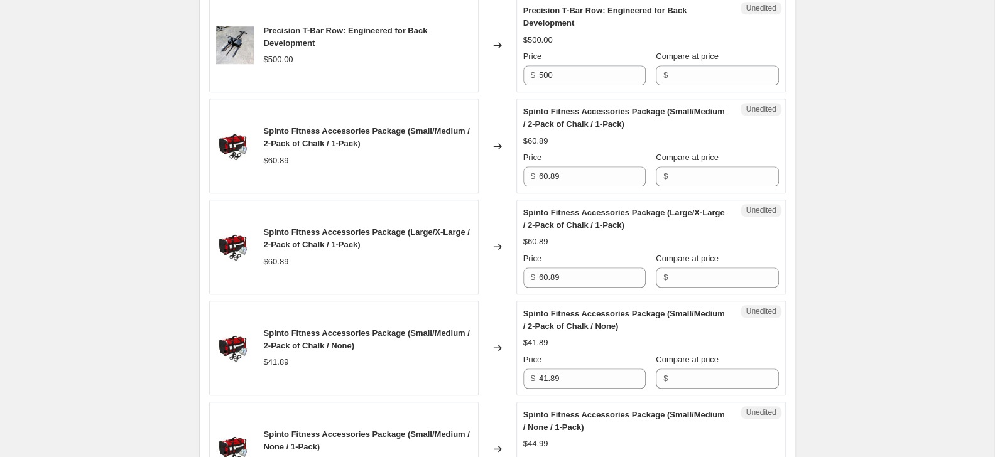
scroll to position [538, 0]
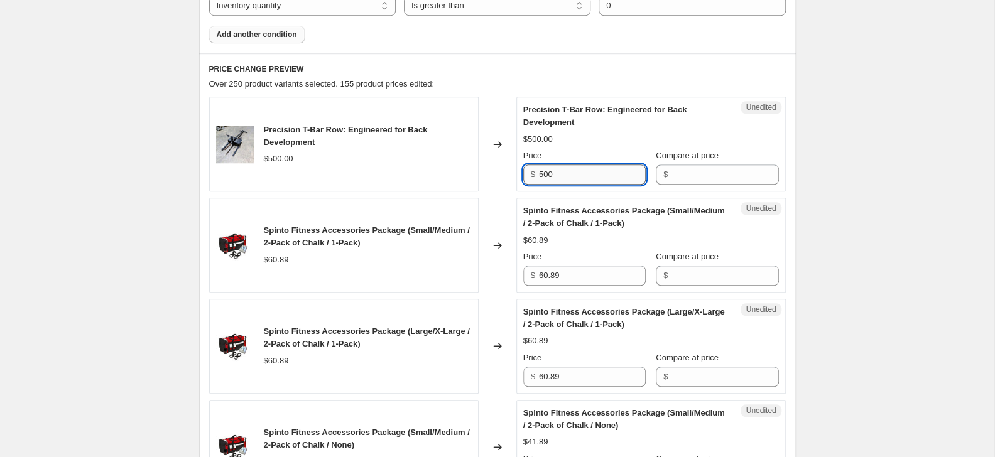
click at [605, 182] on input "500" at bounding box center [592, 175] width 107 height 20
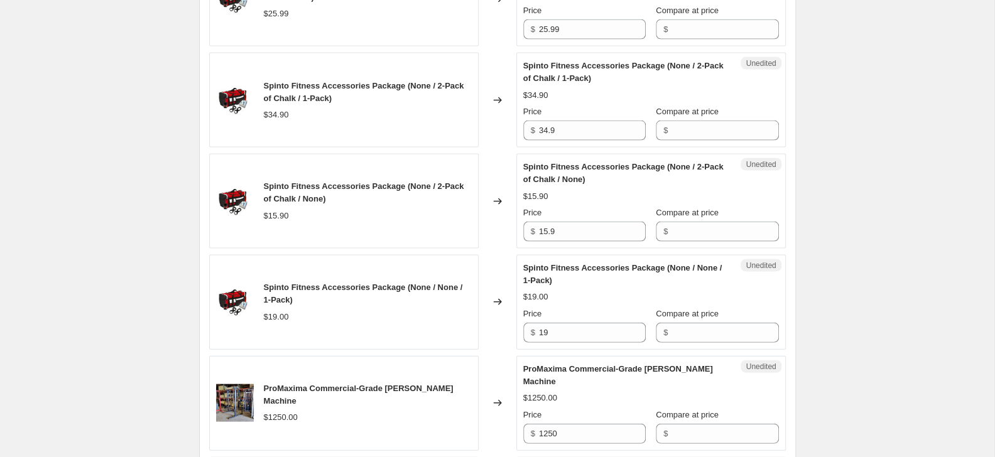
scroll to position [1763, 0]
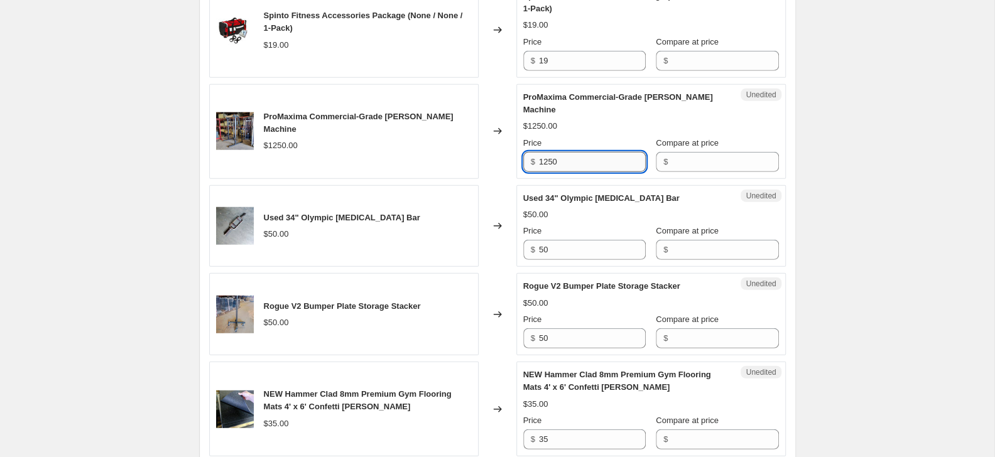
click at [570, 153] on input "1250" at bounding box center [592, 162] width 107 height 20
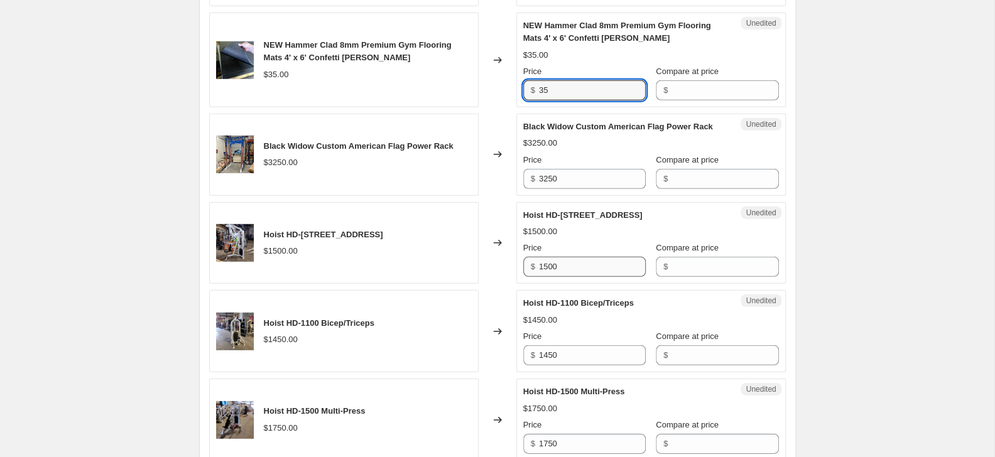
scroll to position [2103, 0]
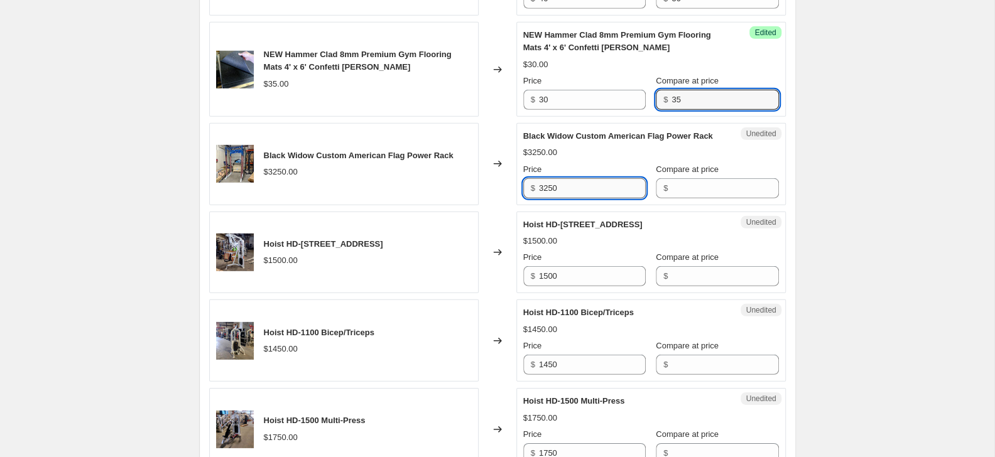
click at [616, 178] on input "3250" at bounding box center [592, 188] width 107 height 20
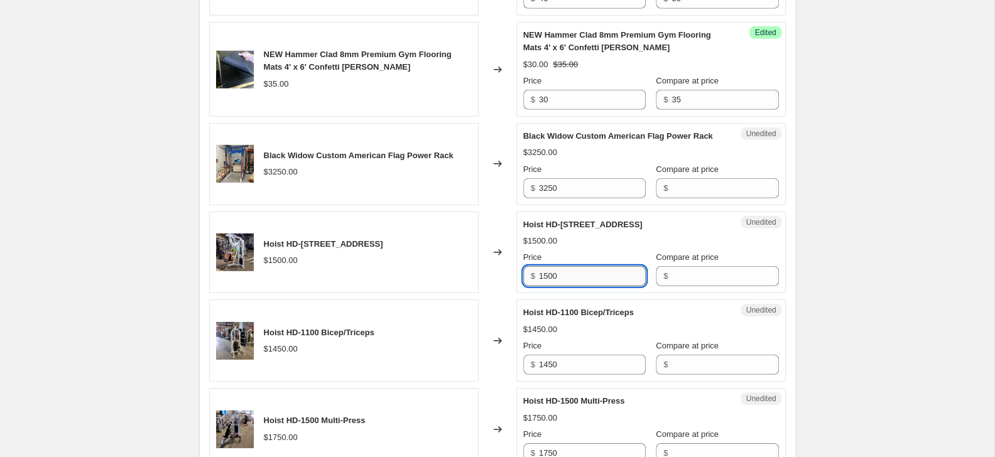
click at [589, 272] on input "1500" at bounding box center [592, 276] width 107 height 20
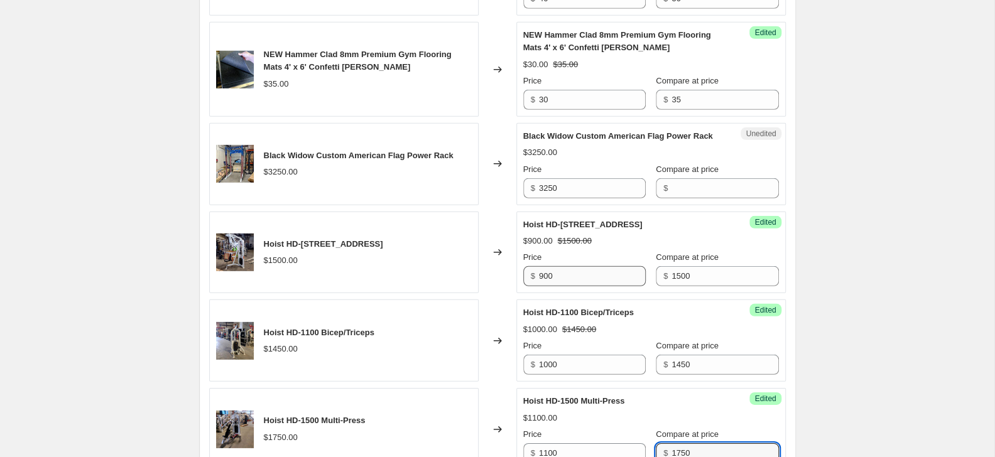
scroll to position [2335, 0]
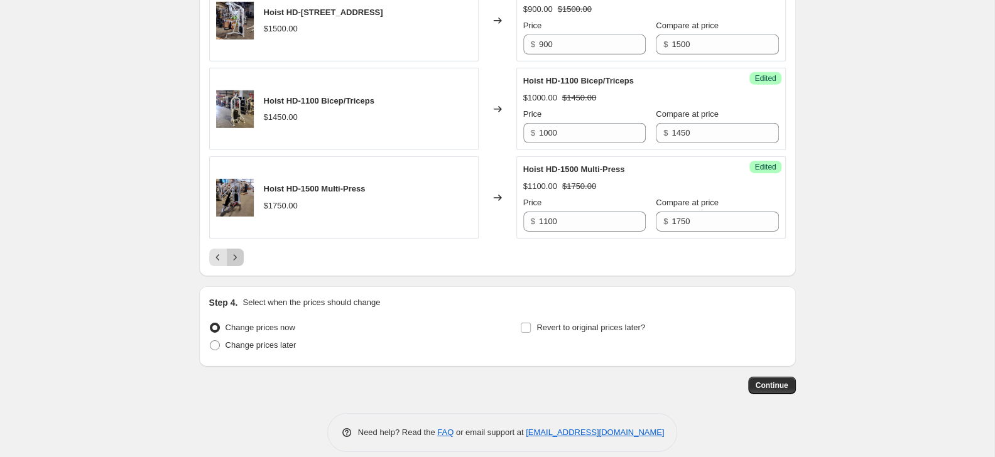
click at [230, 251] on icon "Next" at bounding box center [235, 257] width 13 height 13
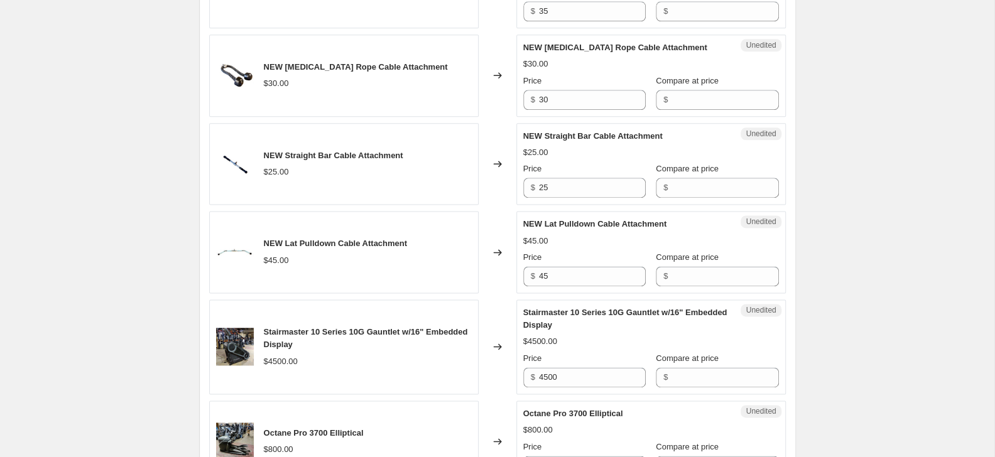
scroll to position [402, 0]
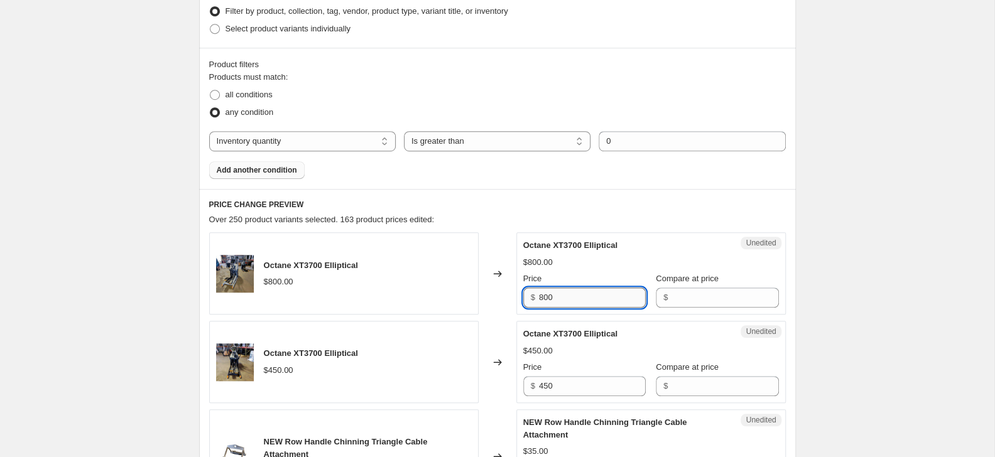
click at [570, 302] on input "800" at bounding box center [592, 298] width 107 height 20
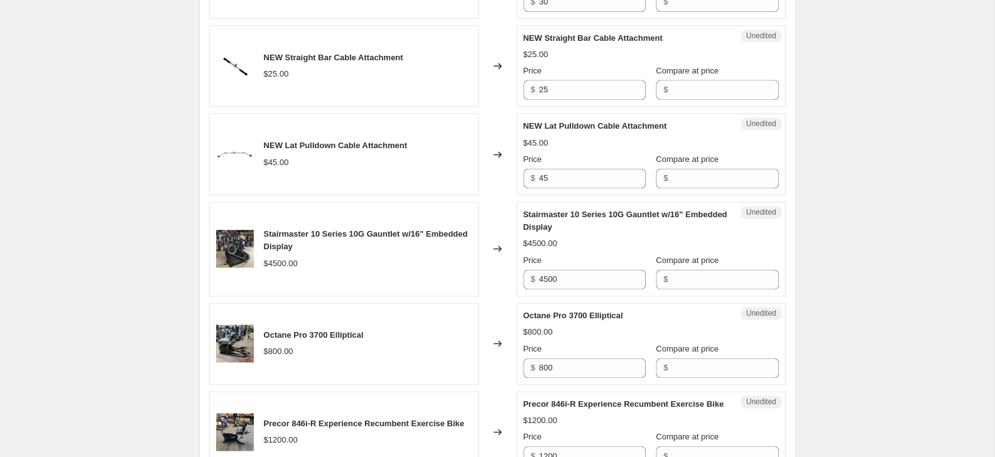
scroll to position [1001, 0]
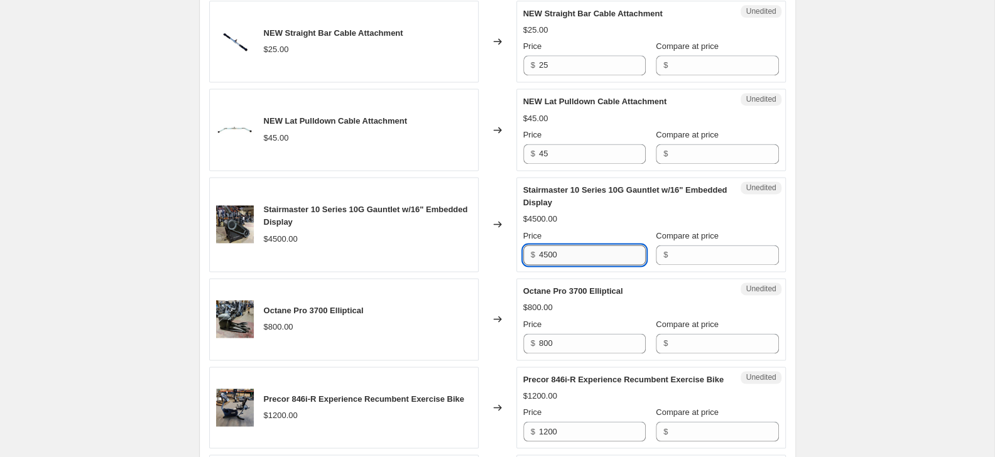
click at [585, 251] on input "4500" at bounding box center [592, 255] width 107 height 20
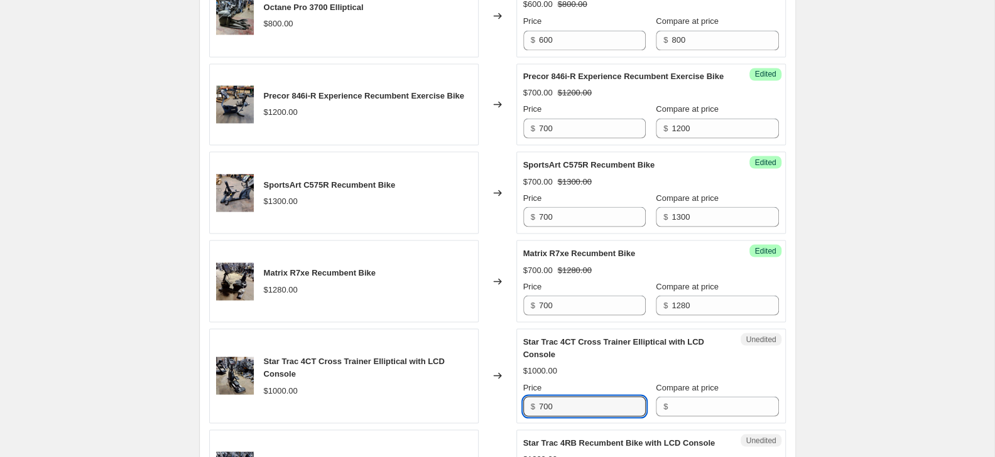
scroll to position [1582, 0]
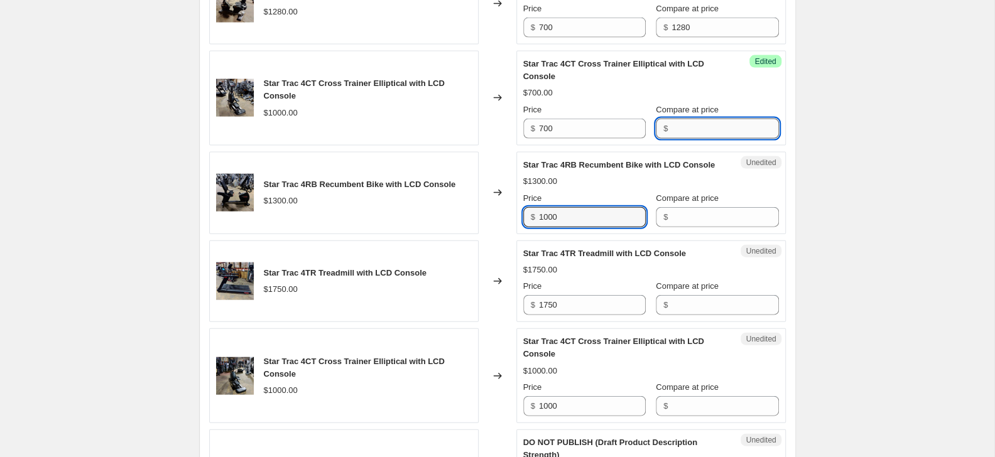
click at [672, 139] on input "Compare at price" at bounding box center [725, 129] width 107 height 20
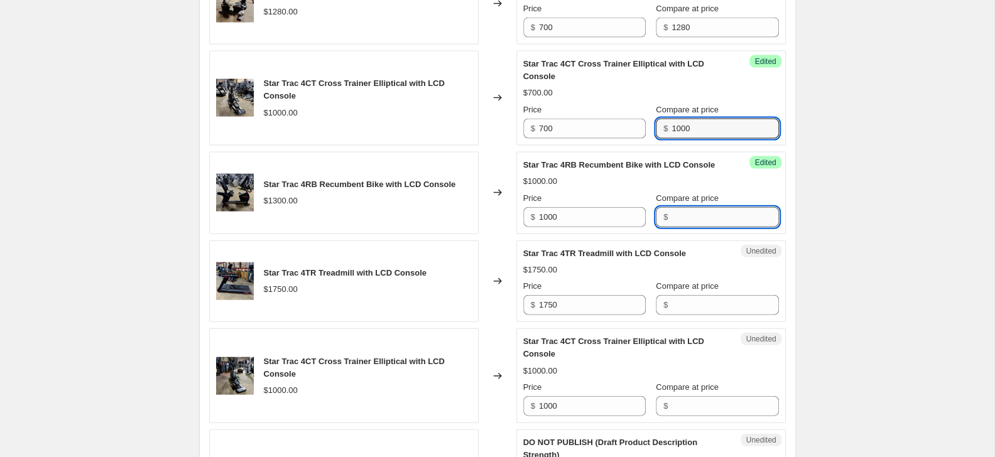
click at [672, 227] on input "Compare at price" at bounding box center [725, 217] width 107 height 20
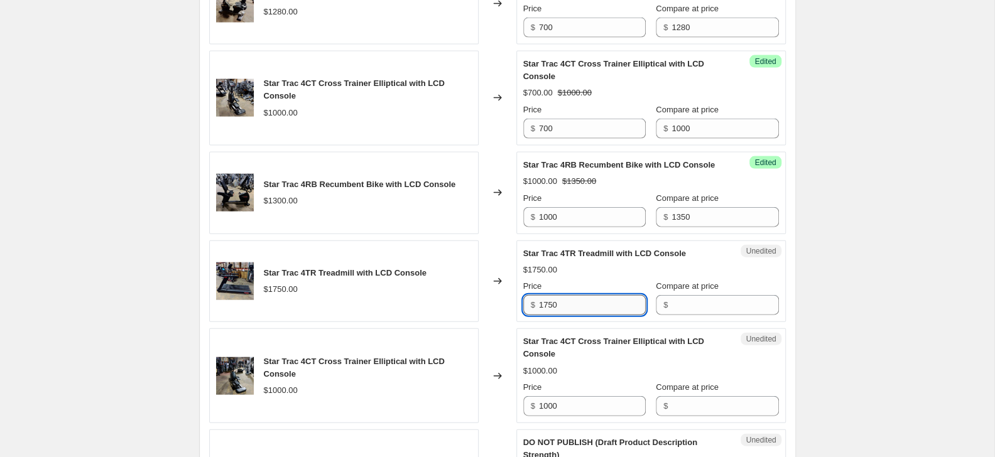
click at [577, 315] on input "1750" at bounding box center [592, 305] width 107 height 20
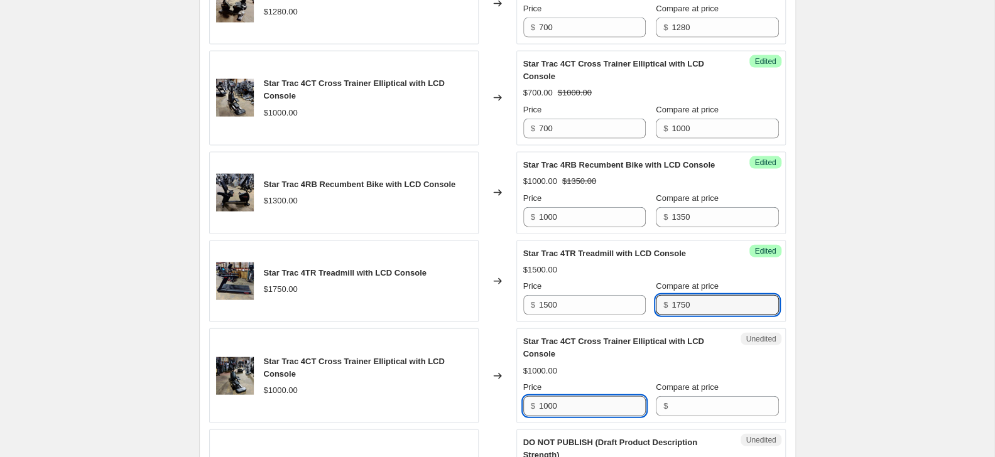
click at [556, 417] on input "1000" at bounding box center [592, 406] width 107 height 20
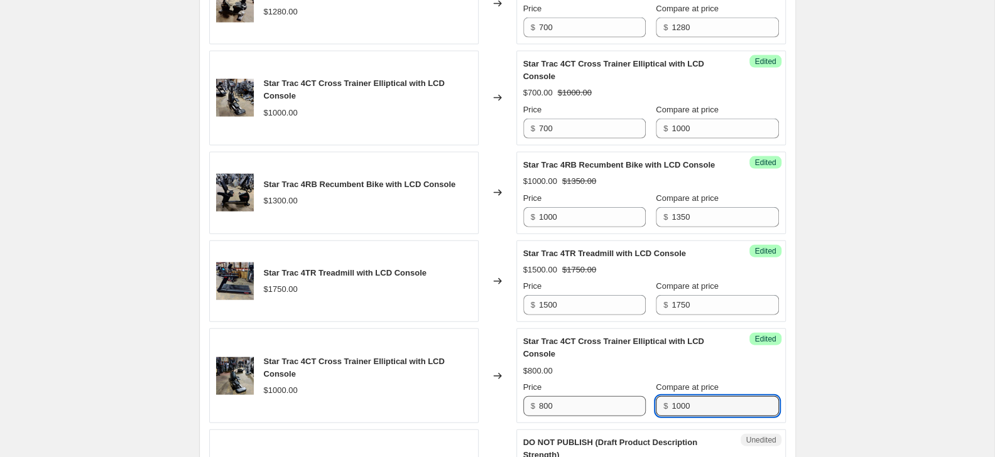
scroll to position [1873, 0]
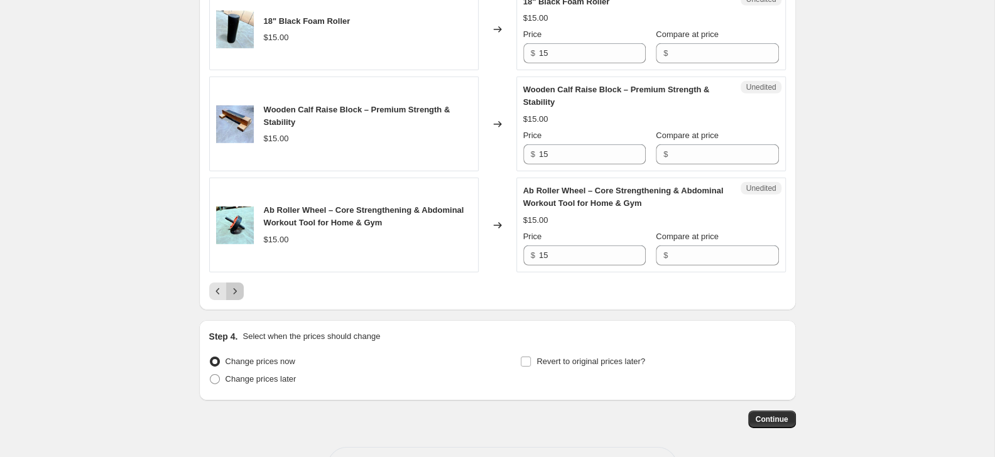
click at [235, 298] on icon "Next" at bounding box center [235, 291] width 13 height 13
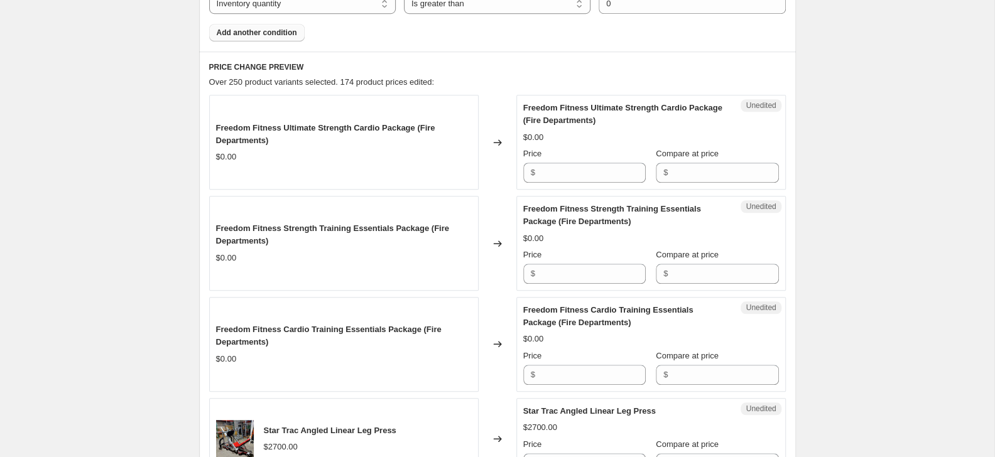
scroll to position [810, 0]
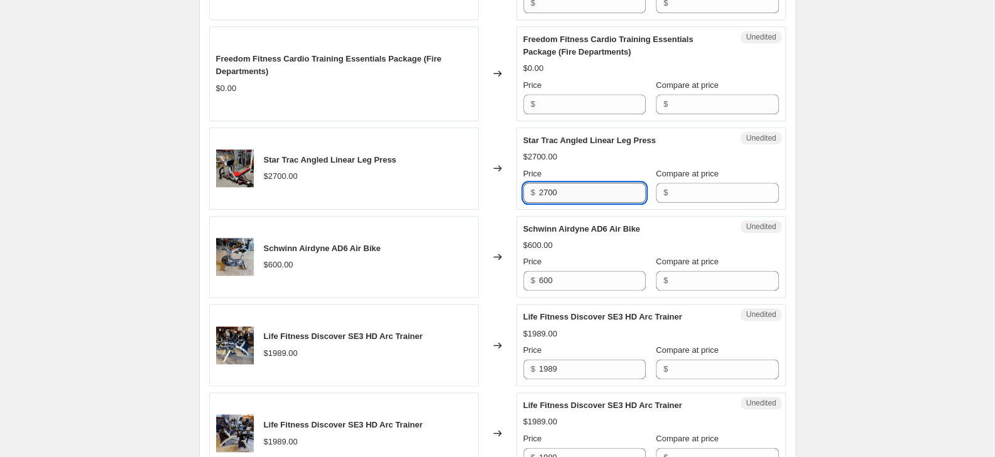
click at [579, 198] on input "2700" at bounding box center [592, 193] width 107 height 20
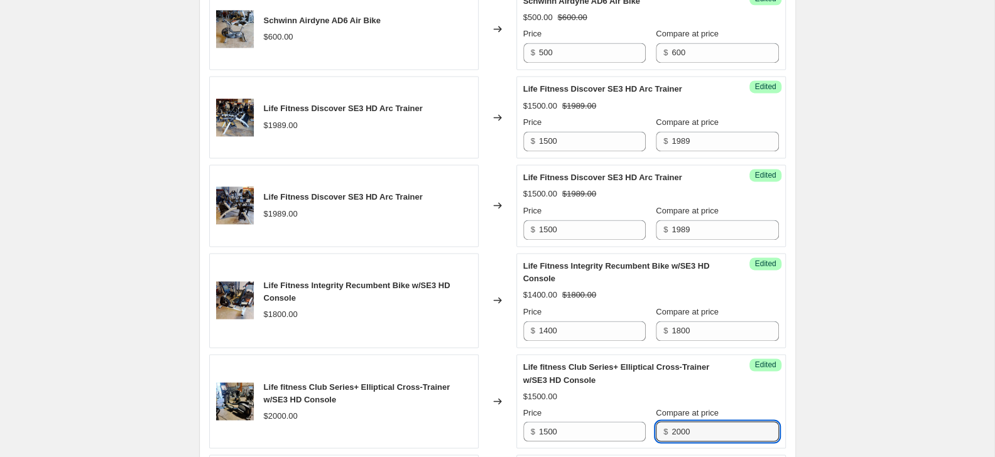
scroll to position [1329, 0]
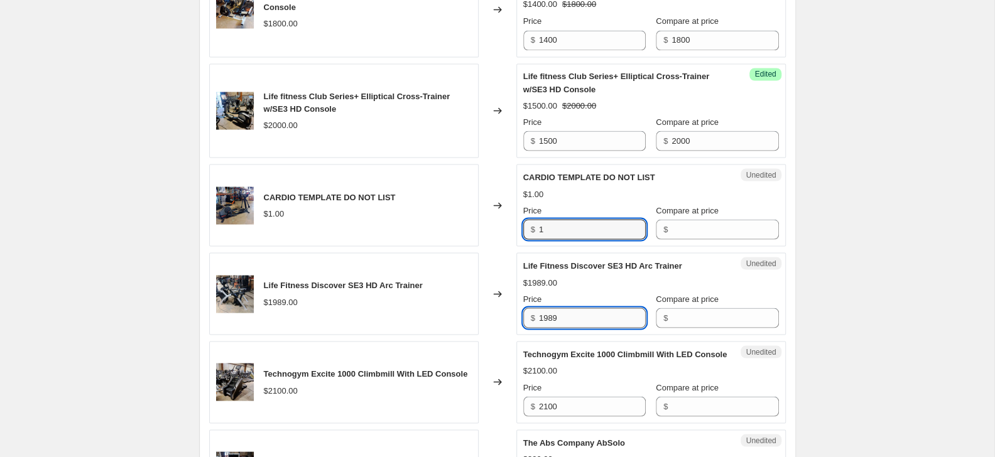
click at [582, 314] on input "1989" at bounding box center [592, 318] width 107 height 20
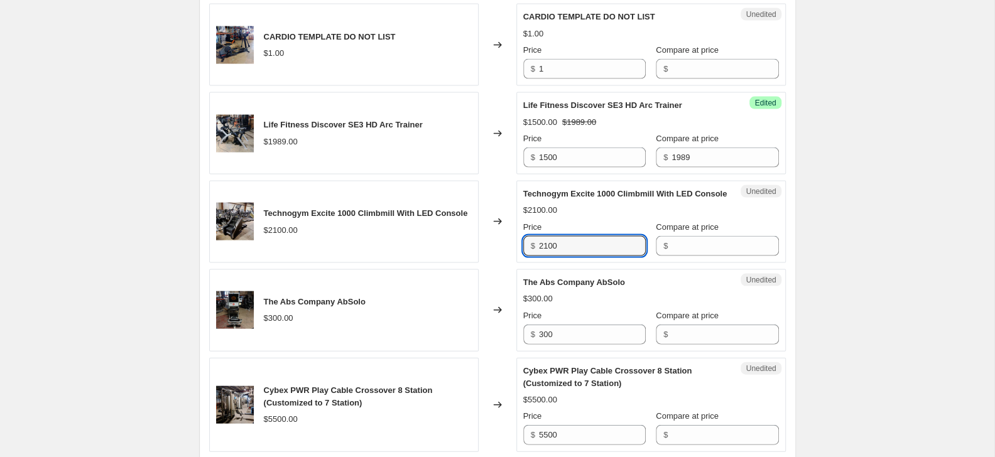
scroll to position [1601, 0]
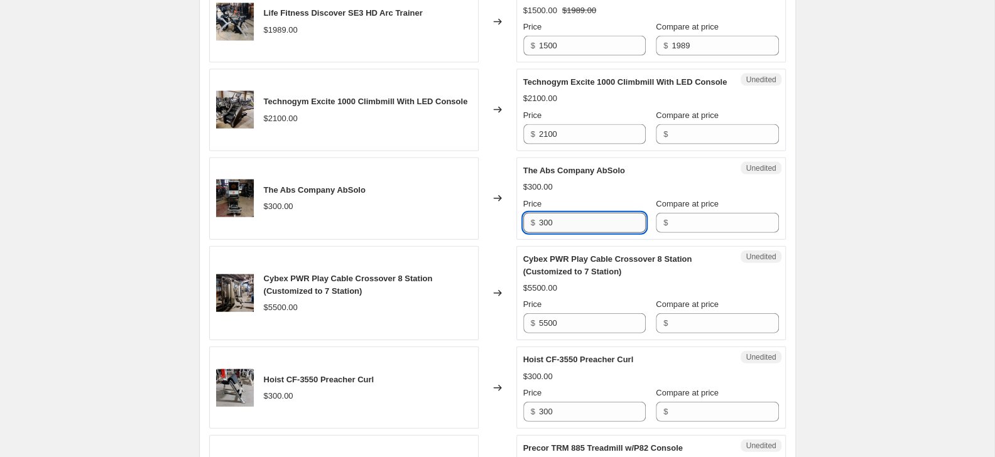
click at [603, 233] on input "300" at bounding box center [592, 223] width 107 height 20
click at [584, 334] on input "5500" at bounding box center [592, 324] width 107 height 20
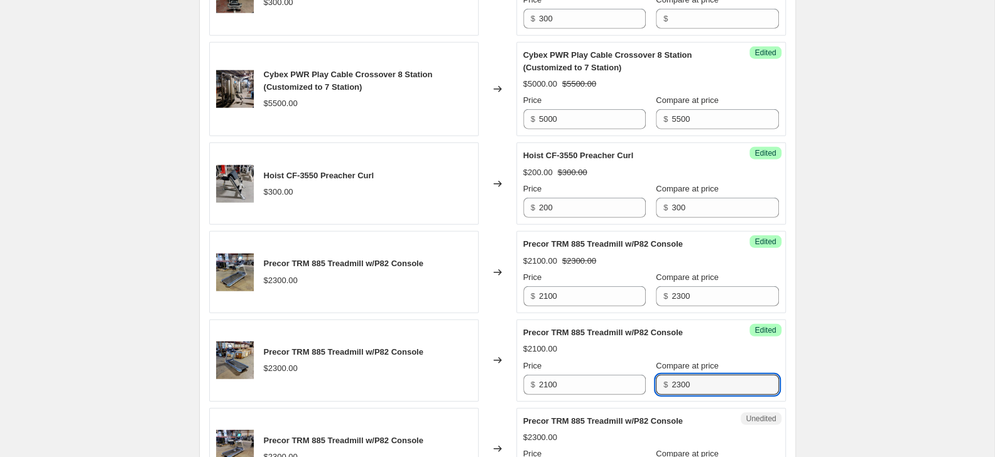
scroll to position [2062, 0]
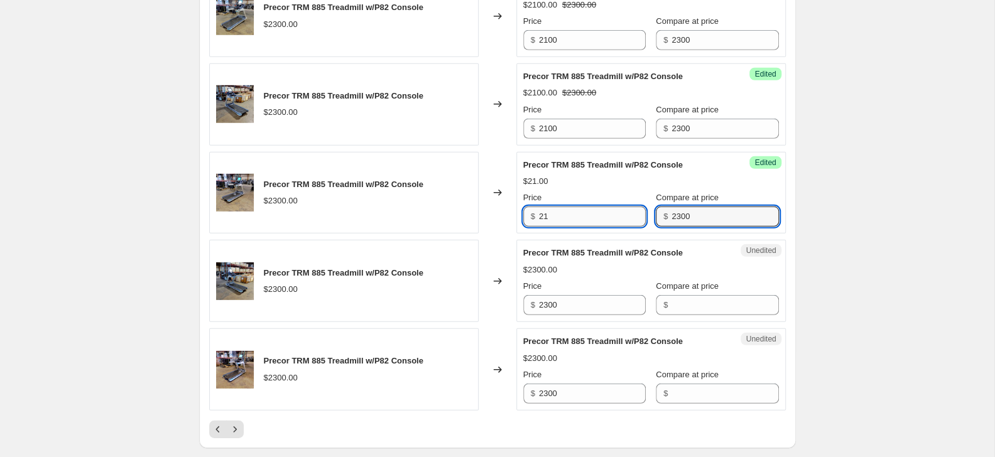
click at [621, 227] on input "21" at bounding box center [592, 217] width 107 height 20
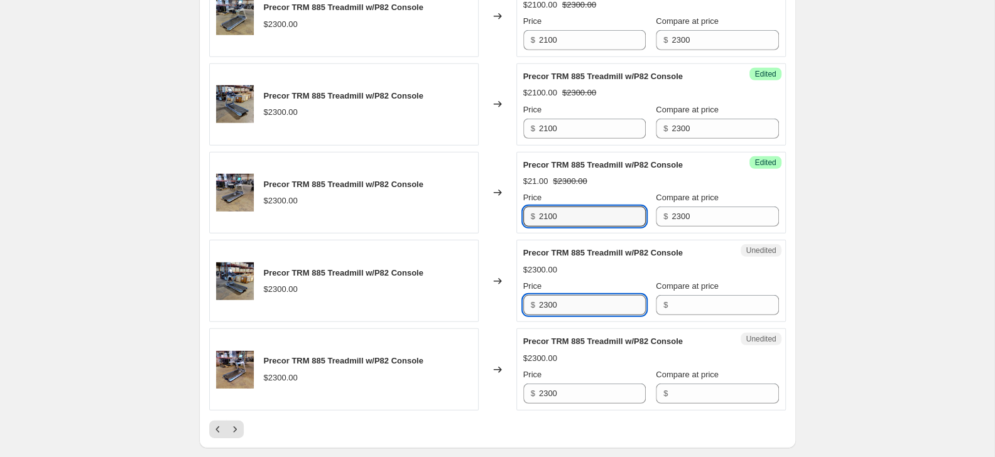
click at [604, 315] on input "2300" at bounding box center [592, 305] width 107 height 20
click at [601, 315] on input "2300" at bounding box center [592, 305] width 107 height 20
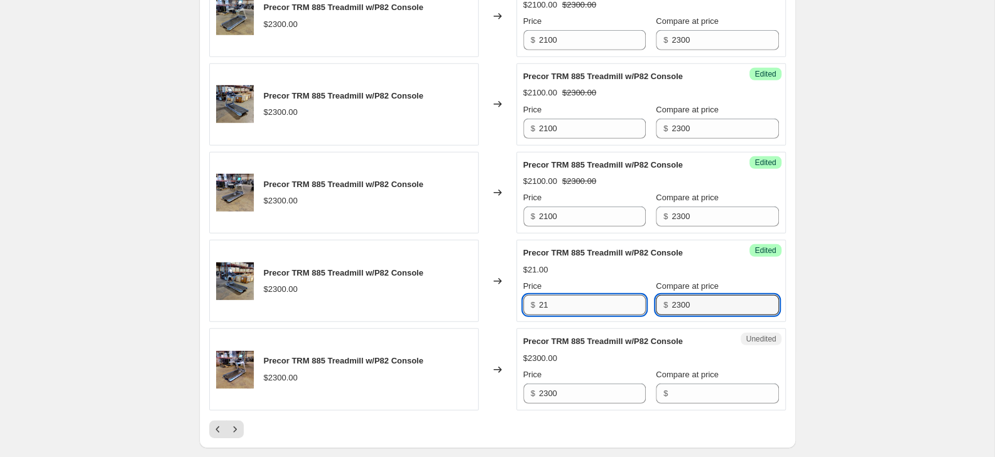
click at [566, 314] on input "21" at bounding box center [592, 305] width 107 height 20
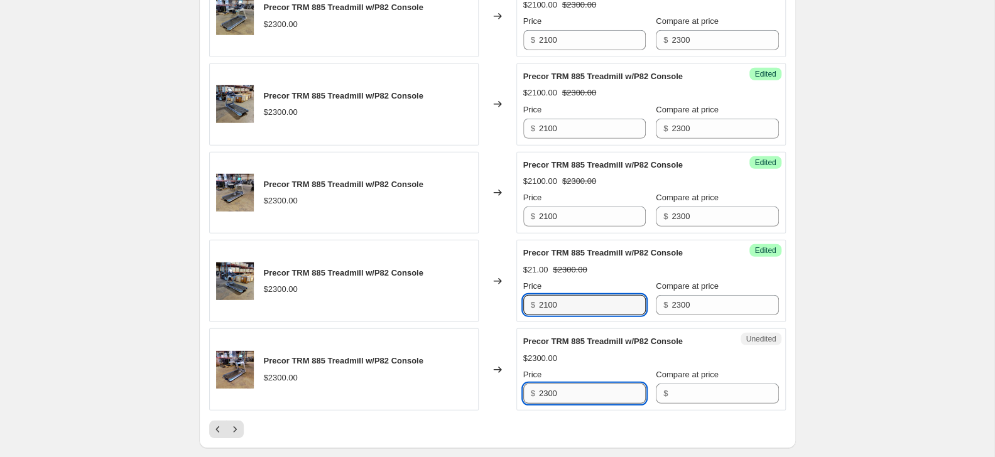
click at [585, 404] on input "2300" at bounding box center [592, 394] width 107 height 20
click at [584, 404] on input "2300" at bounding box center [592, 394] width 107 height 20
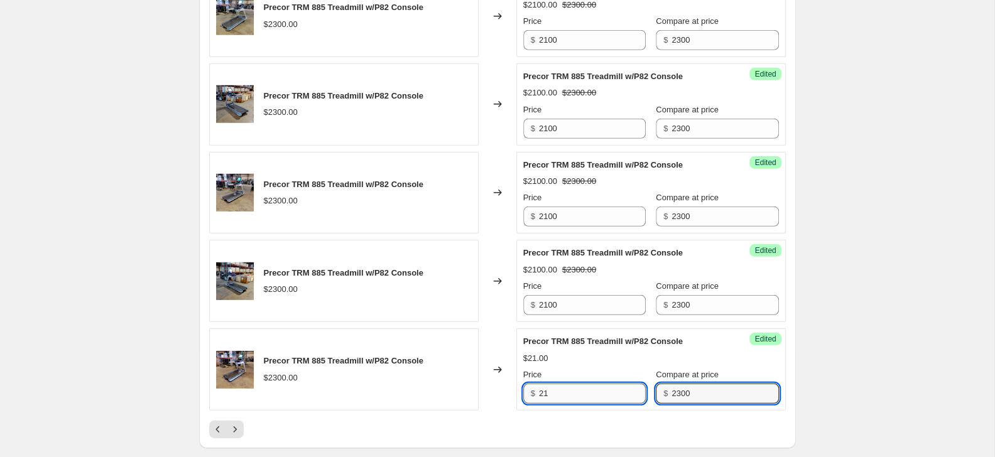
drag, startPoint x: 553, startPoint y: 410, endPoint x: 560, endPoint y: 408, distance: 7.2
click at [556, 404] on input "21" at bounding box center [592, 394] width 107 height 20
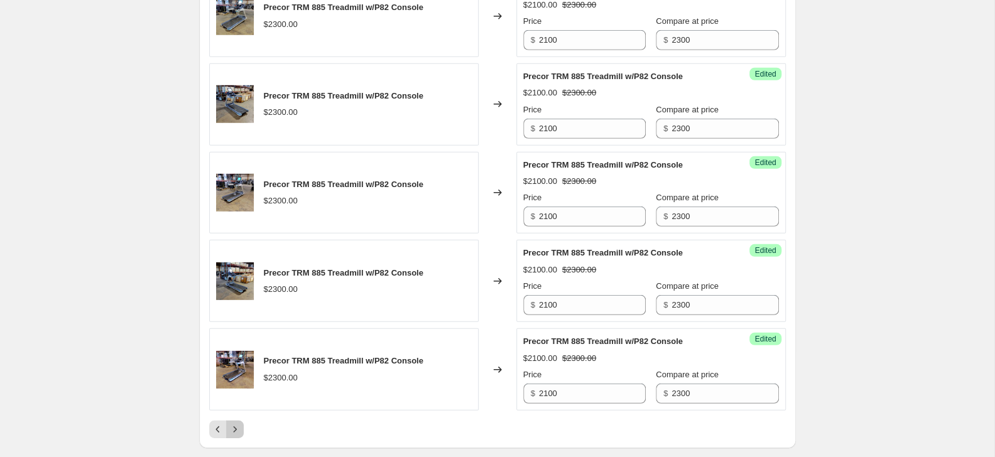
click at [236, 436] on icon "Next" at bounding box center [235, 429] width 13 height 13
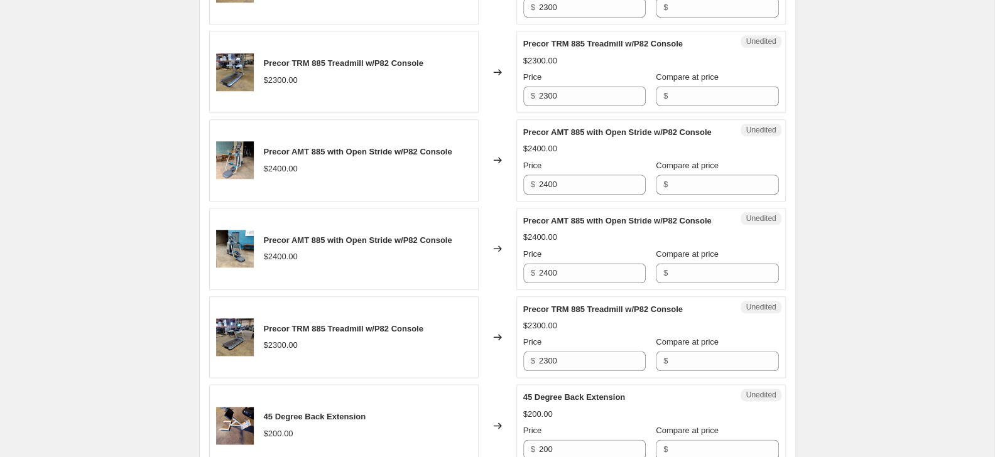
scroll to position [429, 0]
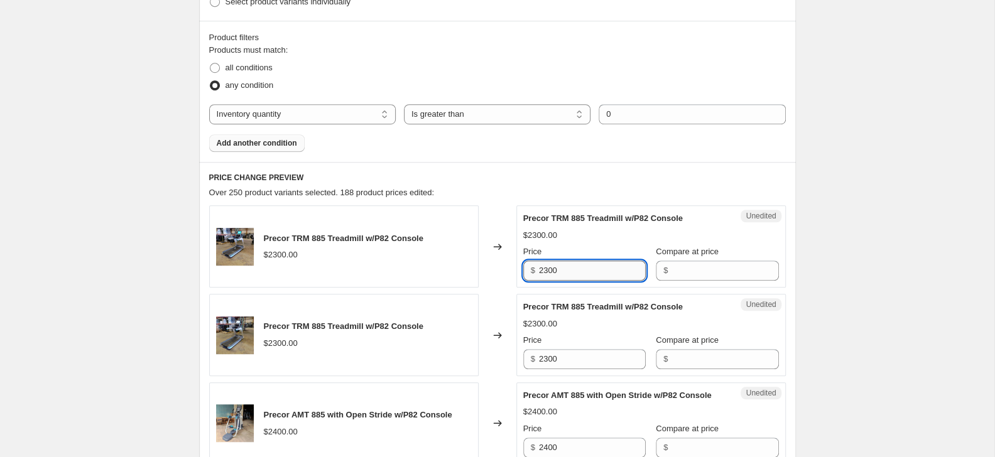
click at [589, 279] on input "2300" at bounding box center [592, 271] width 107 height 20
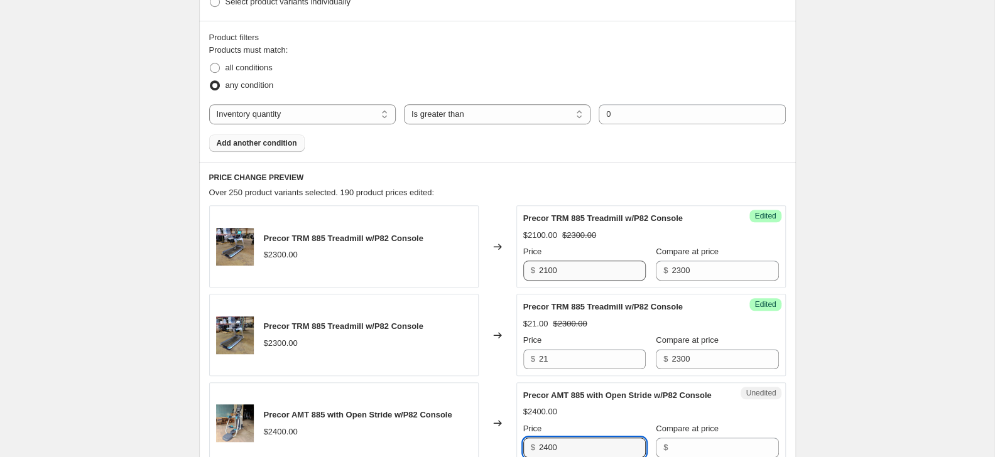
scroll to position [660, 0]
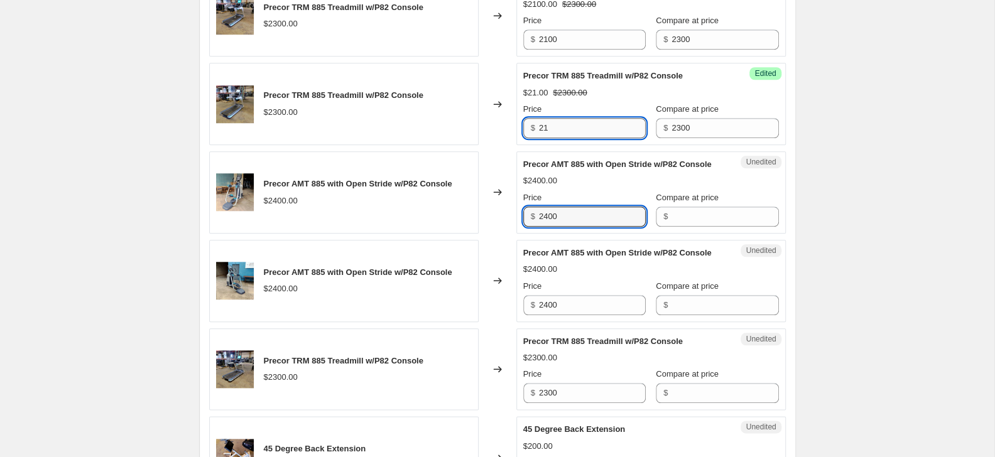
click at [591, 127] on input "21" at bounding box center [592, 128] width 107 height 20
click at [586, 223] on input "2400" at bounding box center [592, 217] width 107 height 20
click at [585, 223] on input "2400" at bounding box center [592, 217] width 107 height 20
click at [584, 224] on input "2400" at bounding box center [592, 217] width 107 height 20
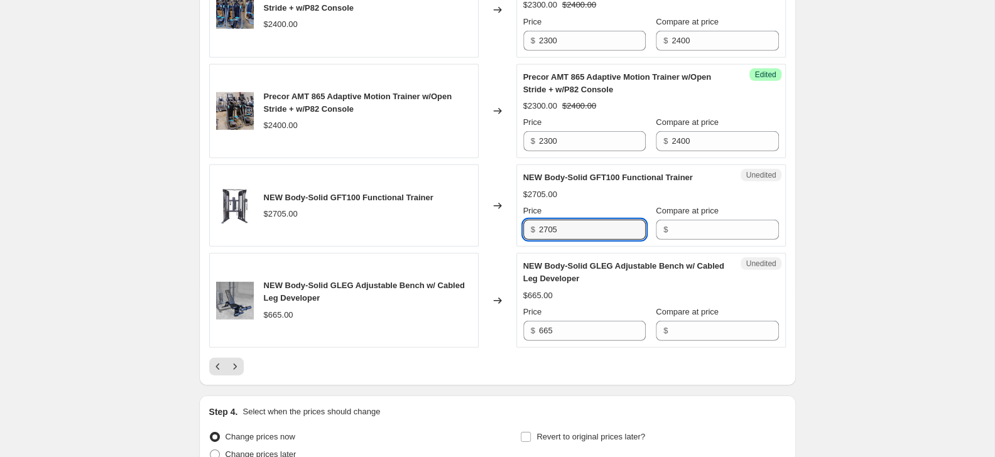
scroll to position [2297, 0]
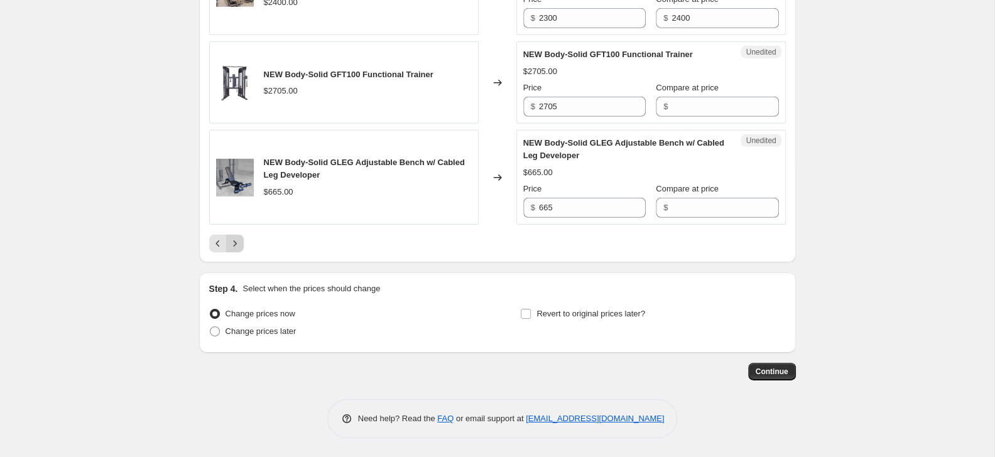
click at [240, 245] on icon "Next" at bounding box center [235, 243] width 13 height 13
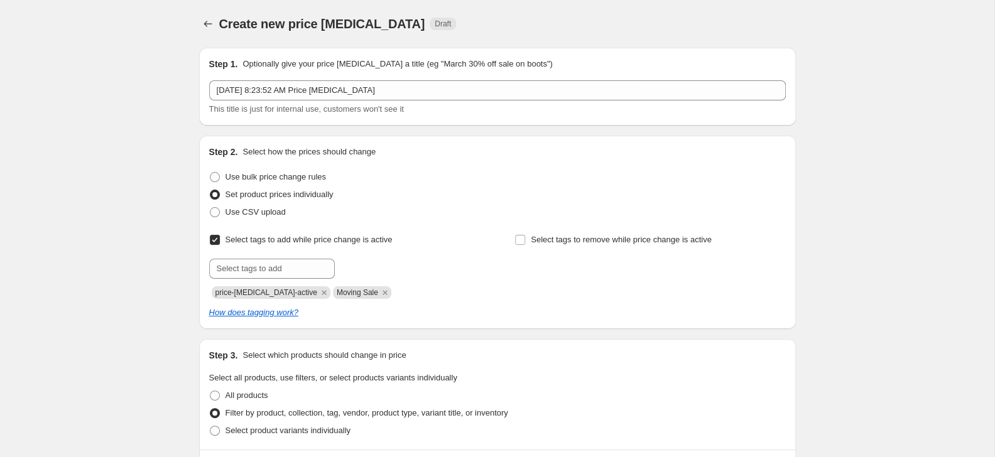
scroll to position [544, 0]
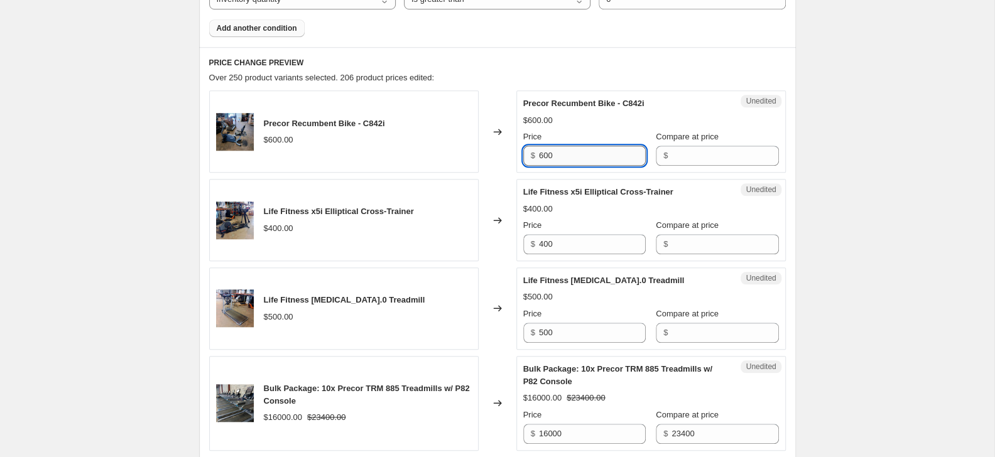
click at [599, 162] on input "600" at bounding box center [592, 156] width 107 height 20
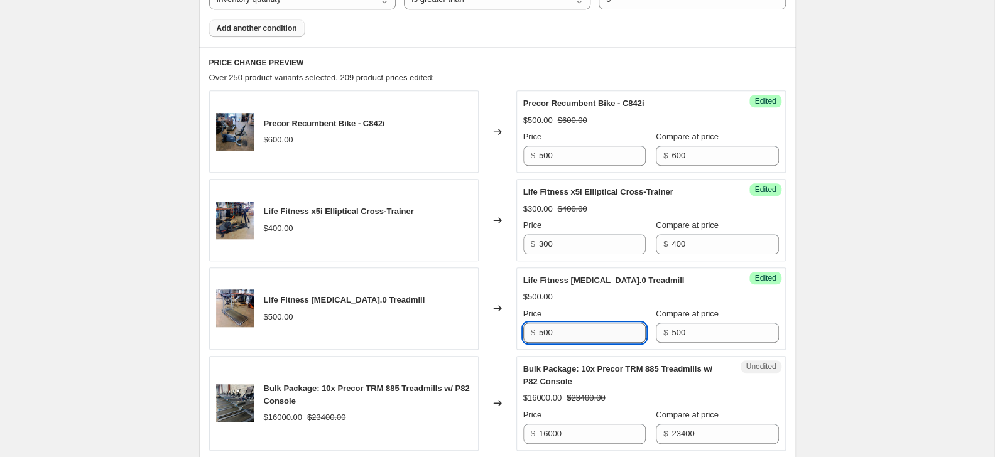
click at [579, 329] on input "500" at bounding box center [592, 333] width 107 height 20
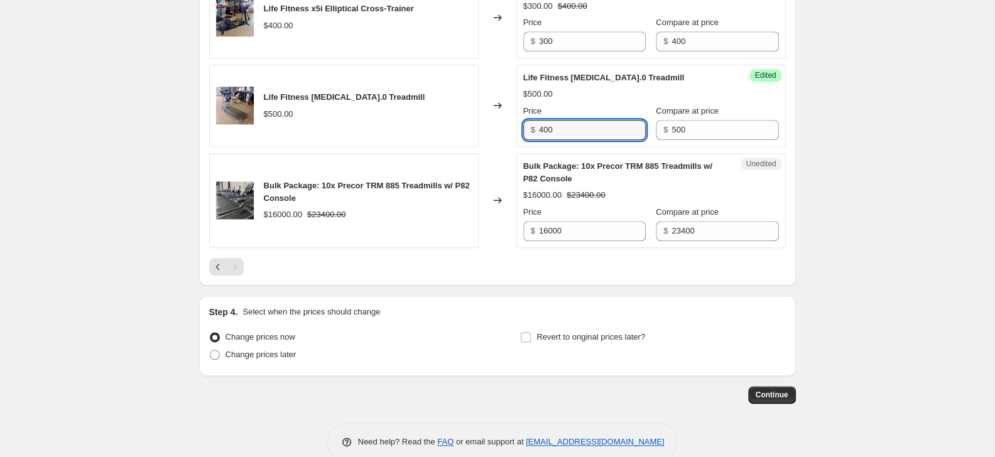
scroll to position [748, 0]
click at [546, 259] on div at bounding box center [497, 266] width 577 height 18
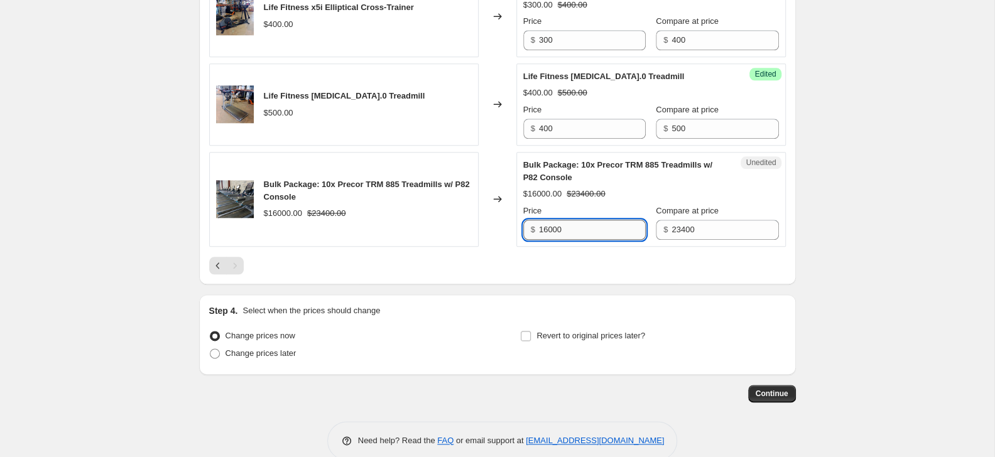
click at [567, 230] on input "16000" at bounding box center [592, 230] width 107 height 20
click at [570, 259] on div at bounding box center [497, 266] width 577 height 18
click at [614, 334] on span "Revert to original prices later?" at bounding box center [591, 335] width 109 height 9
click at [531, 334] on input "Revert to original prices later?" at bounding box center [526, 336] width 10 height 10
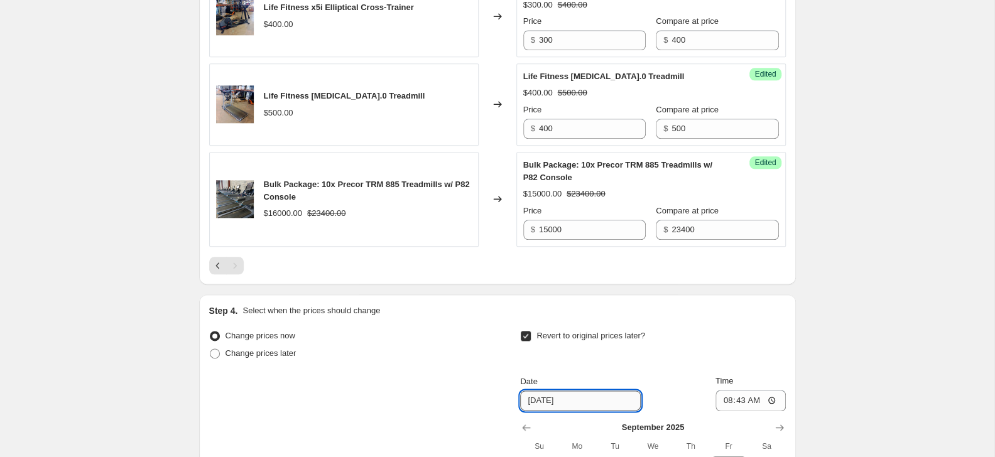
click at [582, 395] on input "[DATE]" at bounding box center [580, 401] width 121 height 20
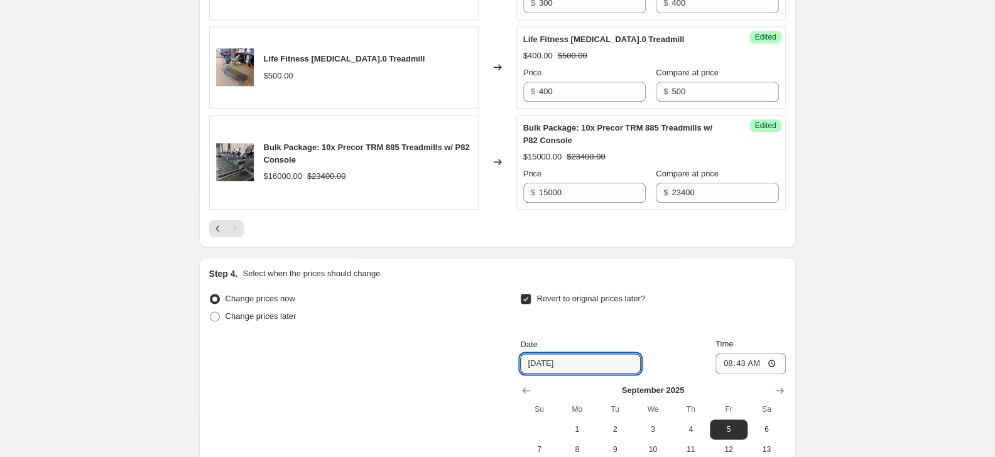
scroll to position [983, 0]
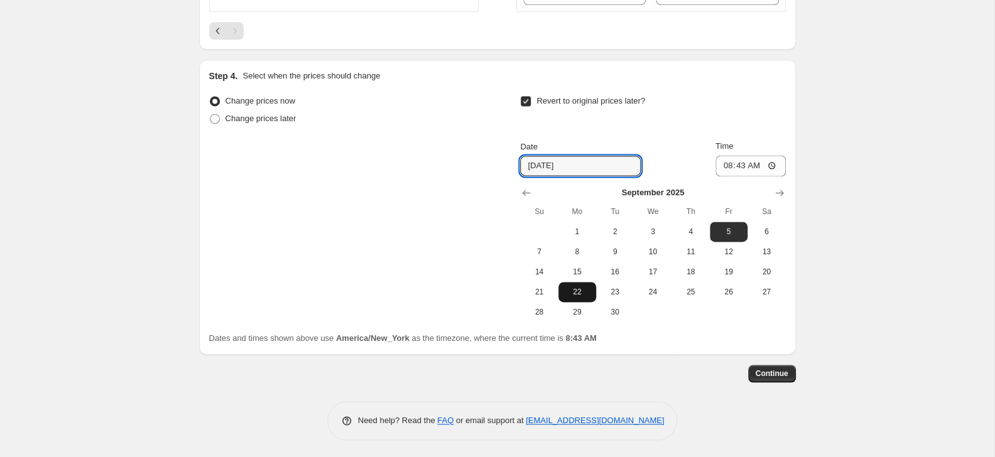
click at [584, 290] on span "22" at bounding box center [578, 292] width 28 height 10
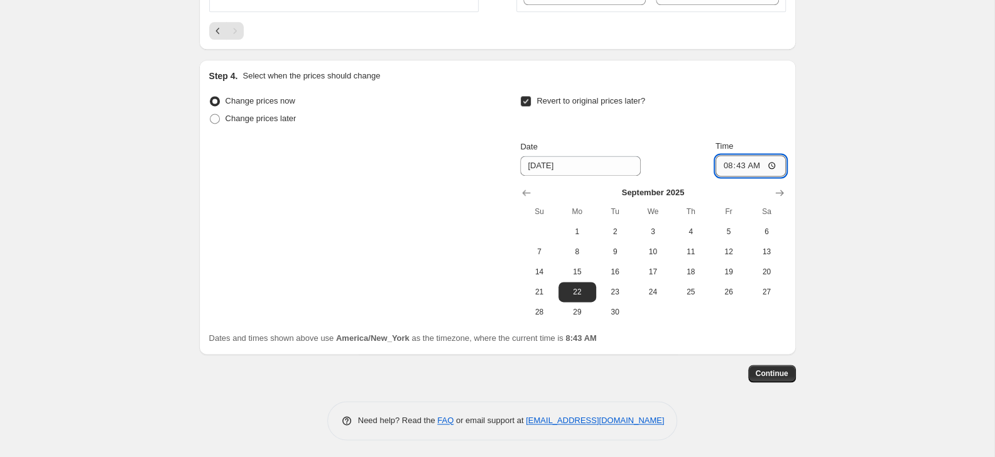
click at [740, 161] on input "08:43" at bounding box center [751, 165] width 70 height 21
click at [751, 164] on input "09:43" at bounding box center [751, 165] width 70 height 21
click at [773, 374] on span "Continue" at bounding box center [772, 374] width 33 height 10
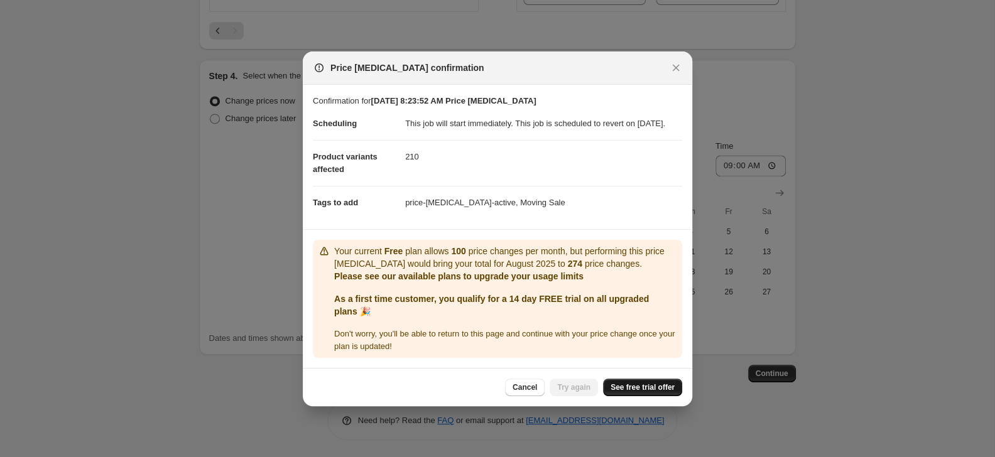
click at [657, 393] on span "See free trial offer" at bounding box center [643, 388] width 64 height 10
click at [669, 59] on button "Close" at bounding box center [676, 68] width 18 height 18
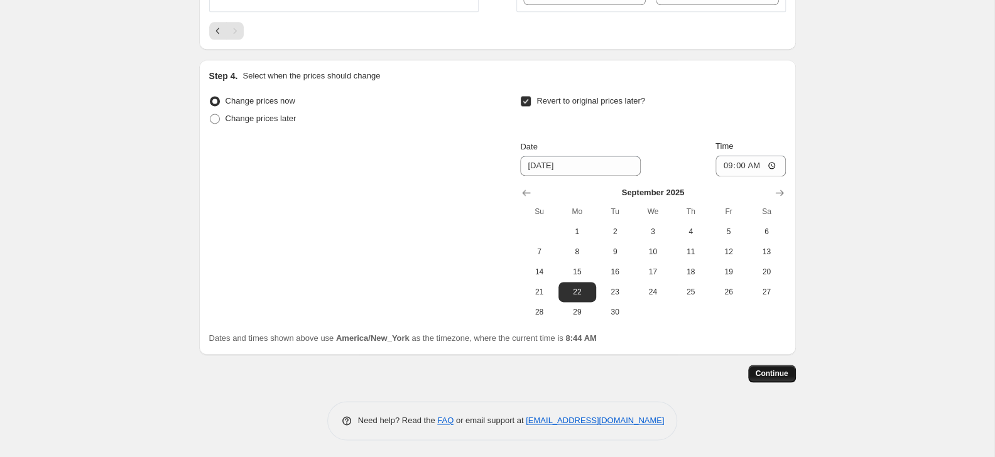
click at [771, 366] on button "Continue" at bounding box center [772, 374] width 48 height 18
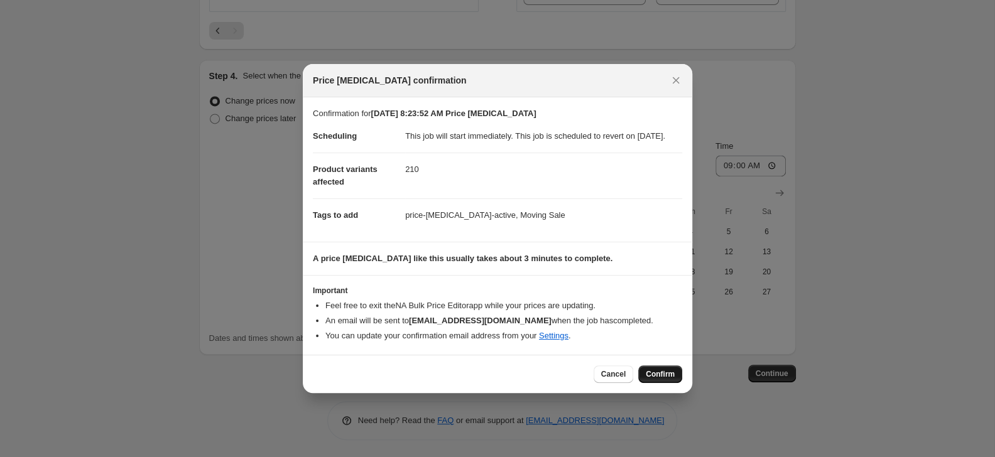
click at [648, 379] on span "Confirm" at bounding box center [660, 374] width 29 height 10
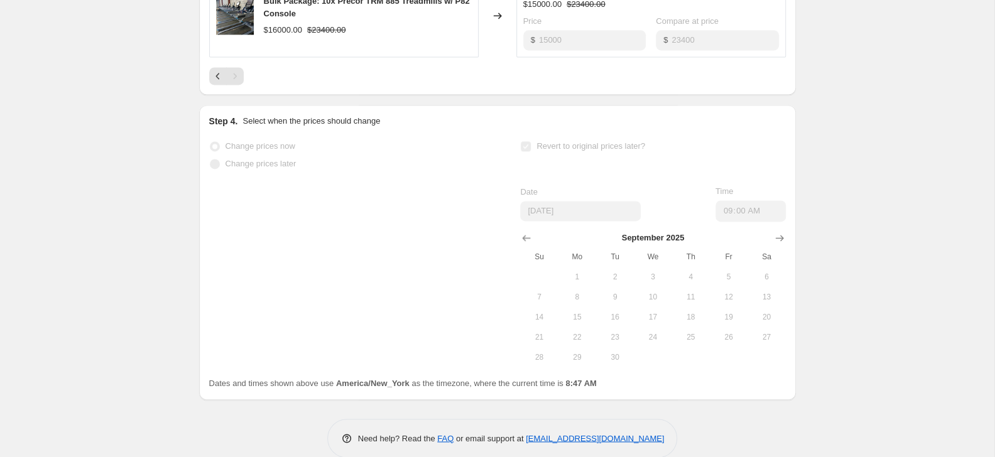
scroll to position [33, 0]
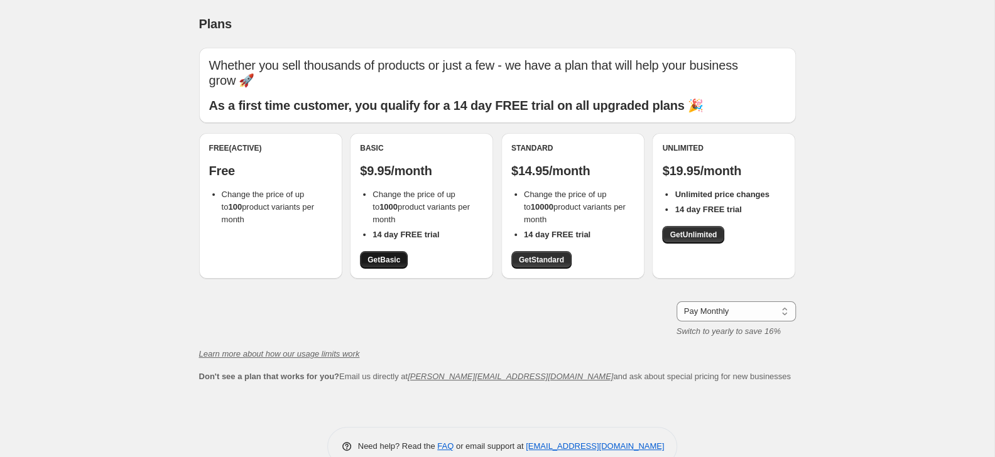
click at [376, 264] on span "Get Basic" at bounding box center [384, 260] width 33 height 10
